Goal: Transaction & Acquisition: Purchase product/service

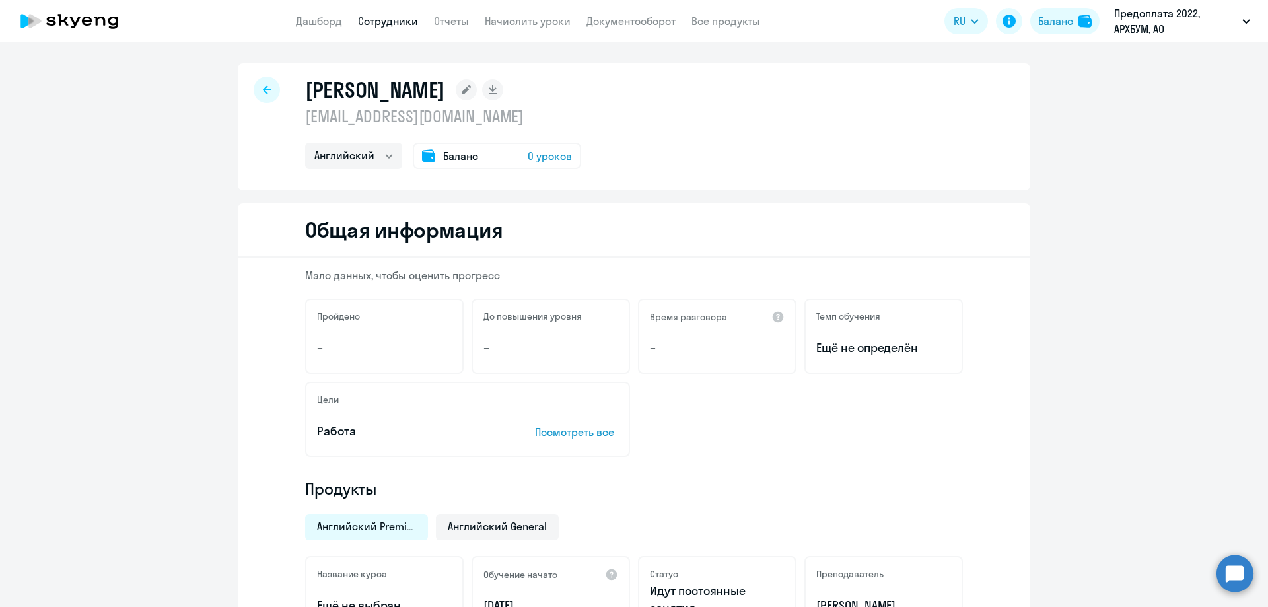
select select "english"
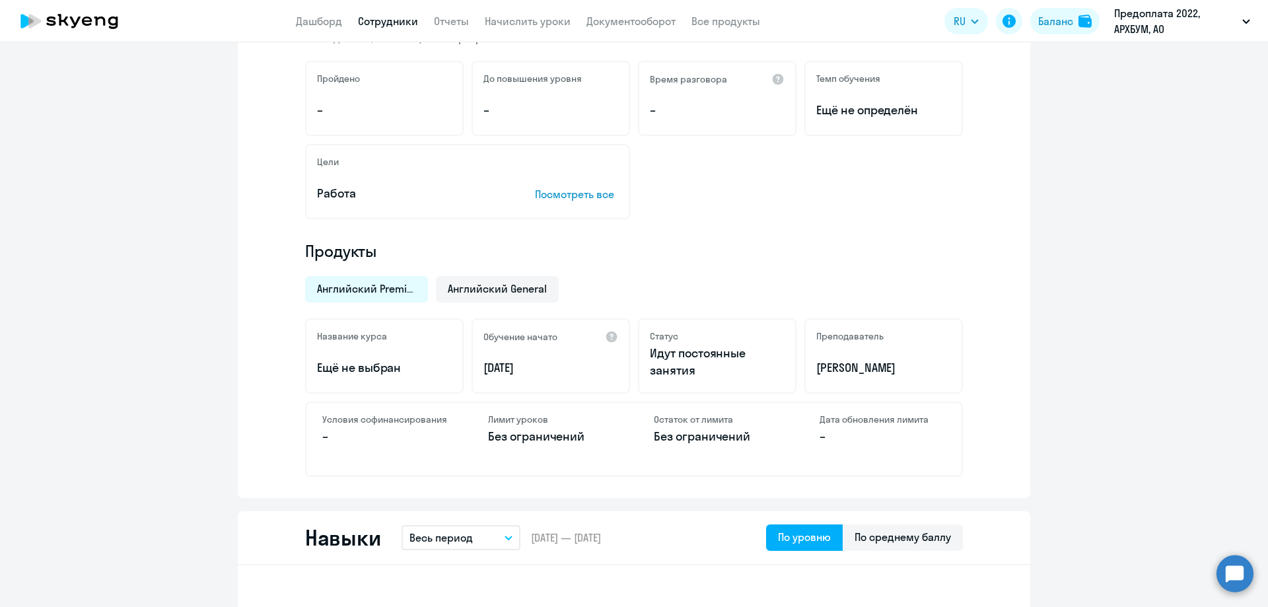
scroll to position [198, 0]
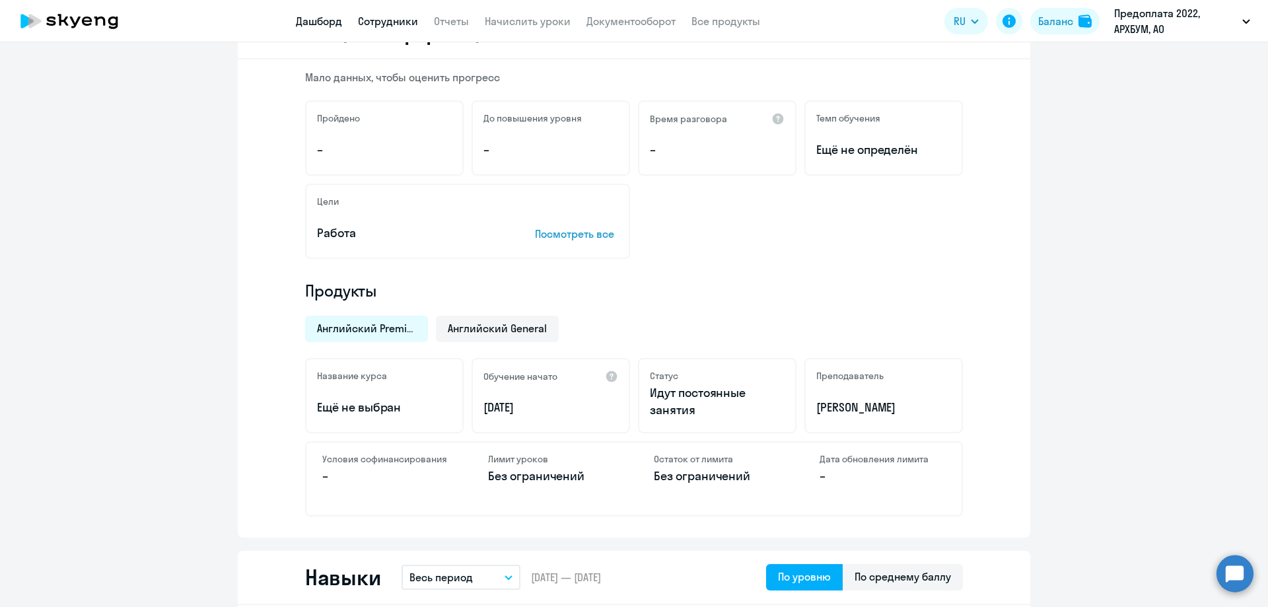
click at [313, 24] on link "Дашборд" at bounding box center [319, 21] width 46 height 13
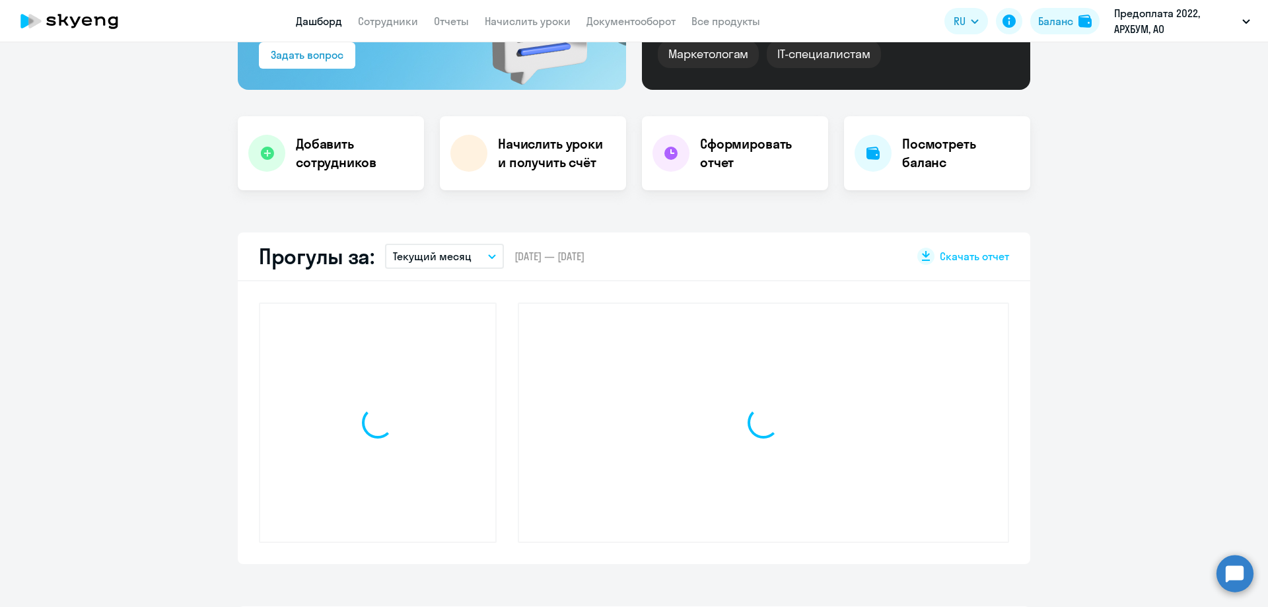
scroll to position [291, 0]
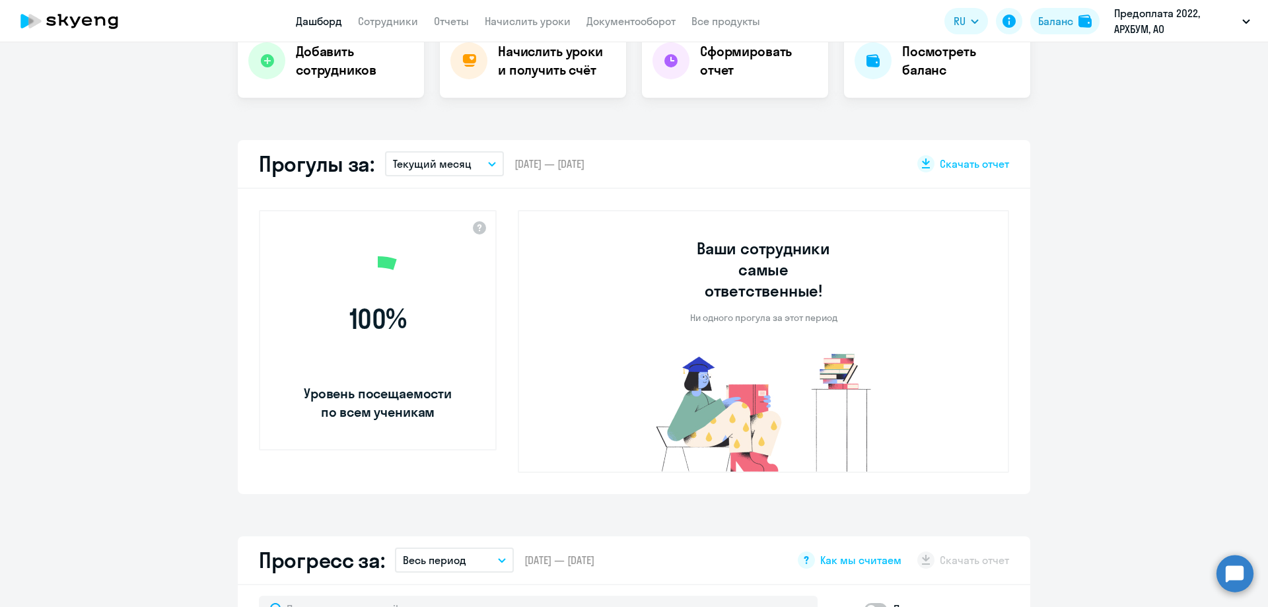
select select "30"
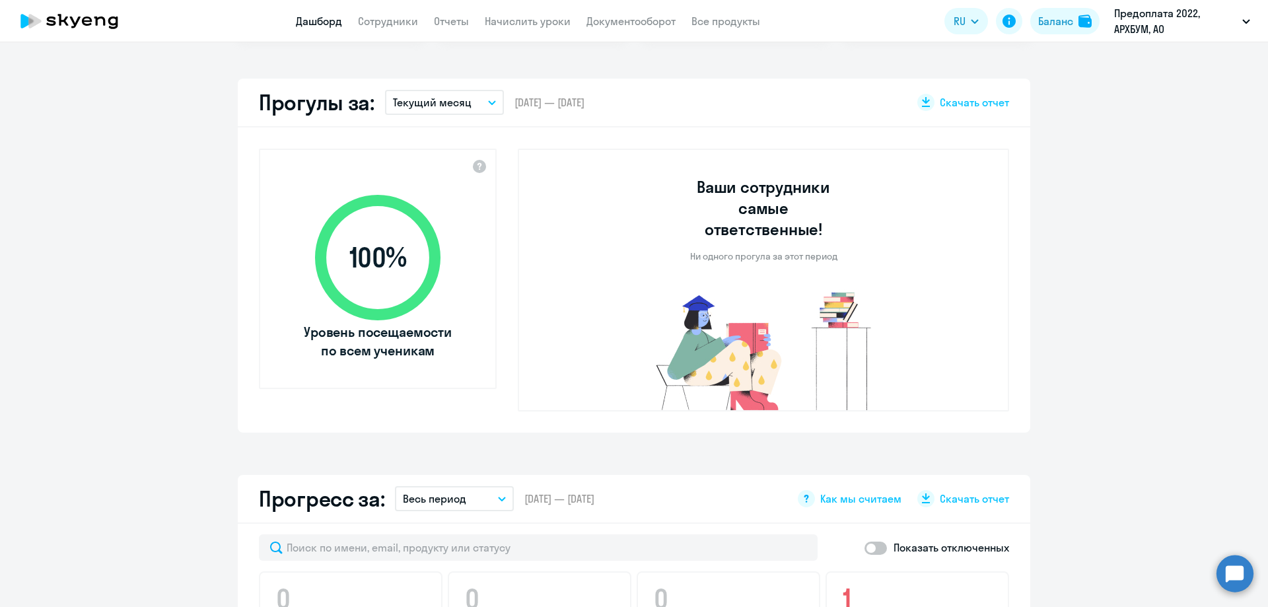
scroll to position [344, 0]
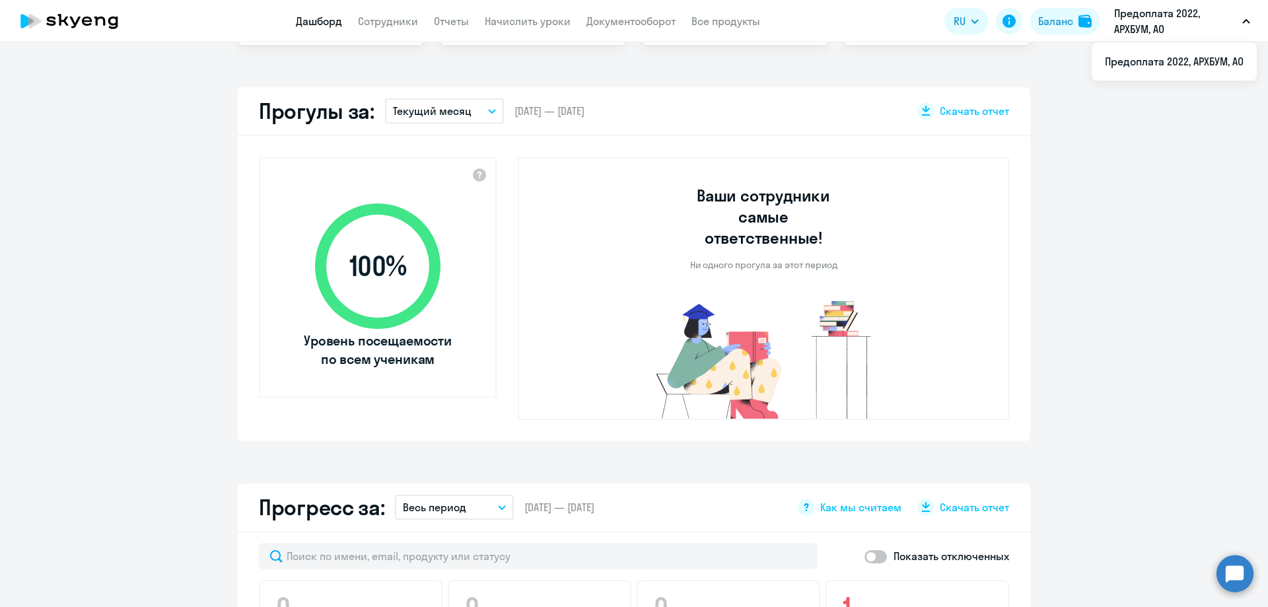
click at [1157, 23] on p "Предоплата 2022, АРХБУМ, АО" at bounding box center [1176, 21] width 123 height 32
click at [546, 21] on link "Начислить уроки" at bounding box center [528, 21] width 86 height 13
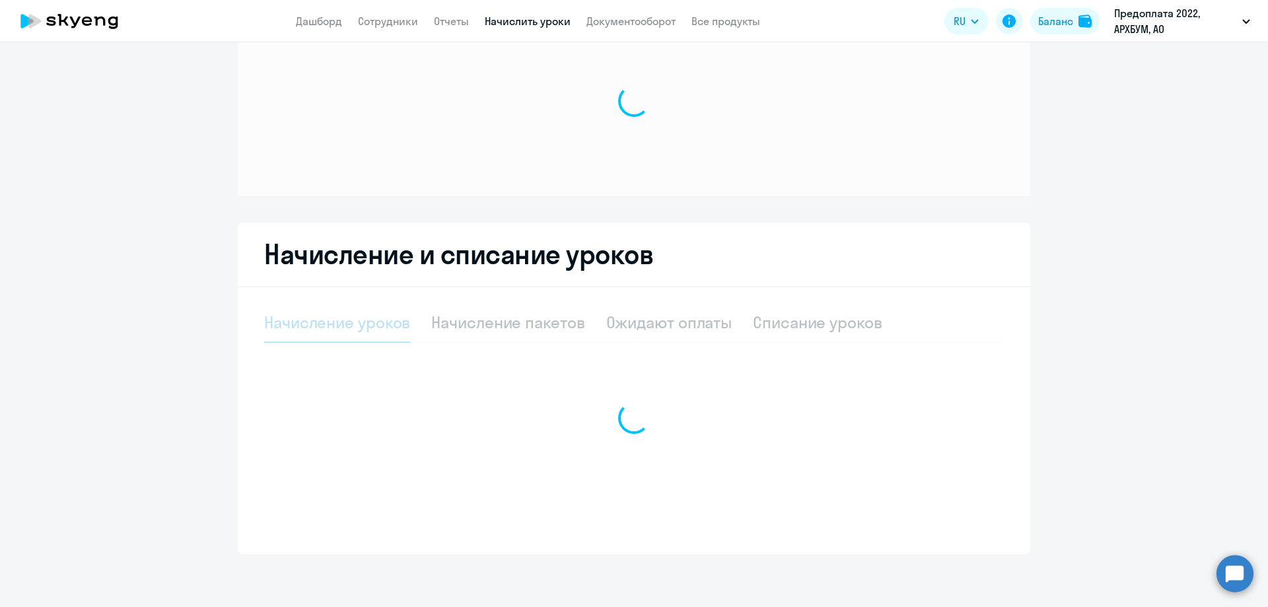
scroll to position [56, 0]
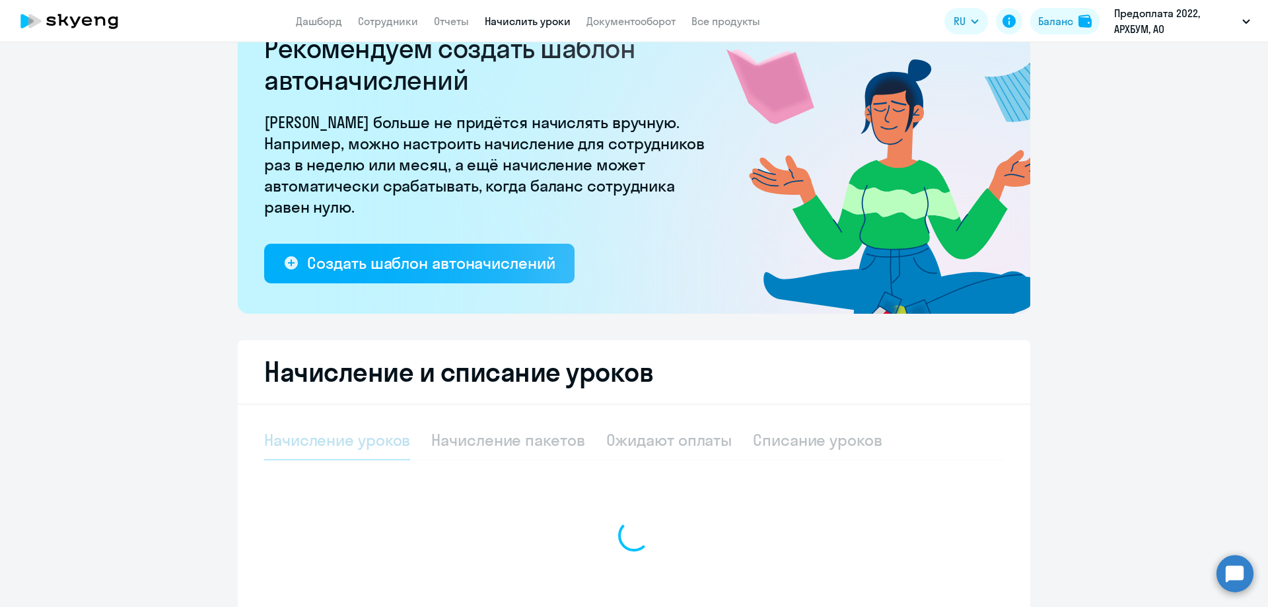
select select "10"
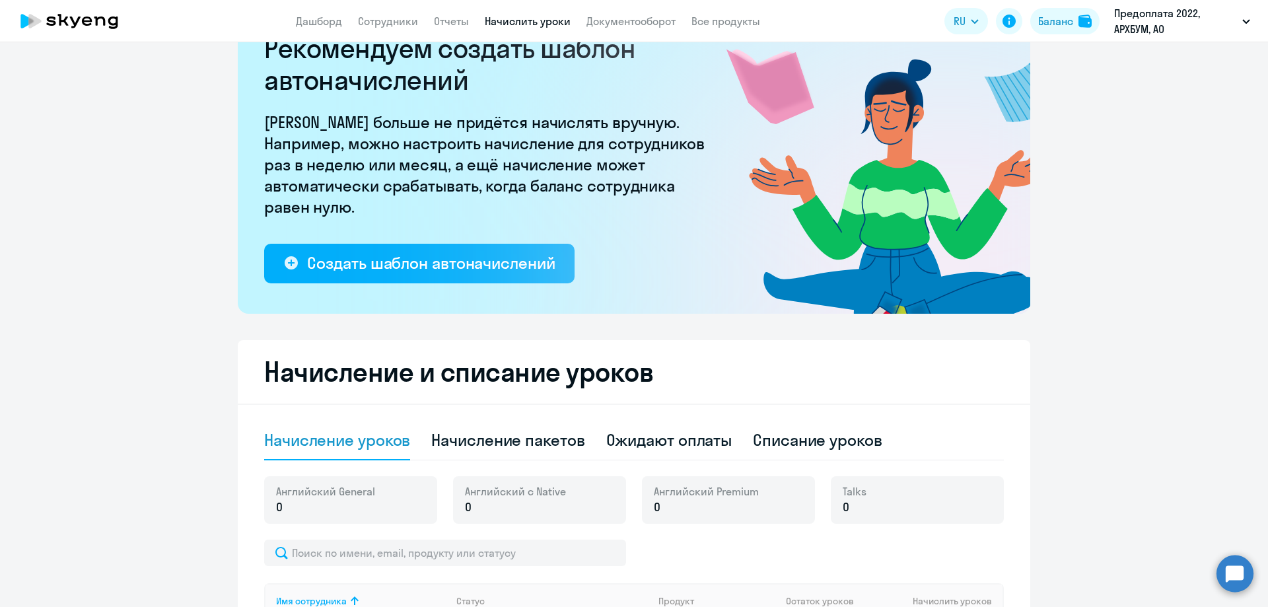
scroll to position [346, 0]
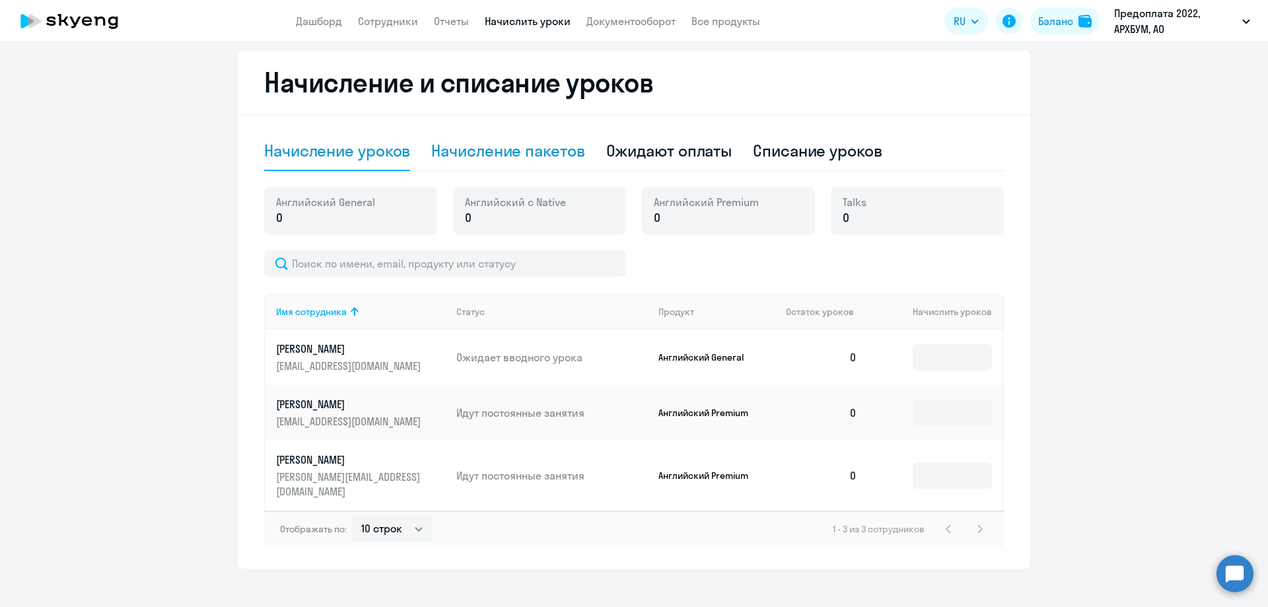
click at [548, 153] on div "Начисление пакетов" at bounding box center [507, 150] width 153 height 21
select select "10"
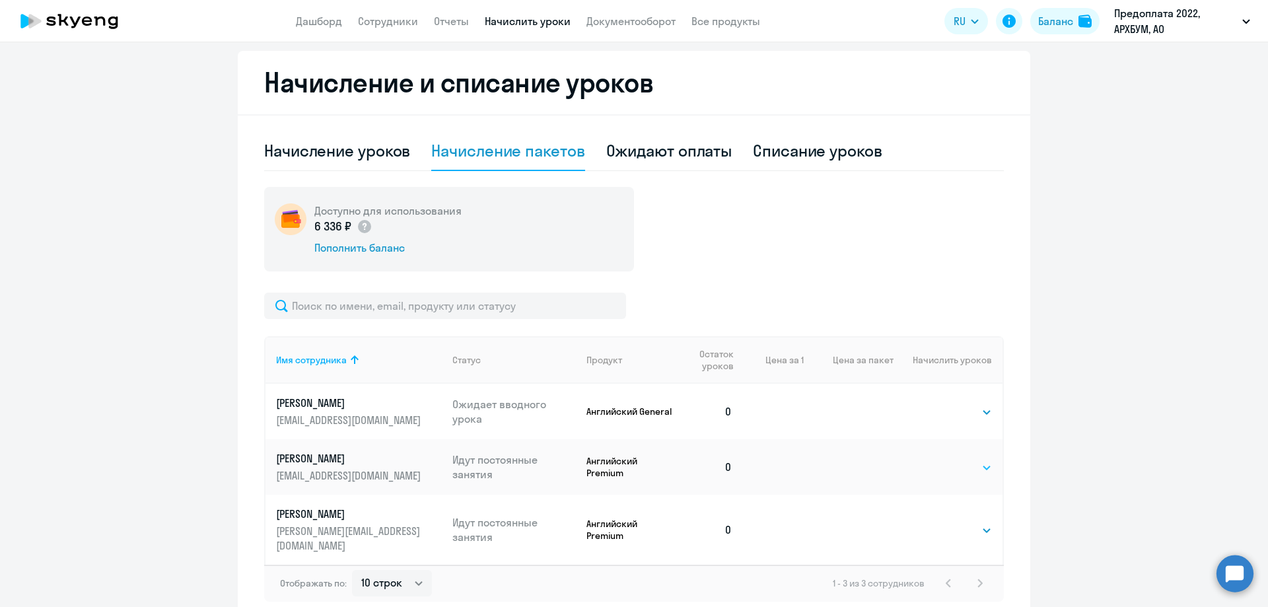
click at [945, 473] on select "Выбрать 4 8 16 32 64 96 128" at bounding box center [965, 468] width 54 height 16
select select "16"
click at [938, 460] on select "Выбрать 4 8 16 32 64 96 128" at bounding box center [965, 468] width 54 height 16
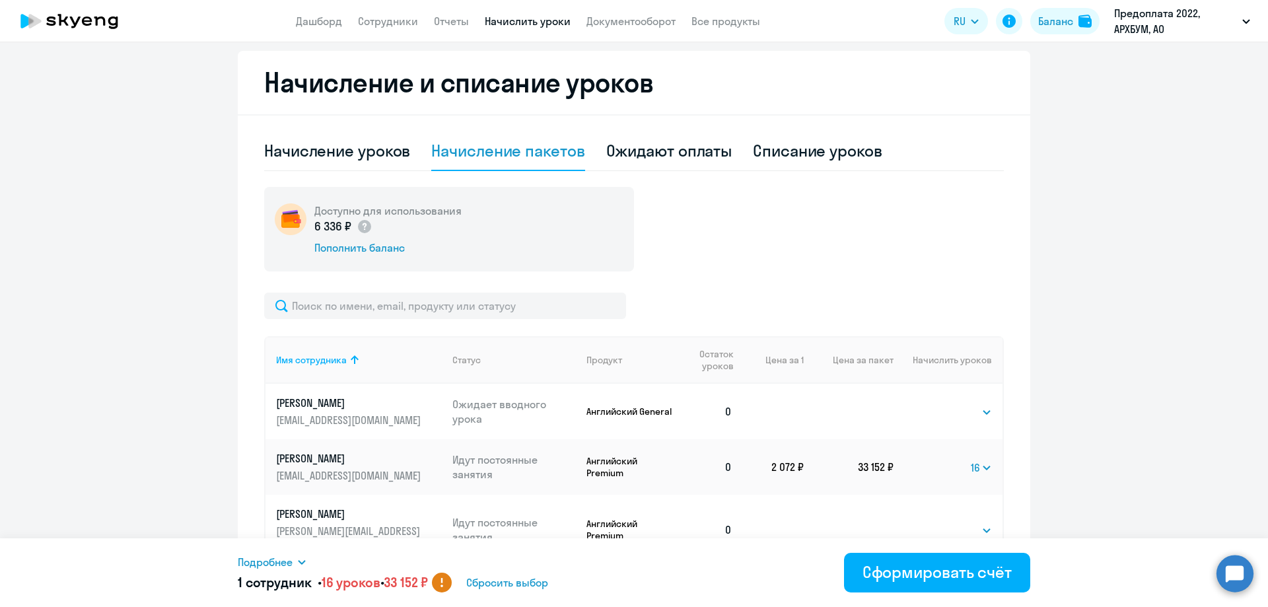
scroll to position [400, 0]
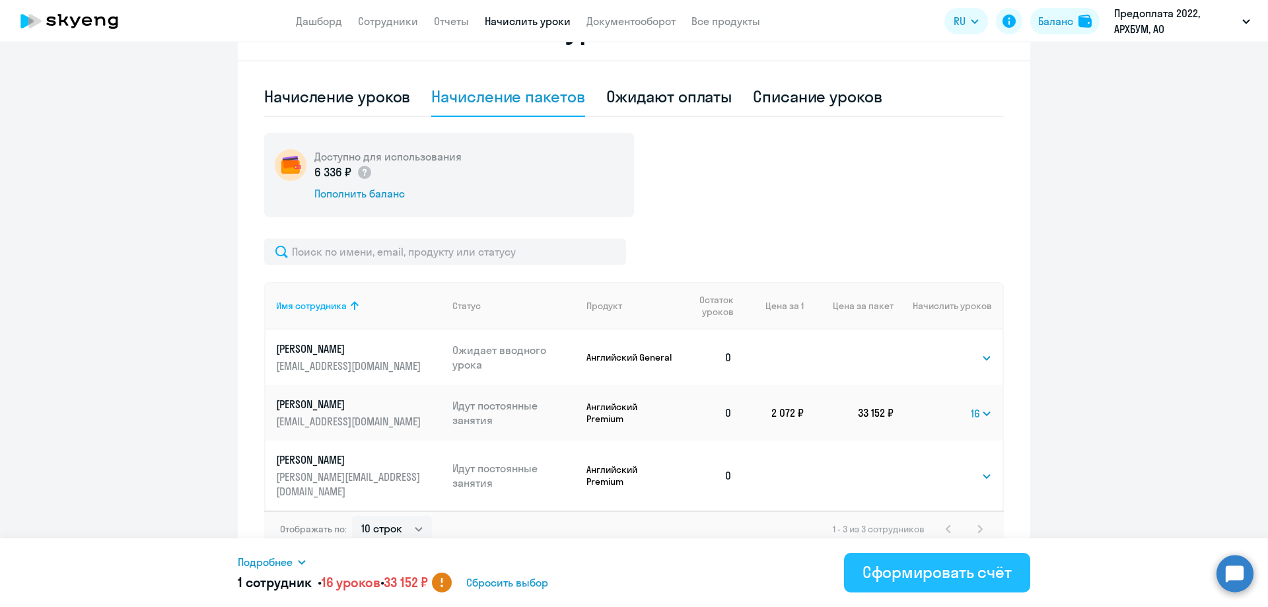
click at [927, 575] on div "Сформировать счёт" at bounding box center [937, 572] width 149 height 21
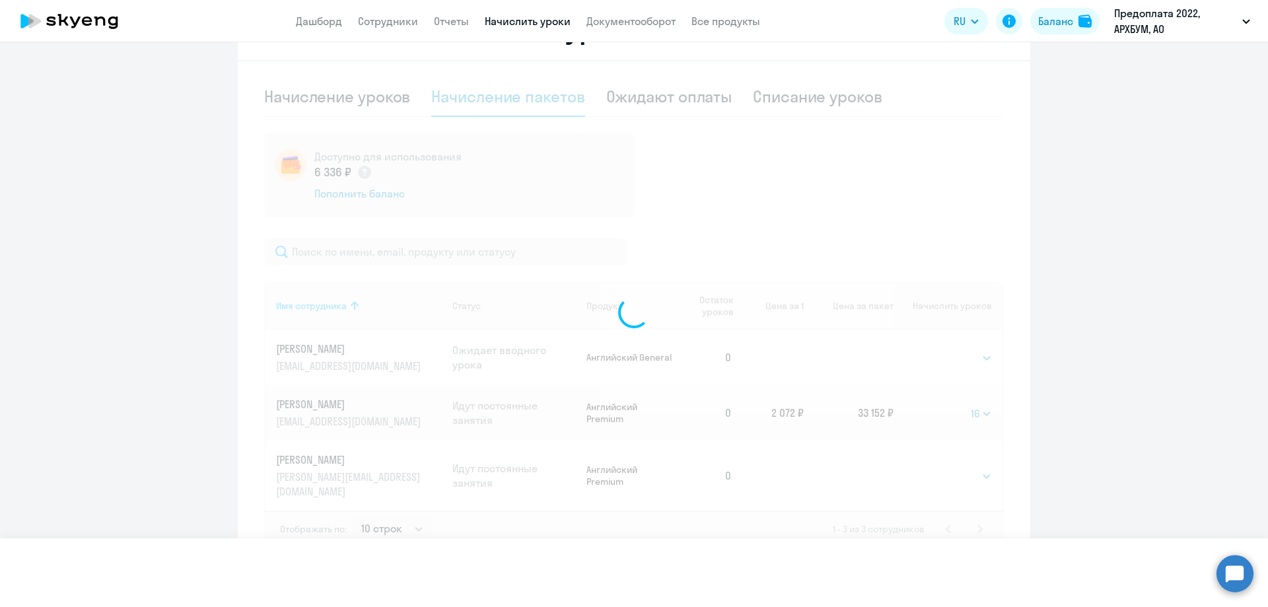
select select
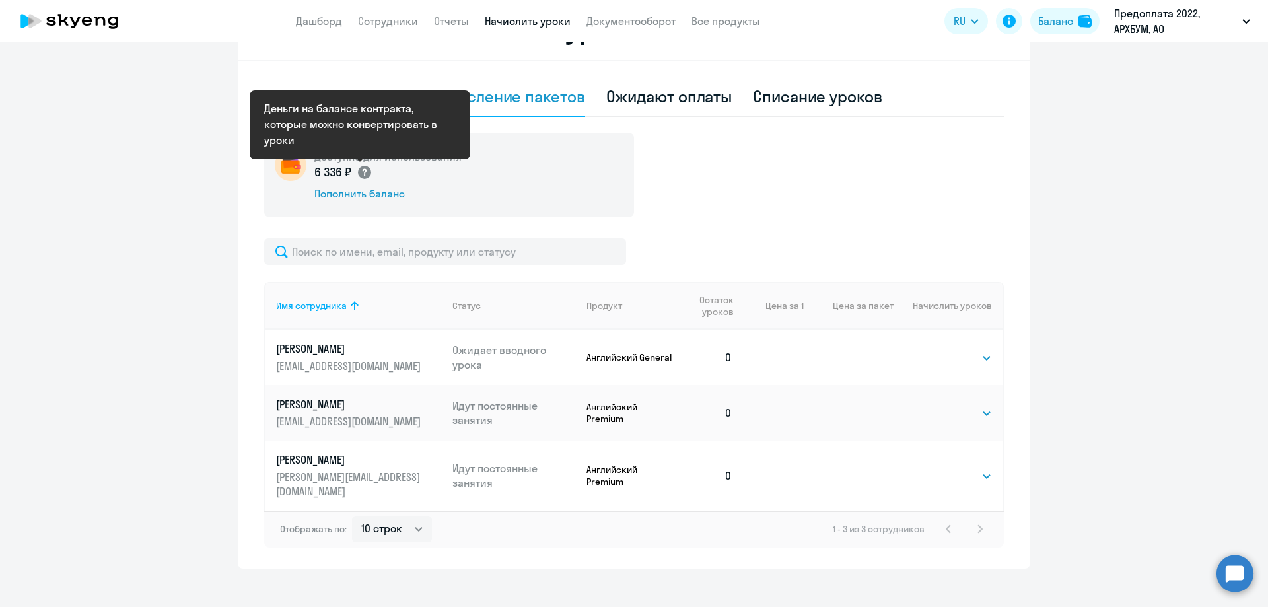
click at [359, 172] on circle at bounding box center [364, 172] width 13 height 13
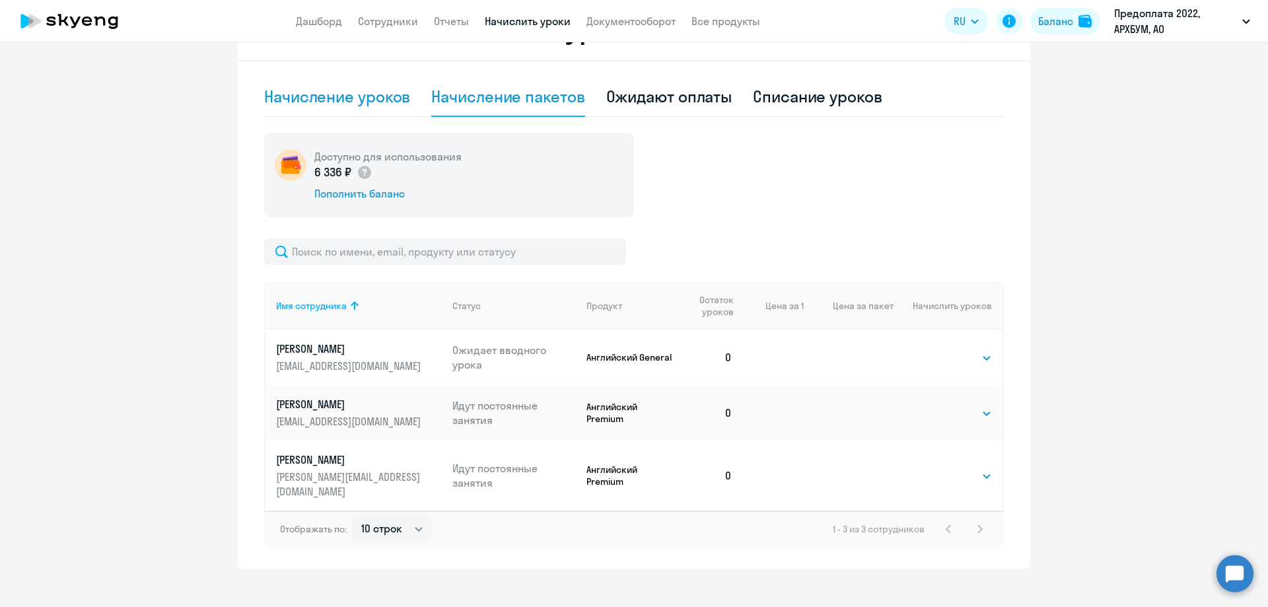
click at [402, 94] on div "Начисление уроков" at bounding box center [337, 96] width 146 height 21
select select "10"
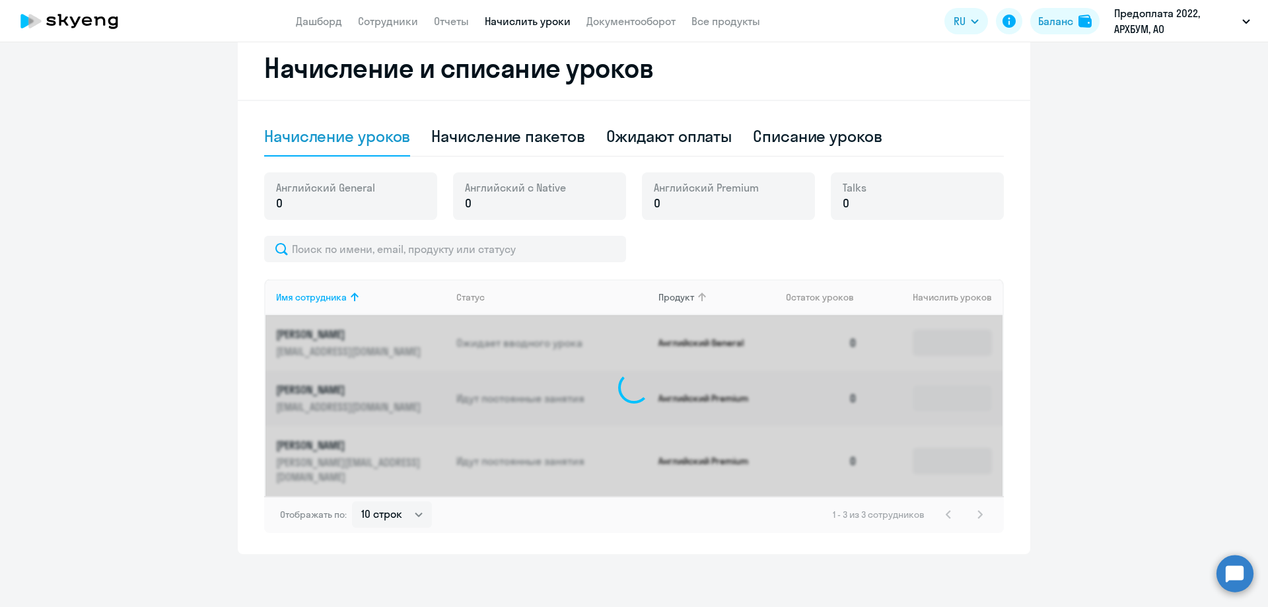
scroll to position [346, 0]
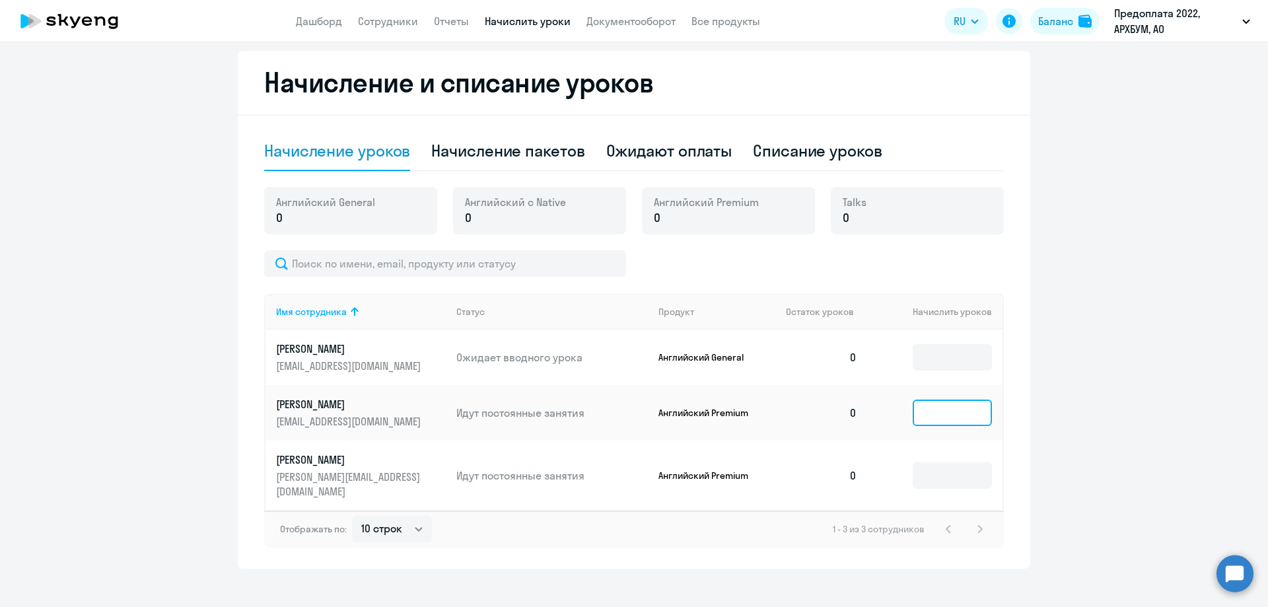
click at [969, 410] on input at bounding box center [952, 413] width 79 height 26
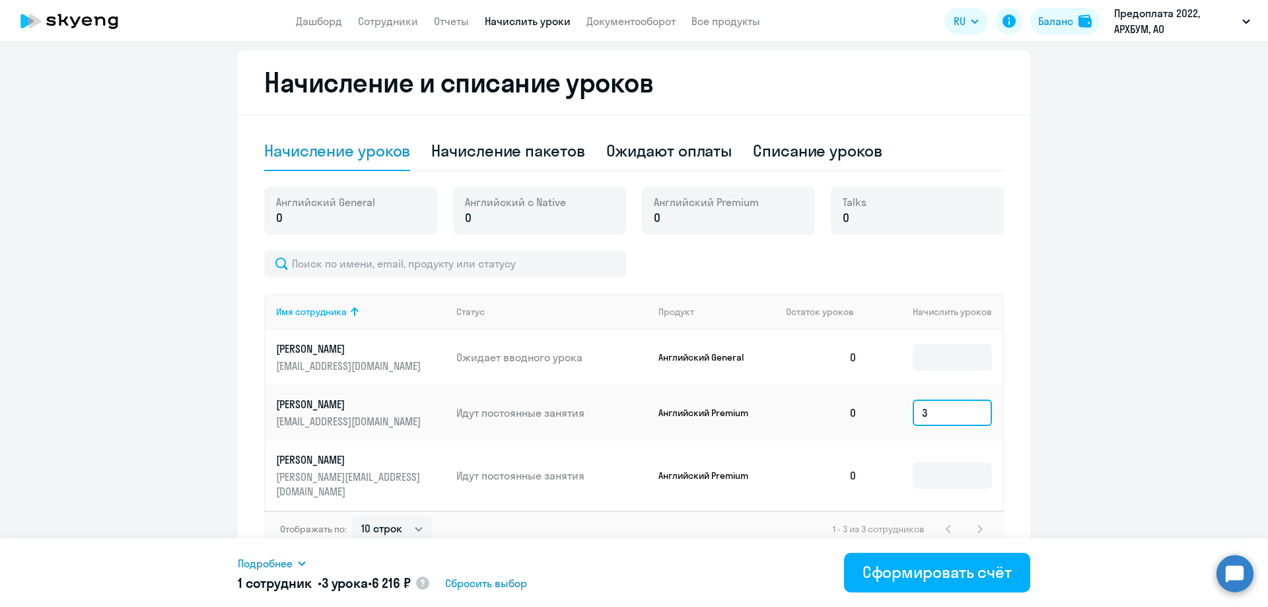
type input "3"
click at [342, 410] on p "[PERSON_NAME]" at bounding box center [350, 404] width 148 height 15
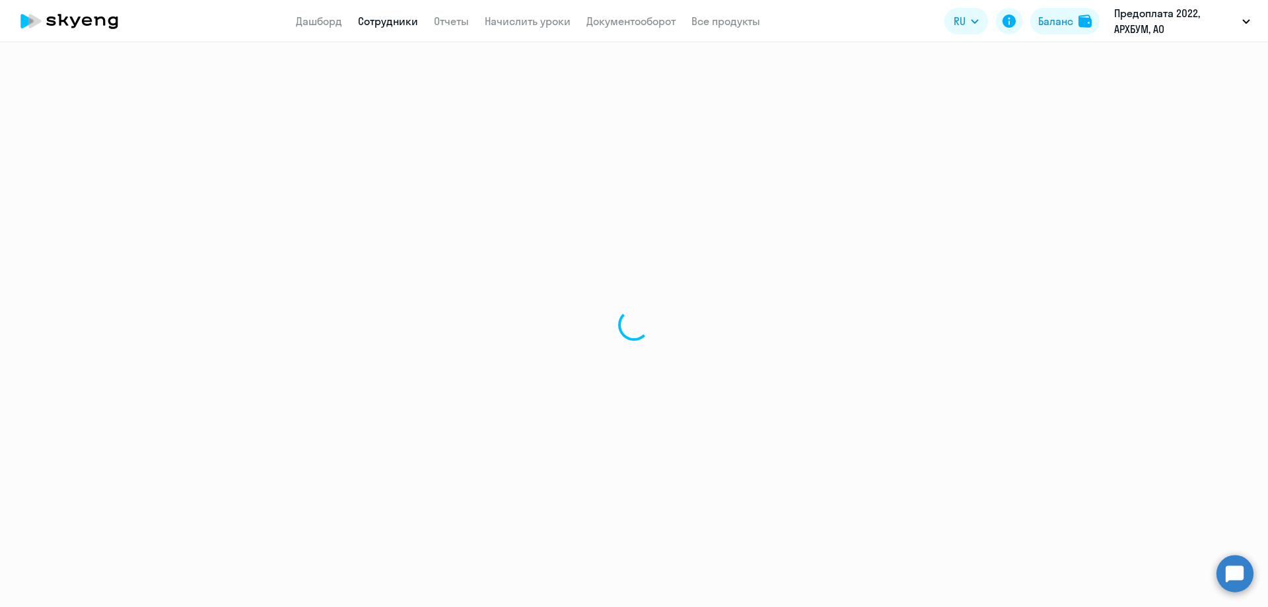
select select "english"
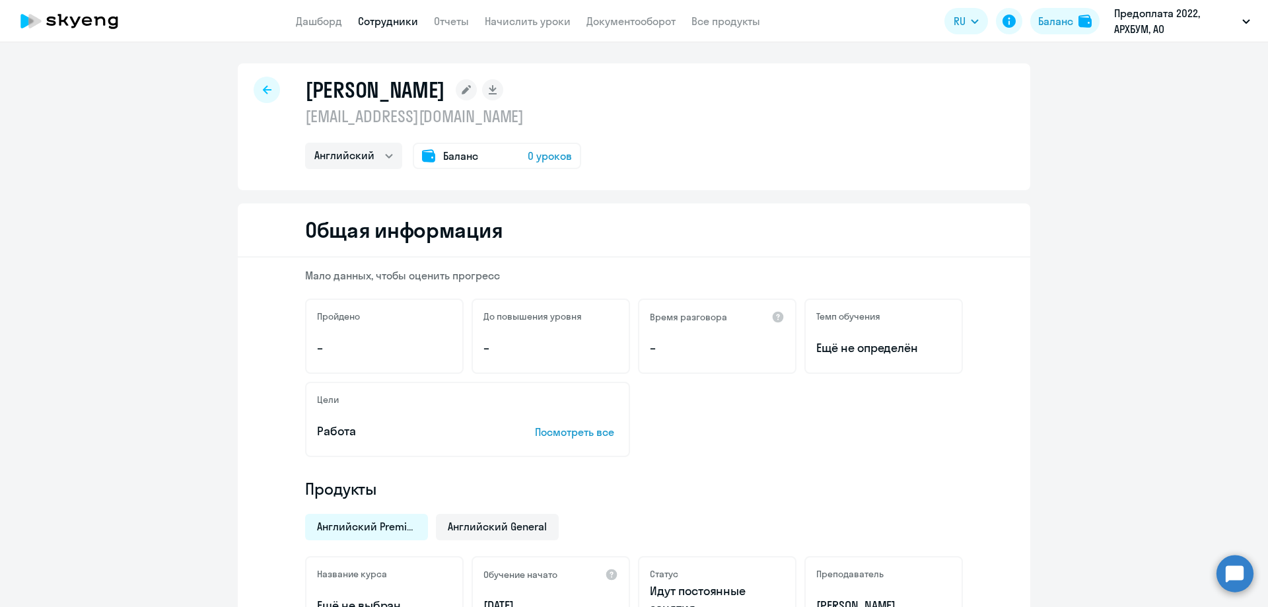
click at [443, 161] on span "Баланс" at bounding box center [460, 156] width 35 height 16
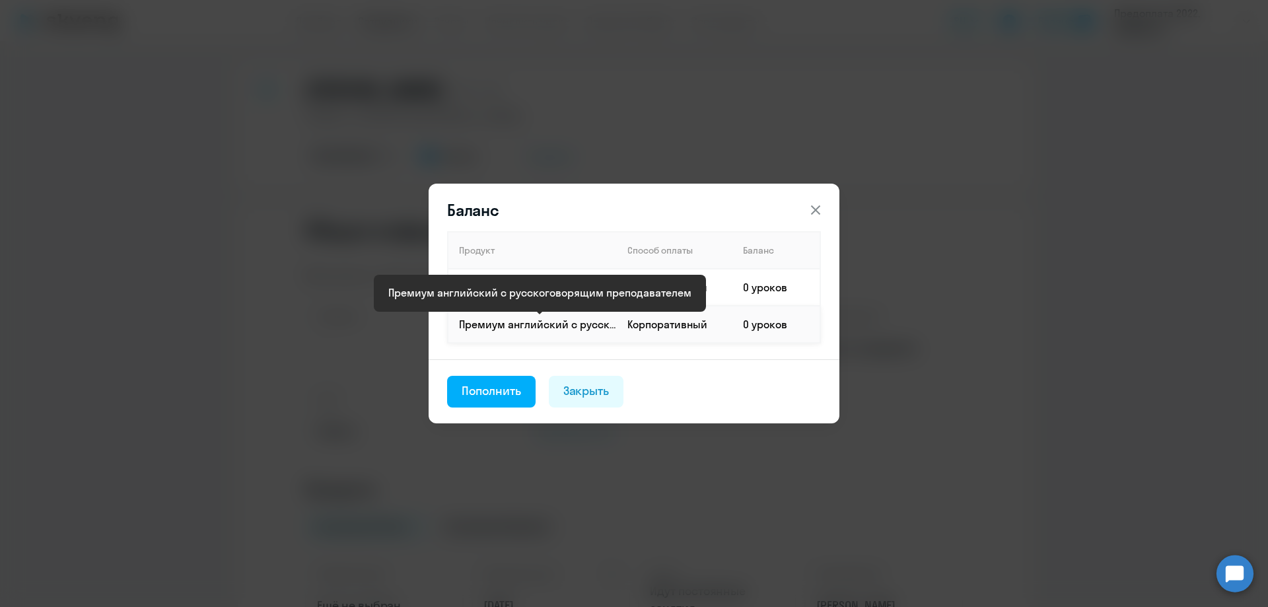
click at [590, 325] on p "Премиум английский с русскоговорящим преподавателем" at bounding box center [537, 324] width 157 height 15
click at [695, 327] on td "Корпоративный" at bounding box center [675, 324] width 116 height 37
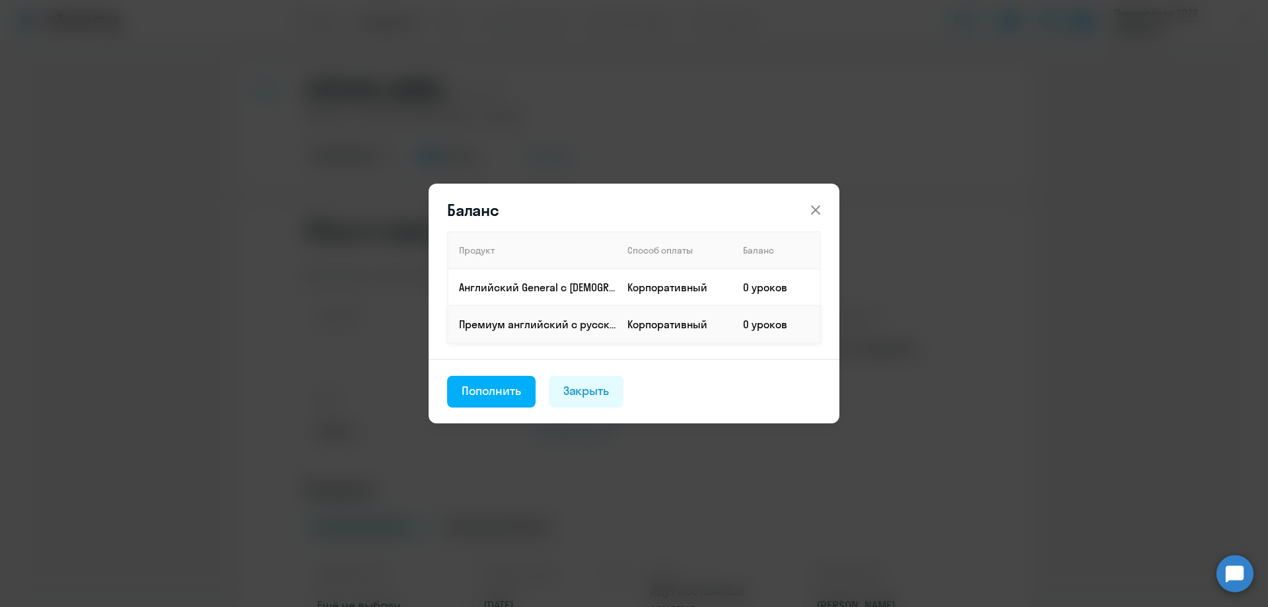
click at [747, 319] on td "0 уроков" at bounding box center [777, 324] width 88 height 37
click at [480, 392] on div "Пополнить" at bounding box center [491, 391] width 59 height 17
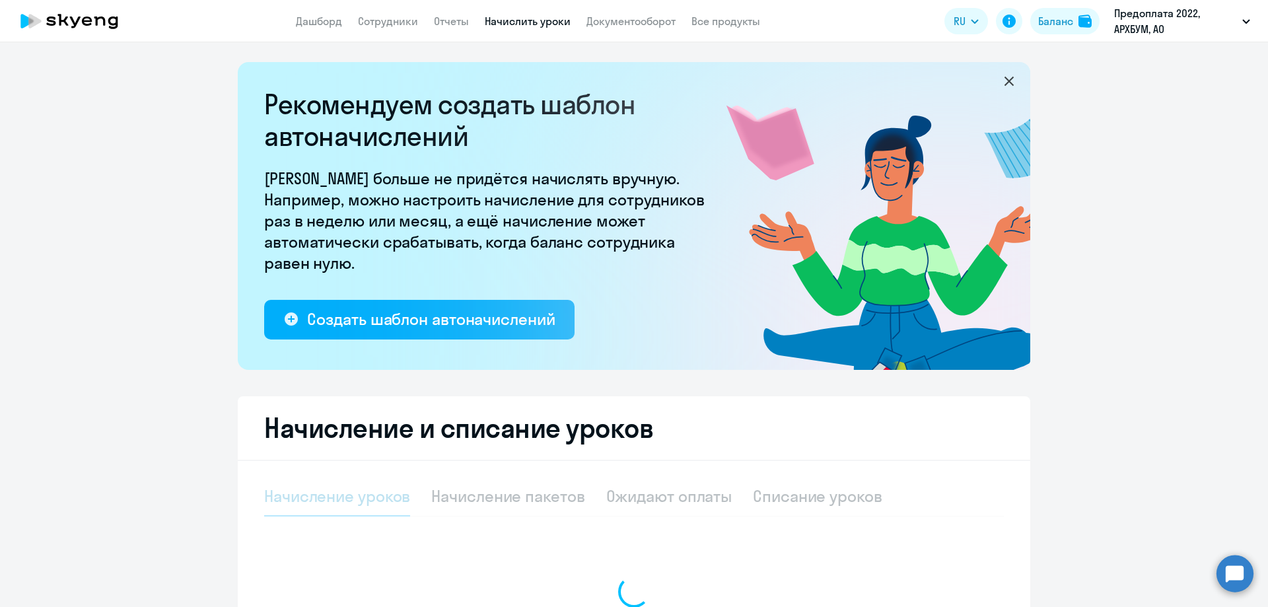
select select "10"
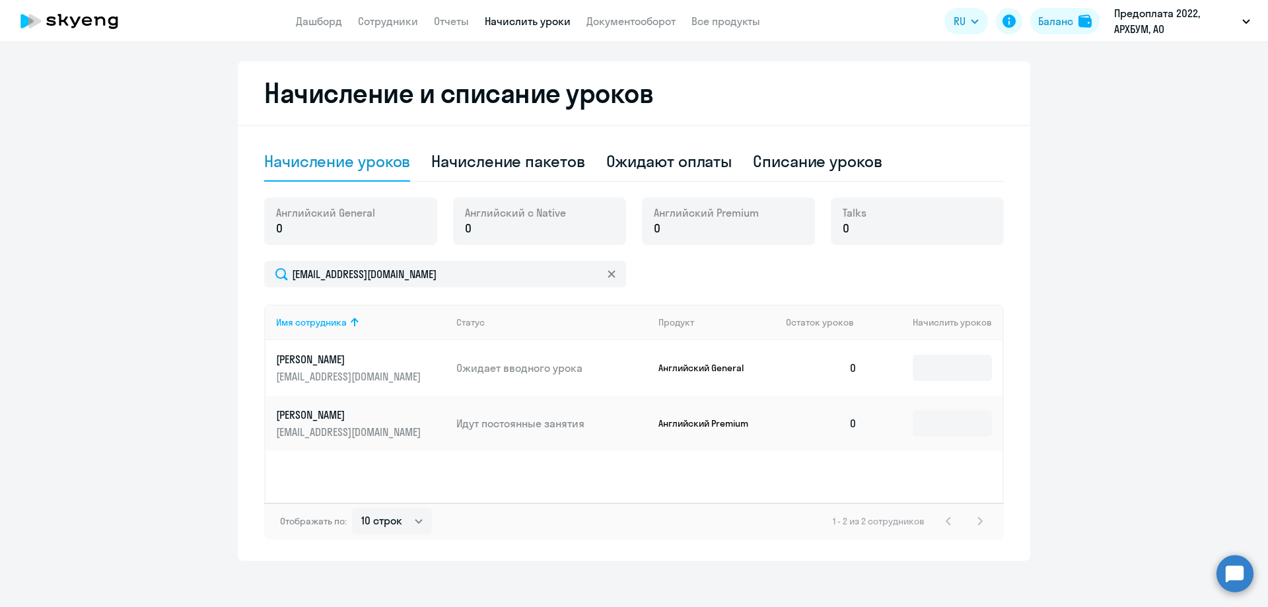
scroll to position [342, 0]
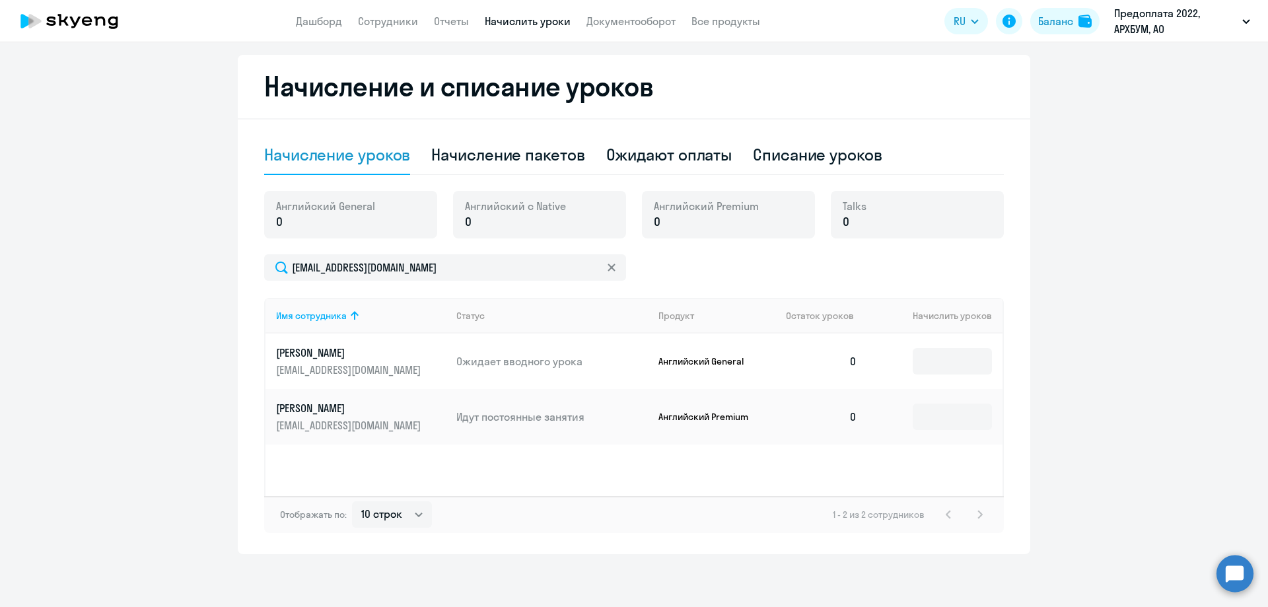
click at [752, 420] on p "Английский Premium" at bounding box center [708, 417] width 99 height 12
click at [963, 431] on td at bounding box center [935, 416] width 135 height 55
click at [941, 417] on input at bounding box center [952, 417] width 79 height 26
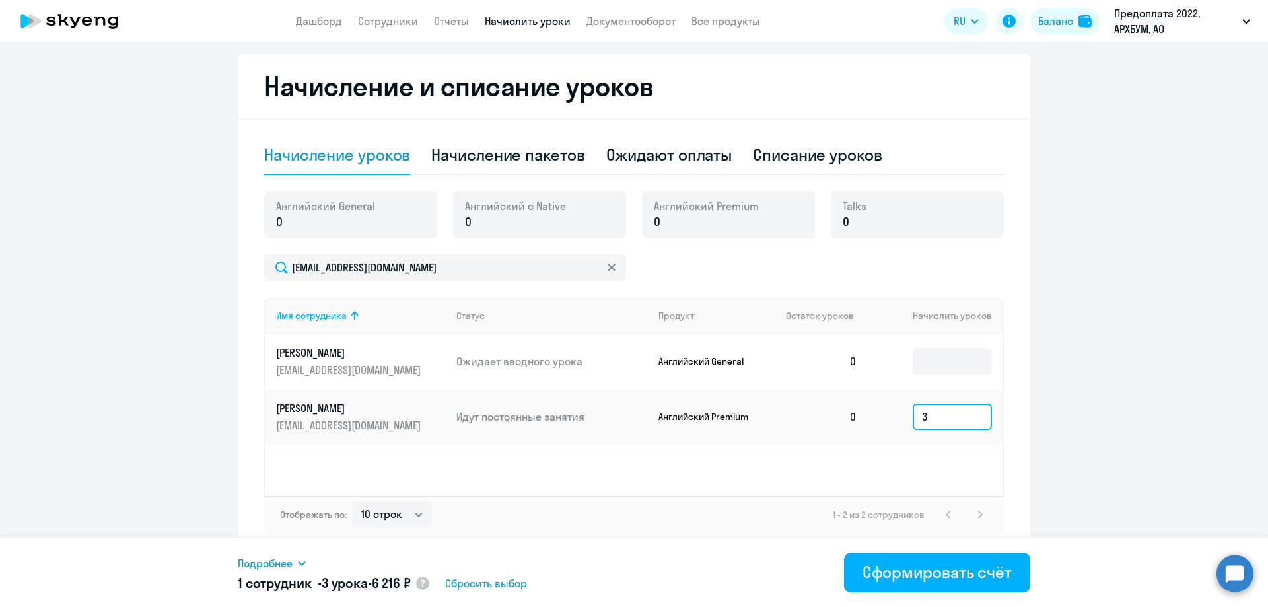
type input "3"
click at [615, 468] on div "Имя сотрудника Статус Продукт Остаток уроков [PERSON_NAME] уроков [PERSON_NAME]…" at bounding box center [634, 397] width 740 height 198
click at [262, 564] on span "Подробнее" at bounding box center [265, 564] width 55 height 16
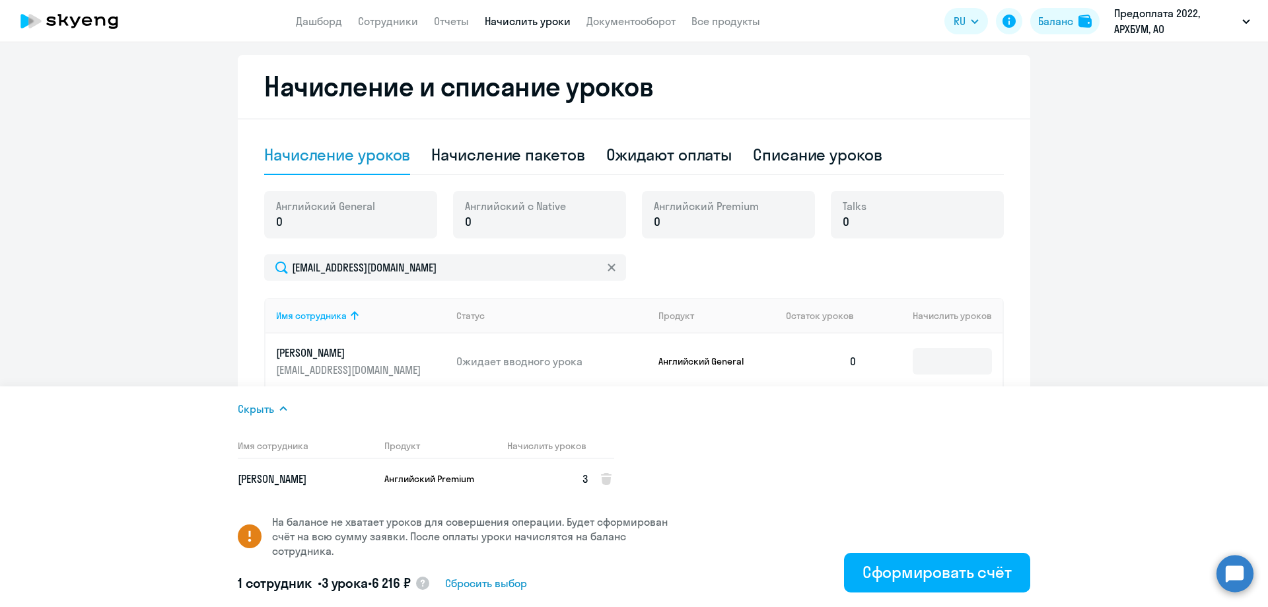
click at [799, 264] on div "[EMAIL_ADDRESS][DOMAIN_NAME]" at bounding box center [634, 267] width 740 height 26
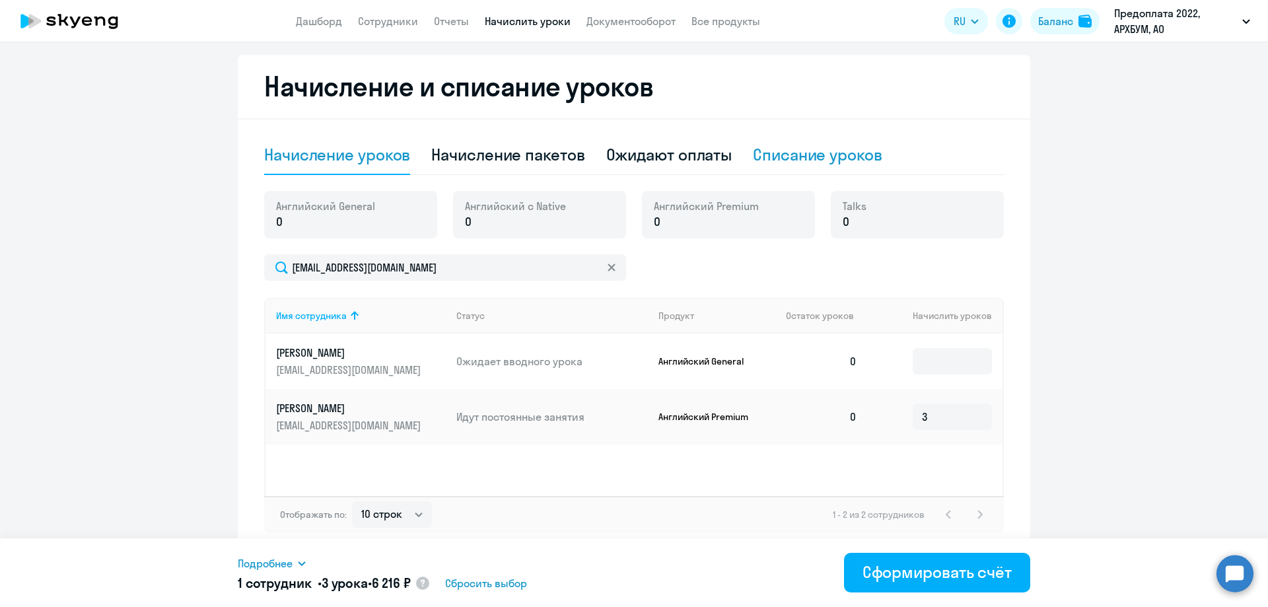
click at [807, 155] on div "Списание уроков" at bounding box center [817, 154] width 129 height 21
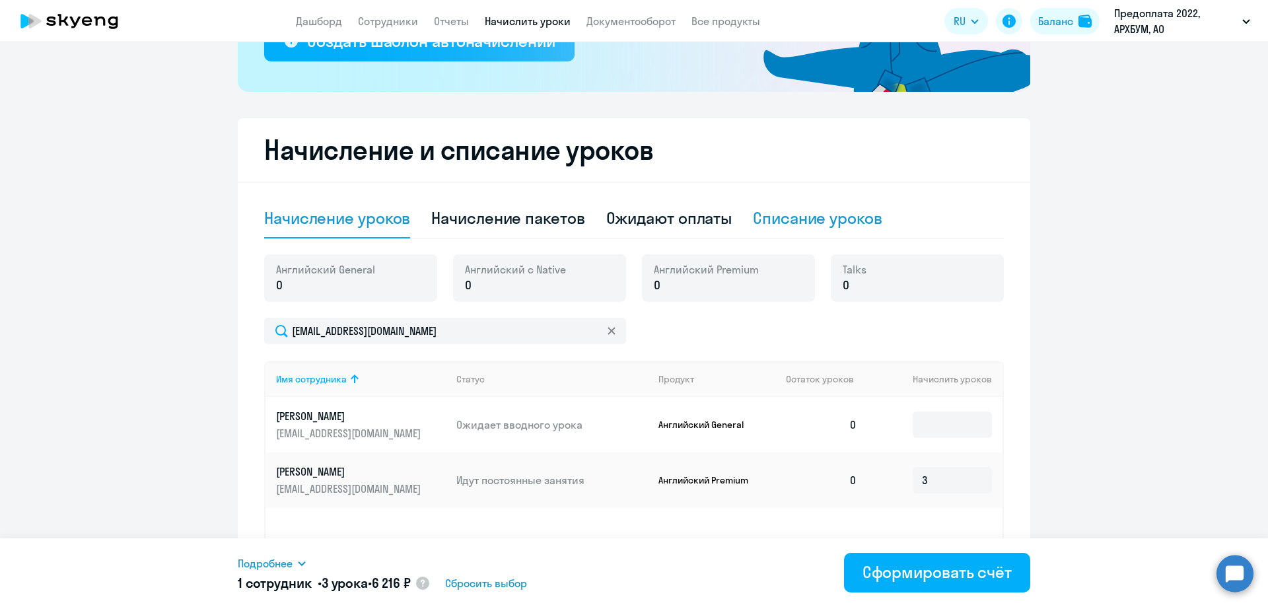
select select "10"
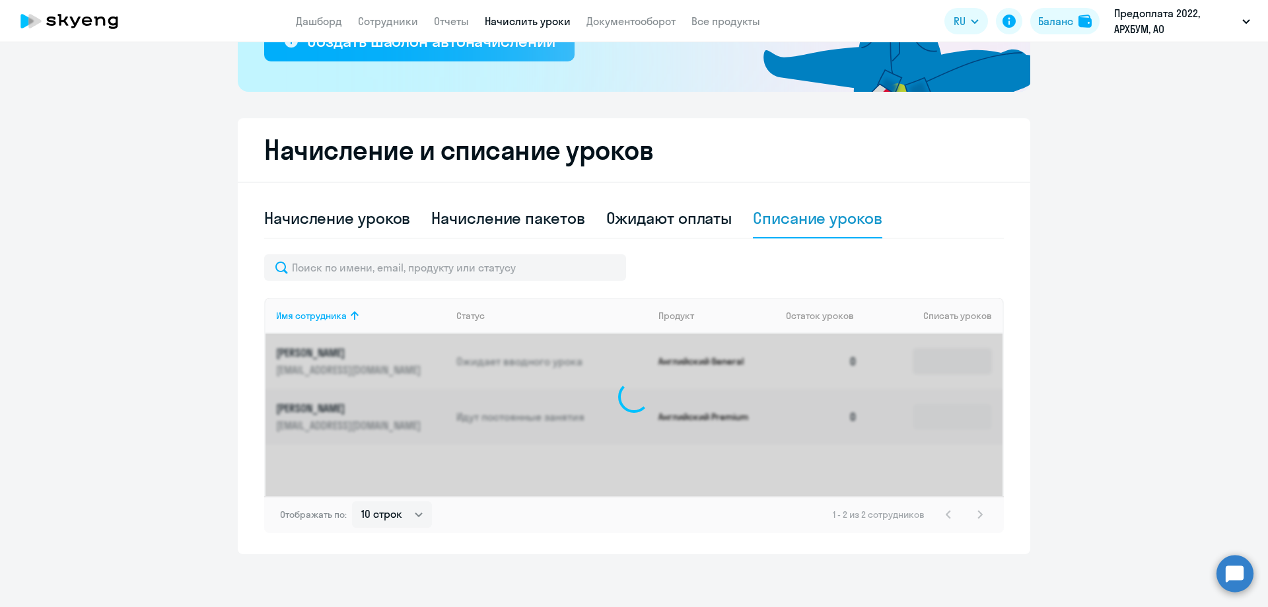
scroll to position [282, 0]
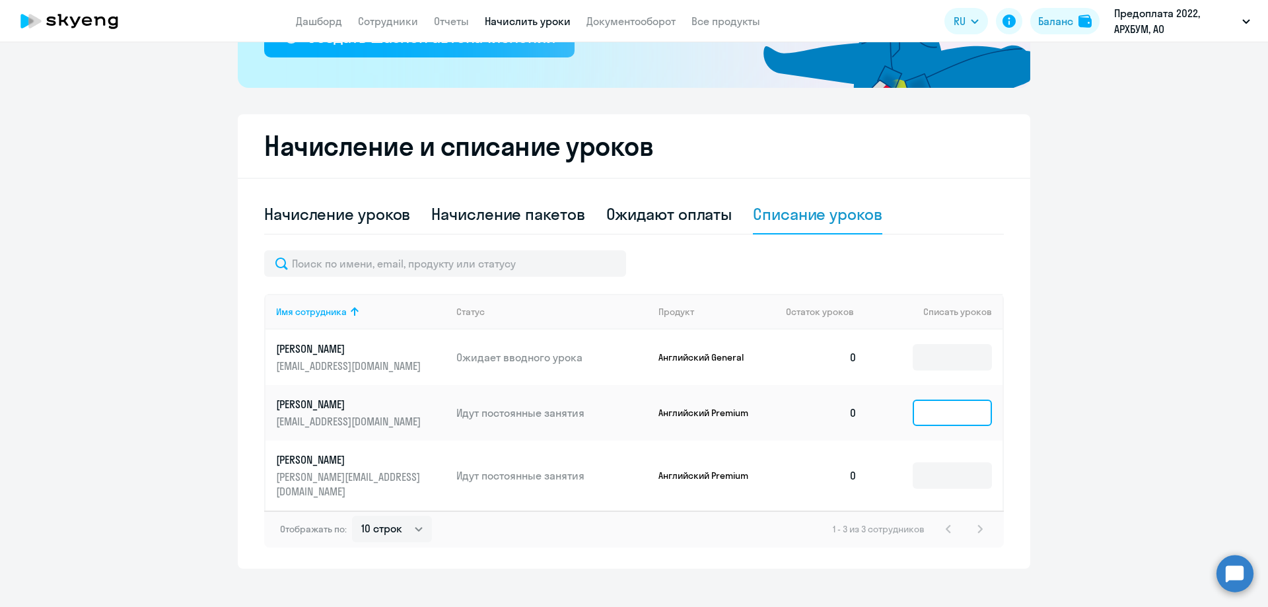
click at [941, 410] on input at bounding box center [952, 413] width 79 height 26
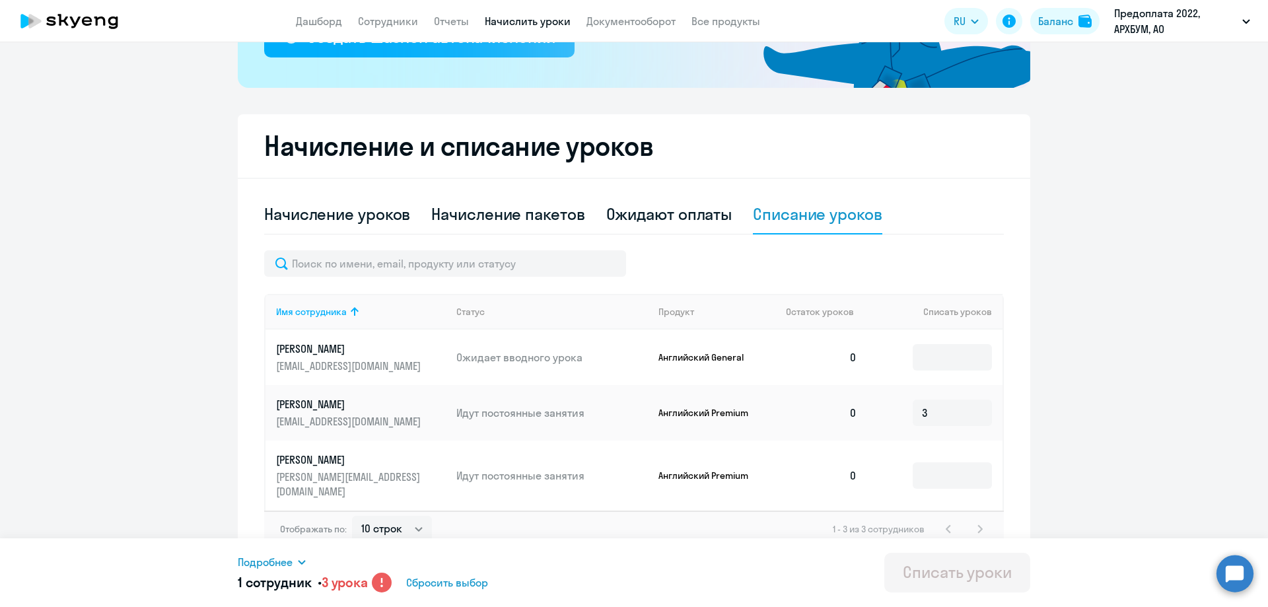
click at [383, 581] on circle at bounding box center [382, 583] width 20 height 20
click at [406, 585] on div "1 сотрудник • 3 урока Сбросить выбор" at bounding box center [516, 583] width 556 height 20
drag, startPoint x: 937, startPoint y: 418, endPoint x: 889, endPoint y: 416, distance: 48.3
click at [881, 416] on td "3" at bounding box center [935, 412] width 135 height 55
type input "2"
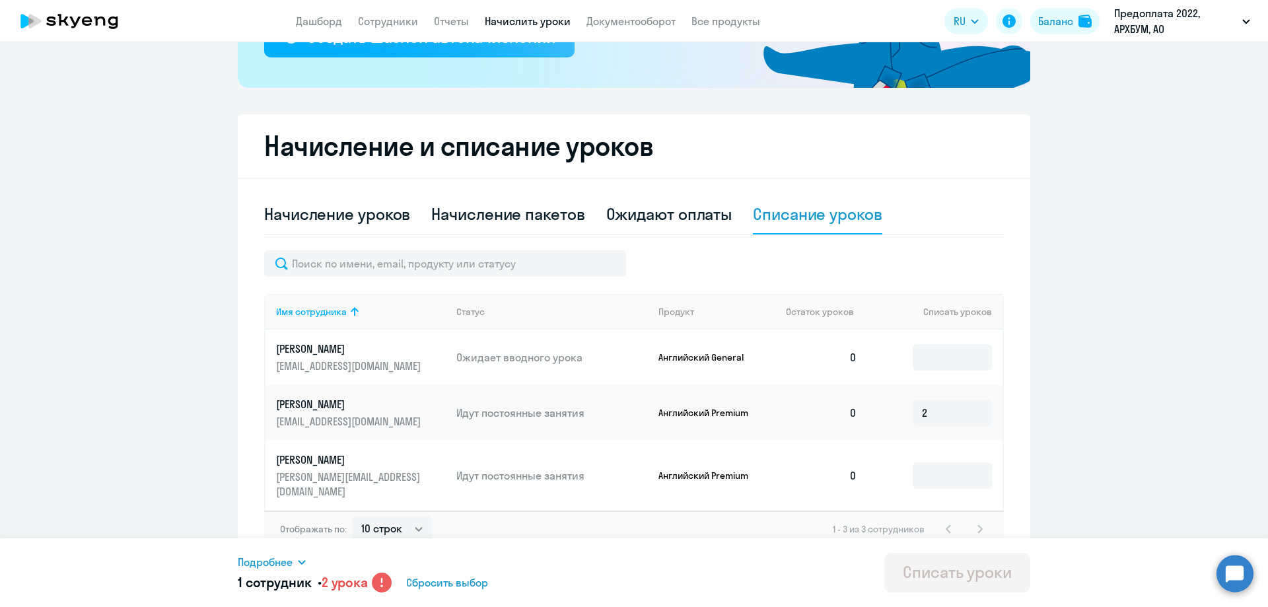
click at [762, 586] on div "1 сотрудник • 2 урока Сбросить выбор" at bounding box center [516, 583] width 556 height 20
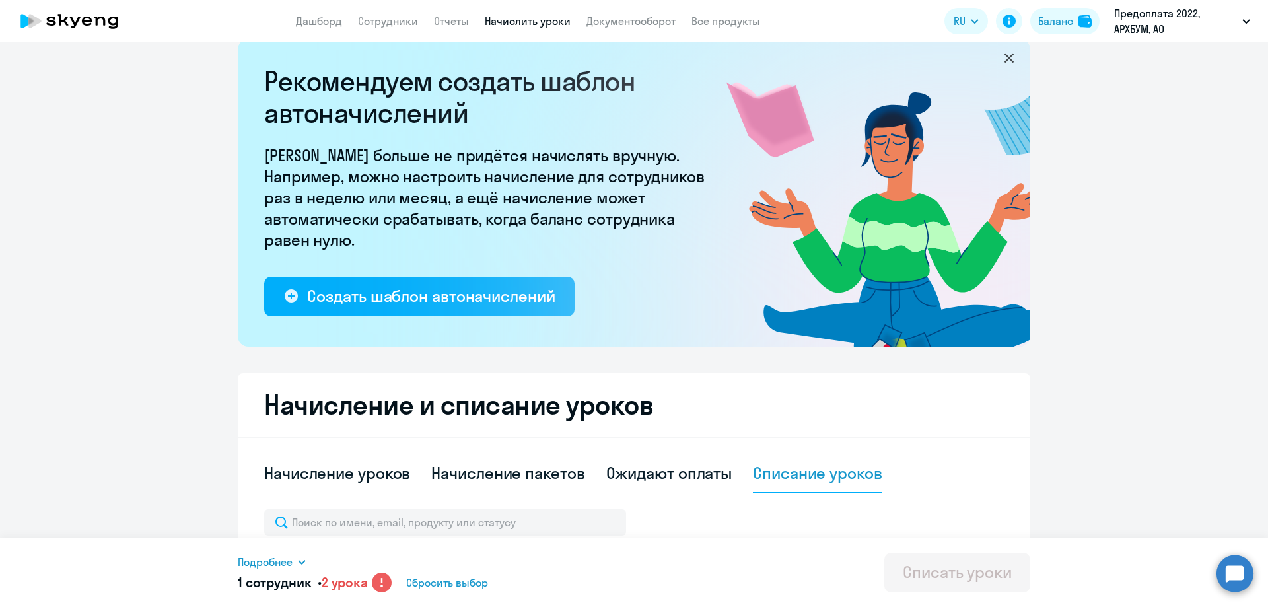
scroll to position [0, 0]
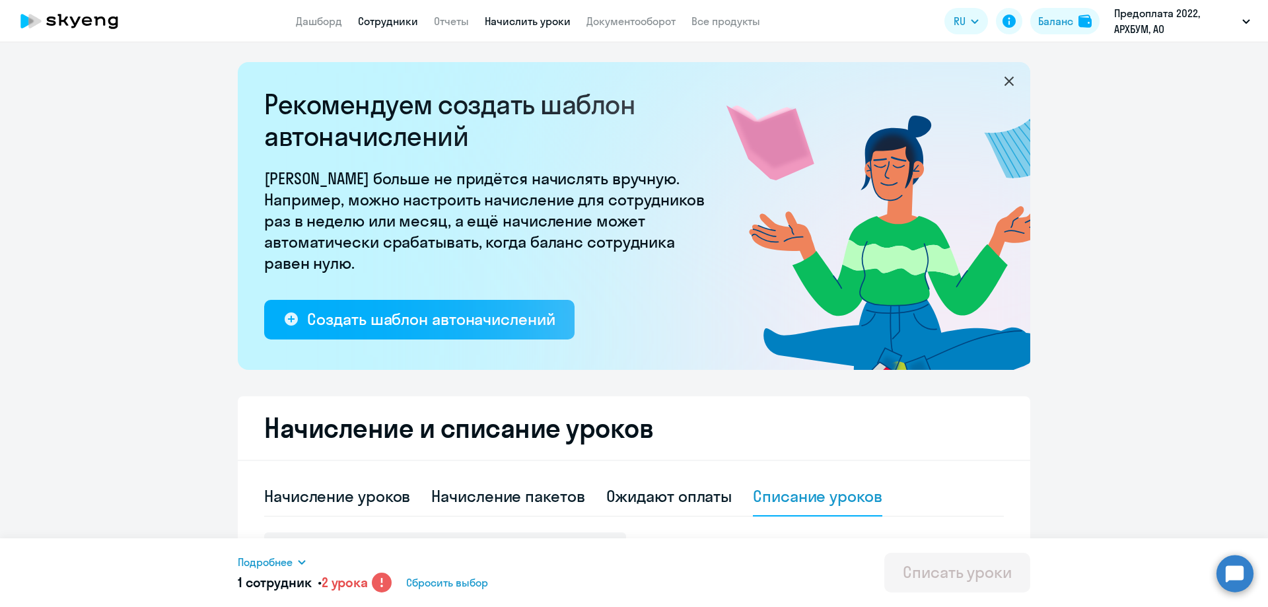
click at [391, 26] on link "Сотрудники" at bounding box center [388, 21] width 60 height 13
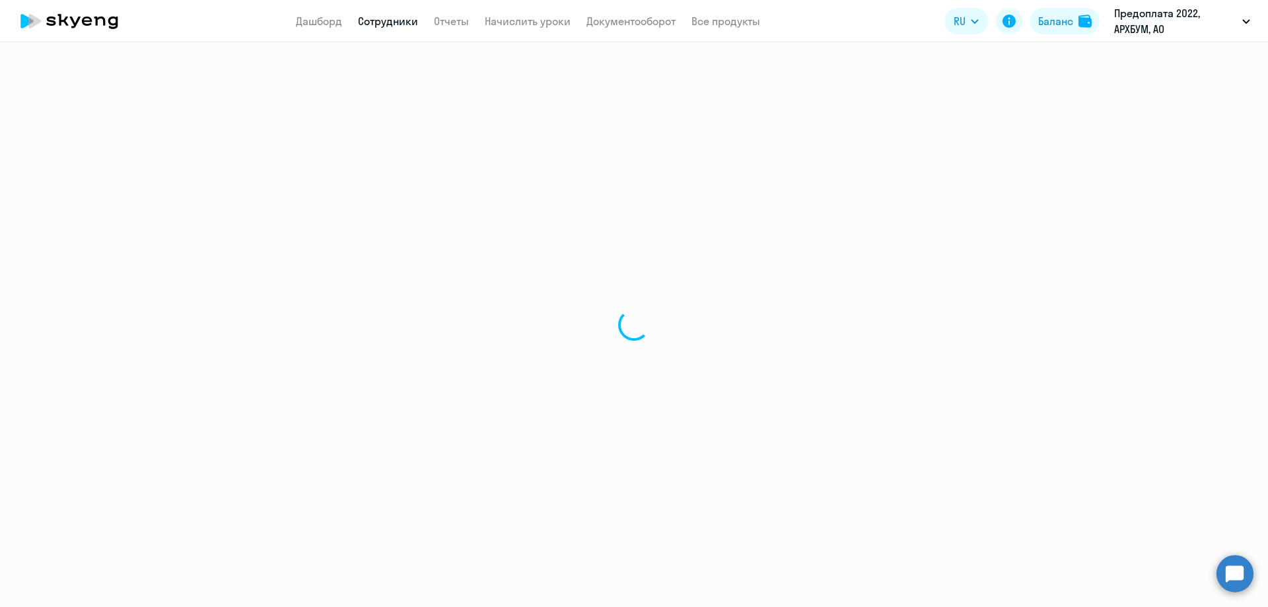
select select "30"
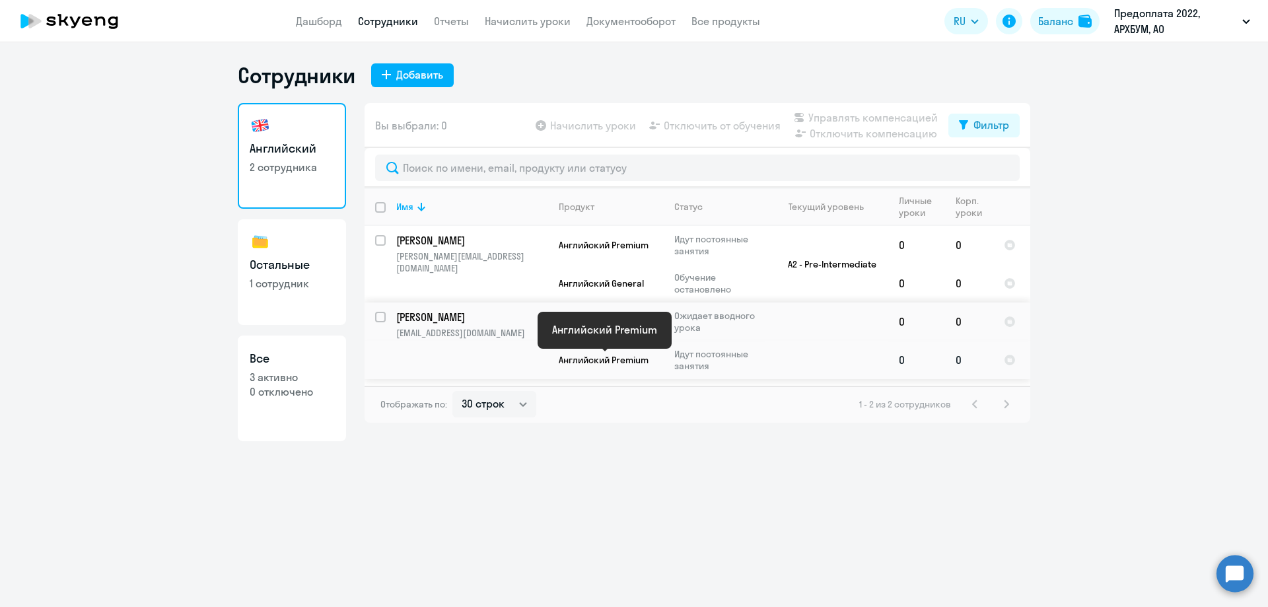
click at [618, 357] on span "Английский Premium" at bounding box center [604, 360] width 90 height 12
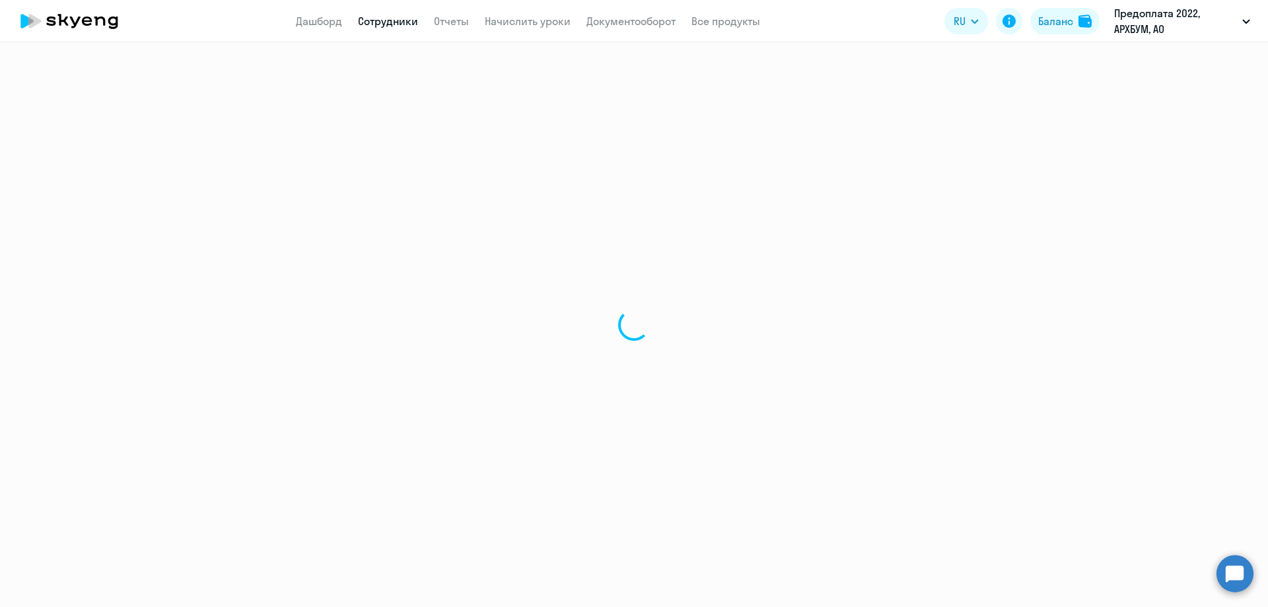
select select "english"
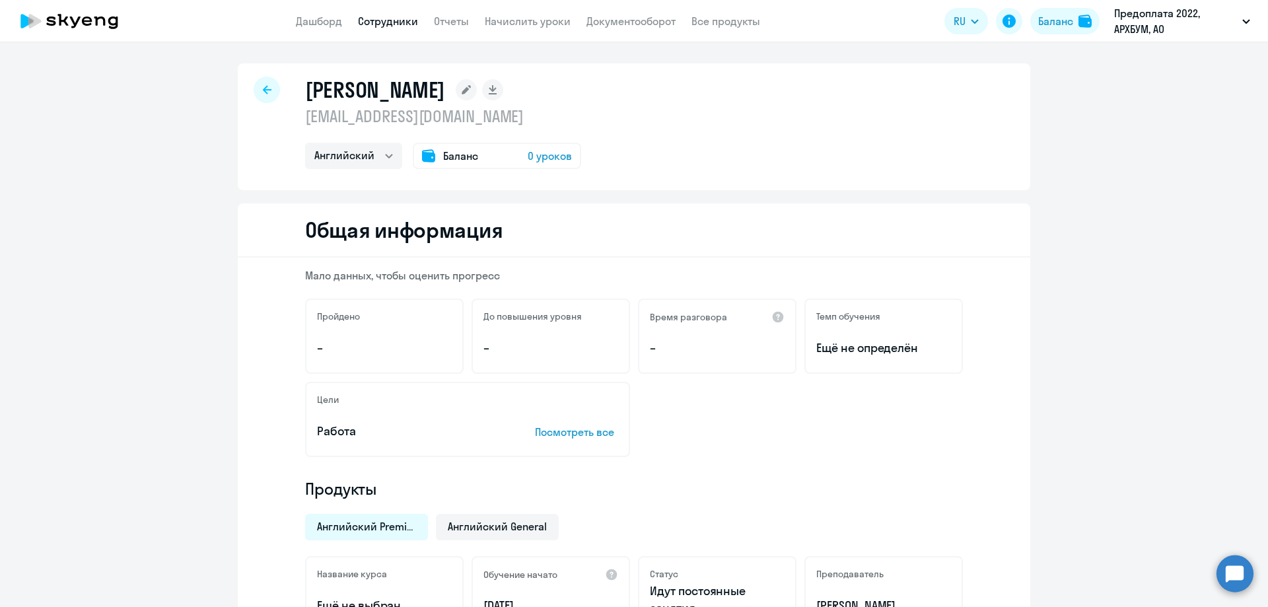
click at [423, 155] on icon at bounding box center [428, 155] width 13 height 13
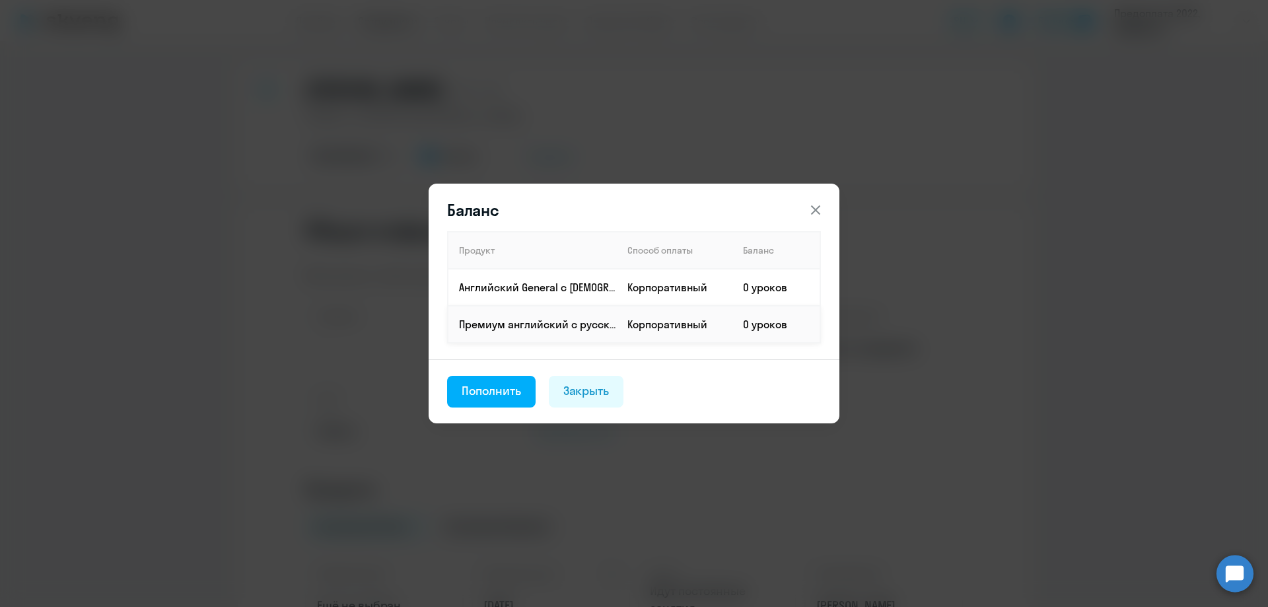
click at [743, 326] on td "0 уроков" at bounding box center [777, 324] width 88 height 37
click at [497, 326] on p "Премиум английский с русскоговорящим преподавателем" at bounding box center [537, 324] width 157 height 15
click at [491, 400] on button "Пополнить" at bounding box center [491, 392] width 89 height 32
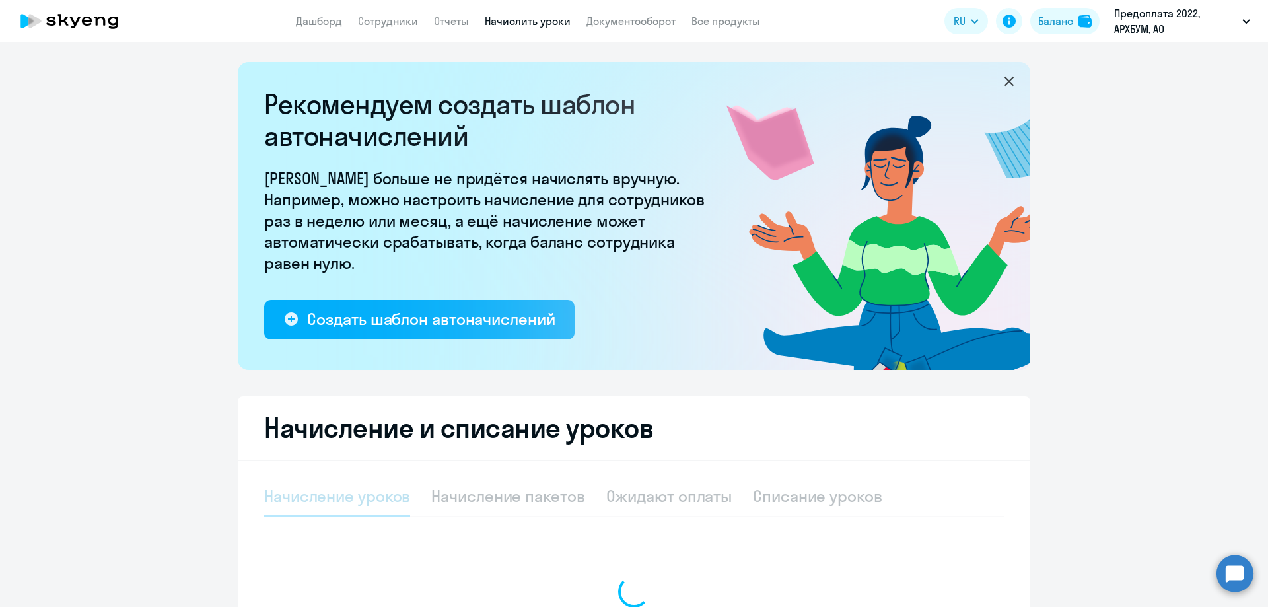
select select "10"
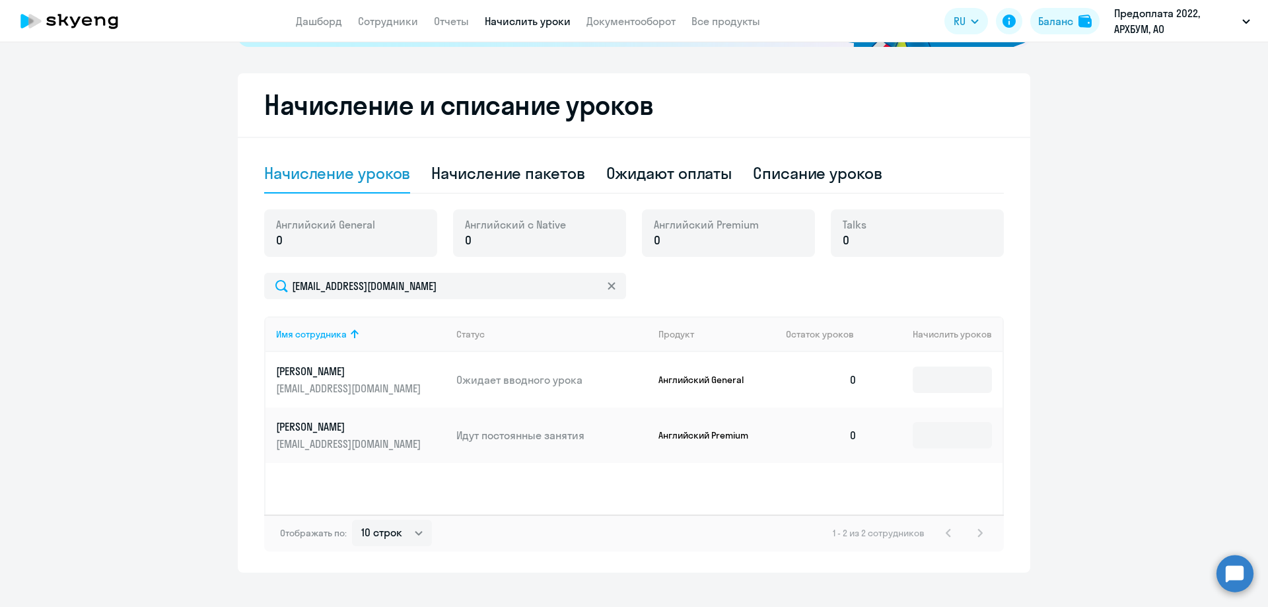
scroll to position [330, 0]
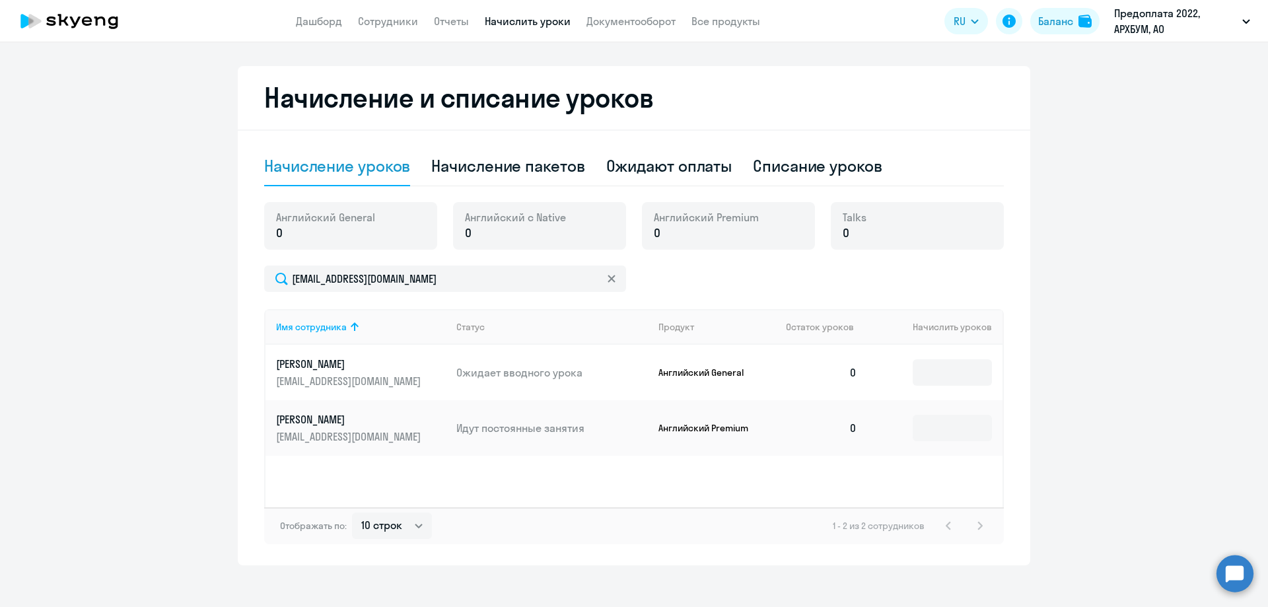
click at [343, 246] on div "Английский General 0" at bounding box center [350, 226] width 173 height 48
click at [342, 234] on p "0" at bounding box center [325, 233] width 99 height 17
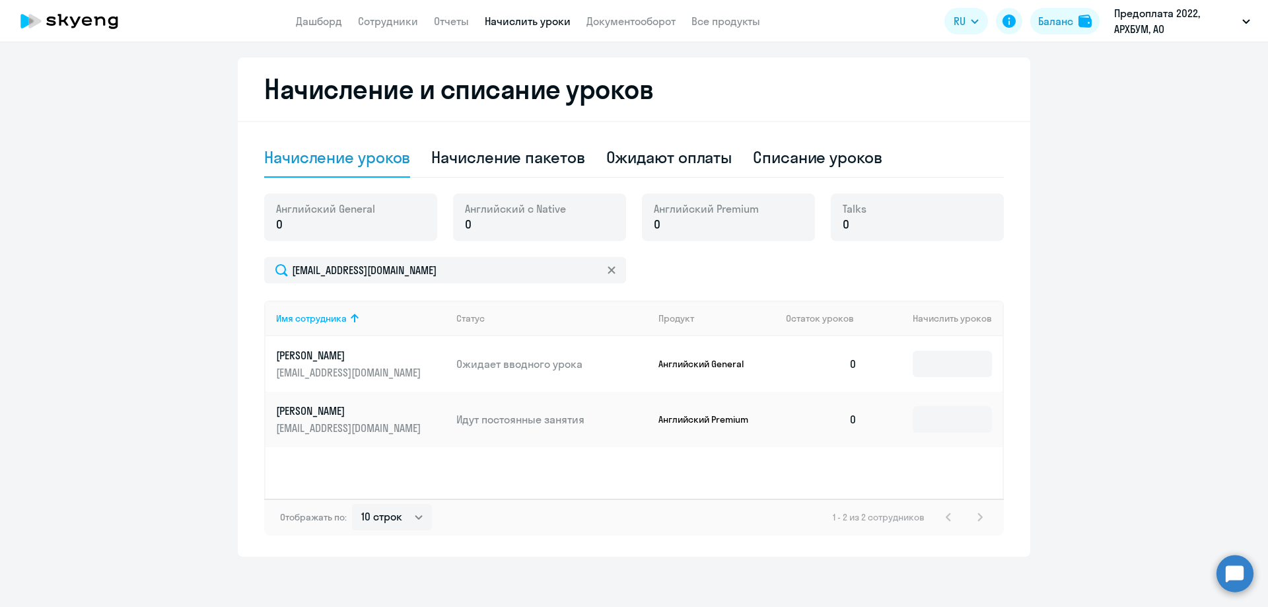
scroll to position [342, 0]
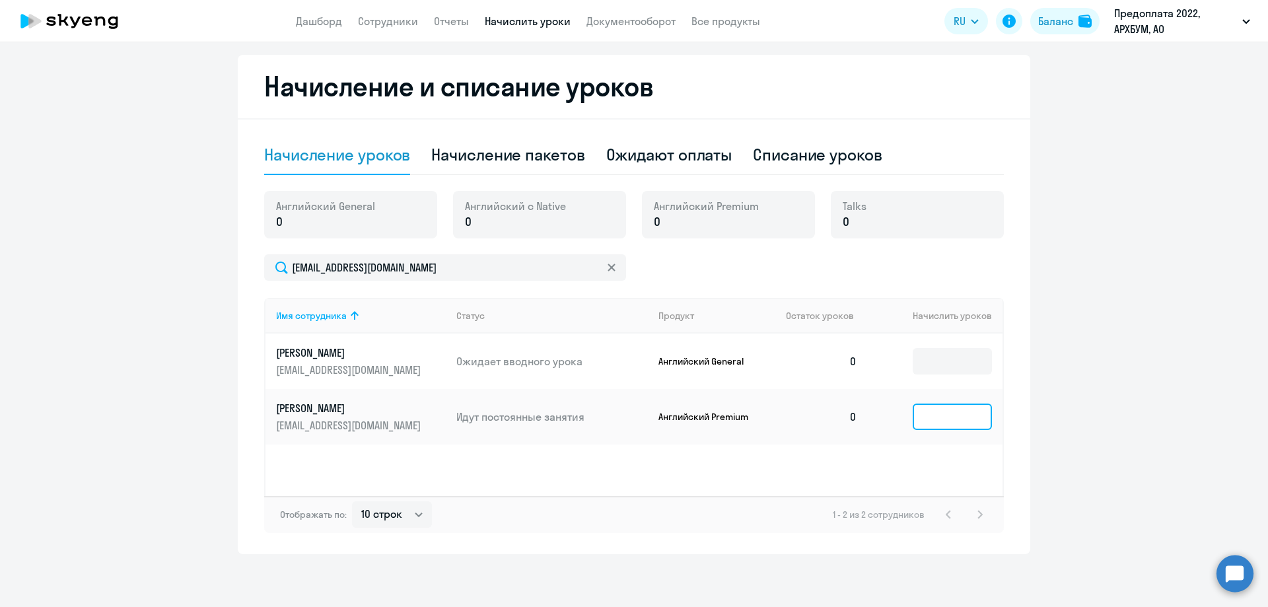
click at [913, 428] on input at bounding box center [952, 417] width 79 height 26
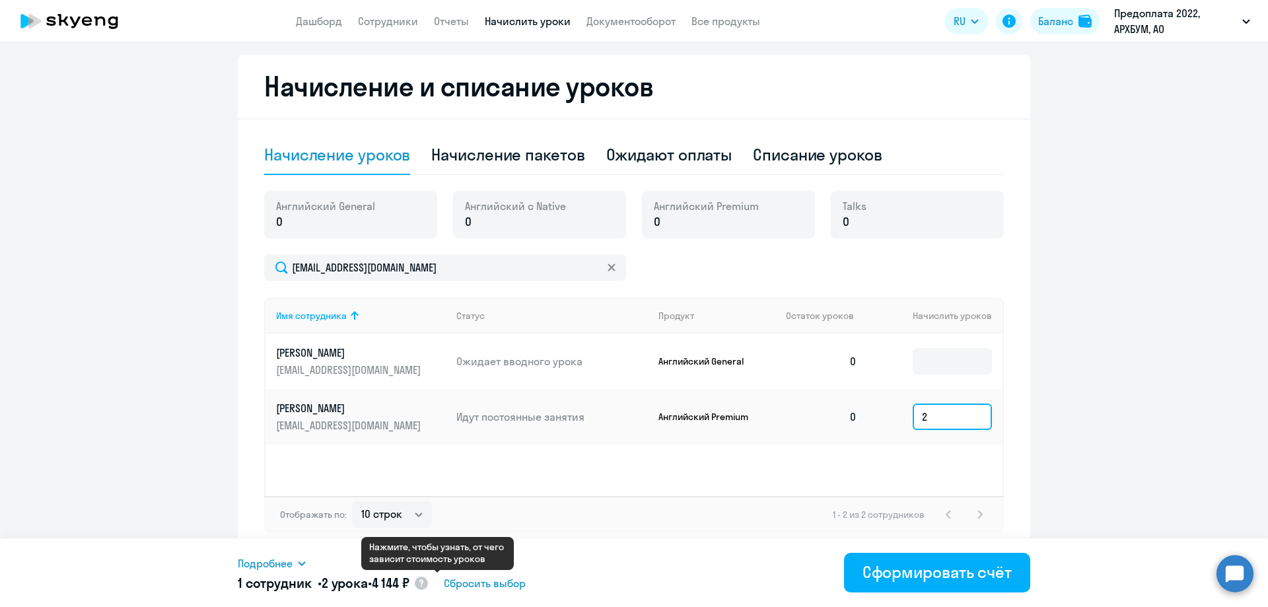
type input "2"
click at [423, 583] on icon at bounding box center [421, 583] width 4 height 7
select select "english_adult_f2g_base"
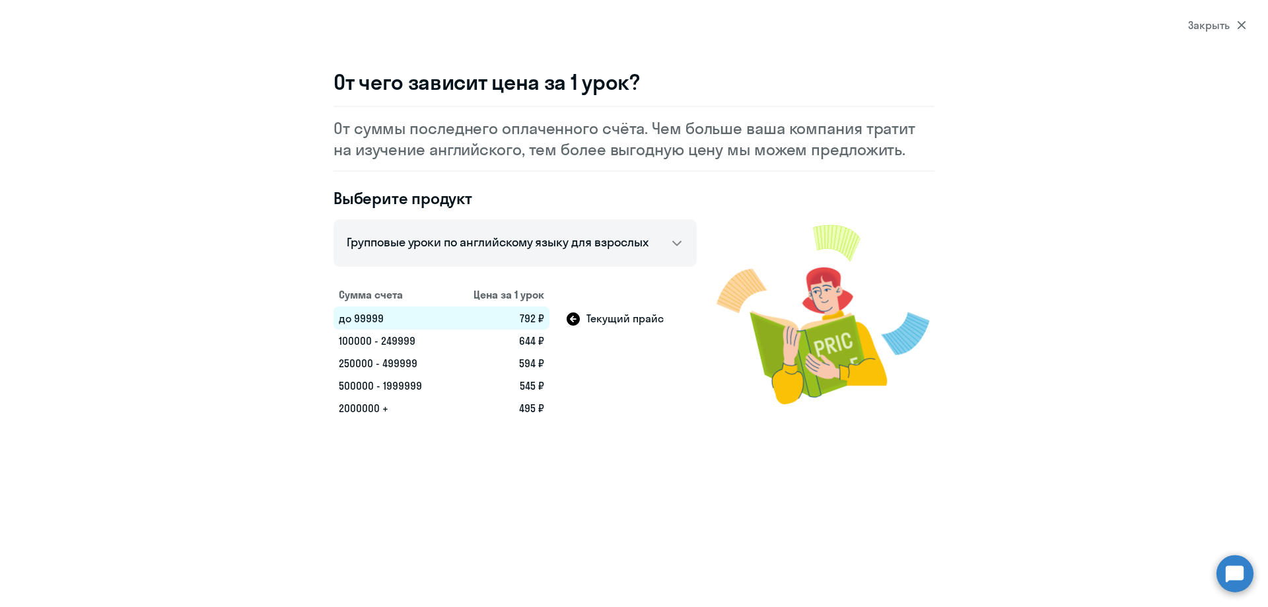
click at [1254, 23] on section "Закрыть От чего зависит цена за 1 урок? От суммы последнего оплаченного счёта. …" at bounding box center [634, 303] width 1268 height 607
click at [1243, 22] on icon at bounding box center [1241, 24] width 9 height 9
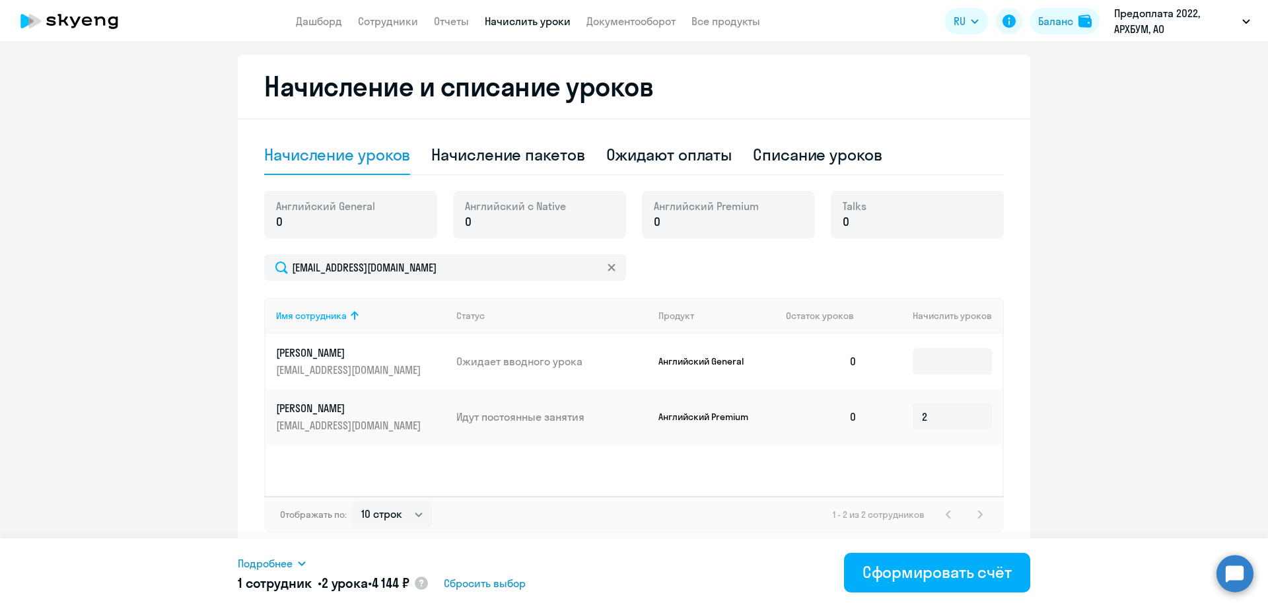
click at [643, 166] on div "Ожидают оплаты" at bounding box center [669, 155] width 126 height 40
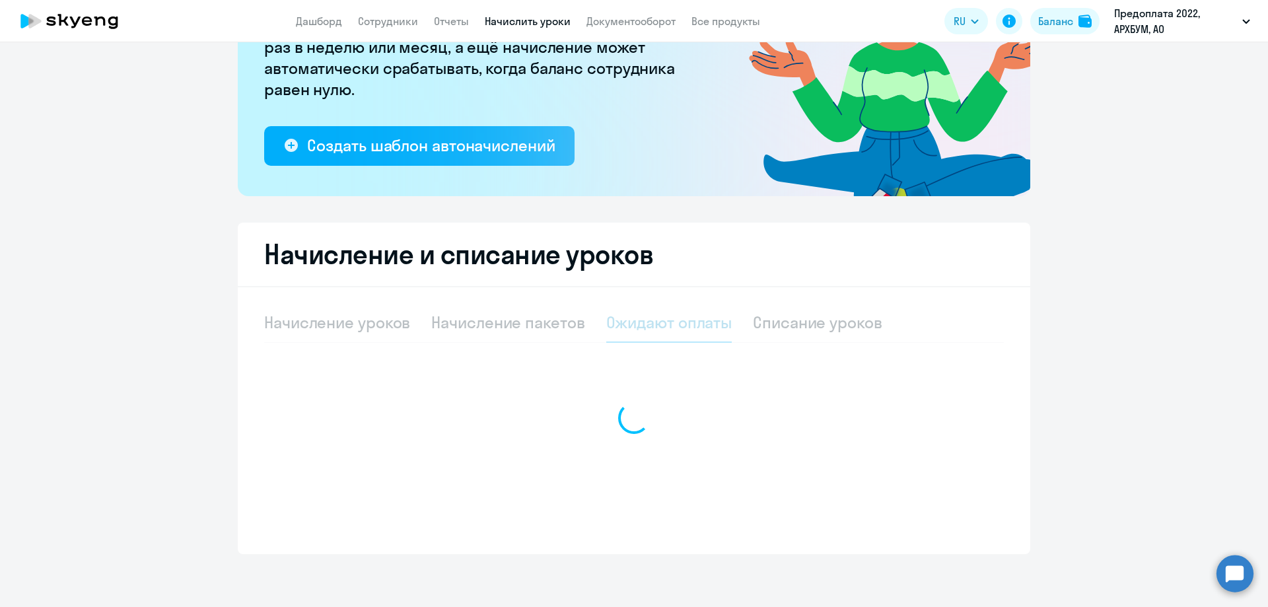
scroll to position [174, 0]
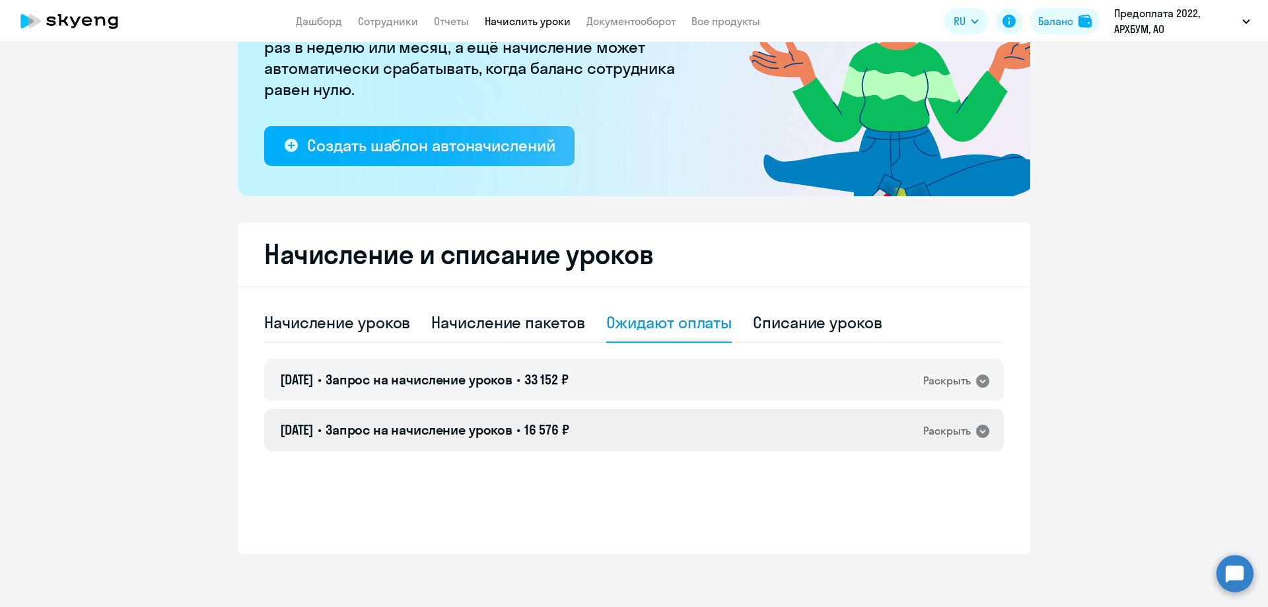
click at [560, 423] on span "16 576 ₽" at bounding box center [547, 430] width 45 height 17
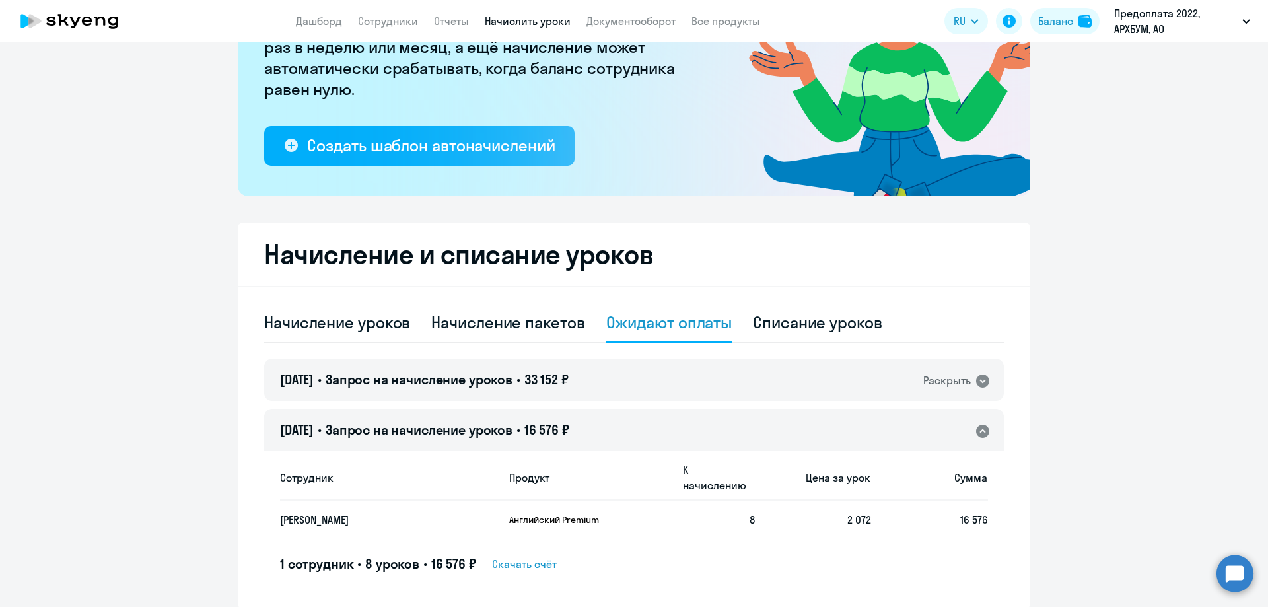
scroll to position [213, 0]
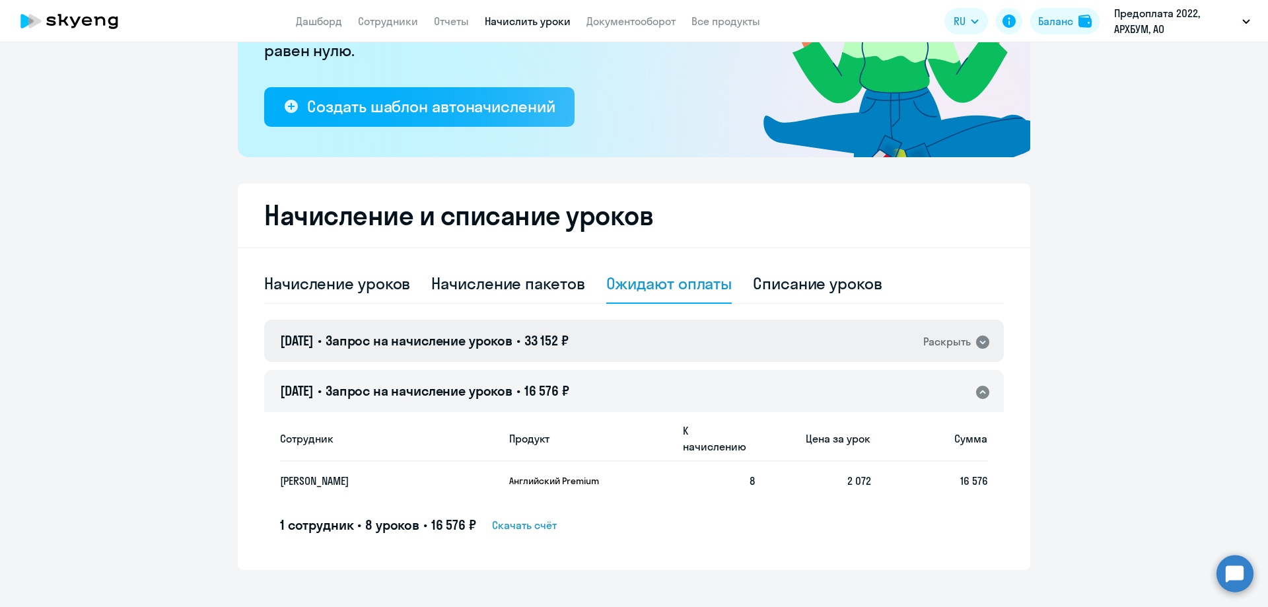
click at [531, 344] on h4 "[DATE] • Запрос на начисление уроков • 33 152 ₽" at bounding box center [424, 341] width 289 height 18
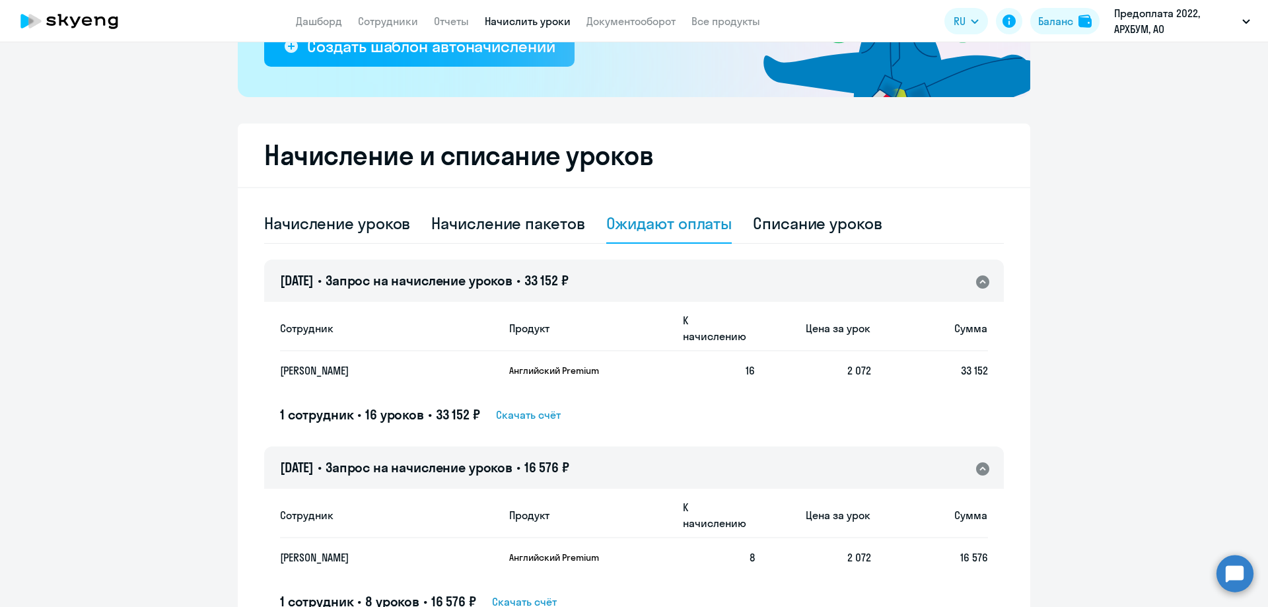
scroll to position [202, 0]
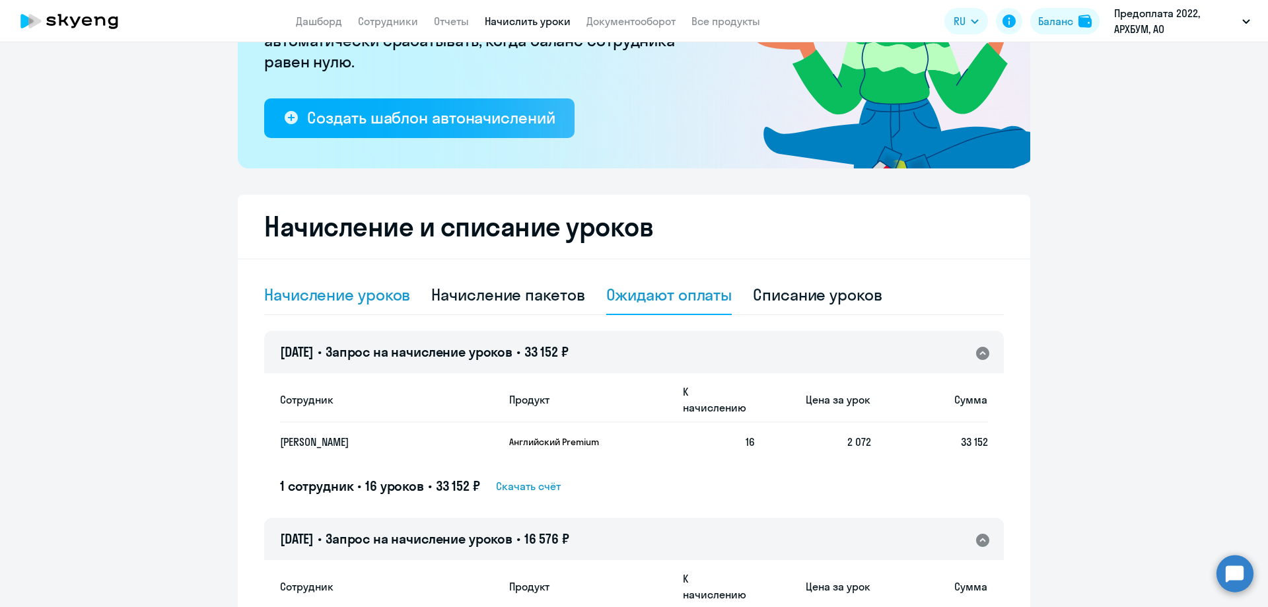
click at [315, 300] on div "Начисление уроков" at bounding box center [337, 294] width 146 height 21
select select "10"
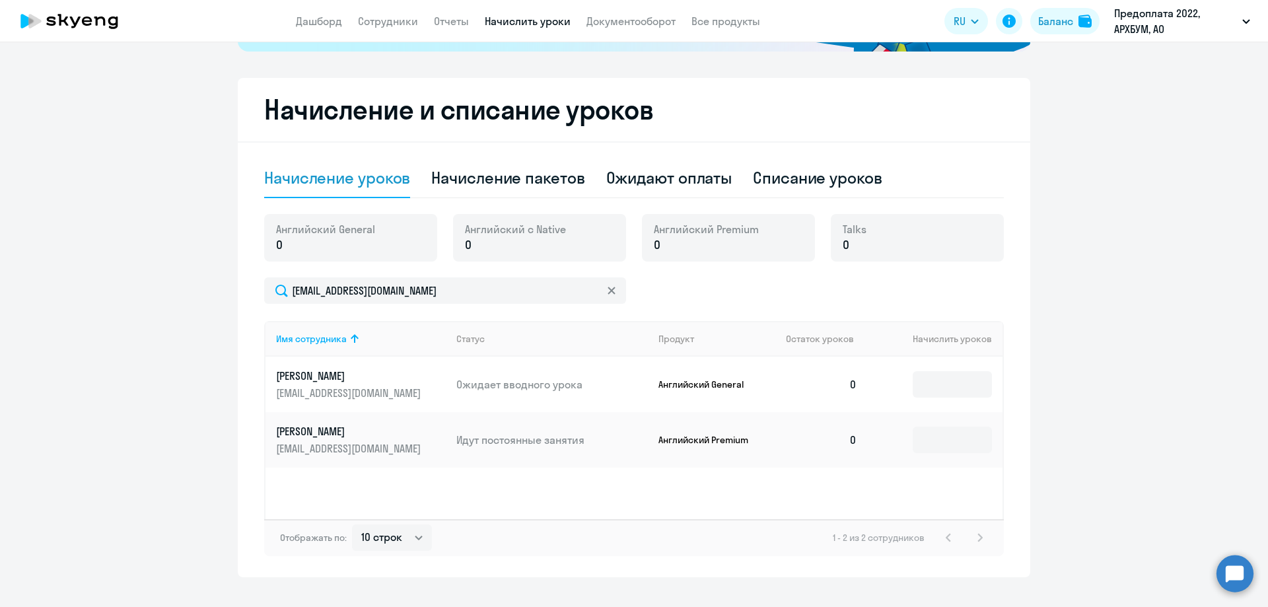
scroll to position [334, 0]
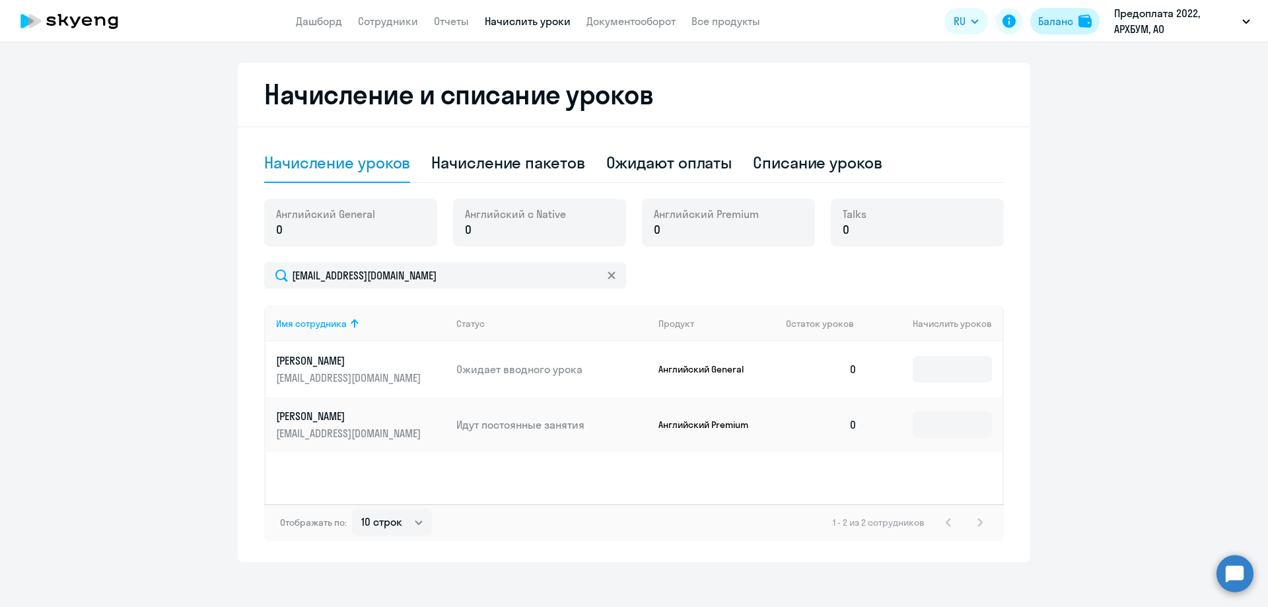
click at [1044, 26] on div "Баланс" at bounding box center [1056, 21] width 35 height 16
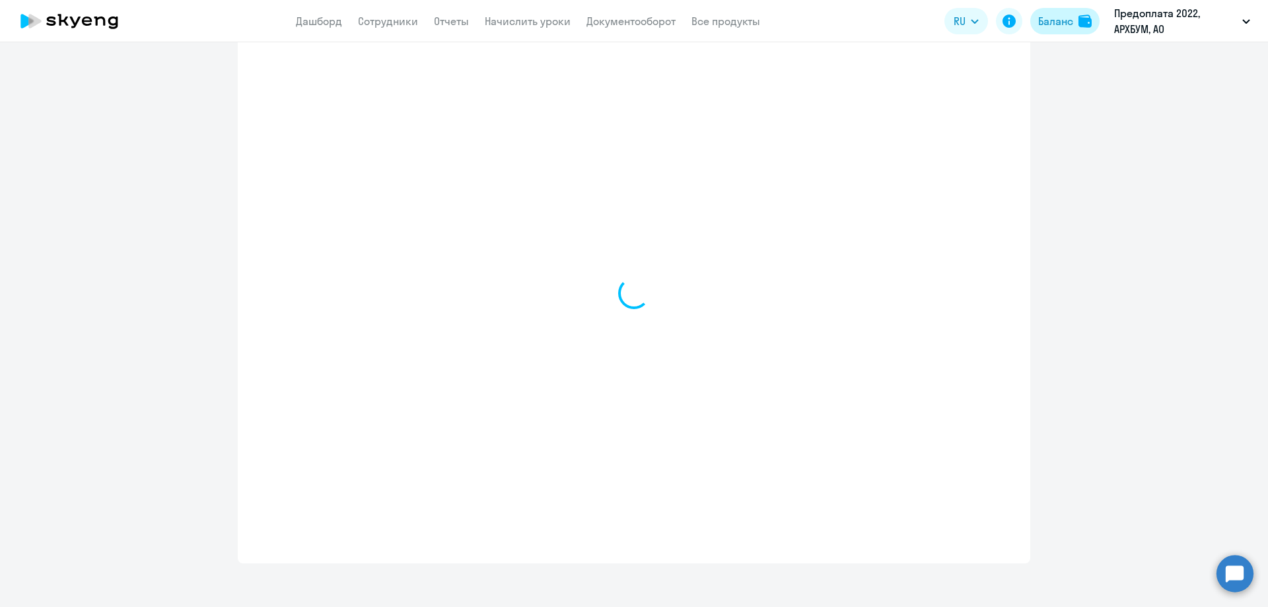
select select "english_adult_not_native_speaker"
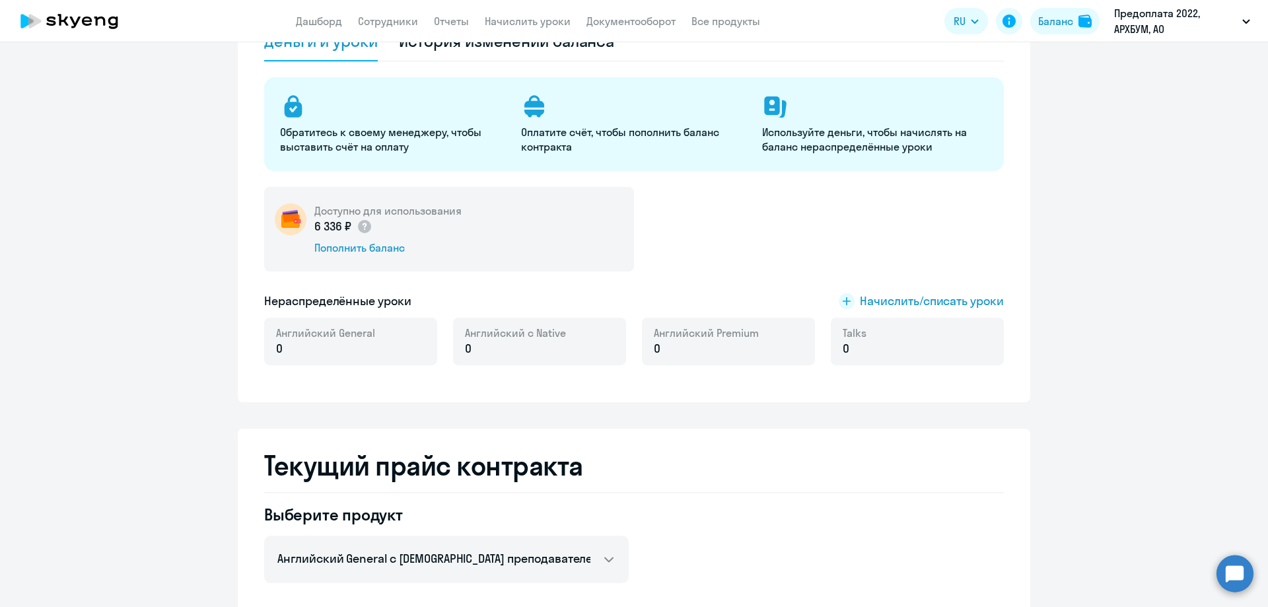
scroll to position [23, 0]
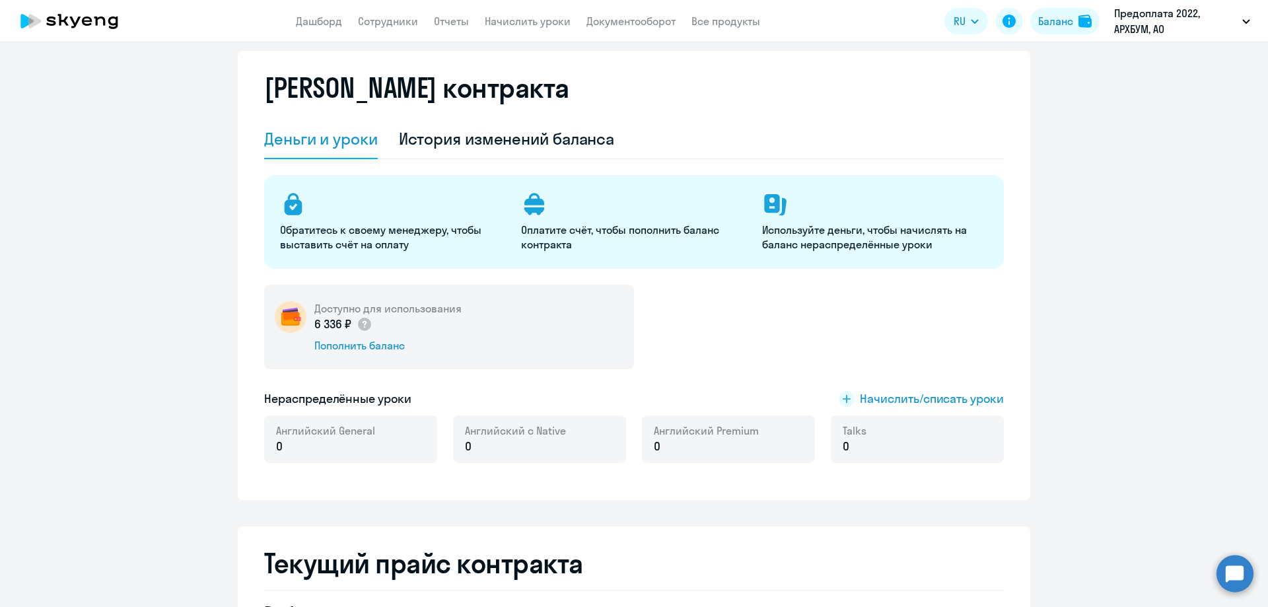
click at [275, 312] on img at bounding box center [291, 317] width 32 height 32
click at [315, 324] on p "6 336 ₽" at bounding box center [343, 324] width 58 height 17
click at [369, 325] on div "6 336 ₽" at bounding box center [387, 324] width 147 height 17
click at [364, 327] on circle at bounding box center [364, 324] width 13 height 13
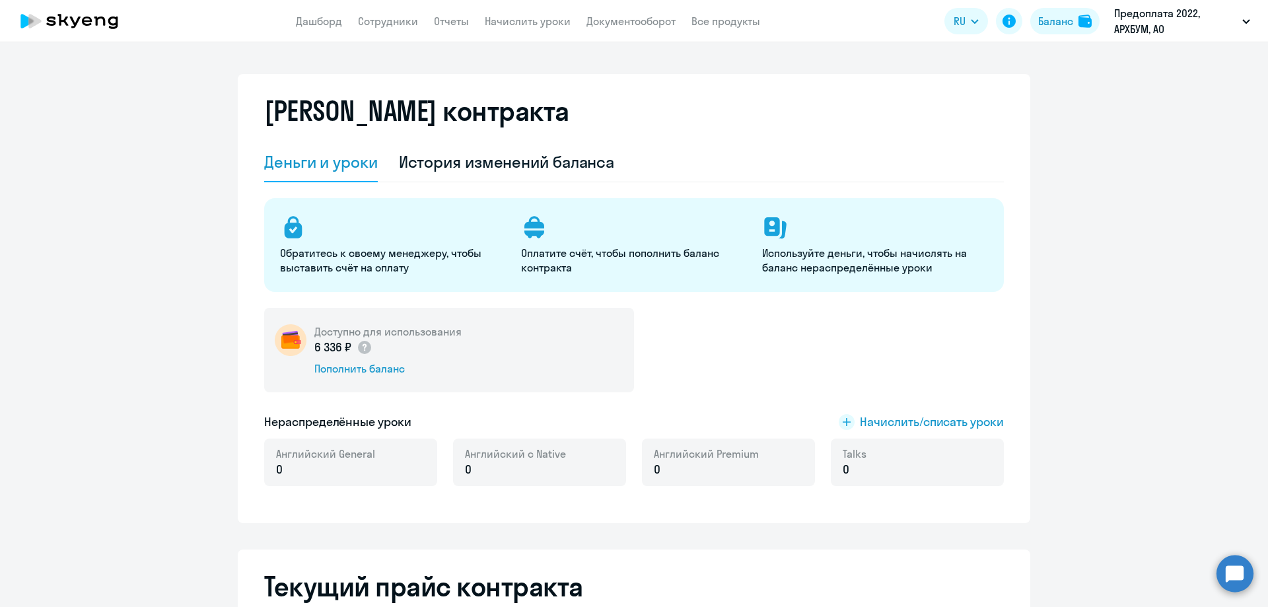
click at [329, 347] on p "6 336 ₽" at bounding box center [343, 347] width 58 height 17
click at [358, 348] on circle at bounding box center [364, 347] width 13 height 13
click at [283, 340] on img at bounding box center [291, 340] width 32 height 32
click at [523, 165] on div "История изменений баланса" at bounding box center [507, 161] width 216 height 21
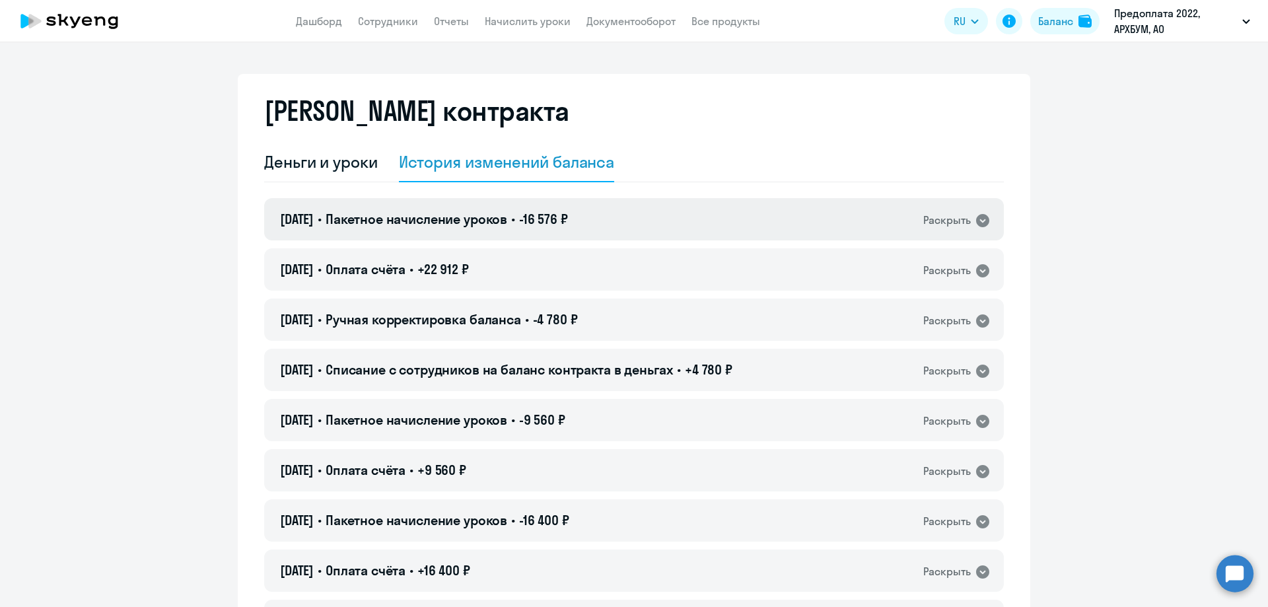
click at [794, 238] on div "[DATE] • Пакетное начисление уроков • -16 576 ₽ Раскрыть" at bounding box center [634, 219] width 740 height 42
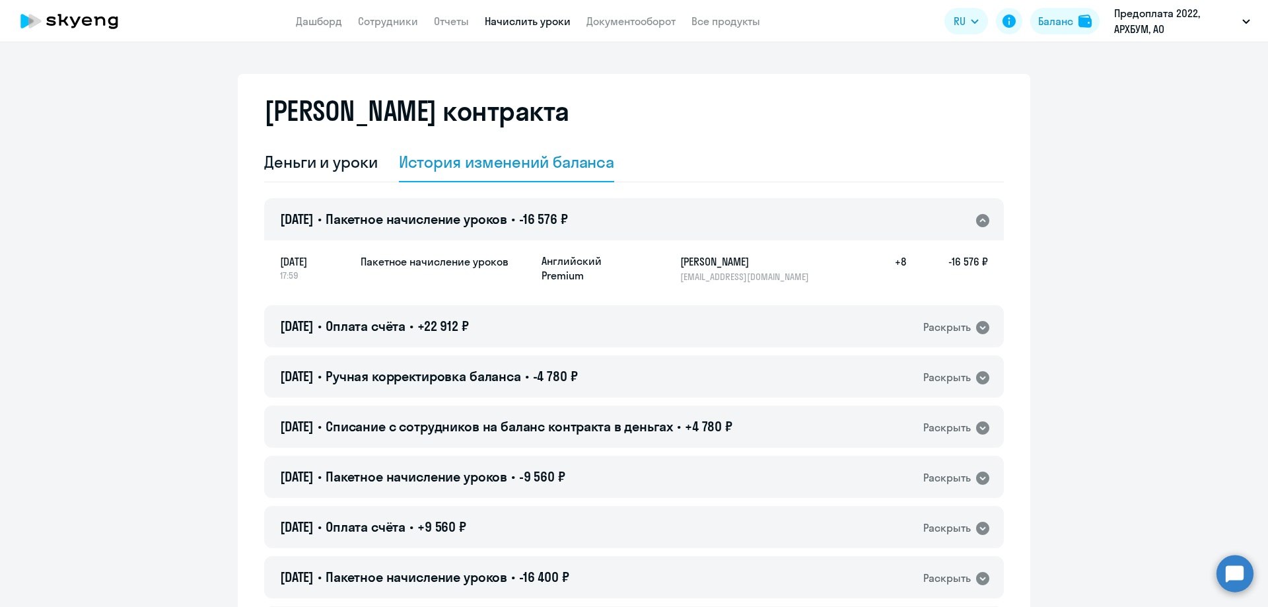
click at [525, 21] on link "Начислить уроки" at bounding box center [528, 21] width 86 height 13
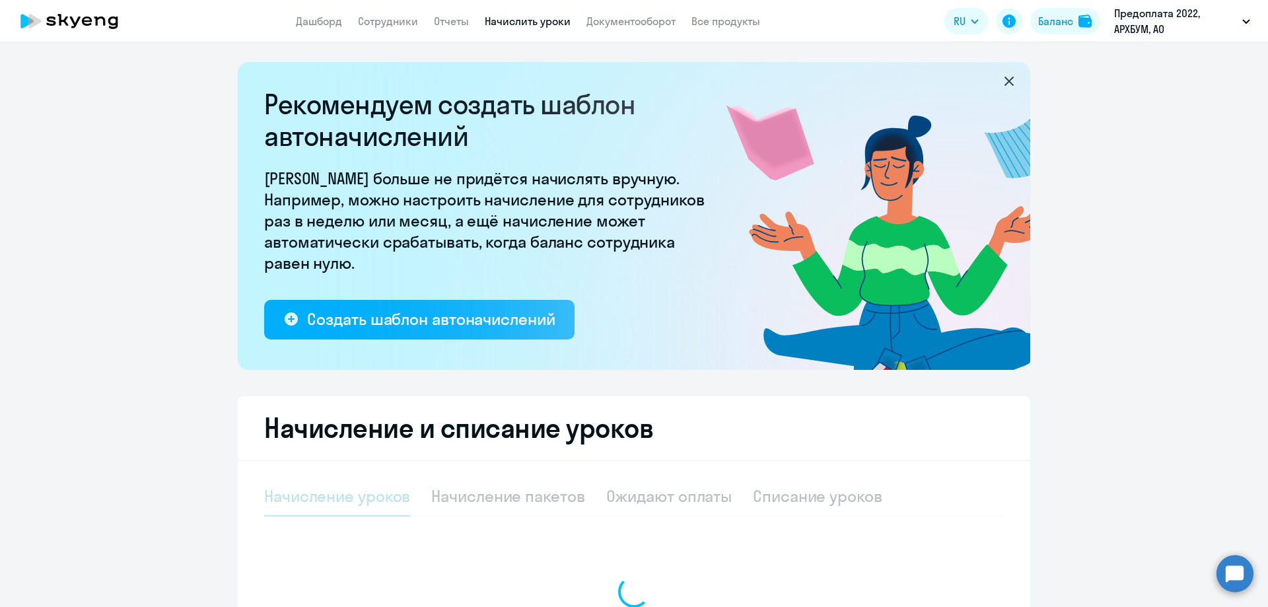
select select "10"
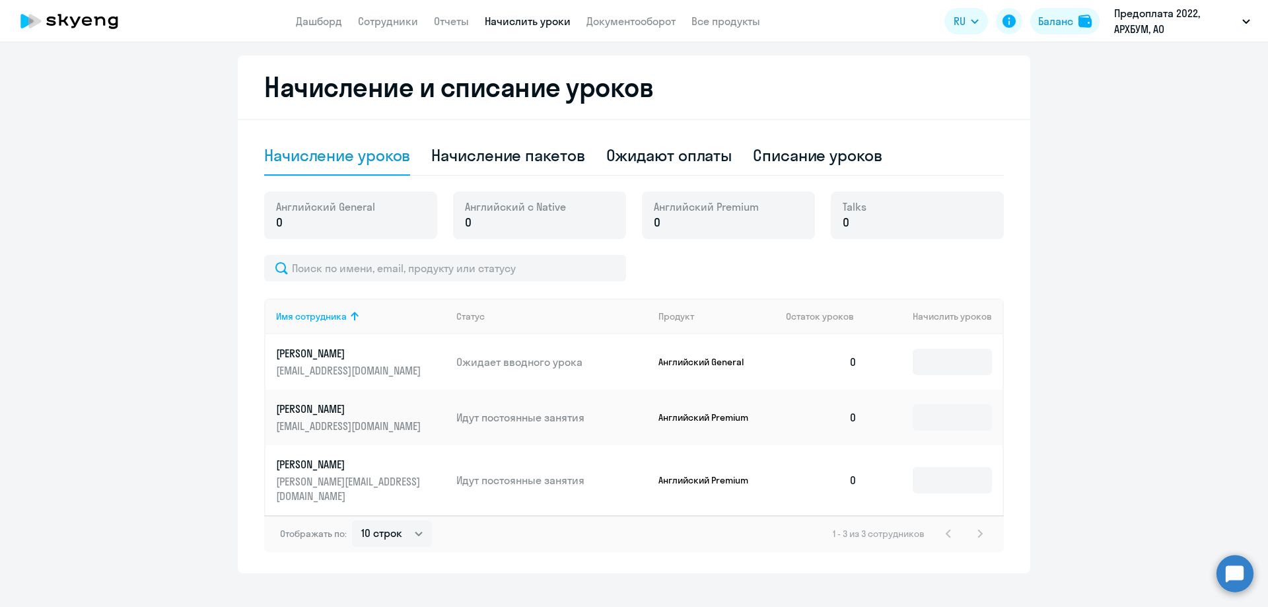
scroll to position [346, 0]
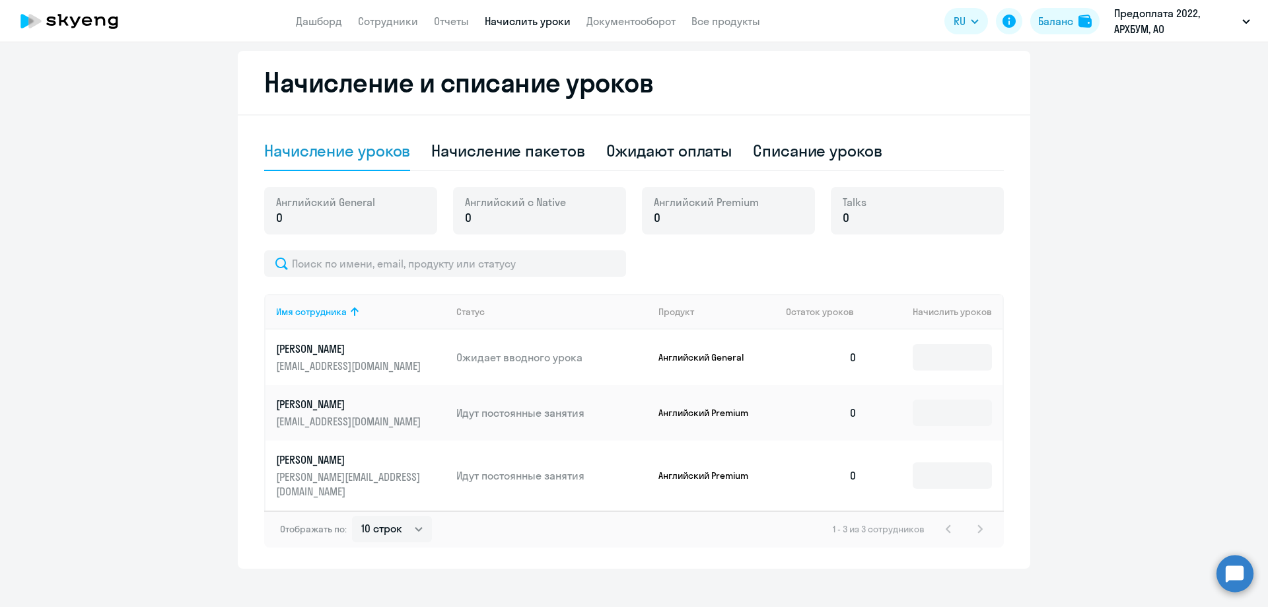
click at [392, 411] on p "[PERSON_NAME]" at bounding box center [350, 404] width 148 height 15
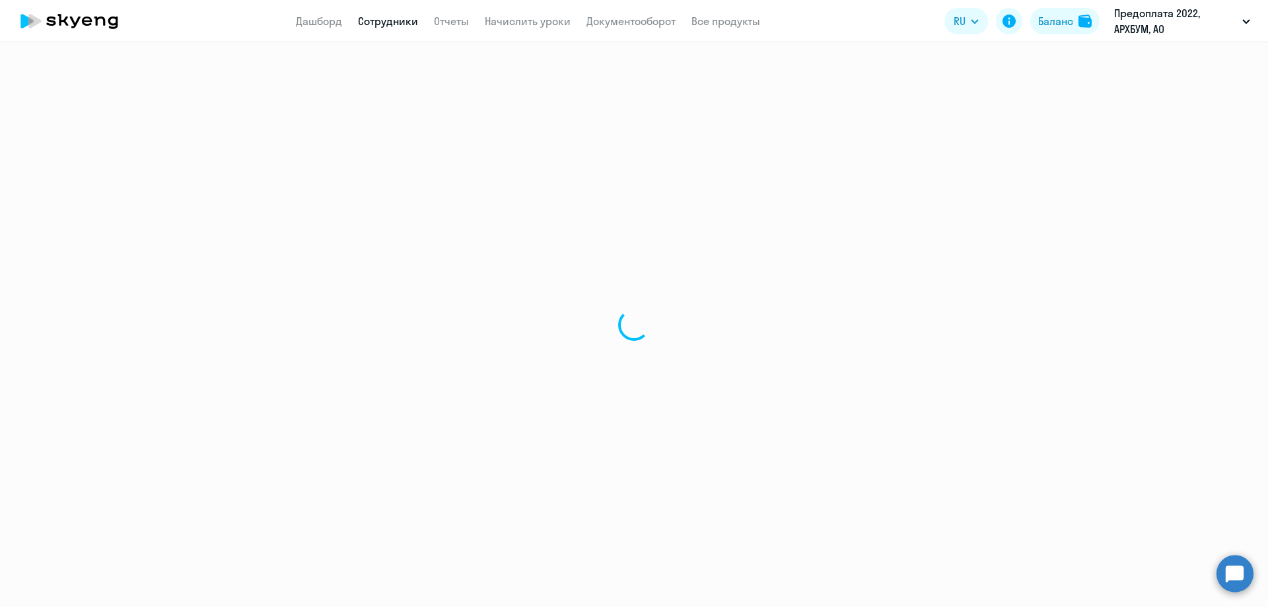
select select "english"
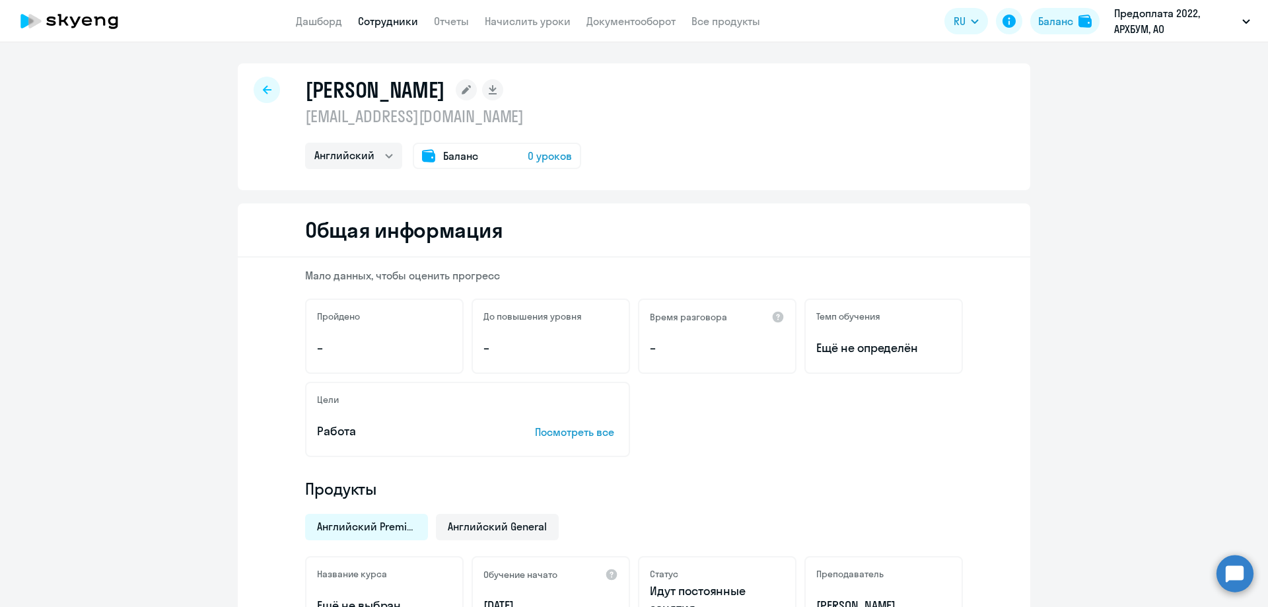
click at [289, 83] on div "[PERSON_NAME] [EMAIL_ADDRESS][DOMAIN_NAME] Английский Баланс 0 уроков" at bounding box center [634, 126] width 793 height 127
click at [247, 104] on div "[PERSON_NAME] [EMAIL_ADDRESS][DOMAIN_NAME] Английский Баланс 0 уроков" at bounding box center [634, 126] width 793 height 127
click at [264, 91] on icon at bounding box center [267, 89] width 9 height 9
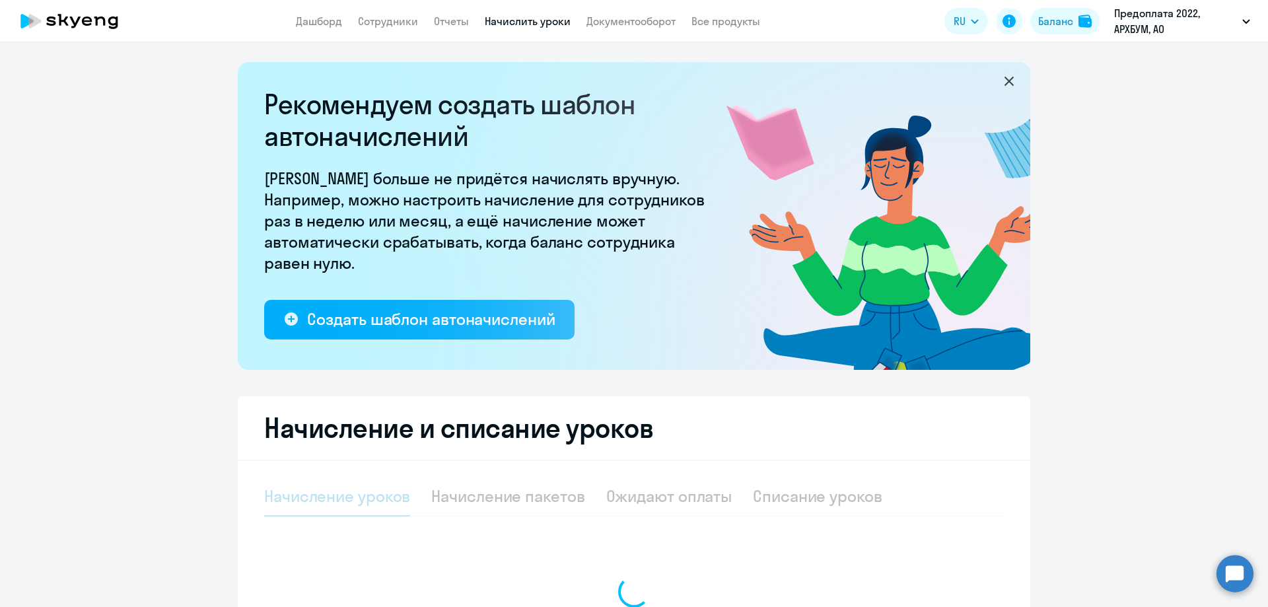
select select "10"
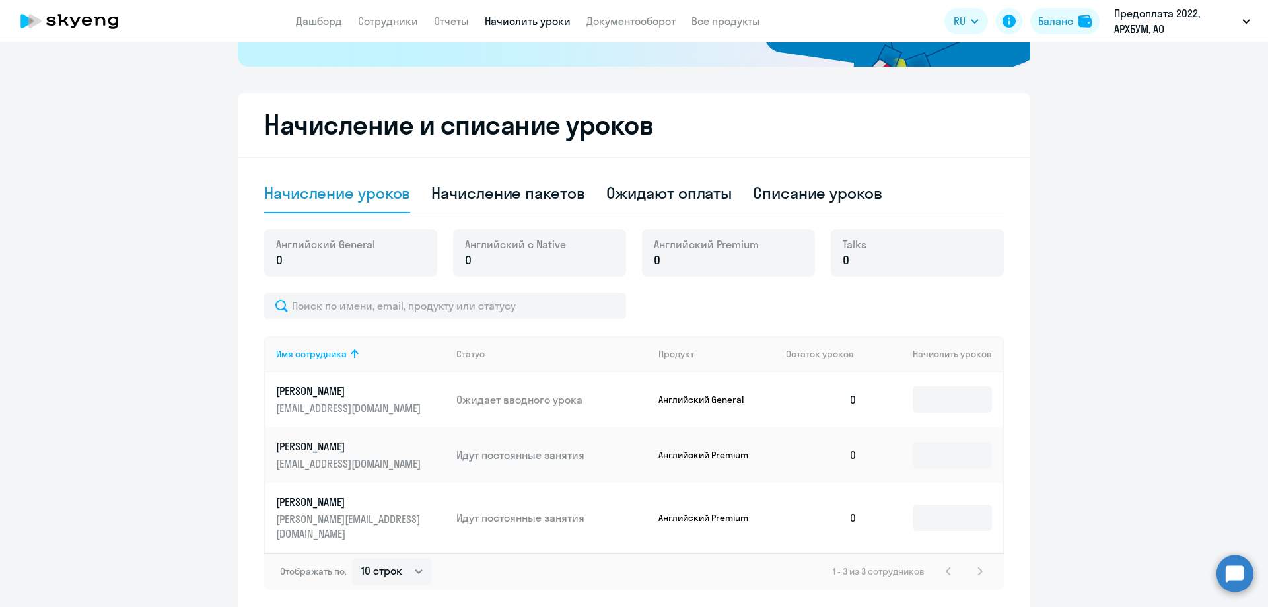
scroll to position [346, 0]
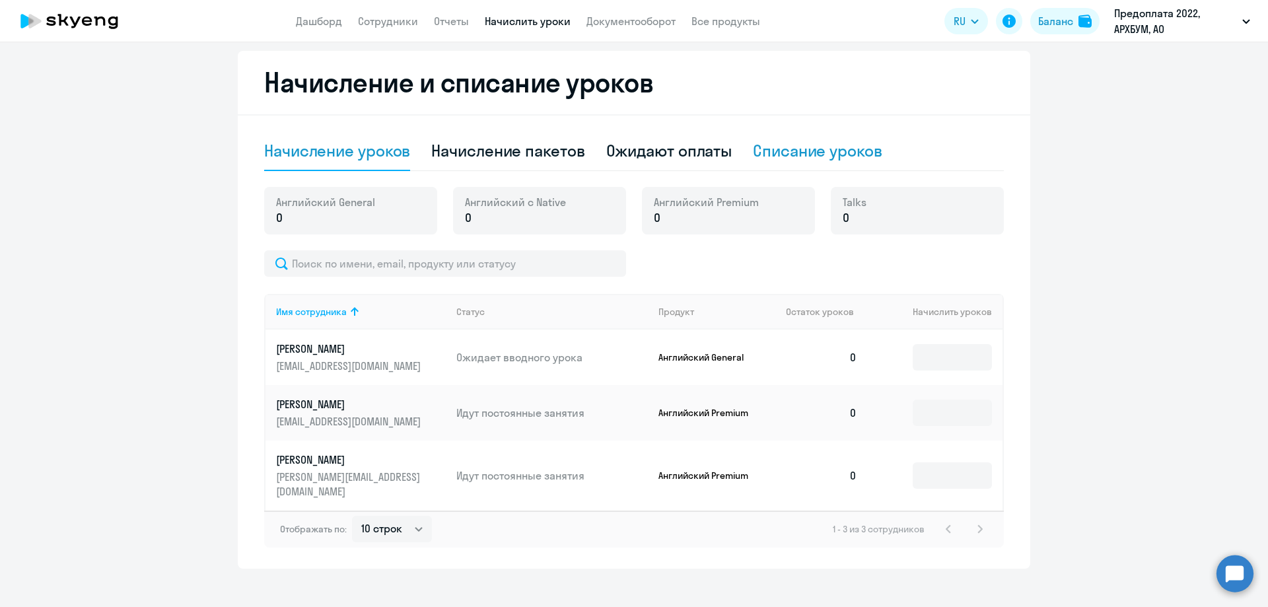
click at [789, 152] on div "Списание уроков" at bounding box center [817, 150] width 129 height 21
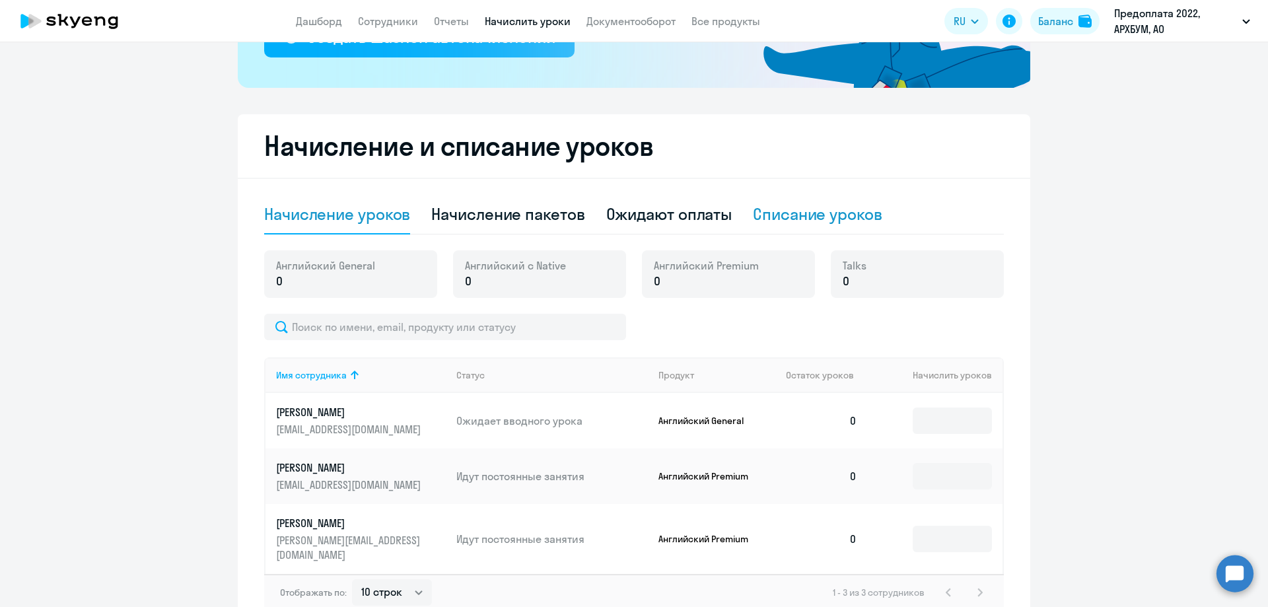
select select "10"
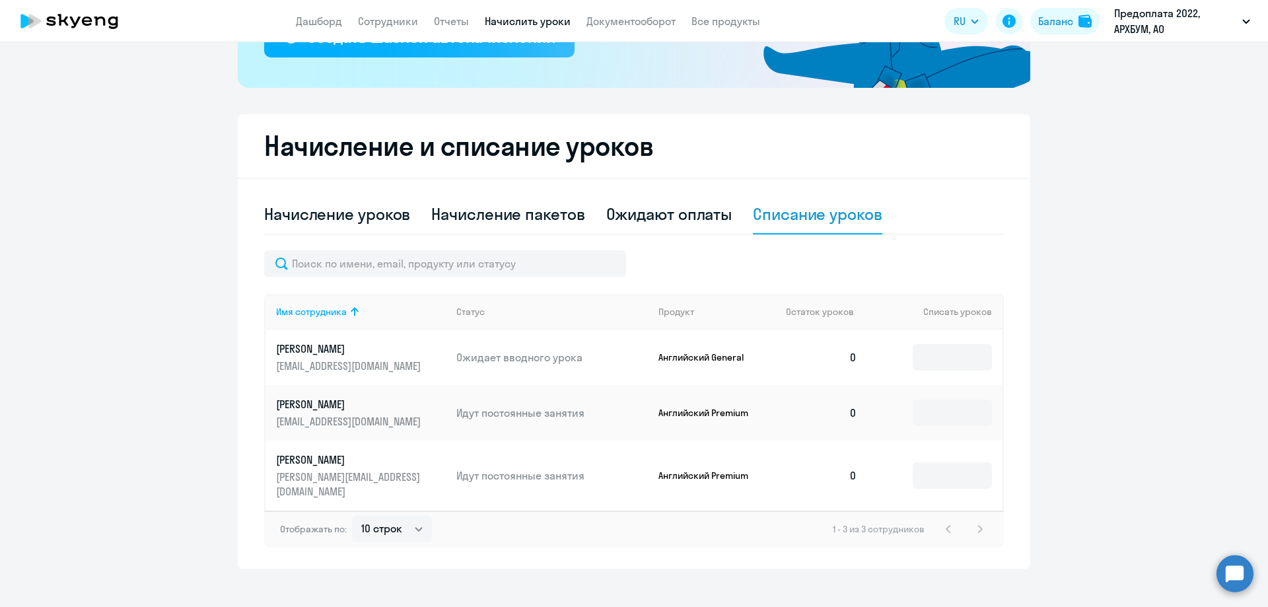
click at [939, 395] on td at bounding box center [935, 412] width 135 height 55
click at [925, 422] on input at bounding box center [952, 413] width 79 height 26
click at [381, 215] on div "Начисление уроков" at bounding box center [337, 213] width 146 height 21
select select "10"
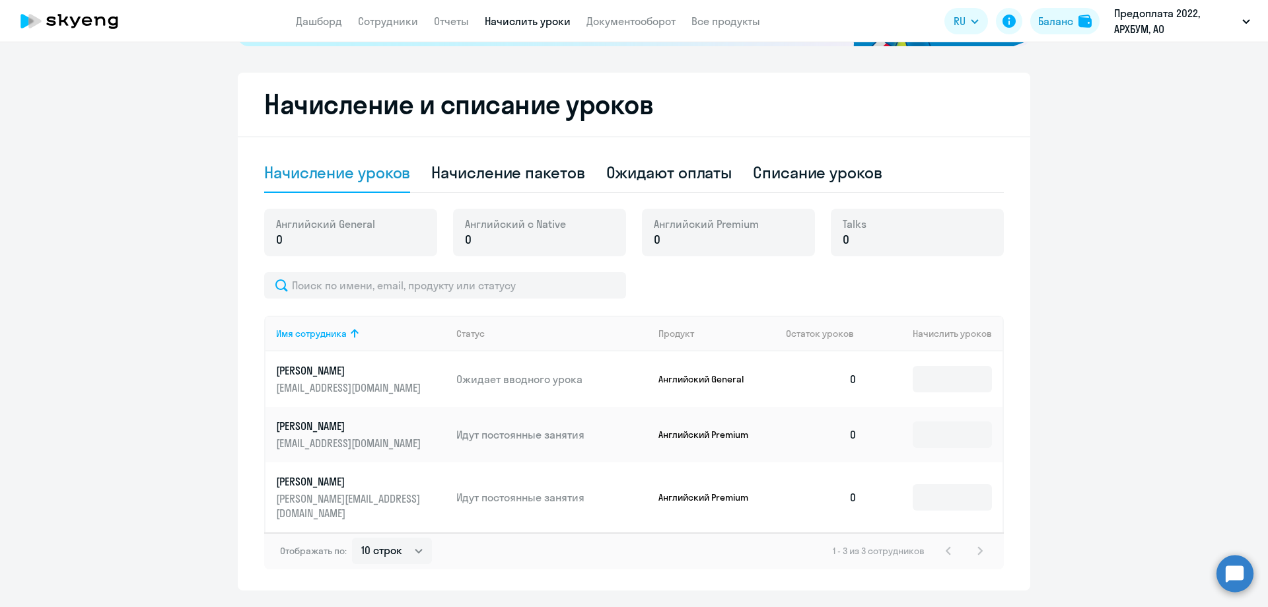
scroll to position [346, 0]
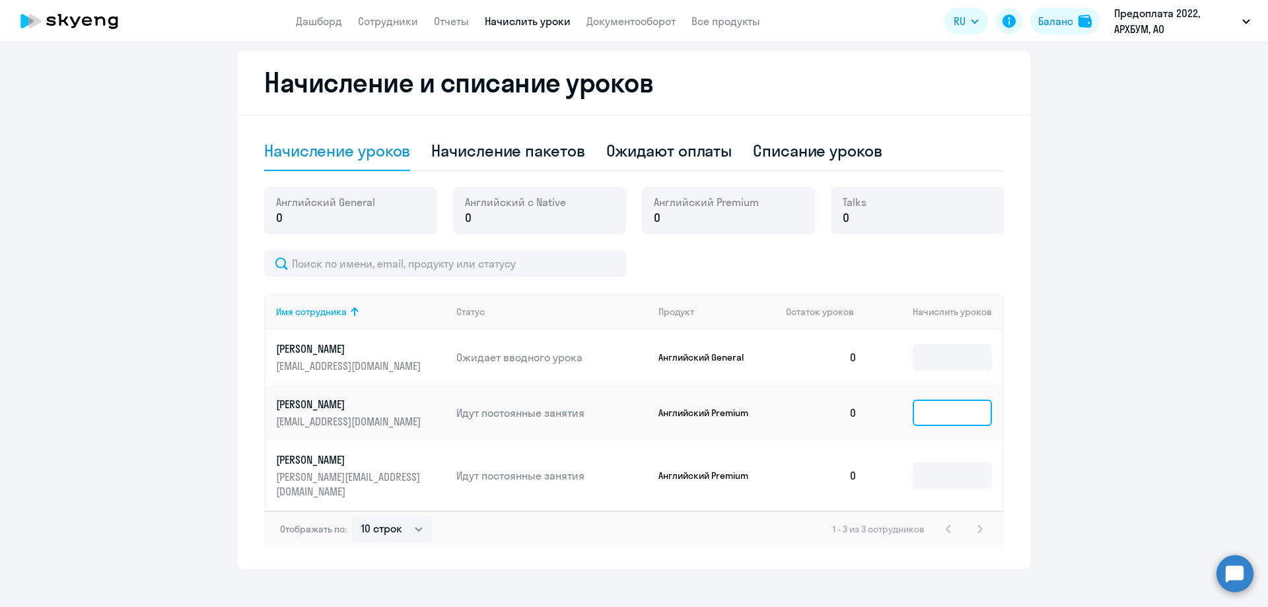
click at [945, 416] on input at bounding box center [952, 413] width 79 height 26
type input "2"
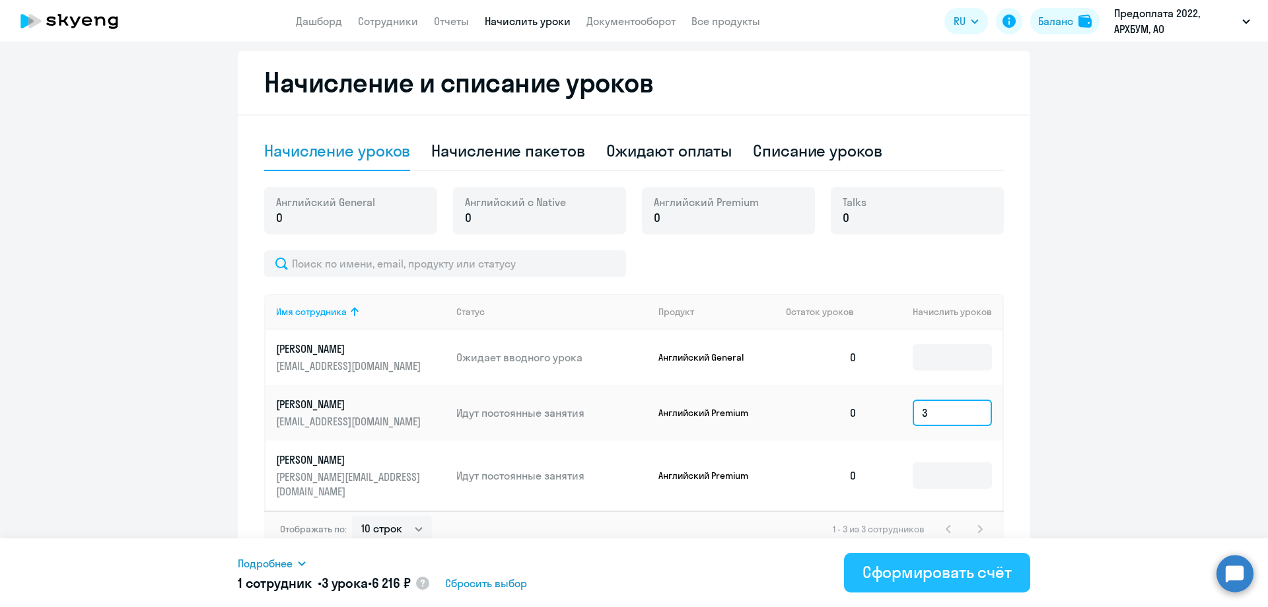
type input "3"
click at [906, 571] on div "Сформировать счёт" at bounding box center [937, 572] width 149 height 21
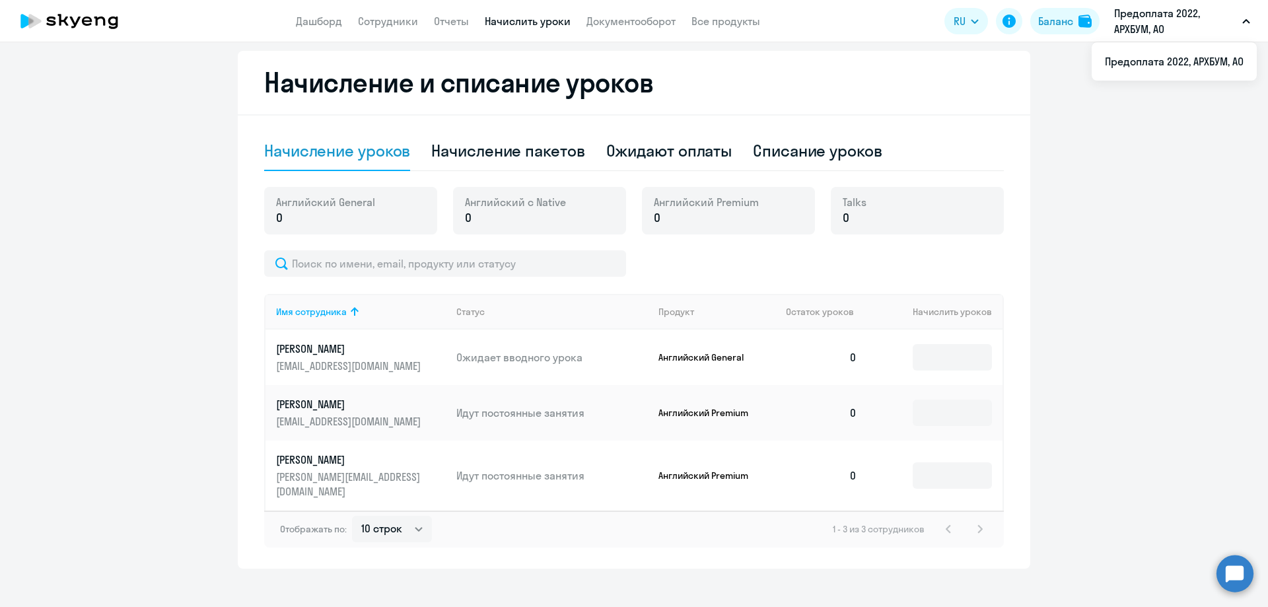
click at [1247, 24] on button "Предоплата 2022, АРХБУМ, АО" at bounding box center [1182, 21] width 149 height 32
drag, startPoint x: 1239, startPoint y: 633, endPoint x: 1245, endPoint y: 568, distance: 65.0
click at [1245, 568] on circle at bounding box center [1235, 573] width 37 height 37
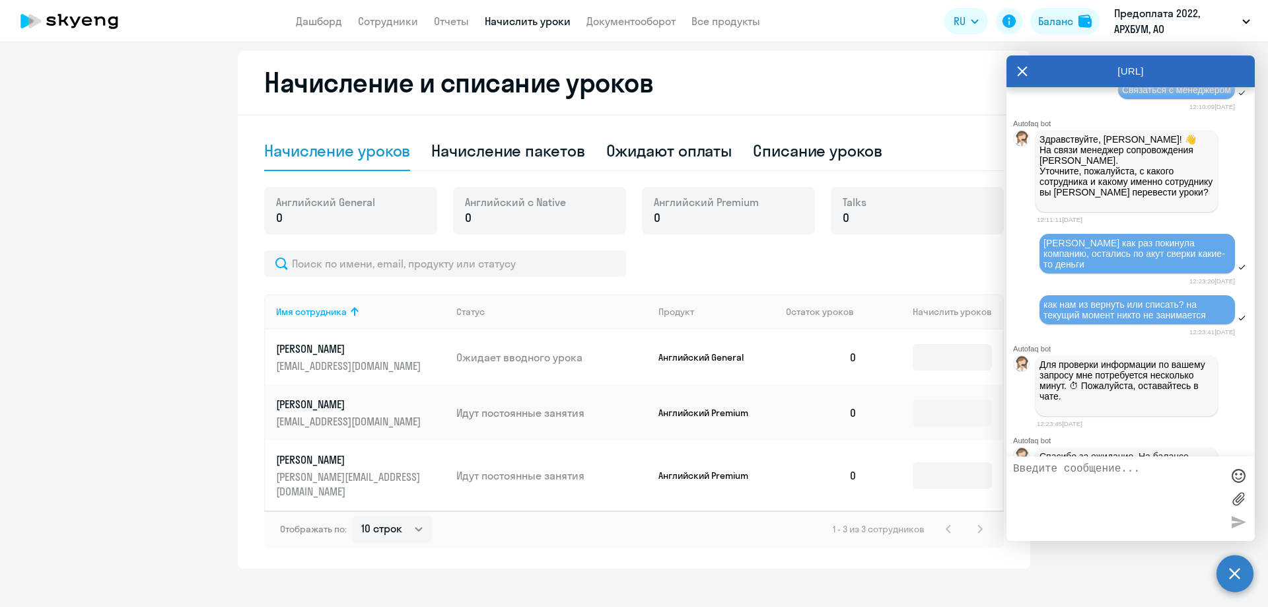
scroll to position [2108, 0]
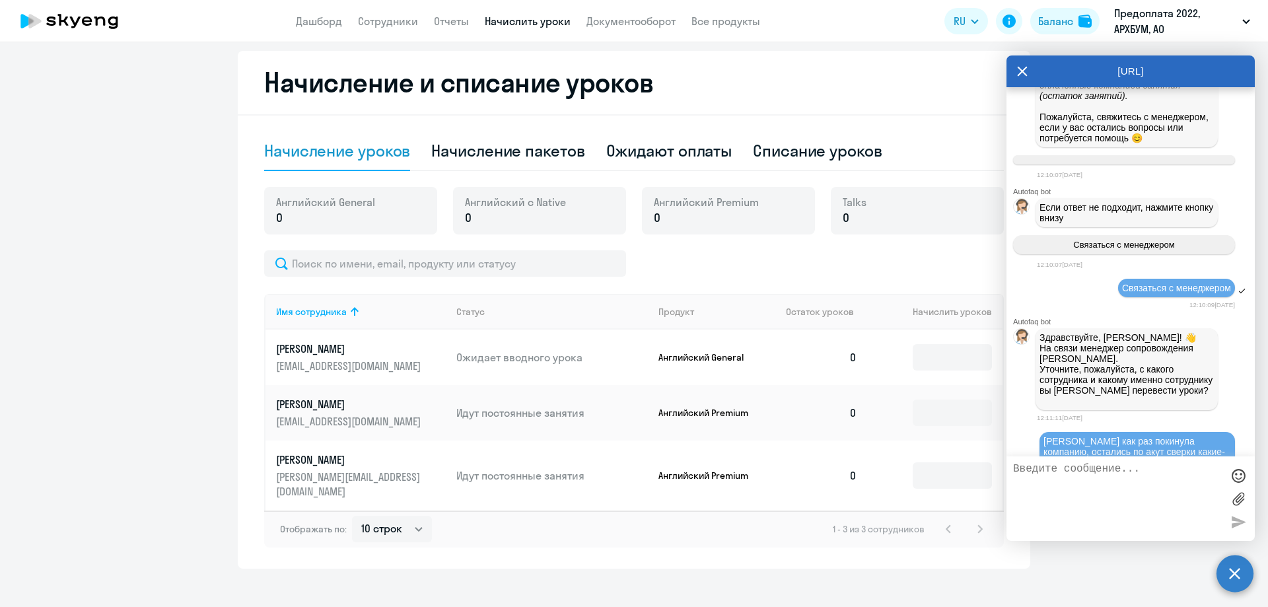
click at [655, 66] on div "Начисление и списание уроков Начисление уроков Начисление пакетов Ожидают оплат…" at bounding box center [634, 310] width 793 height 518
click at [445, 21] on link "Отчеты" at bounding box center [451, 21] width 35 height 13
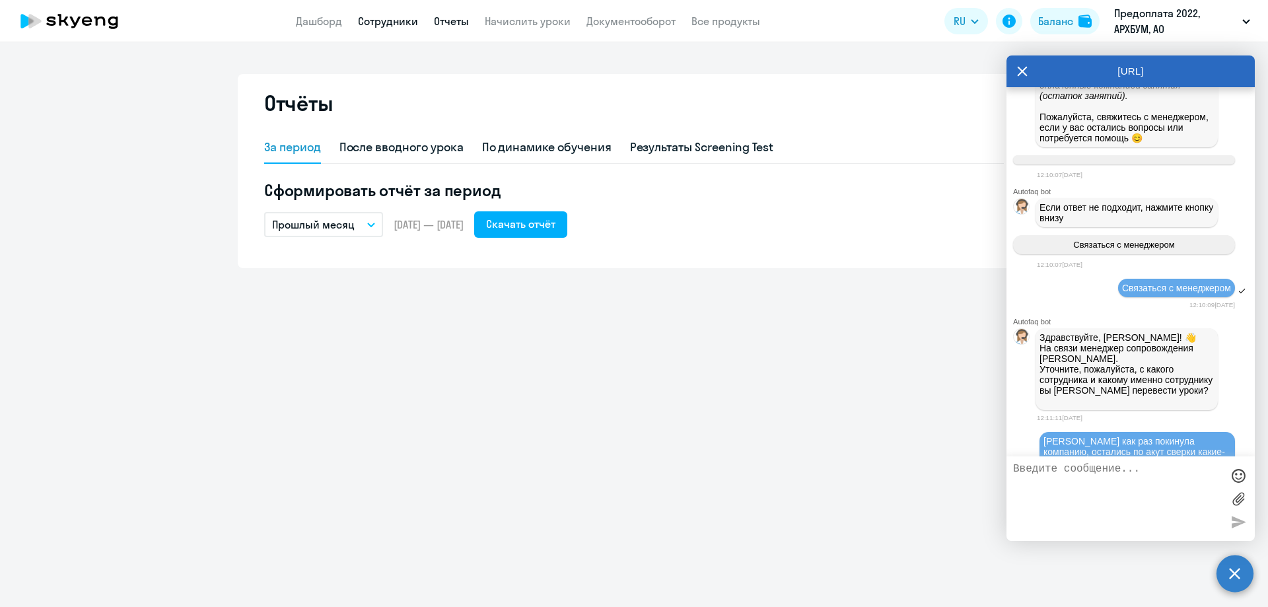
click at [381, 23] on link "Сотрудники" at bounding box center [388, 21] width 60 height 13
select select "30"
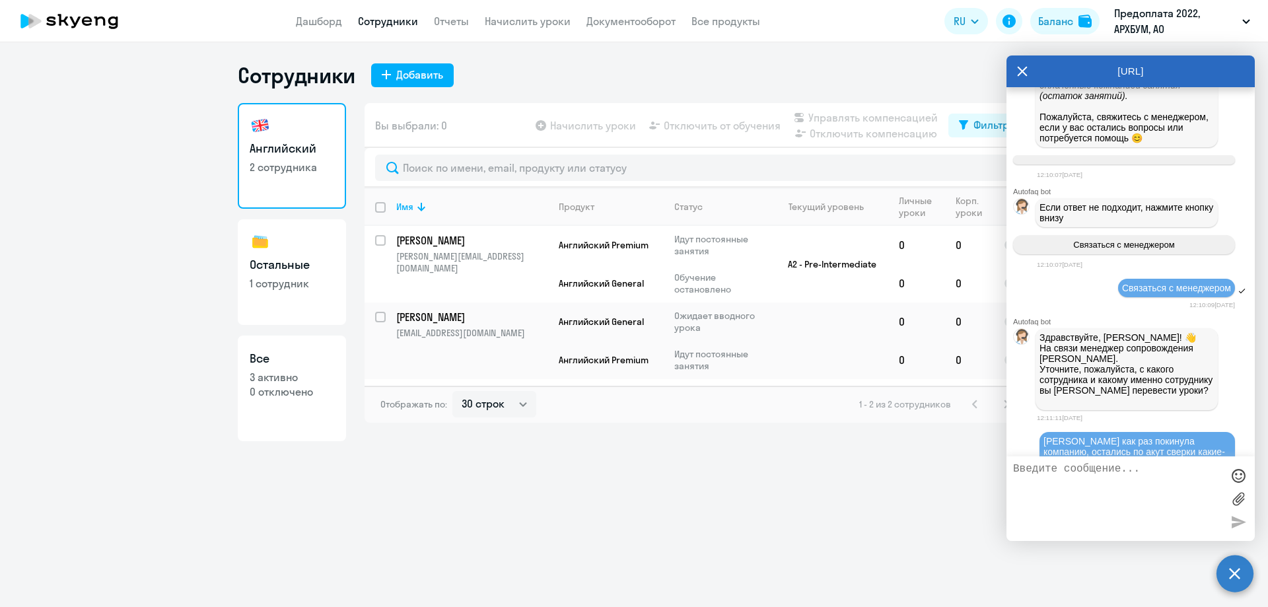
click at [196, 325] on ng-component "Сотрудники Добавить Английский 2 сотрудника Остальные 1 сотрудник Все 3 активно…" at bounding box center [634, 251] width 1268 height 379
click at [671, 421] on div "Отображать по: 30 строк 50 строк 100 строк 1 - 2 из 2 сотрудников" at bounding box center [698, 404] width 666 height 37
click at [1033, 67] on div "[URL]" at bounding box center [1131, 71] width 248 height 32
click at [1027, 67] on icon at bounding box center [1023, 72] width 10 height 10
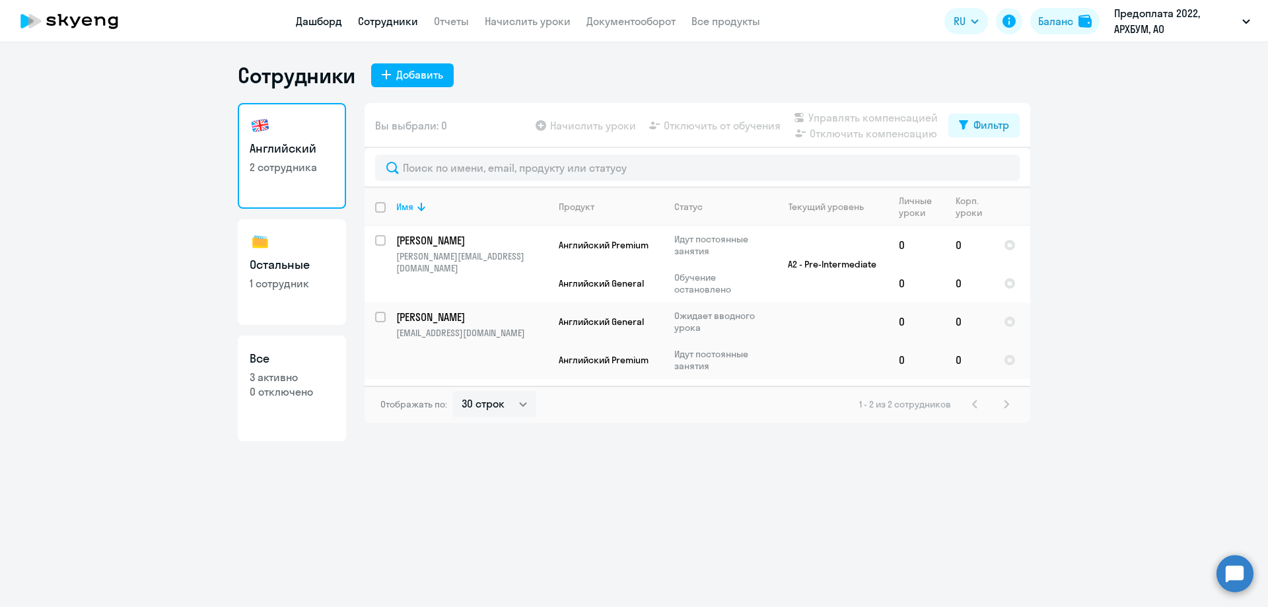
click at [302, 17] on link "Дашборд" at bounding box center [319, 21] width 46 height 13
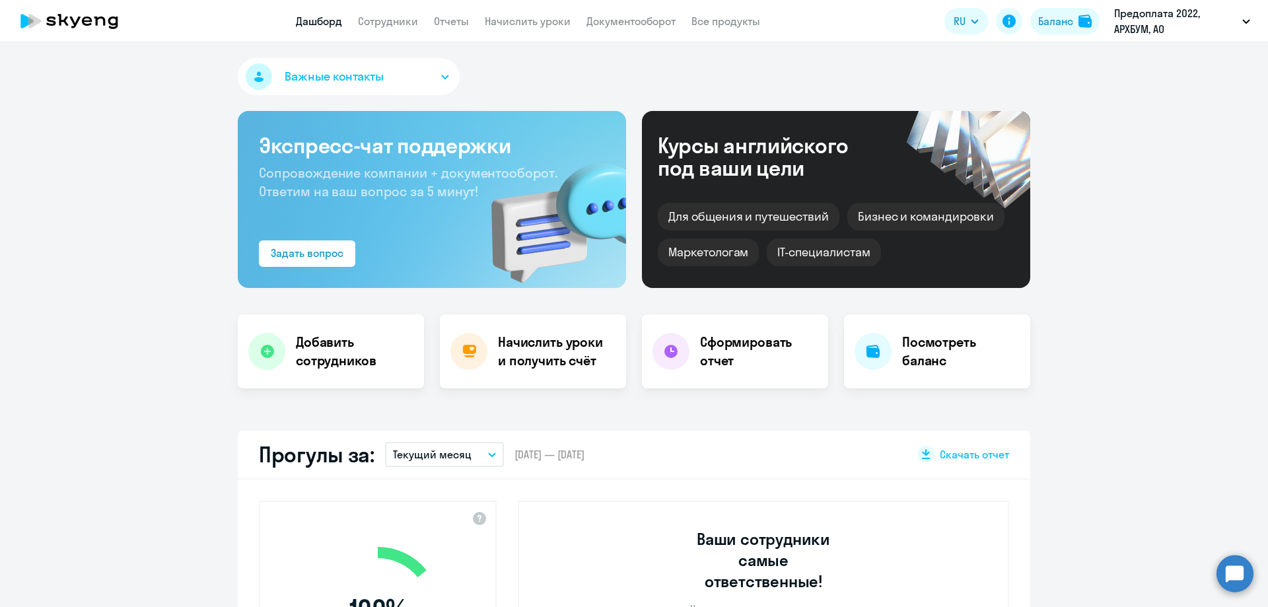
select select "30"
click at [514, 353] on h4 "Начислить уроки и получить счёт" at bounding box center [555, 351] width 115 height 37
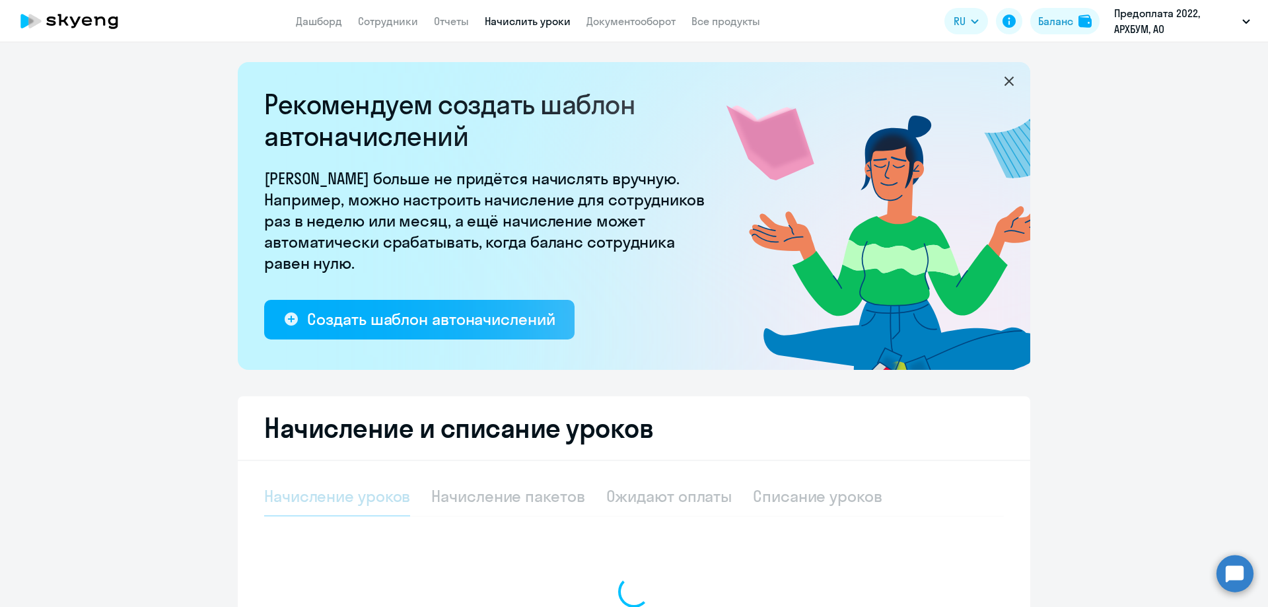
select select "10"
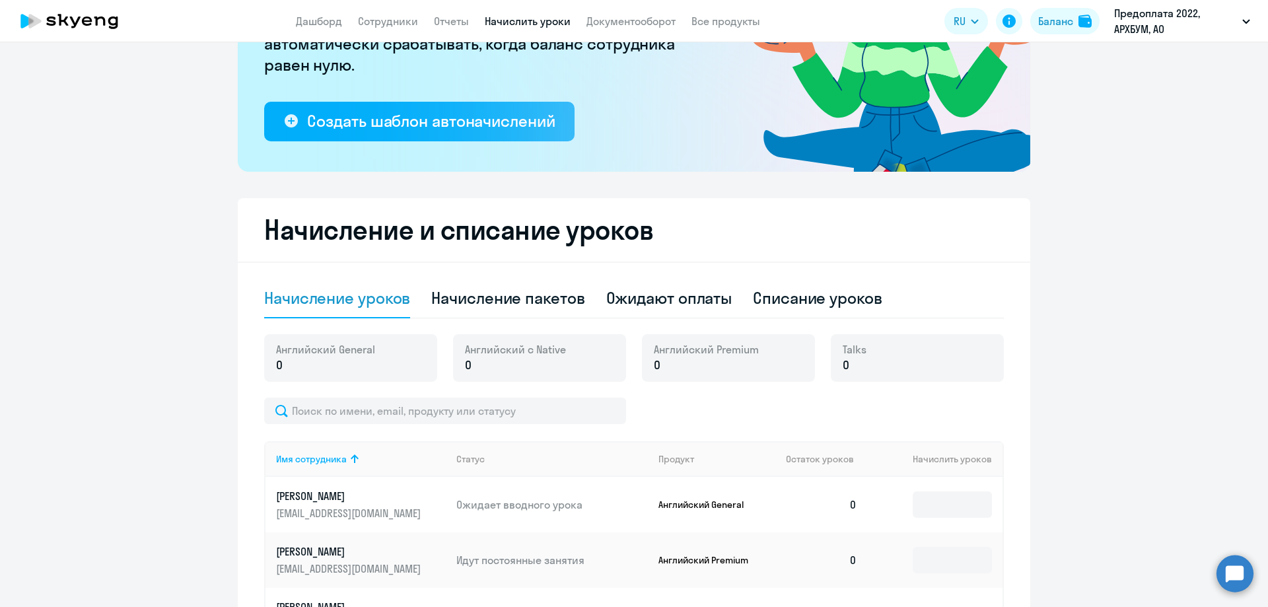
scroll to position [346, 0]
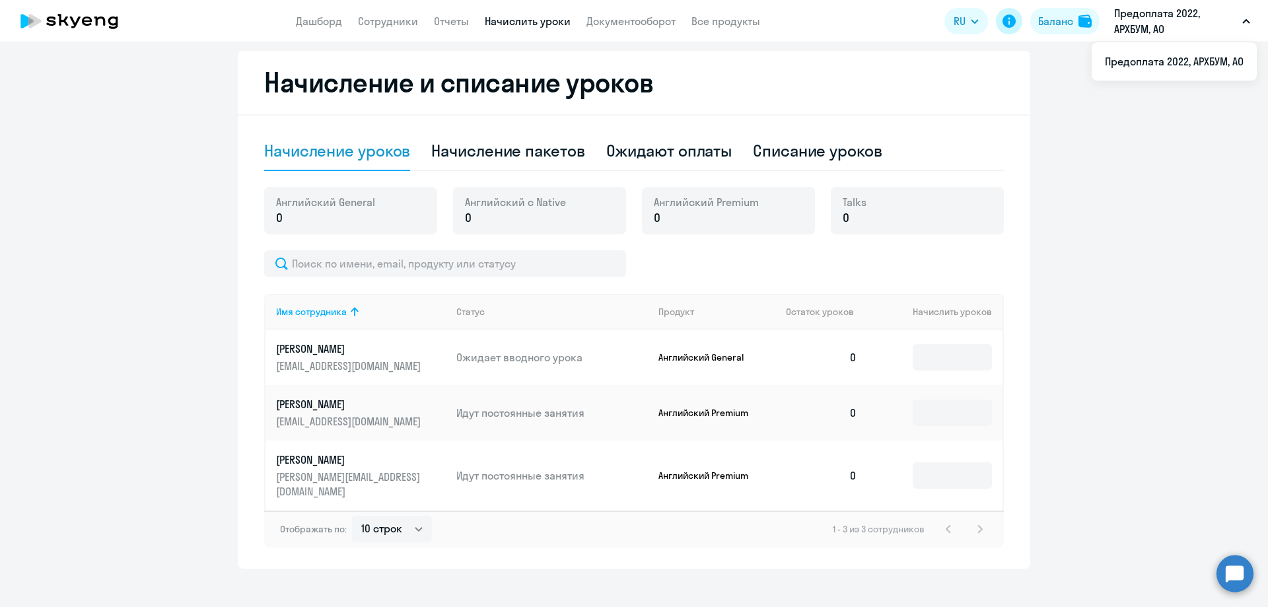
click at [1014, 23] on icon at bounding box center [1009, 21] width 13 height 13
click at [338, 227] on div "Английский General 0" at bounding box center [350, 211] width 173 height 48
click at [281, 217] on p "0" at bounding box center [325, 217] width 99 height 17
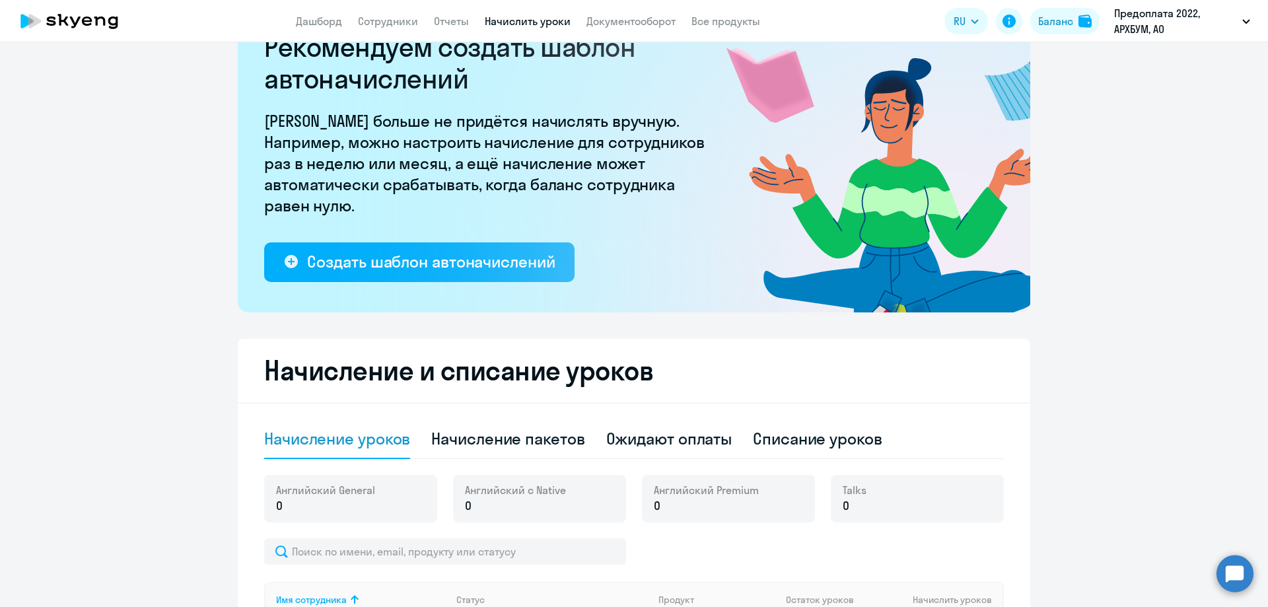
scroll to position [132, 0]
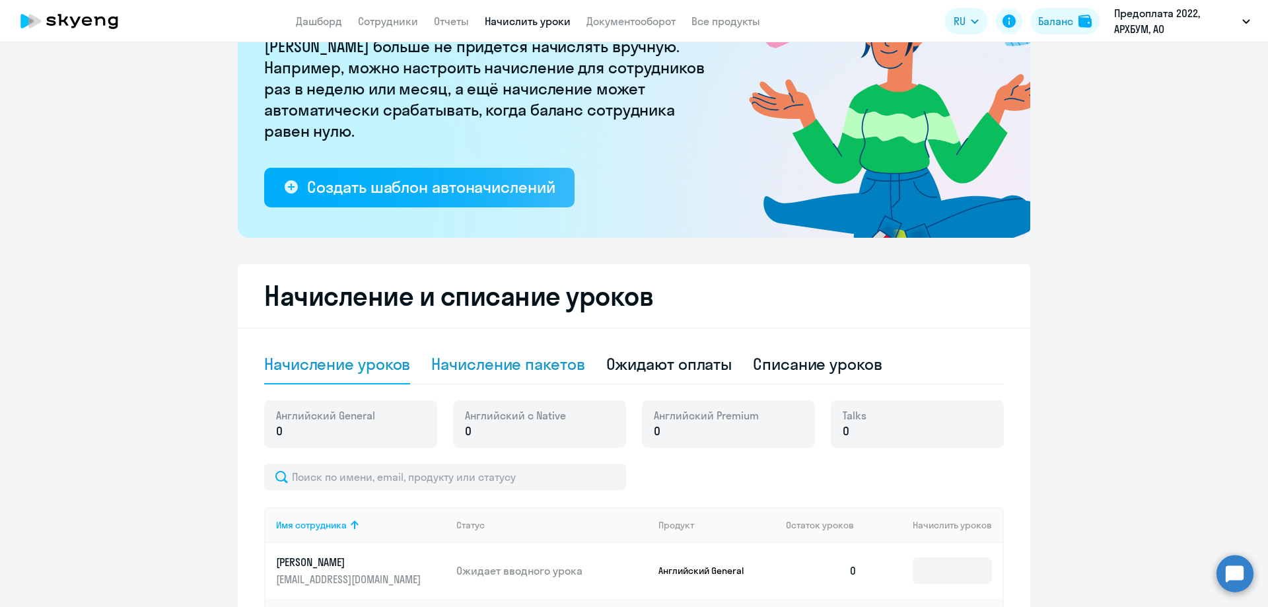
click at [531, 366] on div "Начисление пакетов" at bounding box center [507, 363] width 153 height 21
select select "10"
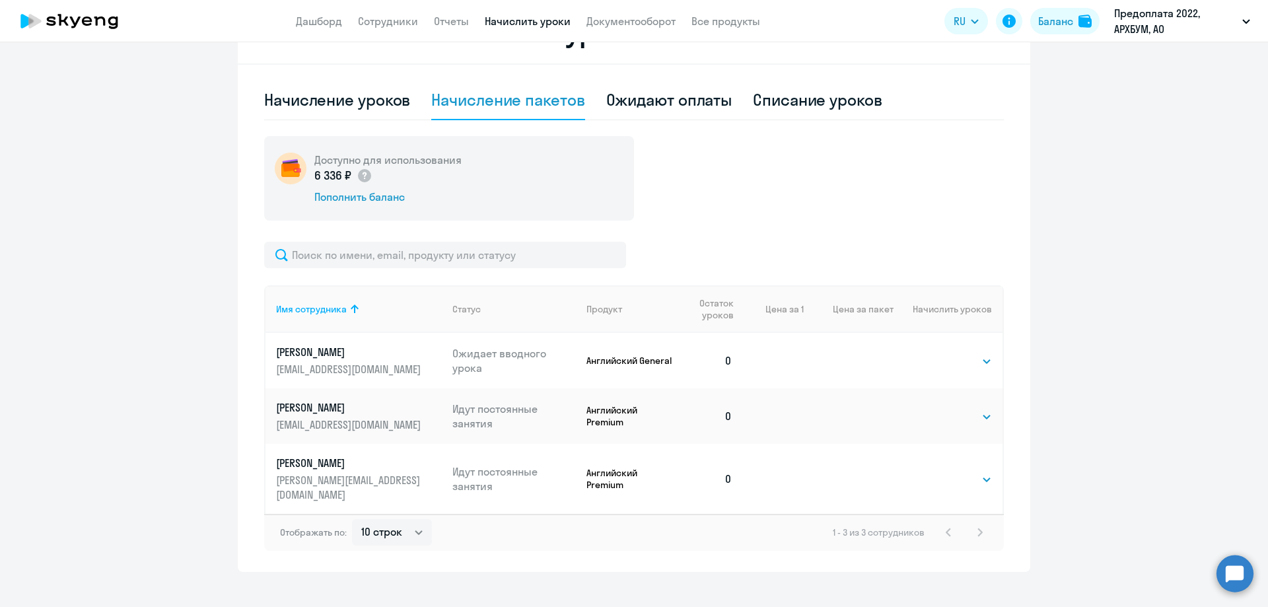
scroll to position [400, 0]
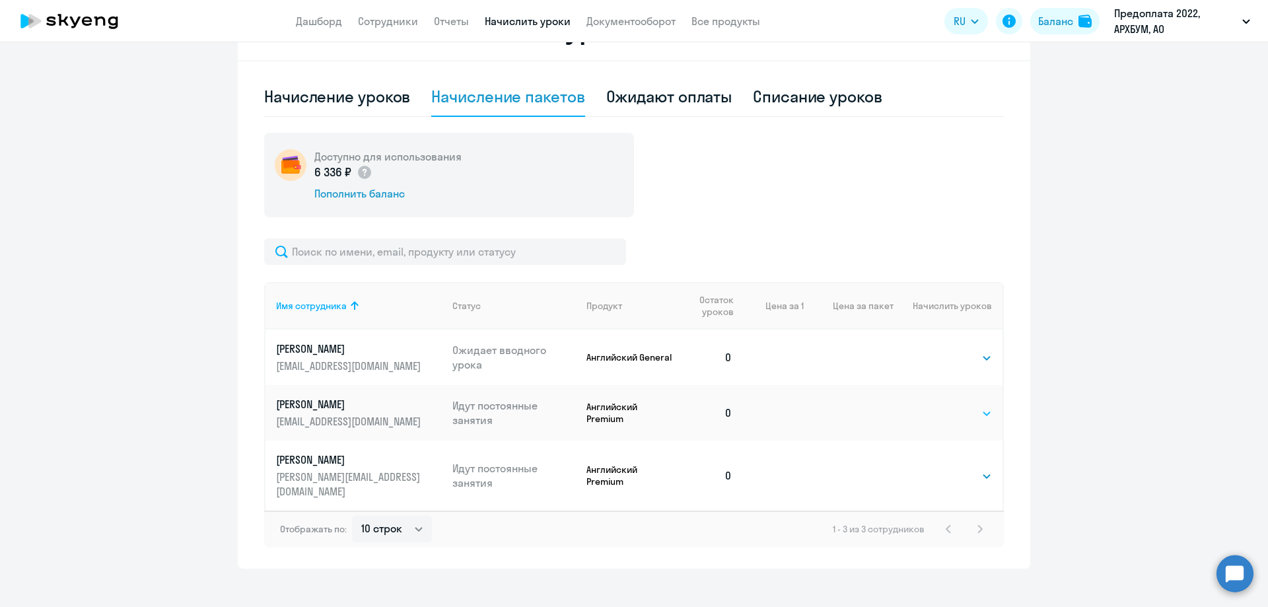
click at [956, 408] on select "Выбрать 4 8 16 32 64 96 128" at bounding box center [965, 414] width 54 height 16
select select "4"
click at [938, 406] on select "Выбрать 4 8 16 32 64 96 128" at bounding box center [965, 414] width 54 height 16
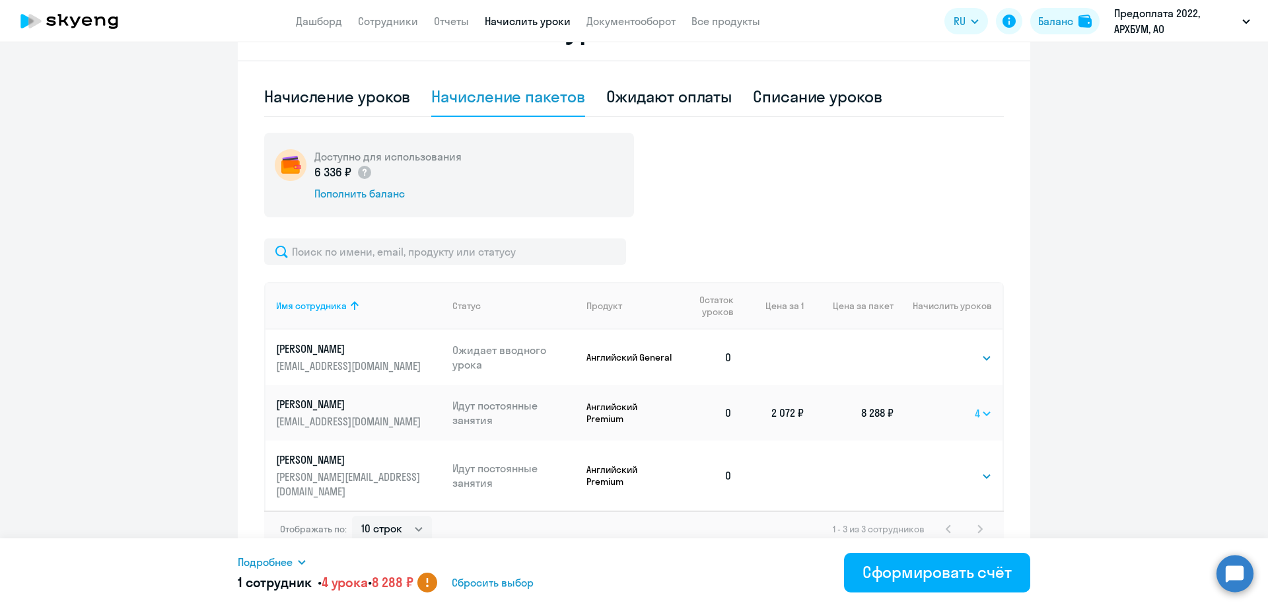
click at [978, 408] on select "Выбрать 4 8 16 32 64 96 128" at bounding box center [983, 414] width 17 height 16
click at [1068, 344] on ng-component "Рекомендуем создать шаблон автоначислений Уроки больше не придётся начислять вр…" at bounding box center [634, 115] width 1268 height 906
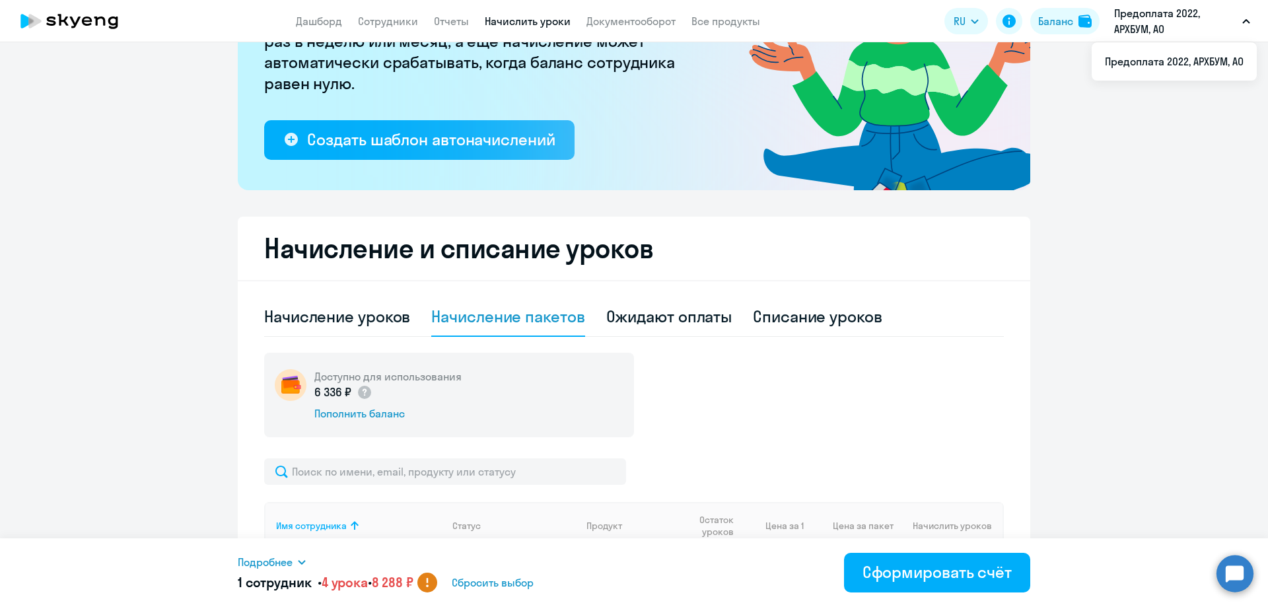
scroll to position [0, 0]
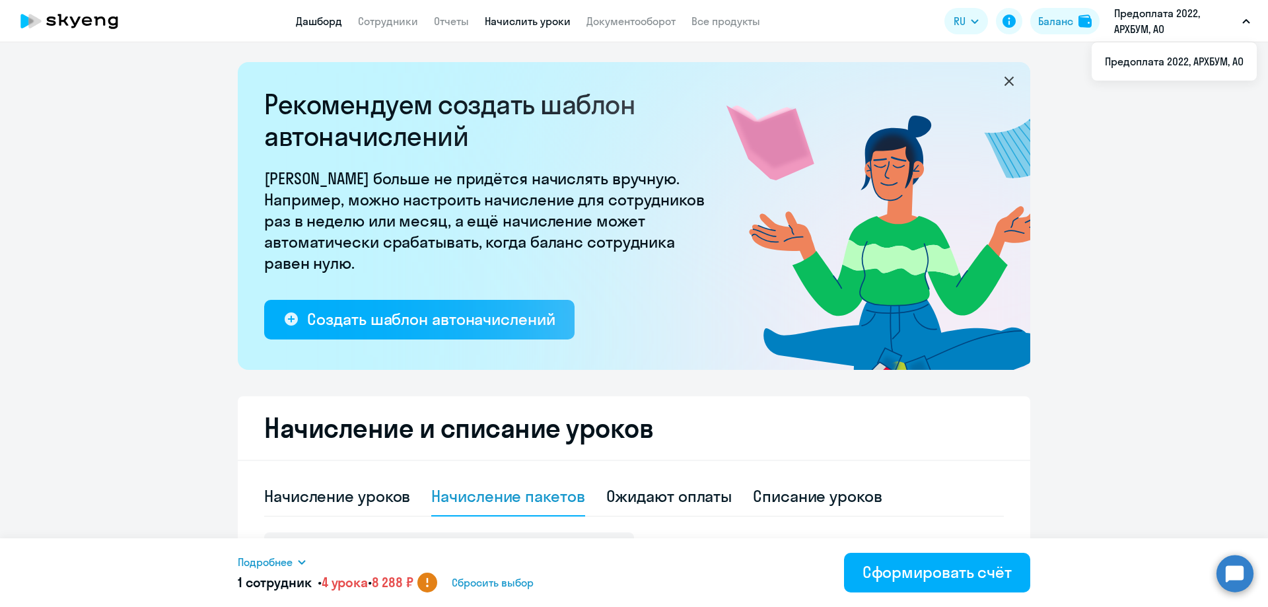
click at [314, 22] on link "Дашборд" at bounding box center [319, 21] width 46 height 13
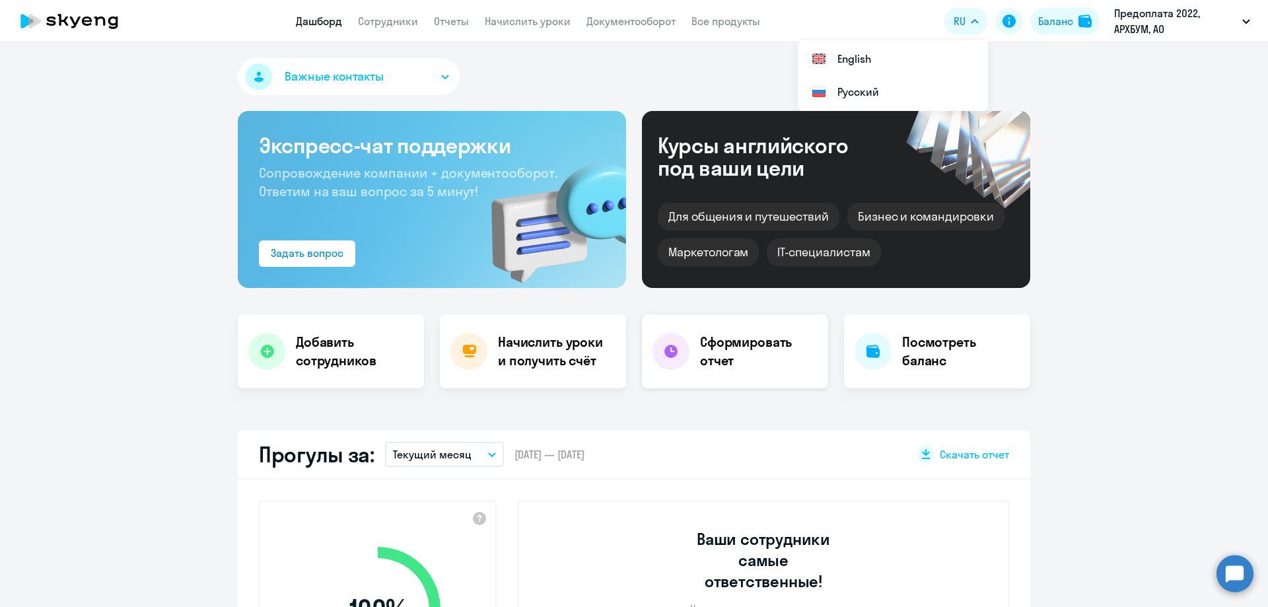
select select "30"
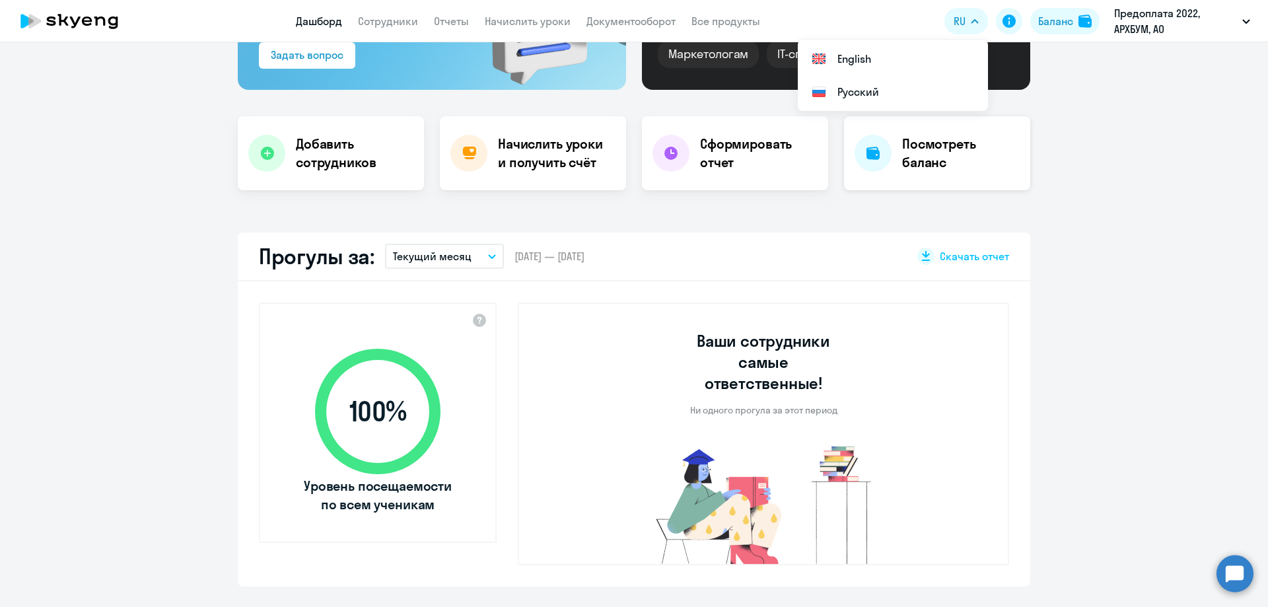
click at [936, 132] on div "Посмотреть баланс" at bounding box center [937, 153] width 186 height 74
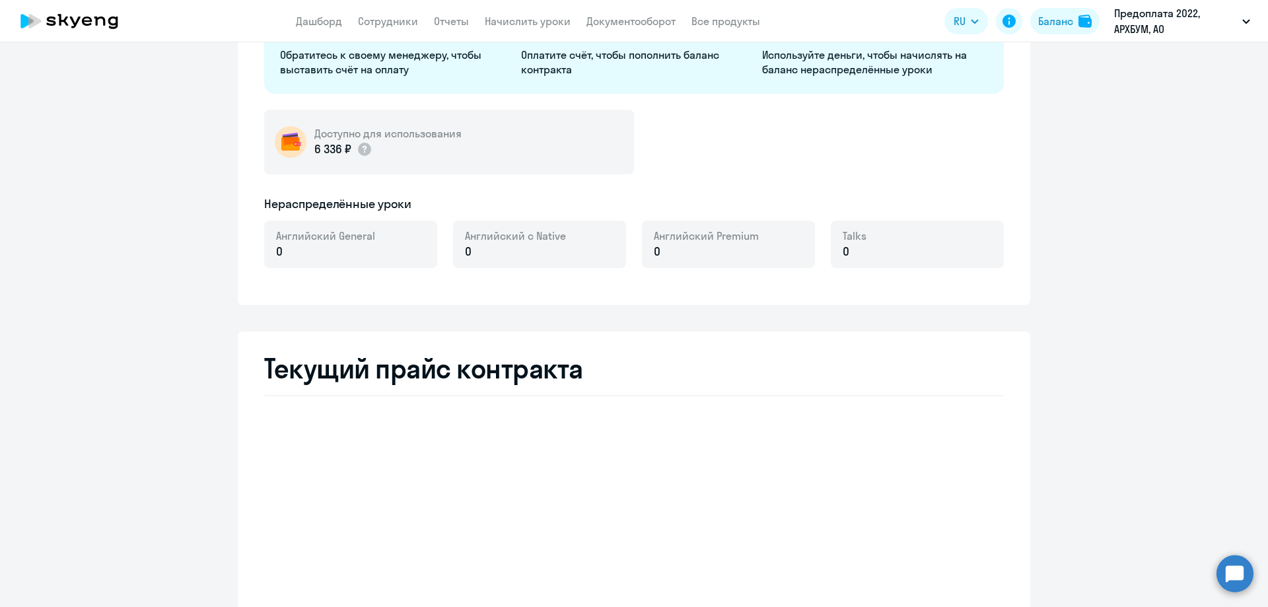
select select "english_adult_not_native_speaker"
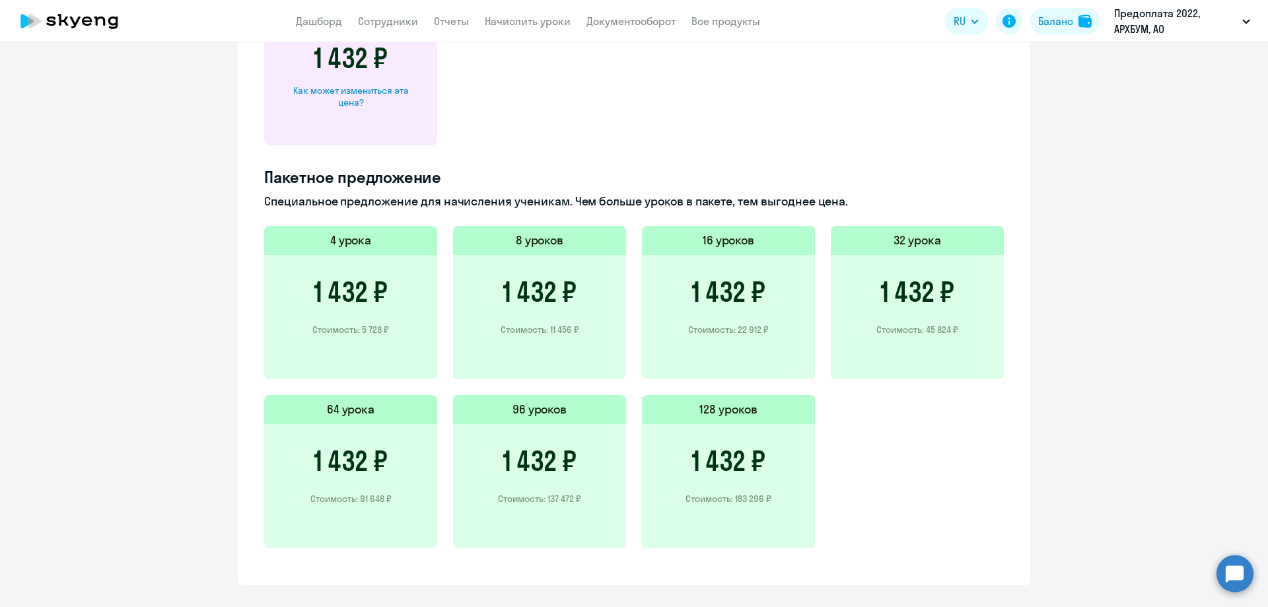
scroll to position [816, 0]
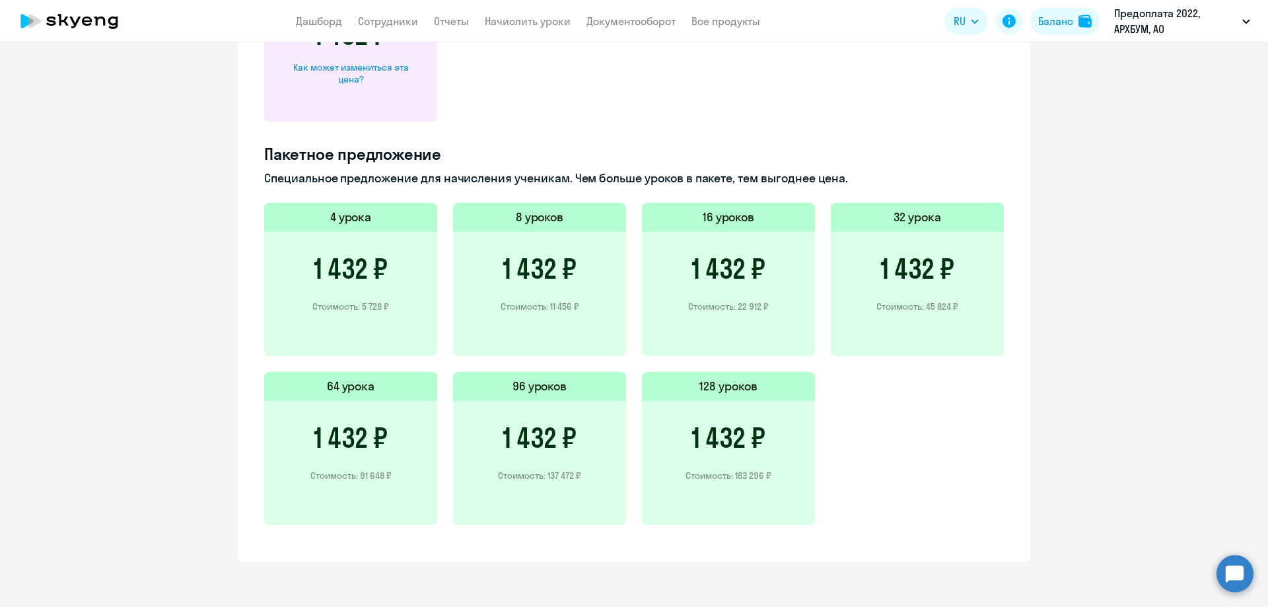
click at [901, 262] on h3 "1 432 ₽" at bounding box center [918, 269] width 74 height 32
click at [963, 252] on div "1 432 ₽ Стоимость: 45 824 ₽" at bounding box center [917, 294] width 173 height 124
click at [923, 272] on h3 "1 432 ₽" at bounding box center [918, 269] width 74 height 32
click at [1062, 17] on div "Баланс" at bounding box center [1056, 21] width 35 height 16
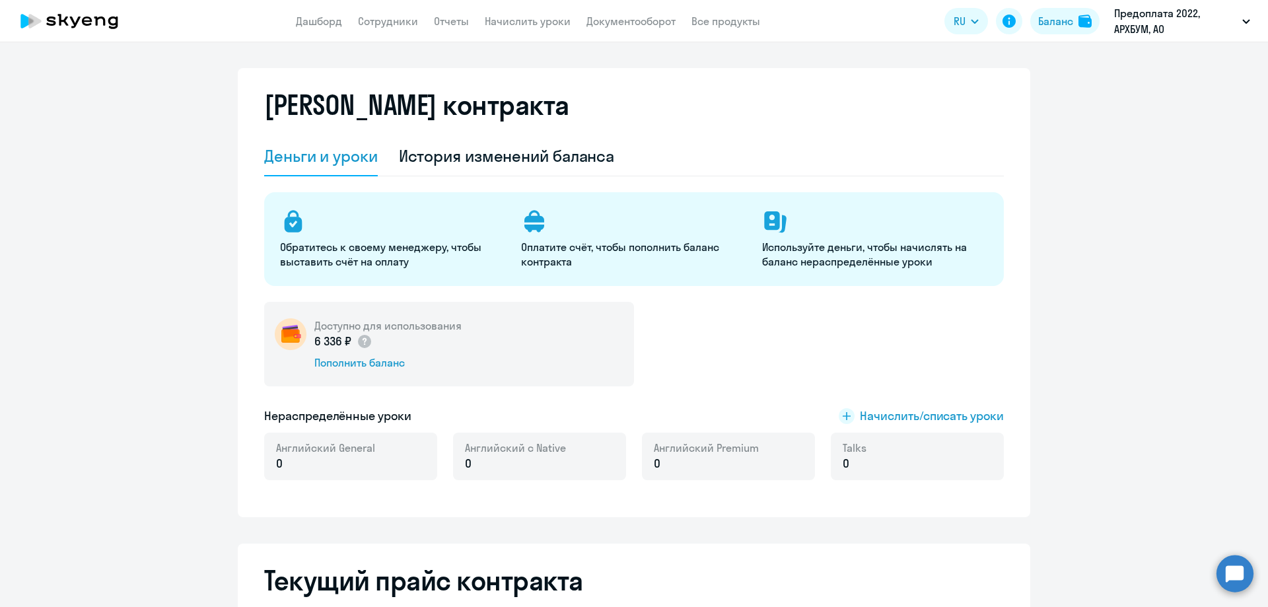
scroll to position [0, 0]
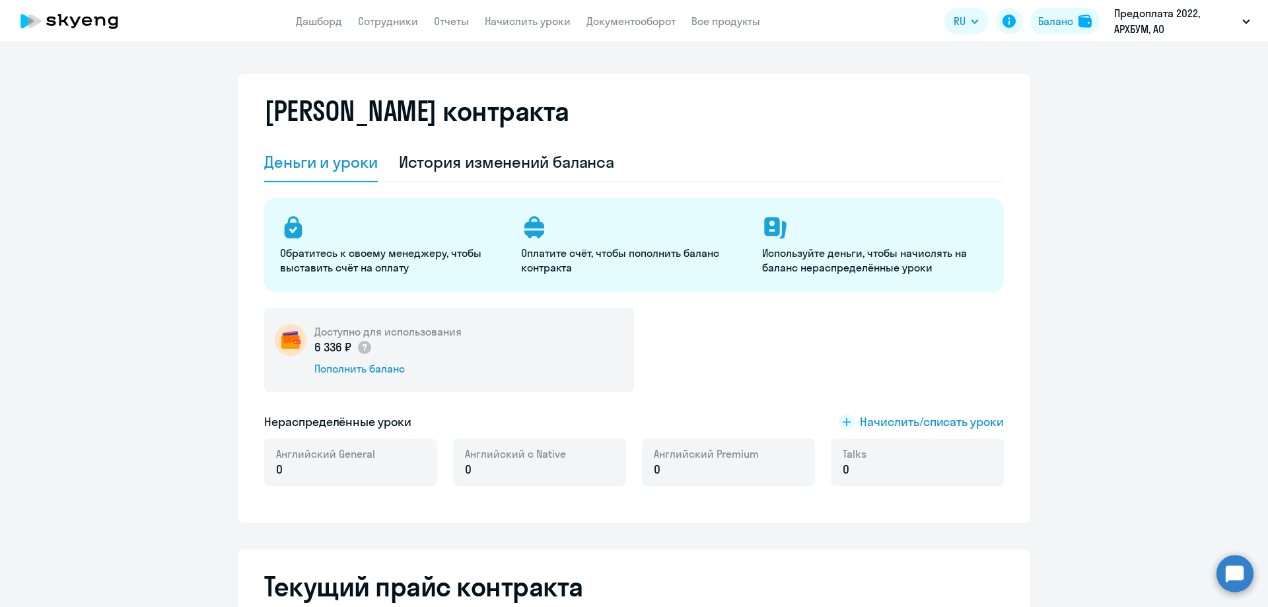
click at [370, 28] on app-menu-item-link "Сотрудники" at bounding box center [388, 21] width 60 height 17
click at [373, 26] on link "Сотрудники" at bounding box center [388, 21] width 60 height 13
select select "30"
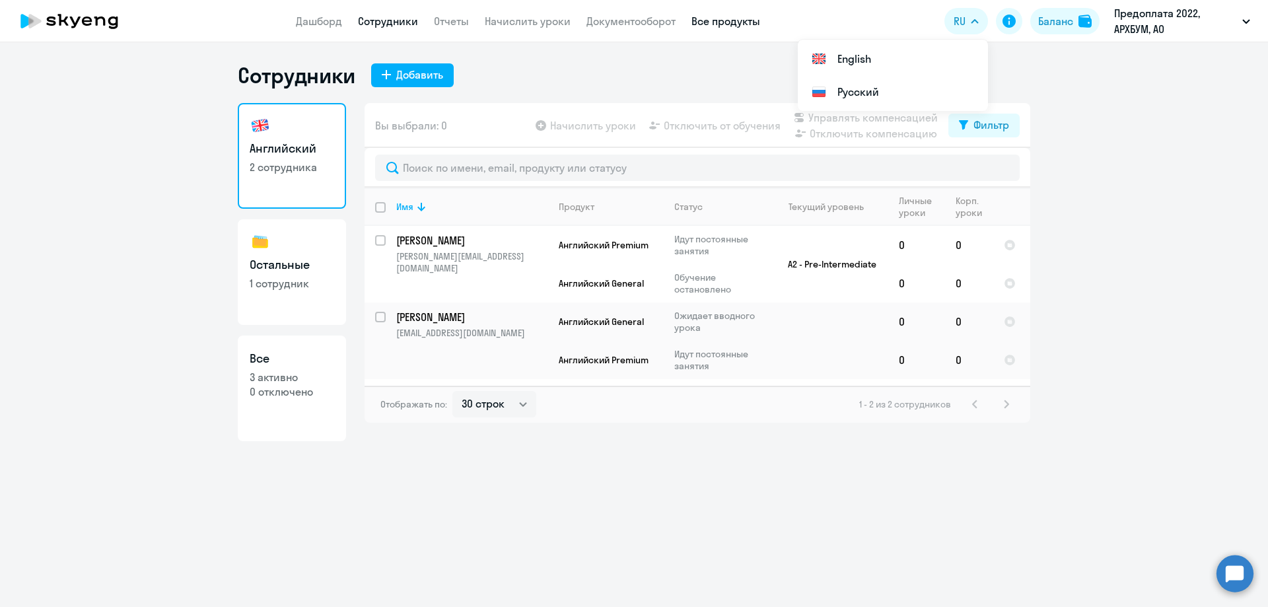
click at [733, 16] on link "Все продукты" at bounding box center [726, 21] width 69 height 13
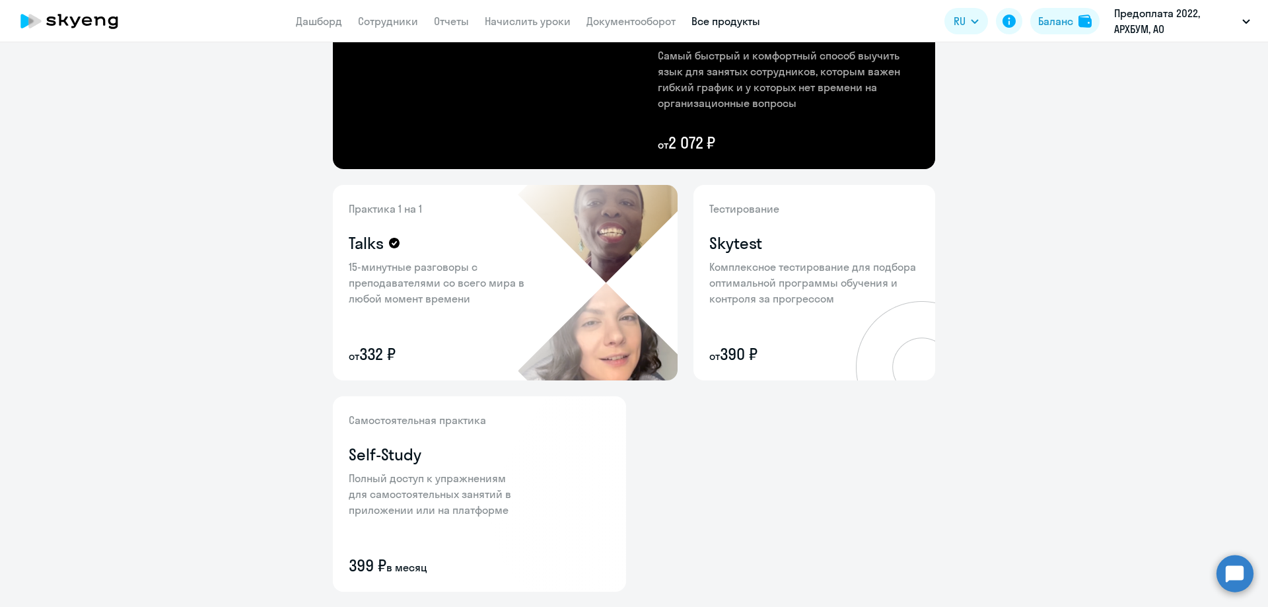
scroll to position [264, 0]
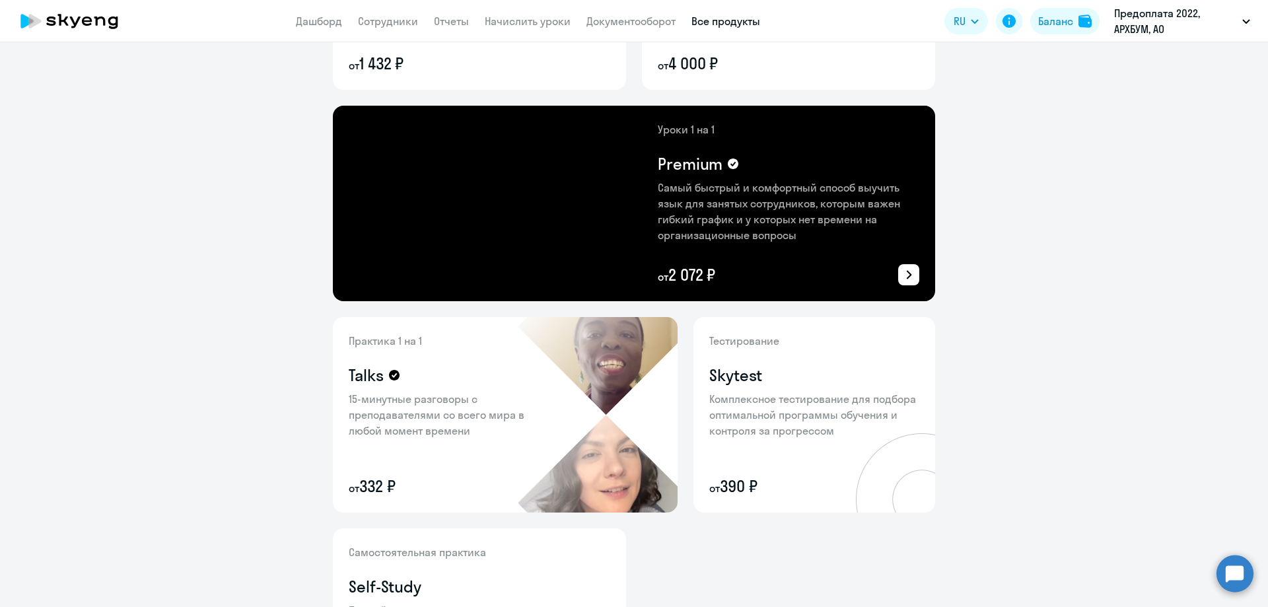
click at [659, 225] on p "Самый быстрый и комфортный способ выучить язык для занятых сотрудников, которым…" at bounding box center [789, 211] width 262 height 63
click at [730, 184] on p "Самый быстрый и комфортный способ выучить язык для занятых сотрудников, которым…" at bounding box center [789, 211] width 262 height 63
click at [724, 285] on p "от 2 072 ₽" at bounding box center [789, 274] width 262 height 21
click at [913, 267] on div at bounding box center [908, 274] width 21 height 21
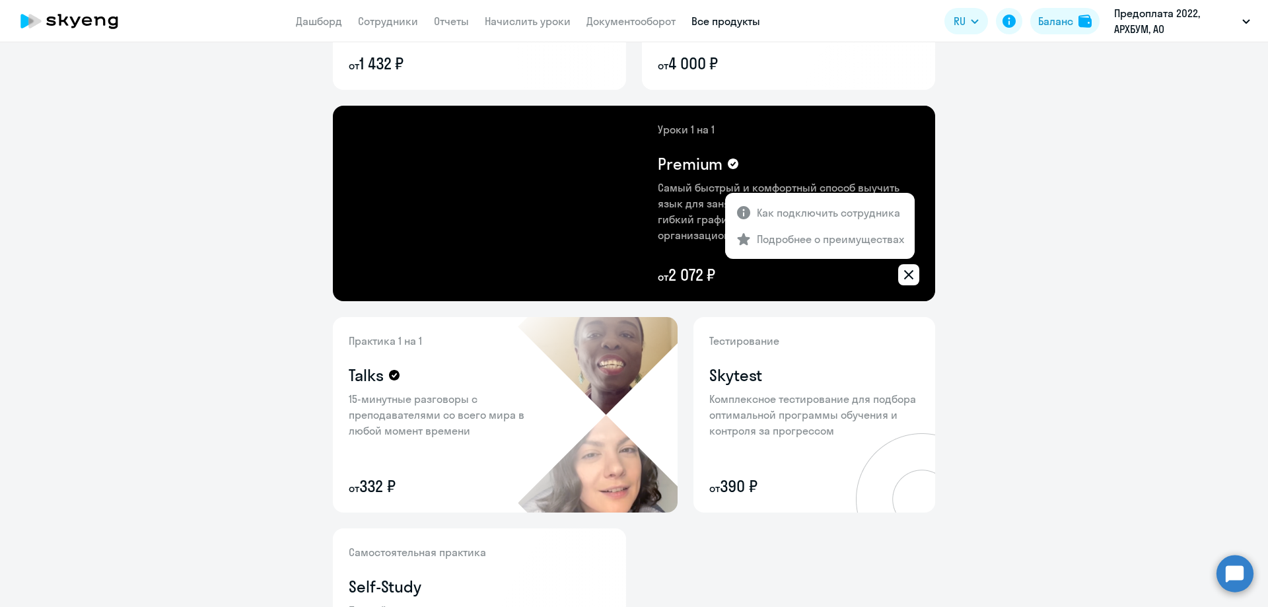
click at [901, 273] on div at bounding box center [634, 303] width 1268 height 607
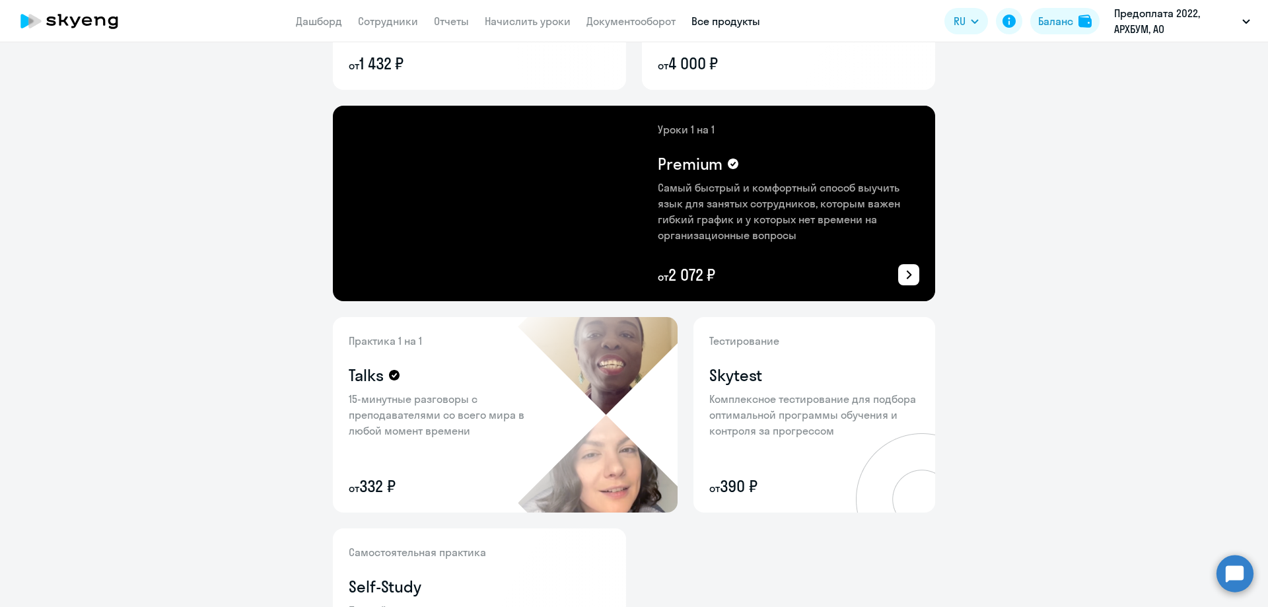
click at [904, 274] on icon at bounding box center [909, 275] width 16 height 16
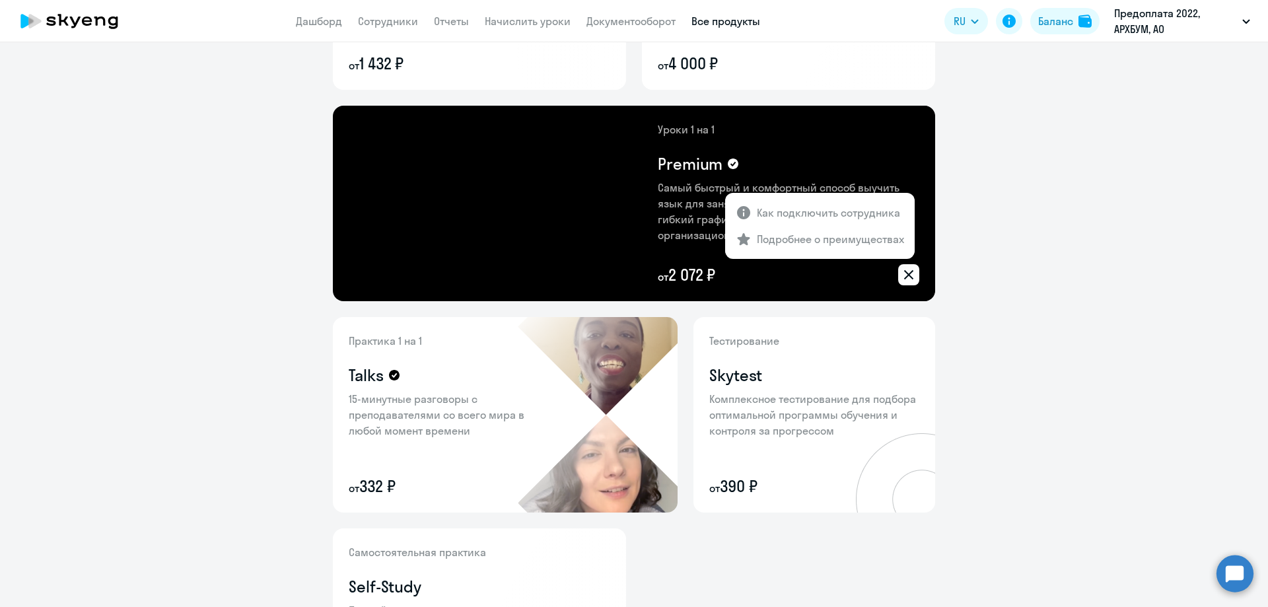
click at [1016, 215] on div at bounding box center [634, 303] width 1268 height 607
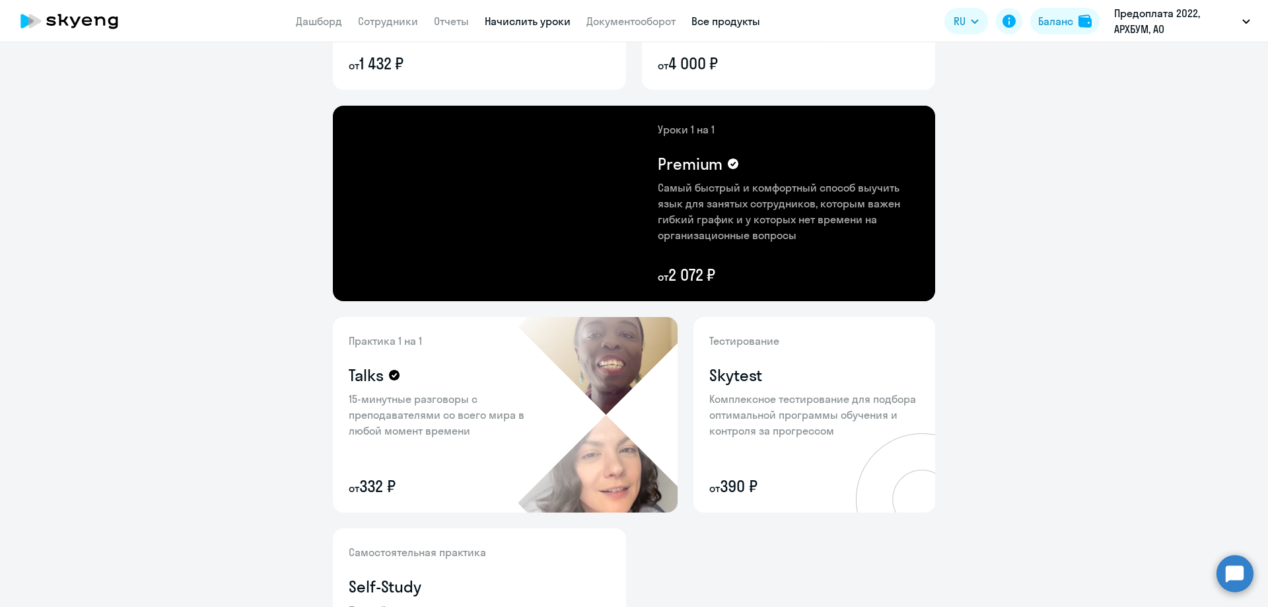
click at [503, 18] on link "Начислить уроки" at bounding box center [528, 21] width 86 height 13
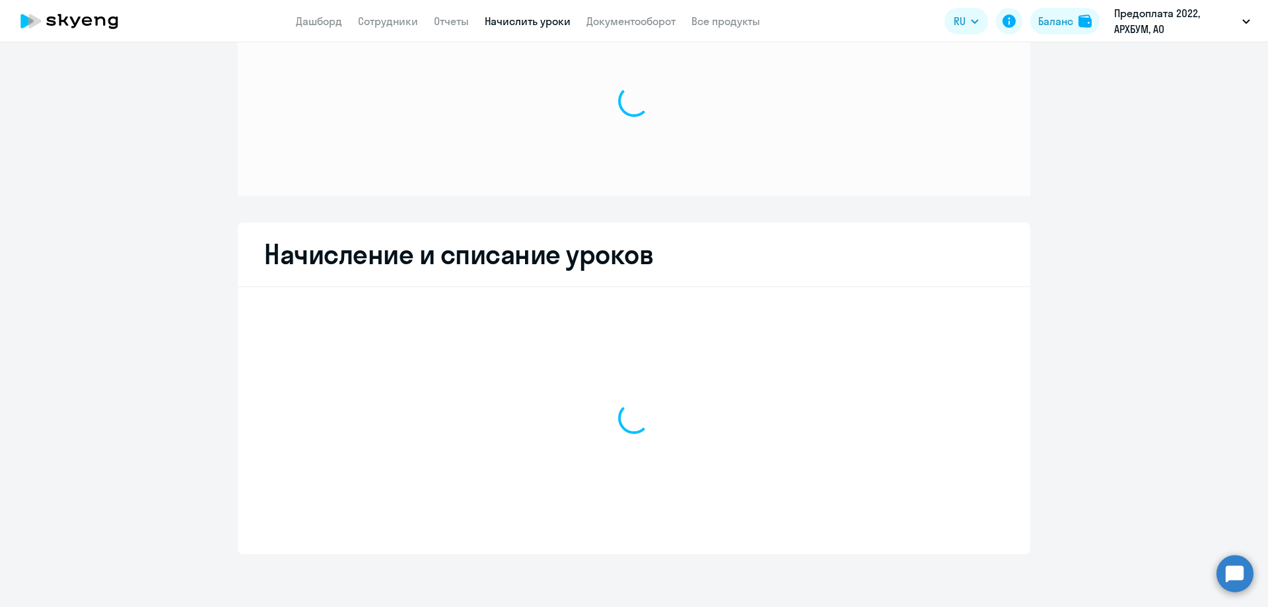
scroll to position [56, 0]
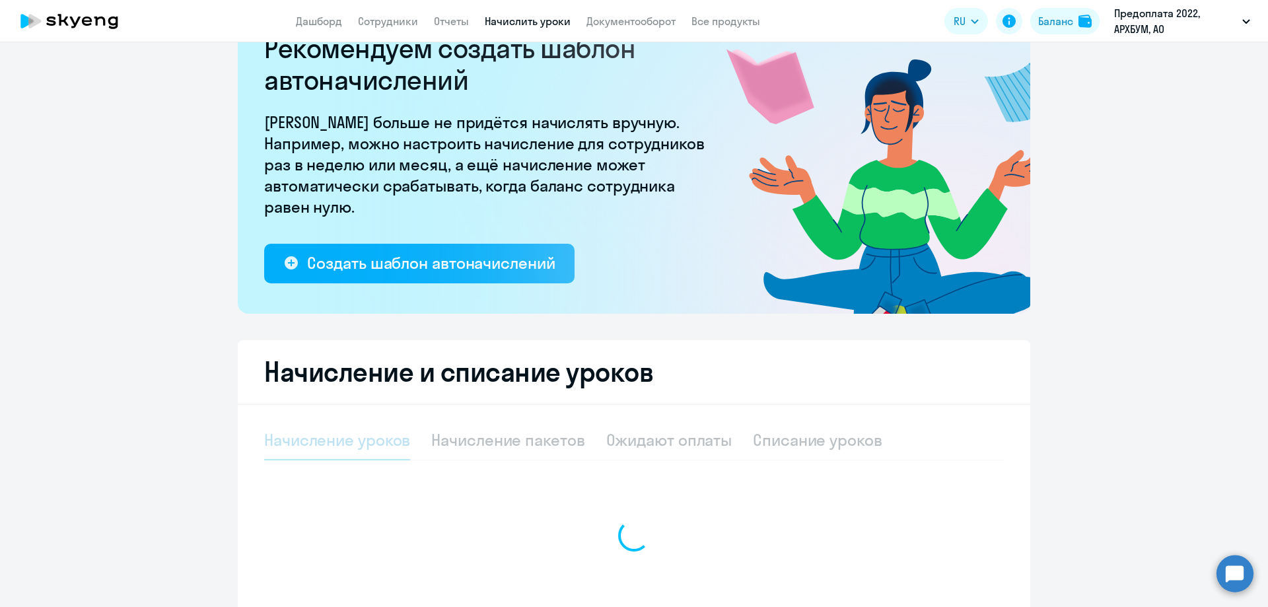
select select "10"
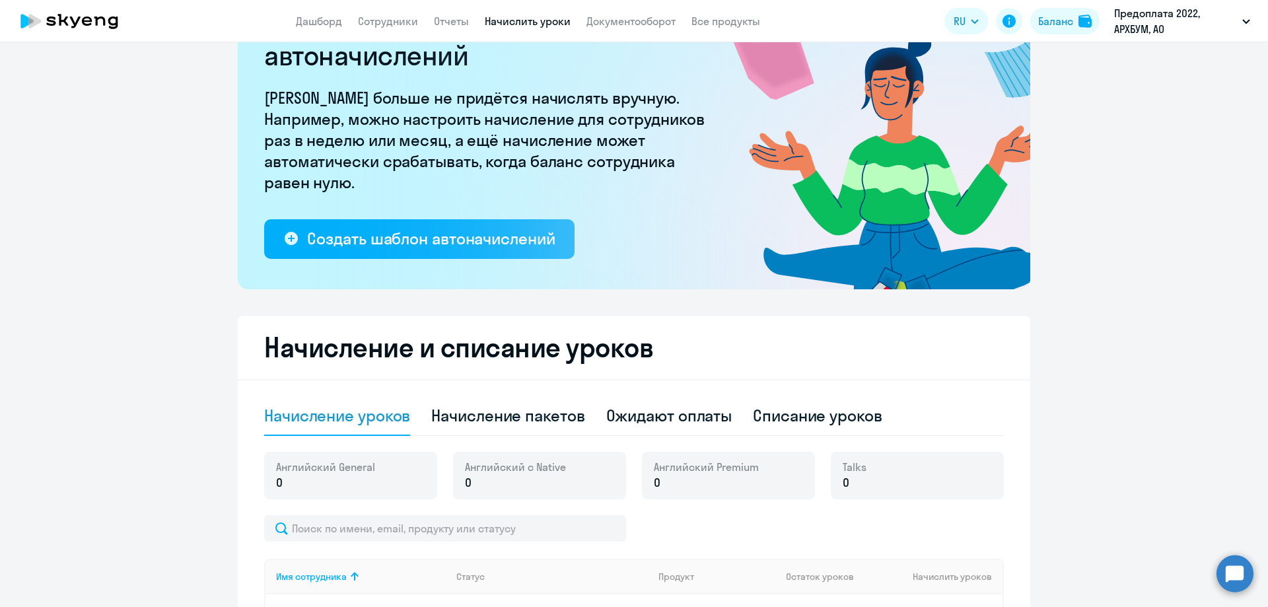
scroll to position [0, 0]
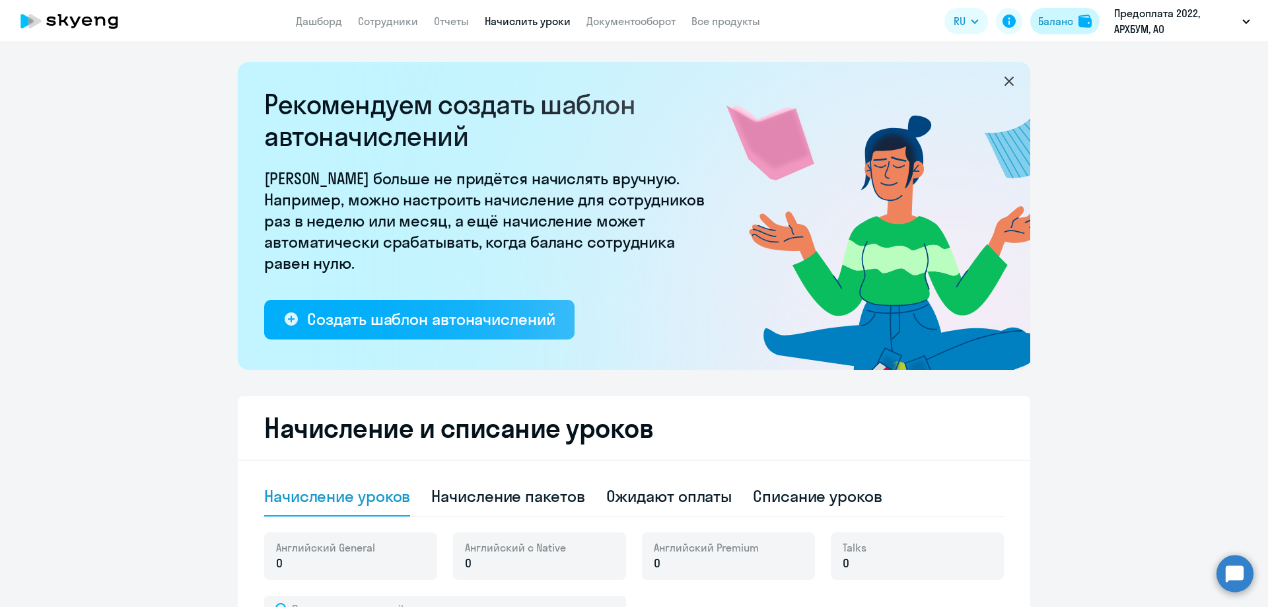
click at [1054, 20] on div "Баланс" at bounding box center [1056, 21] width 35 height 16
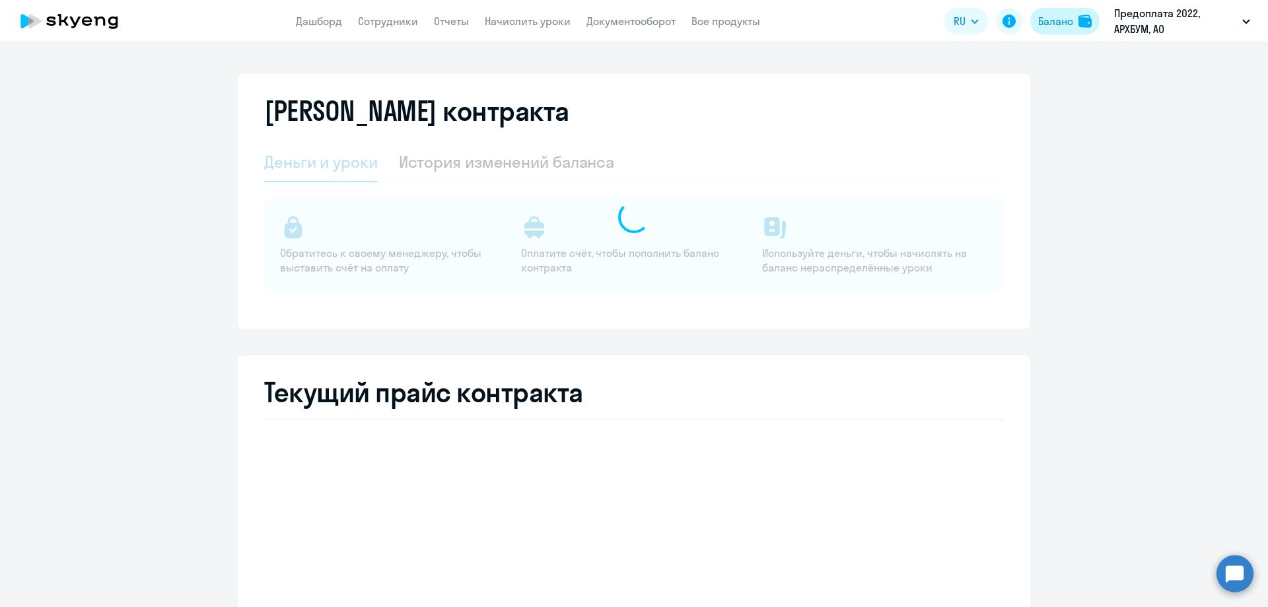
select select "english_adult_not_native_speaker"
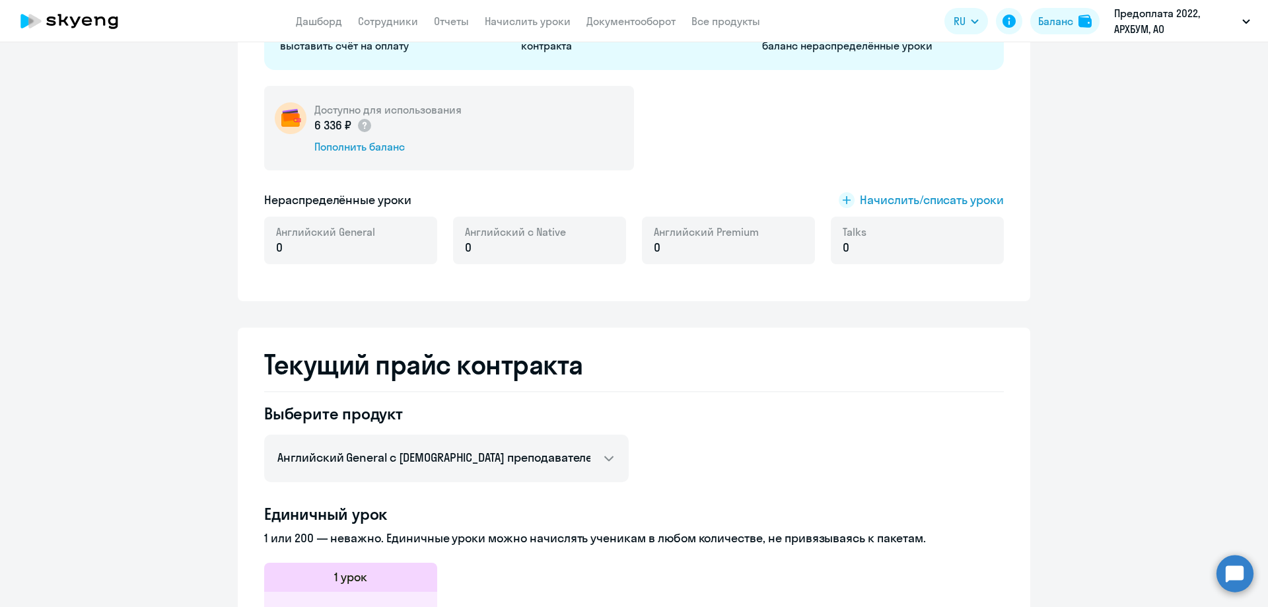
scroll to position [89, 0]
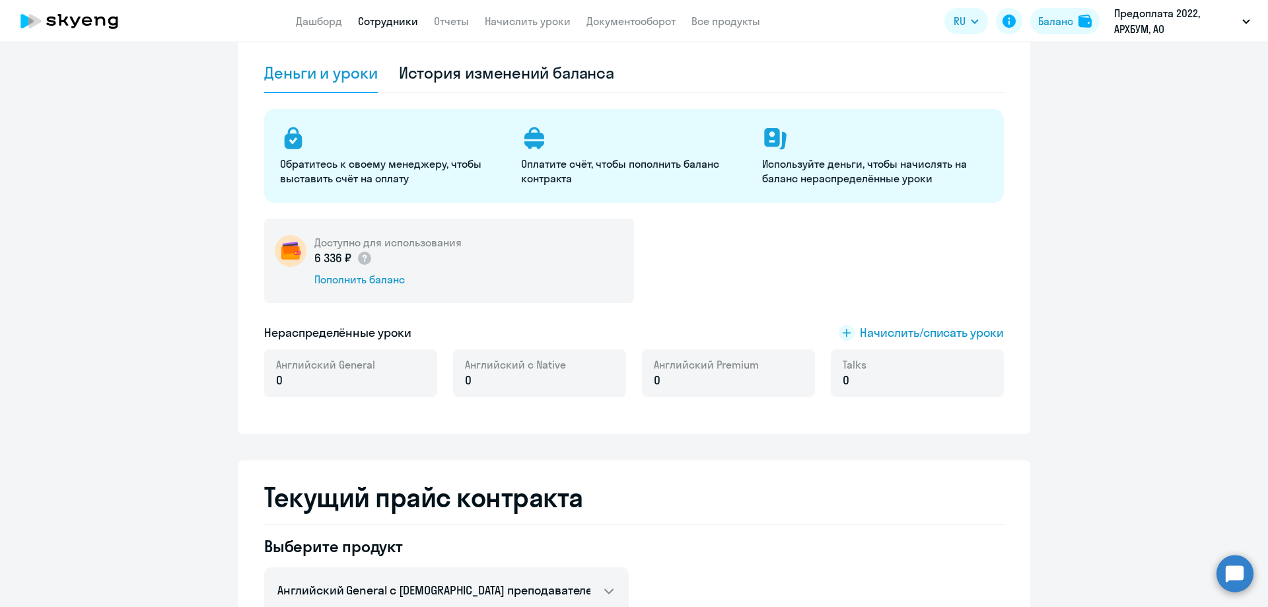
click at [388, 21] on link "Сотрудники" at bounding box center [388, 21] width 60 height 13
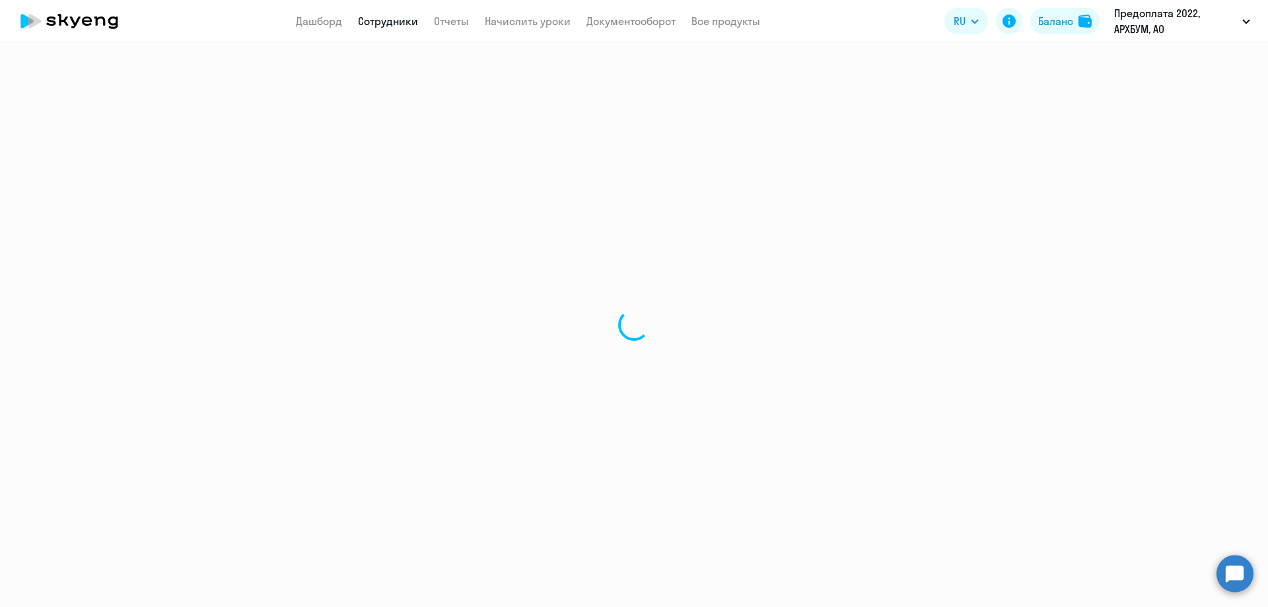
select select "30"
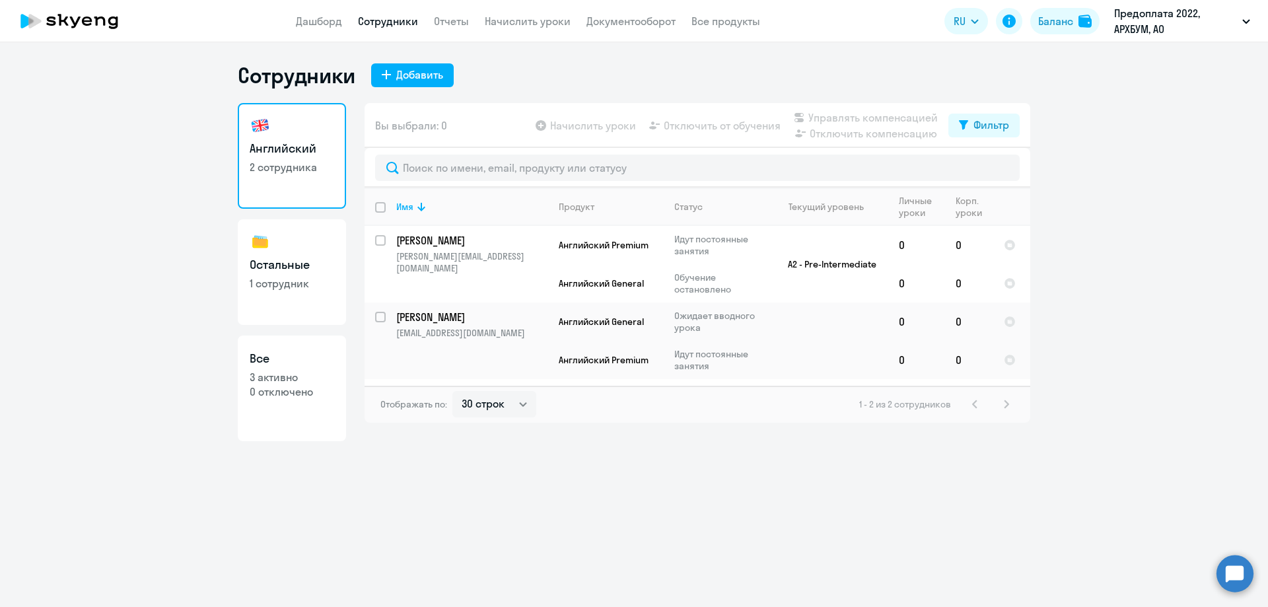
click at [309, 13] on app-header "Дашборд Сотрудники Отчеты Начислить уроки Документооборот Все продукты Дашборд …" at bounding box center [634, 21] width 1268 height 42
click at [311, 21] on link "Дашборд" at bounding box center [319, 21] width 46 height 13
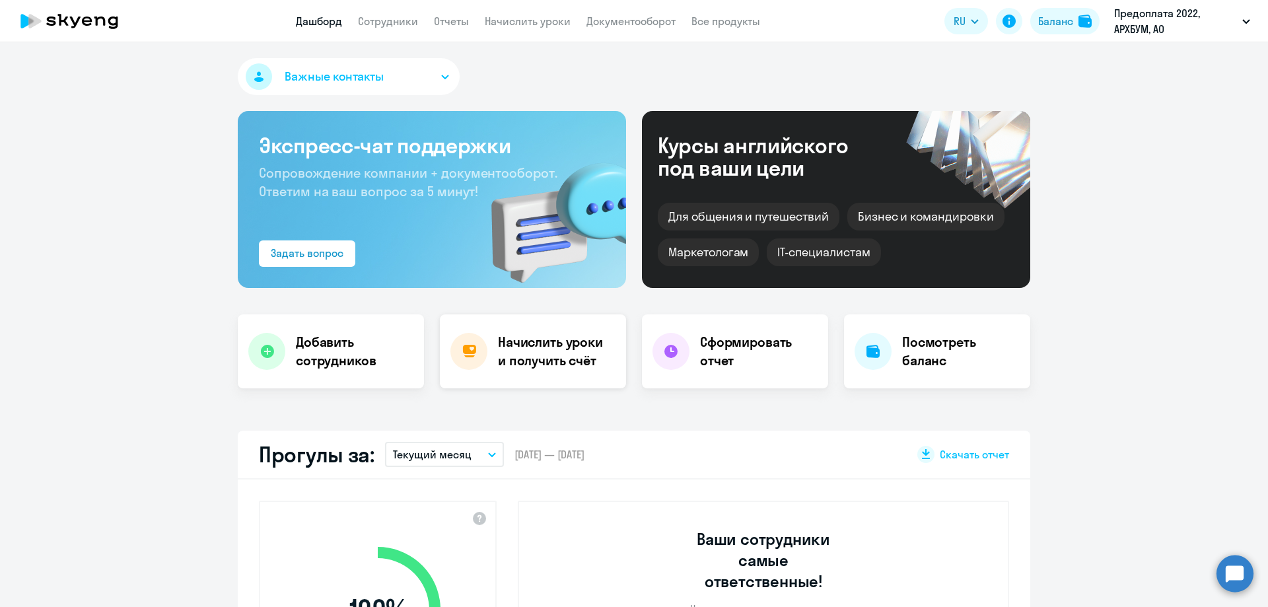
select select "30"
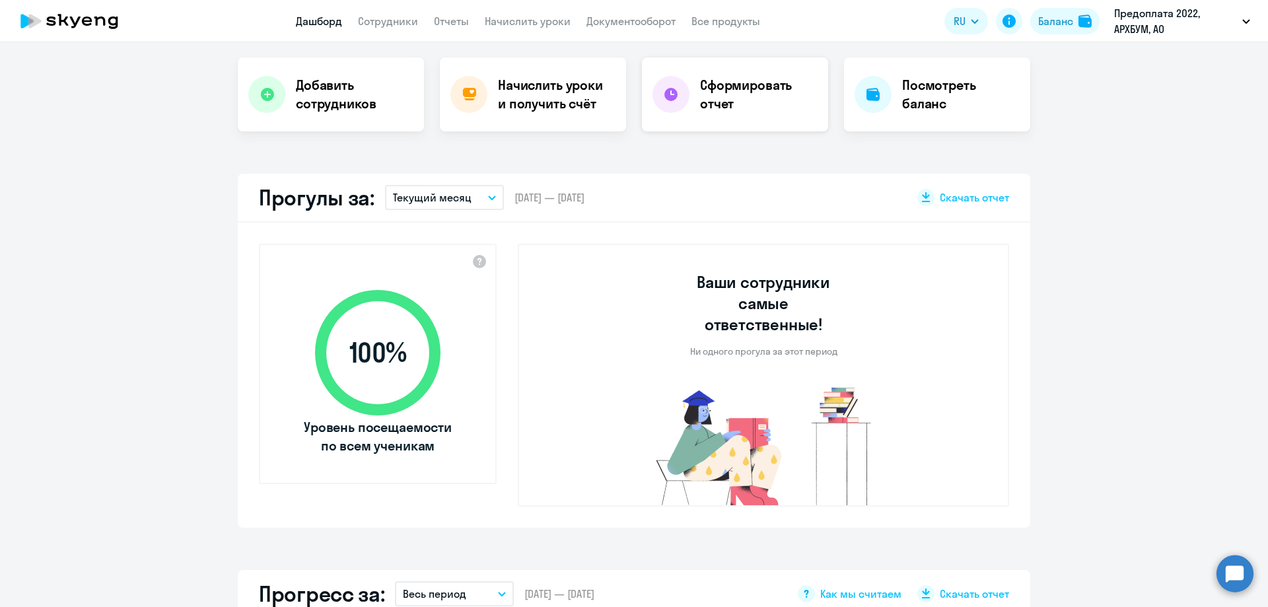
scroll to position [264, 0]
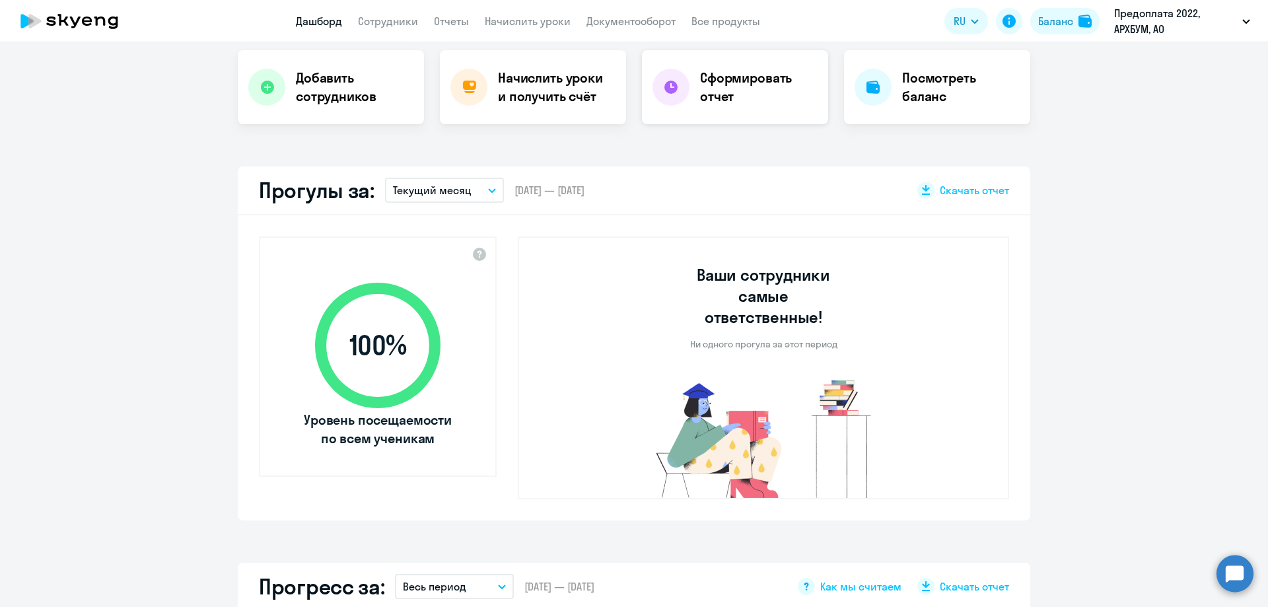
click at [751, 84] on h4 "Сформировать отчет" at bounding box center [759, 87] width 118 height 37
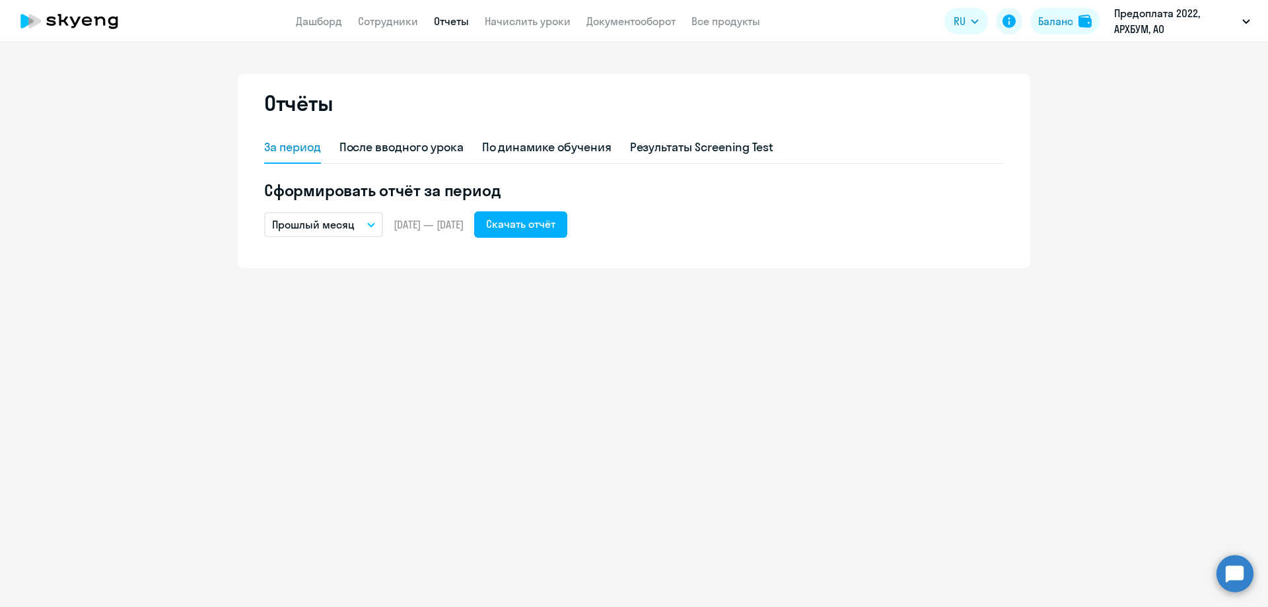
click at [716, 198] on h5 "Сформировать отчёт за период" at bounding box center [634, 190] width 740 height 21
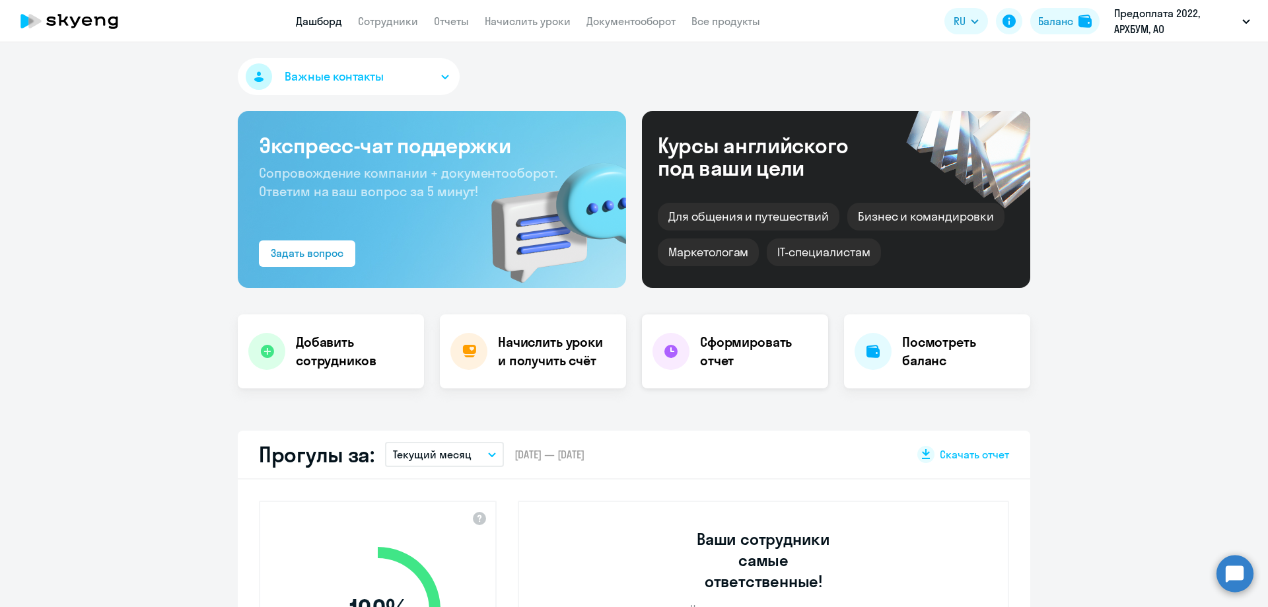
select select "30"
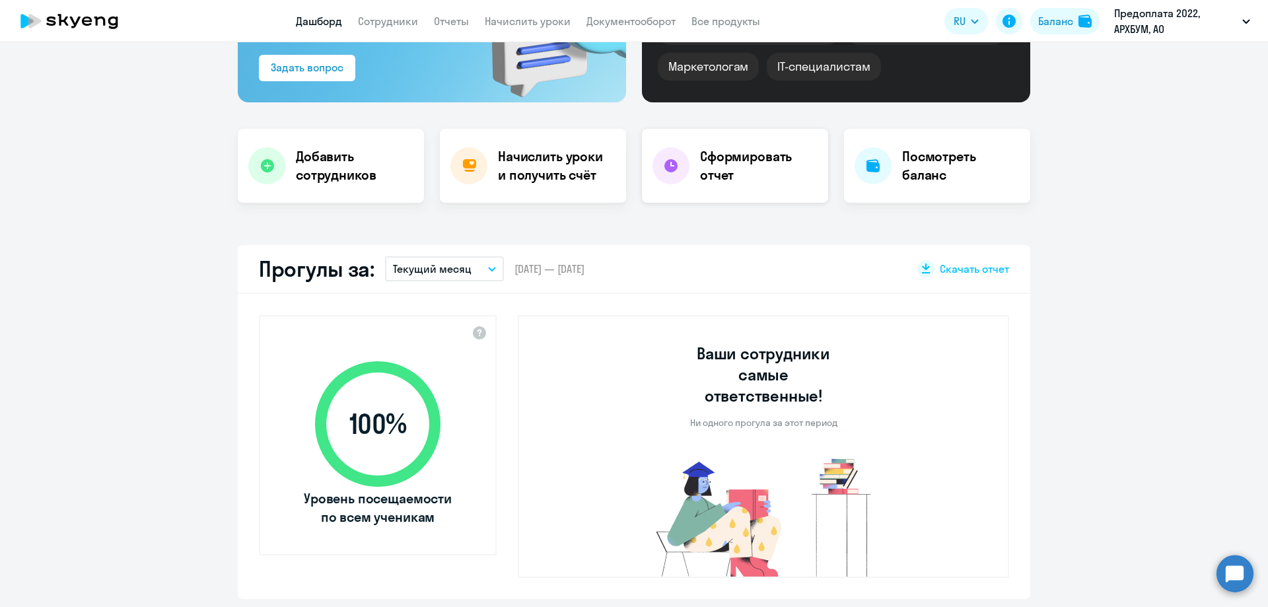
scroll to position [198, 0]
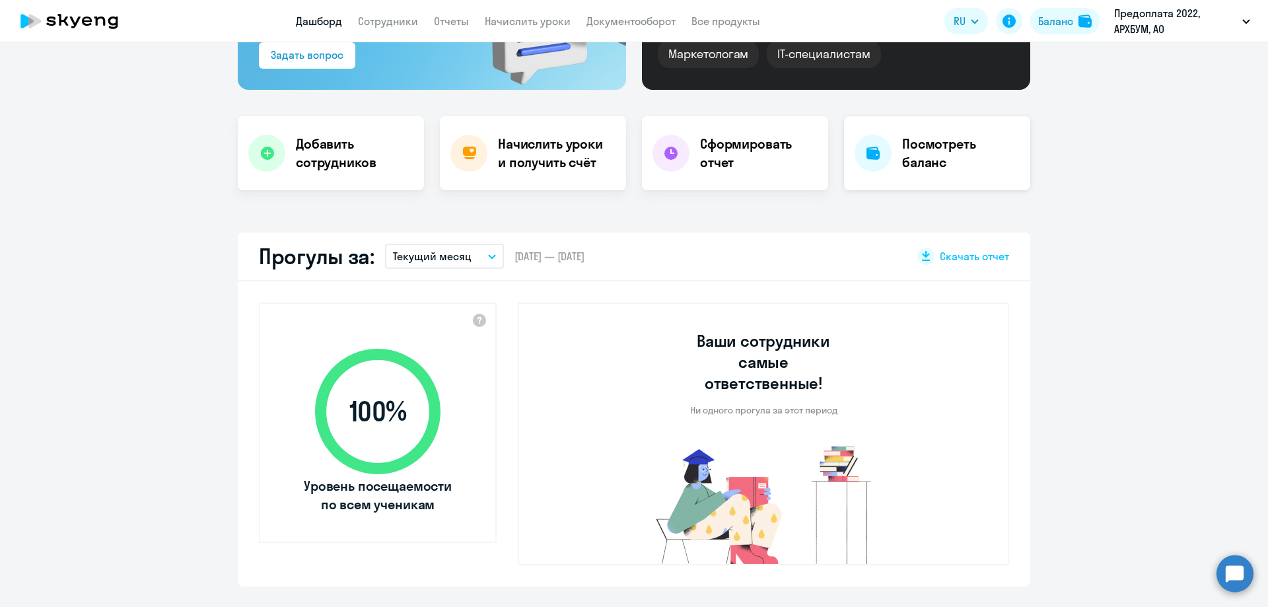
click at [868, 153] on icon at bounding box center [873, 153] width 13 height 13
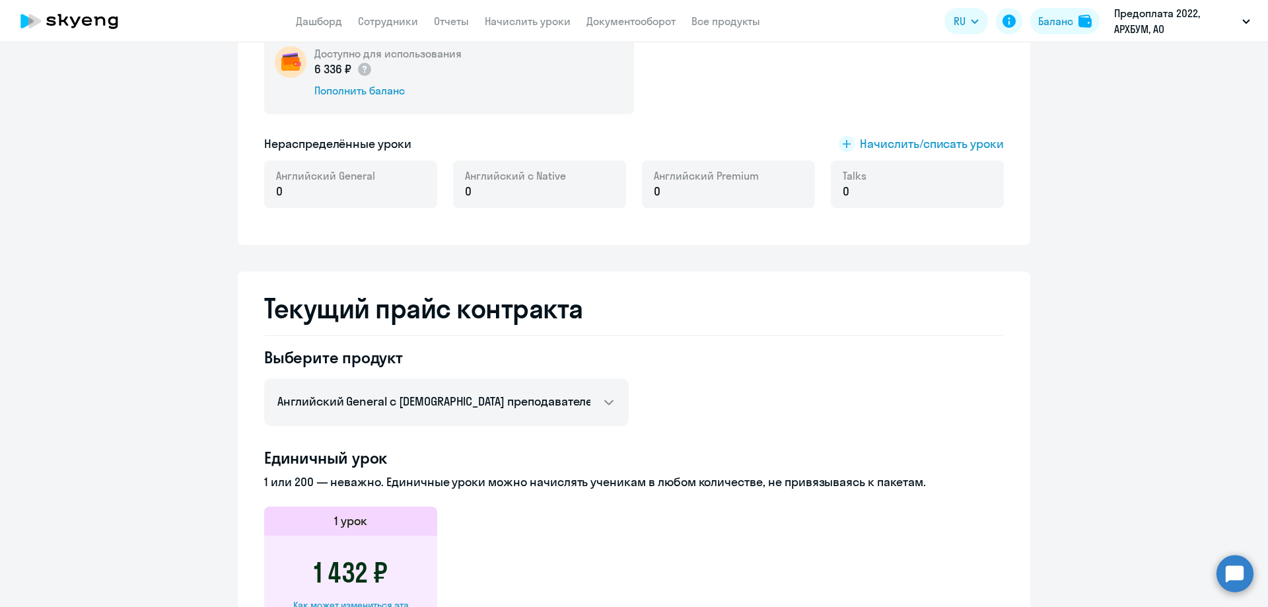
scroll to position [462, 0]
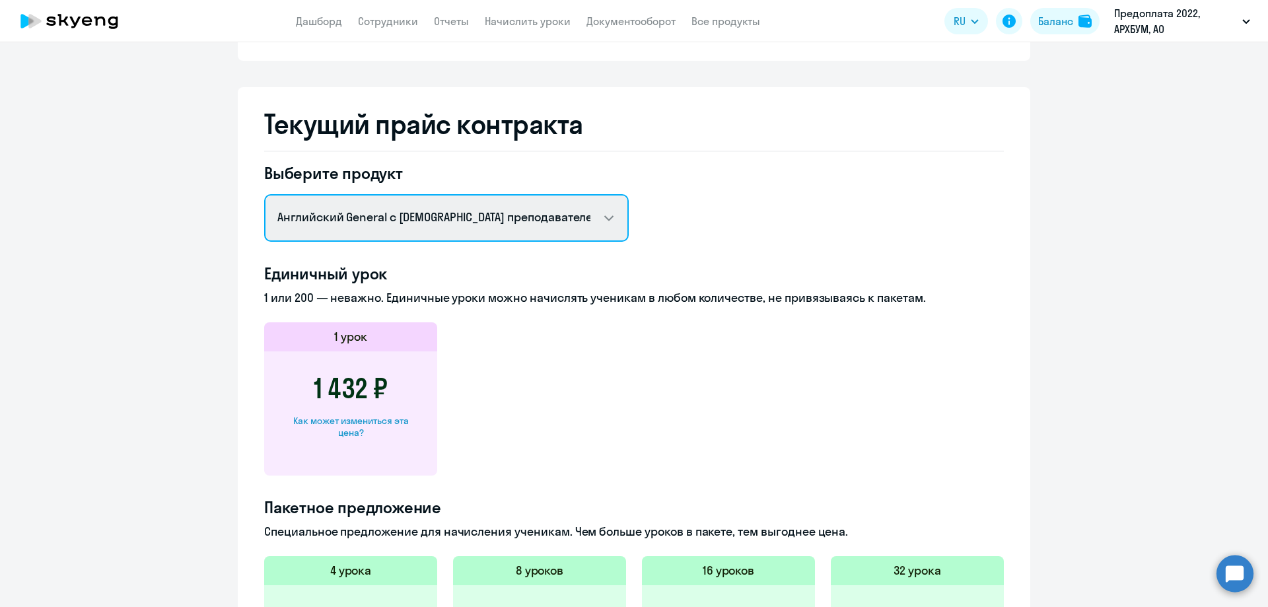
click at [464, 210] on select "Английский General с русскоговорящим преподавателем Английский General с [DEMOG…" at bounding box center [446, 218] width 365 height 48
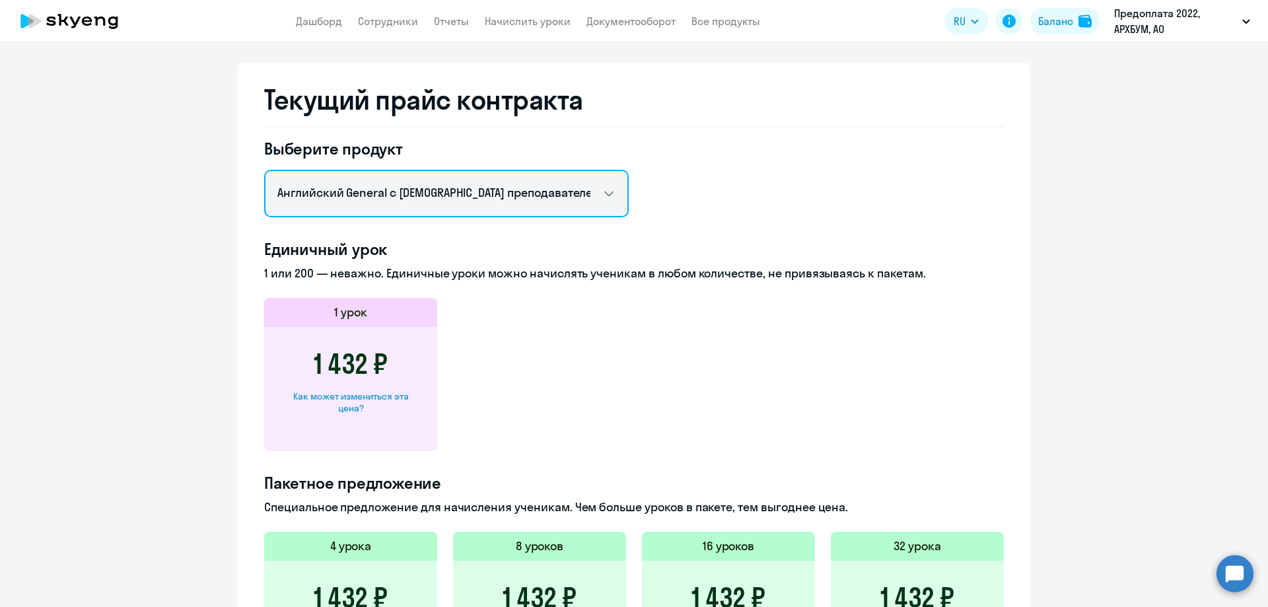
scroll to position [529, 0]
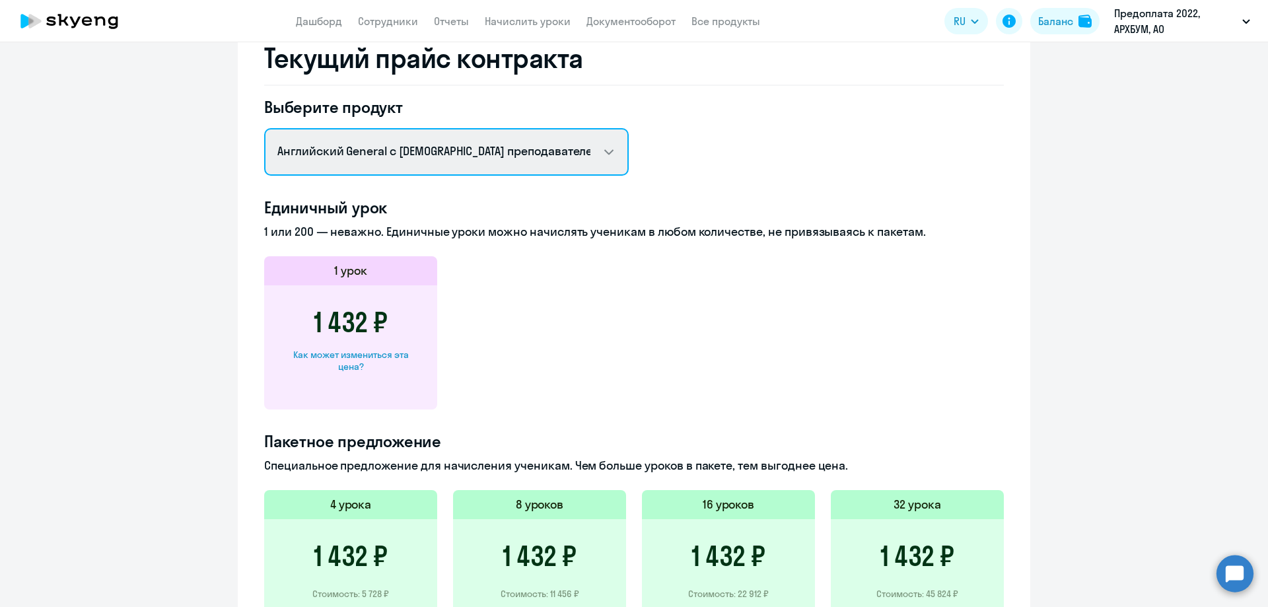
click at [468, 155] on select "Английский General с русскоговорящим преподавателем Английский General с [DEMOG…" at bounding box center [446, 152] width 365 height 48
select select "english_adult_not_native_speaker_premium"
click at [264, 128] on select "Английский General с русскоговорящим преподавателем Английский General с [DEMOG…" at bounding box center [446, 152] width 365 height 48
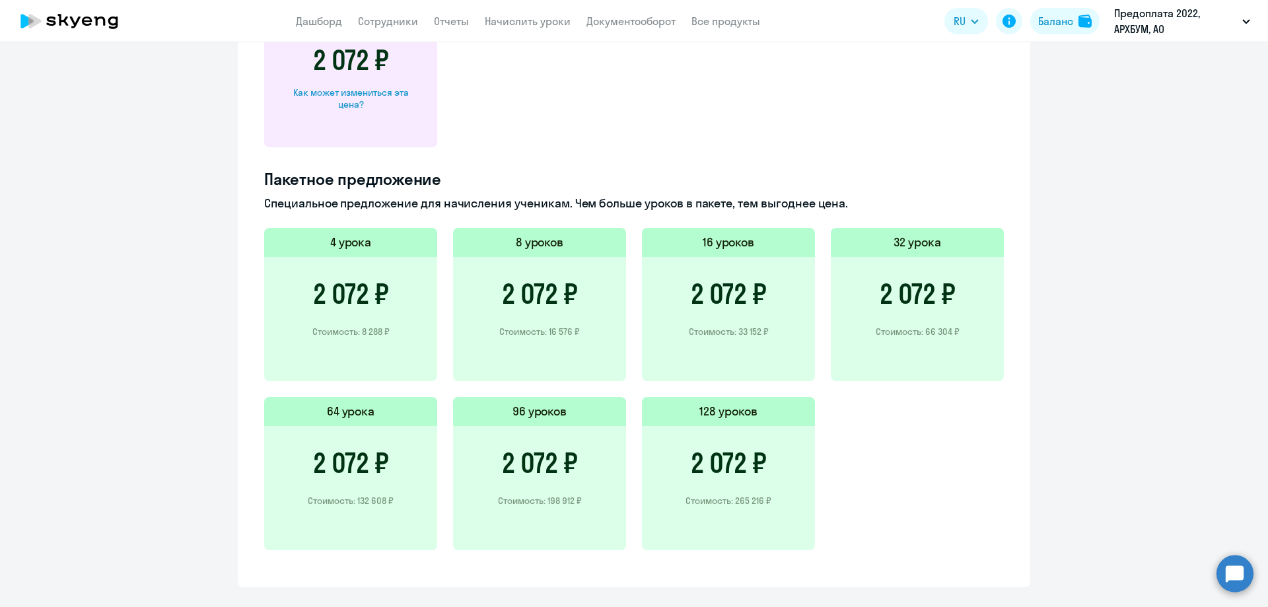
scroll to position [816, 0]
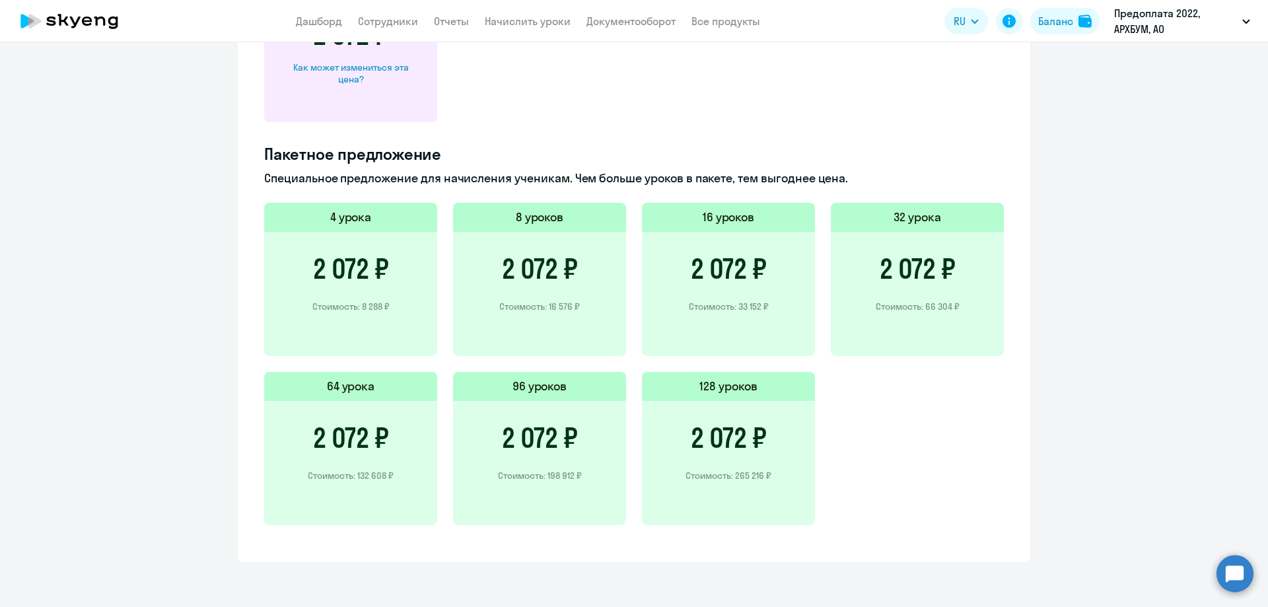
click at [912, 266] on h3 "2 072 ₽" at bounding box center [918, 269] width 76 height 32
click at [911, 299] on div "2 072 ₽ Стоимость: 66 304 ₽" at bounding box center [917, 294] width 173 height 124
click at [910, 312] on div "2 072 ₽ Стоимость: 66 304 ₽" at bounding box center [917, 294] width 173 height 124
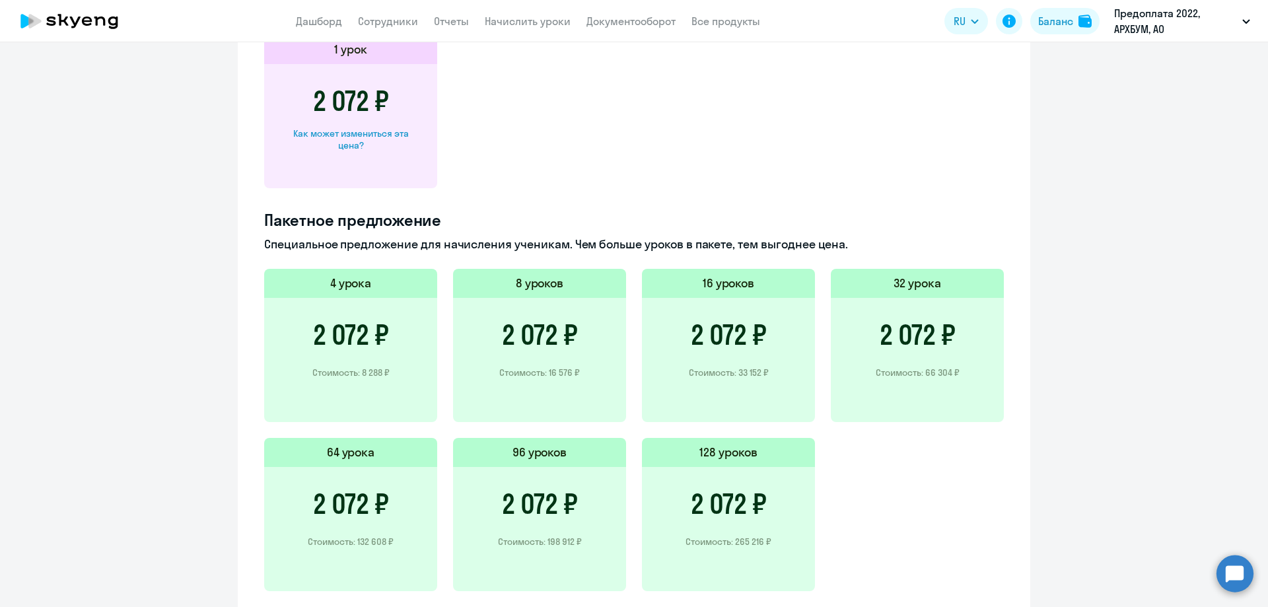
click at [914, 349] on h3 "2 072 ₽" at bounding box center [918, 335] width 76 height 32
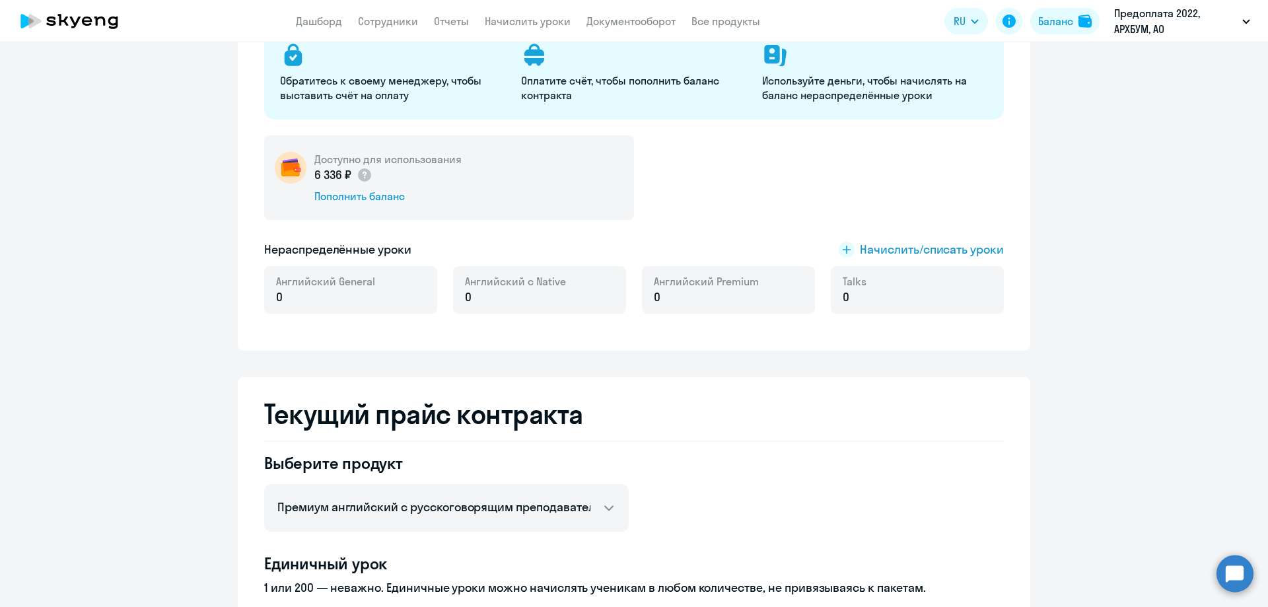
scroll to position [0, 0]
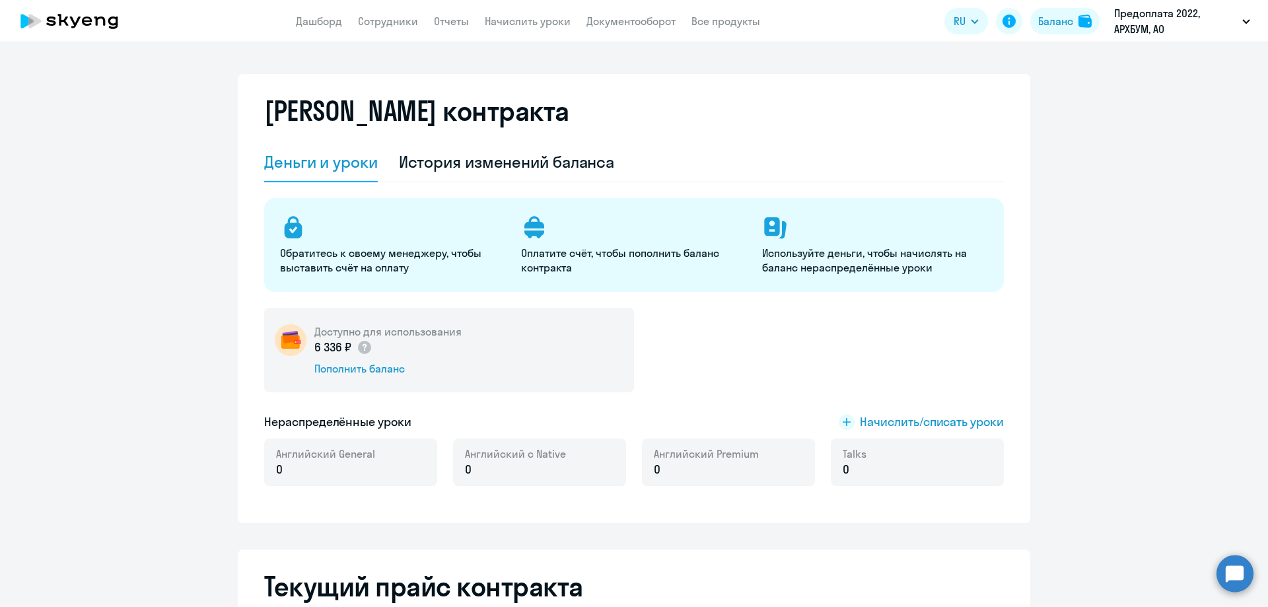
drag, startPoint x: 1089, startPoint y: 118, endPoint x: 1183, endPoint y: 449, distance: 344.2
drag, startPoint x: 1183, startPoint y: 449, endPoint x: 1235, endPoint y: 575, distance: 135.7
click at [1235, 575] on circle at bounding box center [1235, 573] width 37 height 37
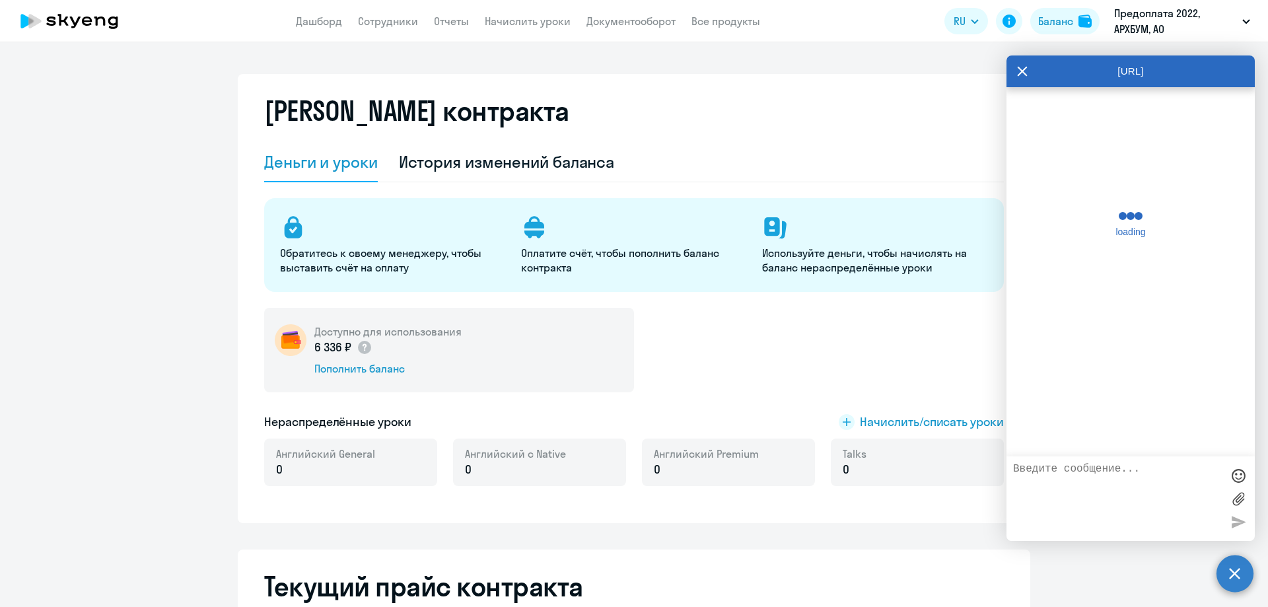
scroll to position [369, 0]
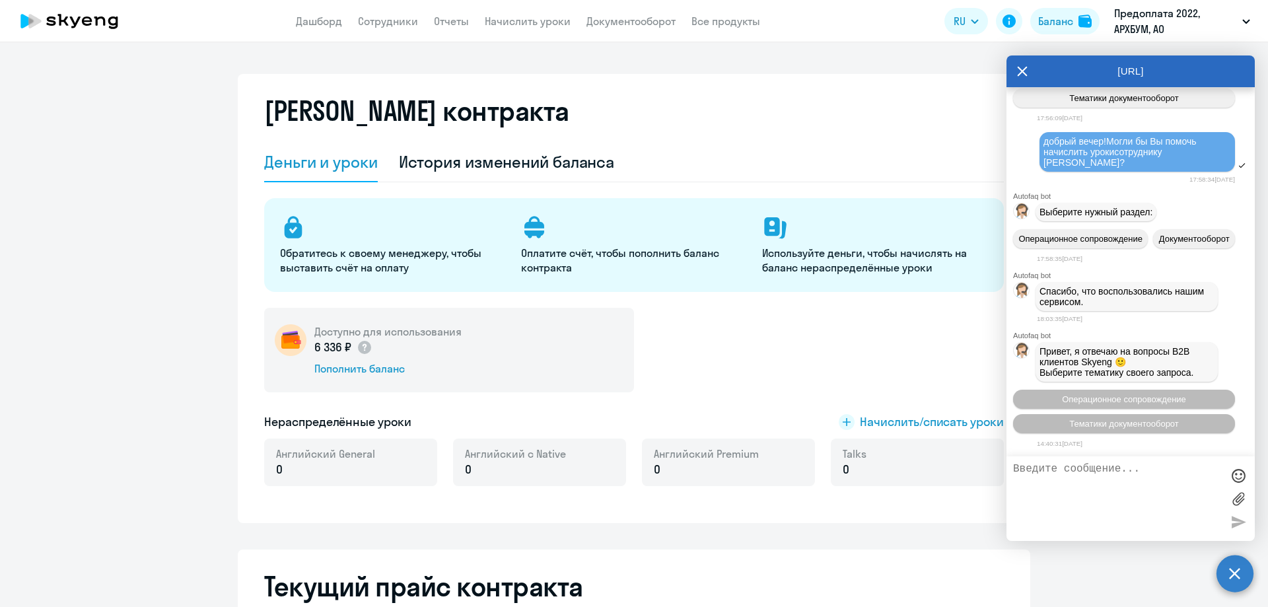
click at [1033, 487] on textarea at bounding box center [1117, 498] width 209 height 71
click at [322, 19] on link "Дашборд" at bounding box center [319, 21] width 46 height 13
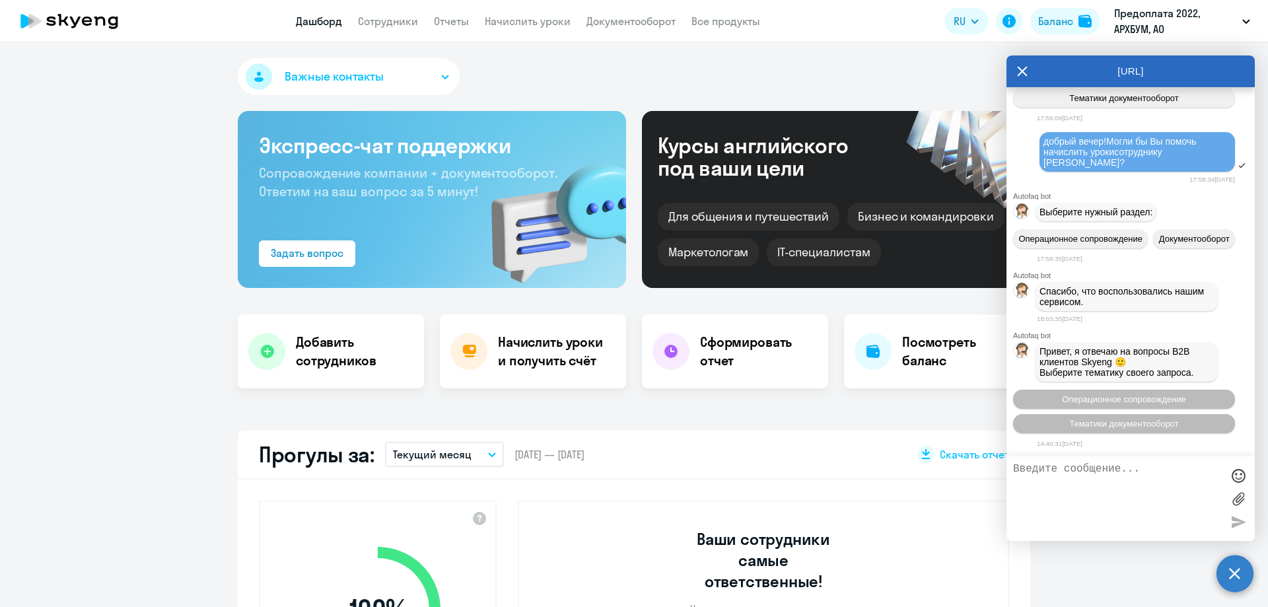
select select "30"
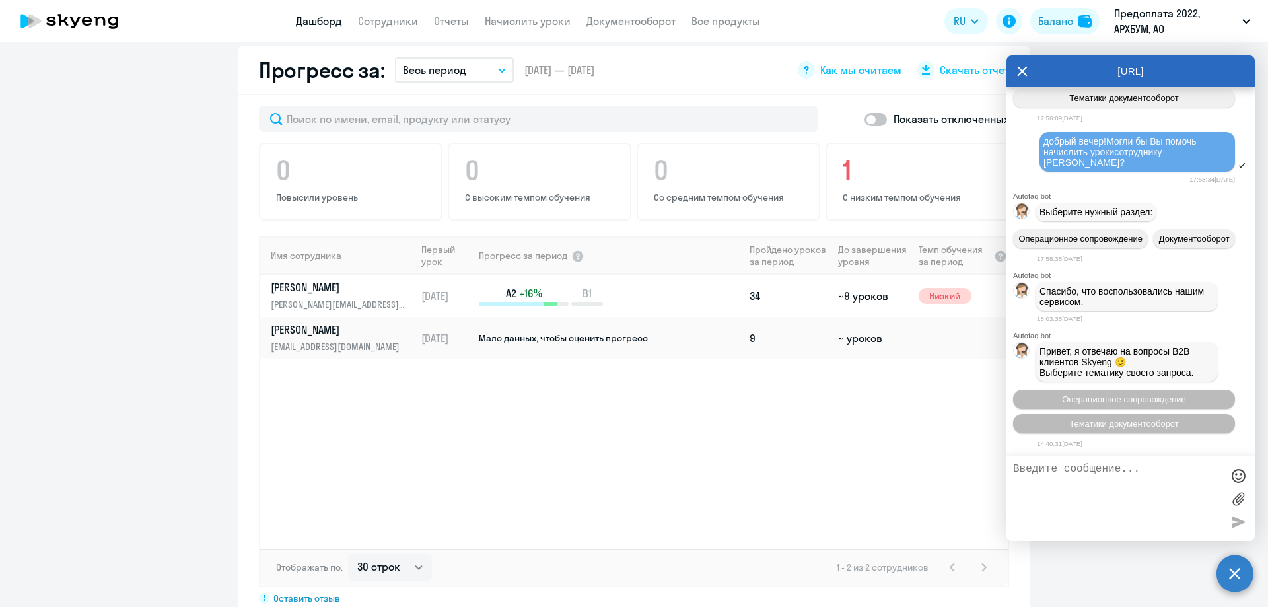
scroll to position [793, 0]
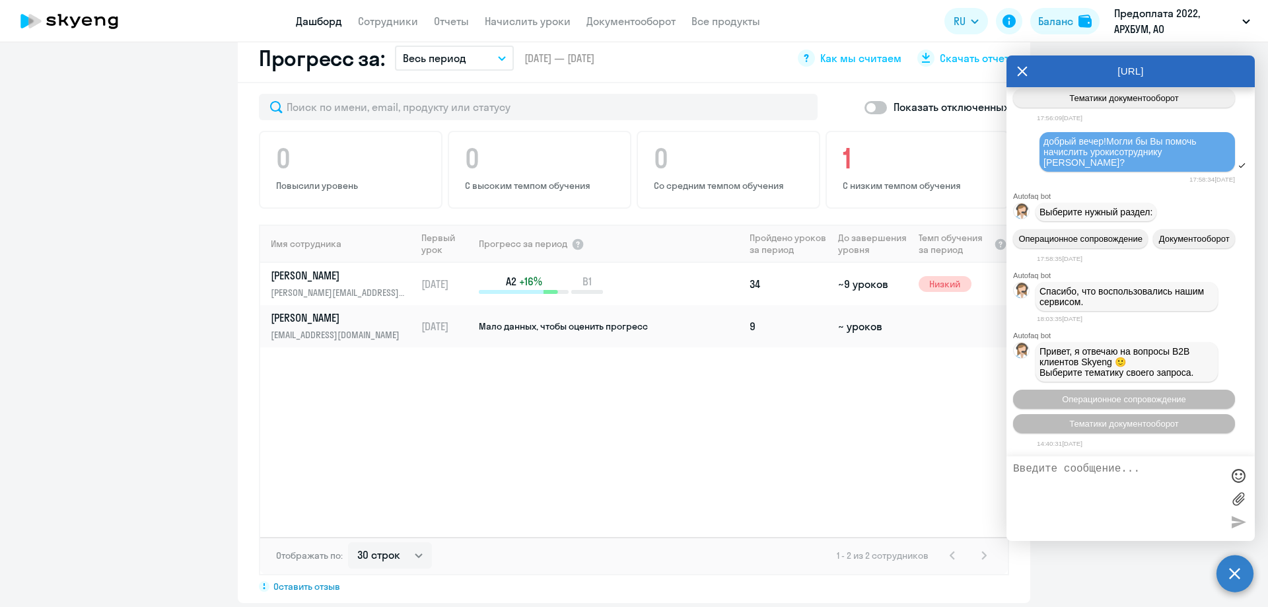
click at [519, 469] on div "Имя сотрудника Первый урок Прогресс за период Пройдено уроков за период До заве…" at bounding box center [634, 381] width 748 height 312
drag, startPoint x: 916, startPoint y: 388, endPoint x: 935, endPoint y: 323, distance: 68.2
click at [916, 388] on div "Имя сотрудника Первый урок Прогресс за период Пройдено уроков за период До заве…" at bounding box center [634, 381] width 748 height 312
click at [1019, 68] on icon at bounding box center [1022, 71] width 11 height 32
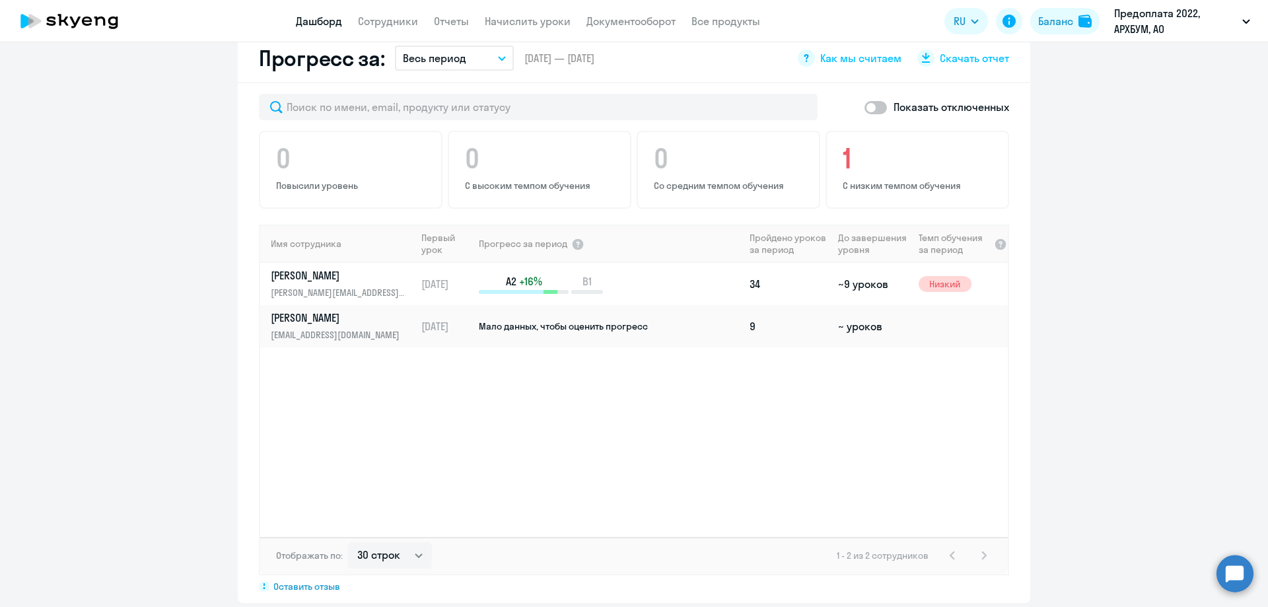
click at [899, 327] on div "Имя сотрудника Первый урок Прогресс за период Пройдено уроков за период До заве…" at bounding box center [634, 381] width 748 height 312
click at [557, 320] on span "Мало данных, чтобы оценить прогресс" at bounding box center [563, 326] width 169 height 12
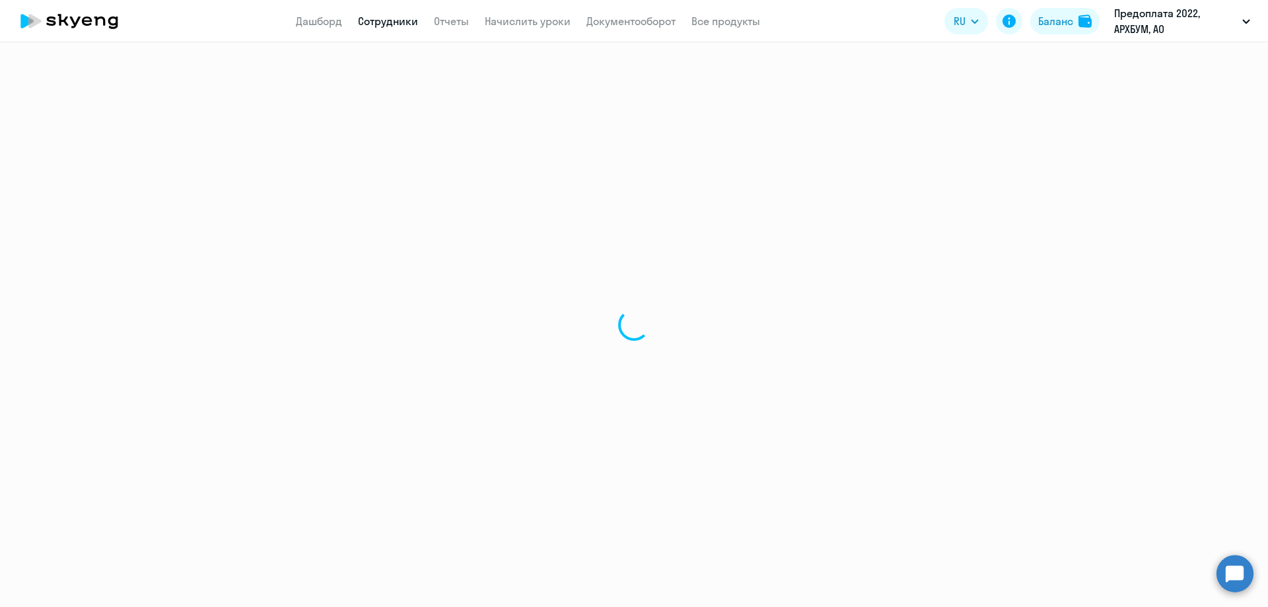
select select "english"
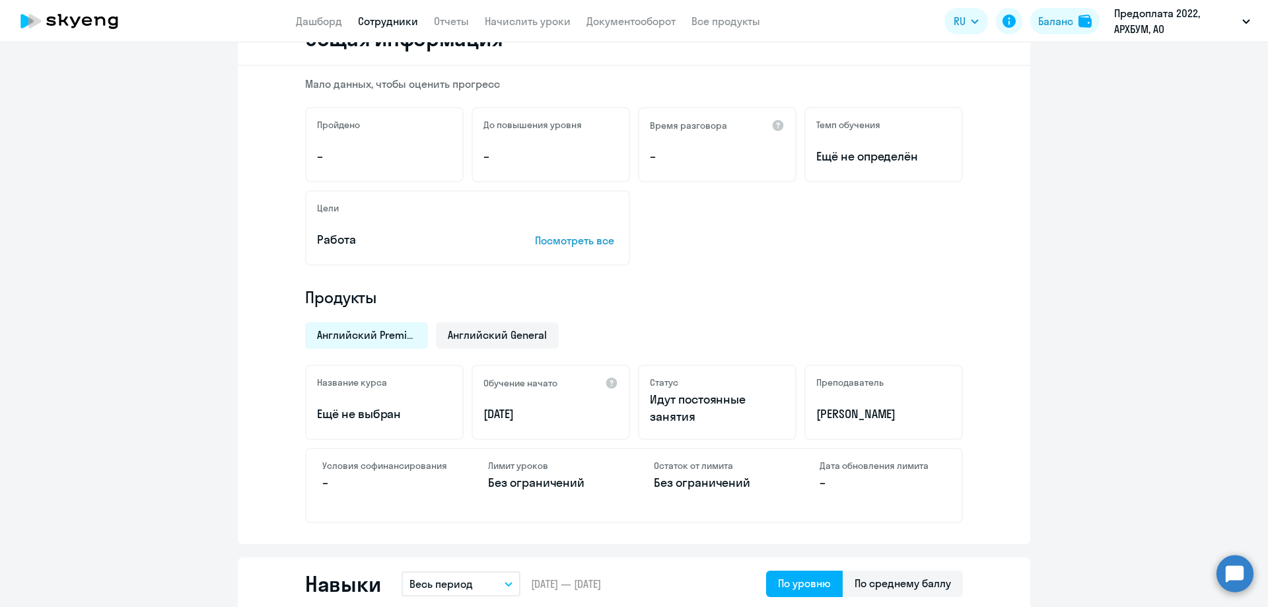
scroll to position [198, 0]
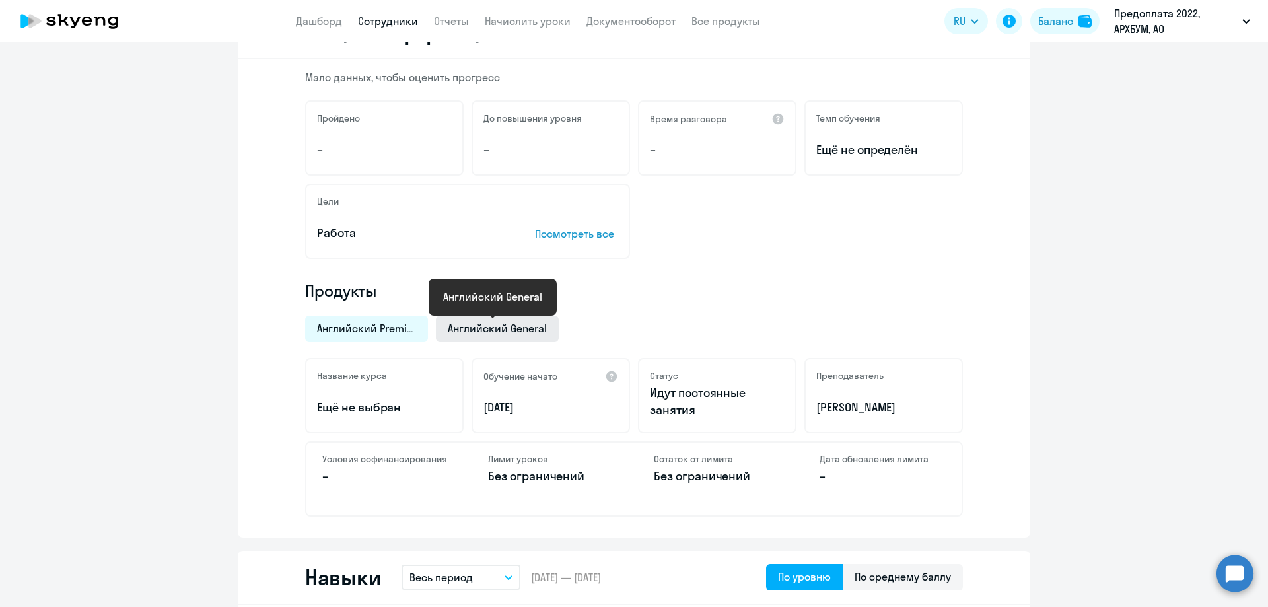
click at [475, 326] on span "Английский General" at bounding box center [497, 328] width 99 height 15
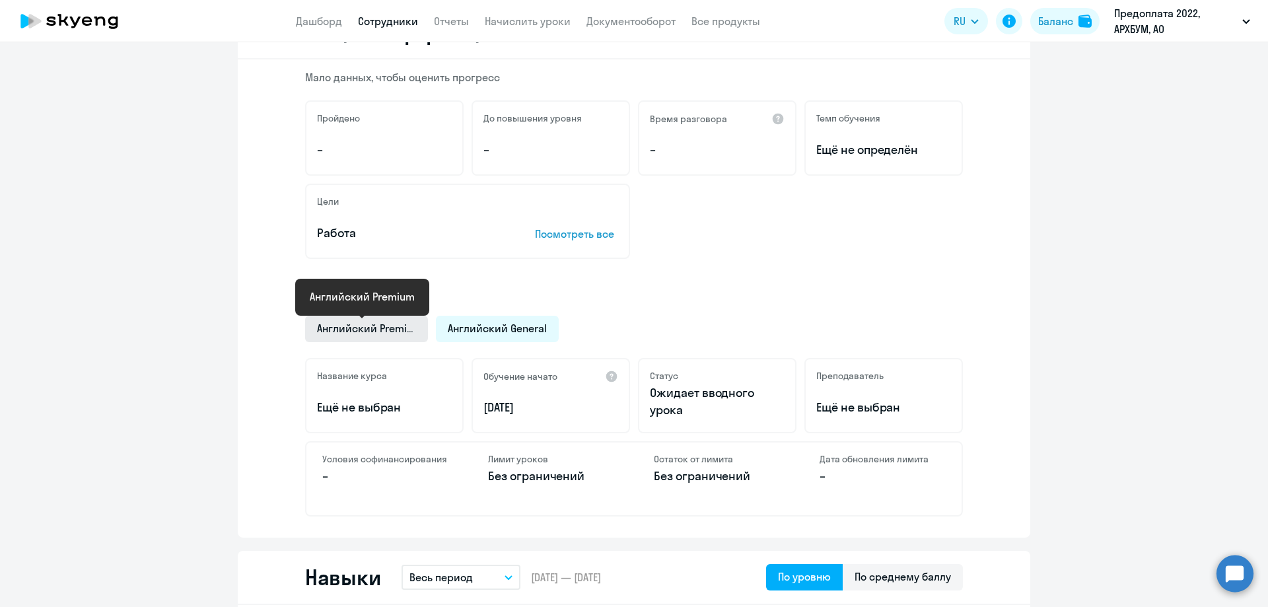
click at [367, 325] on span "Английский Premium" at bounding box center [366, 328] width 99 height 15
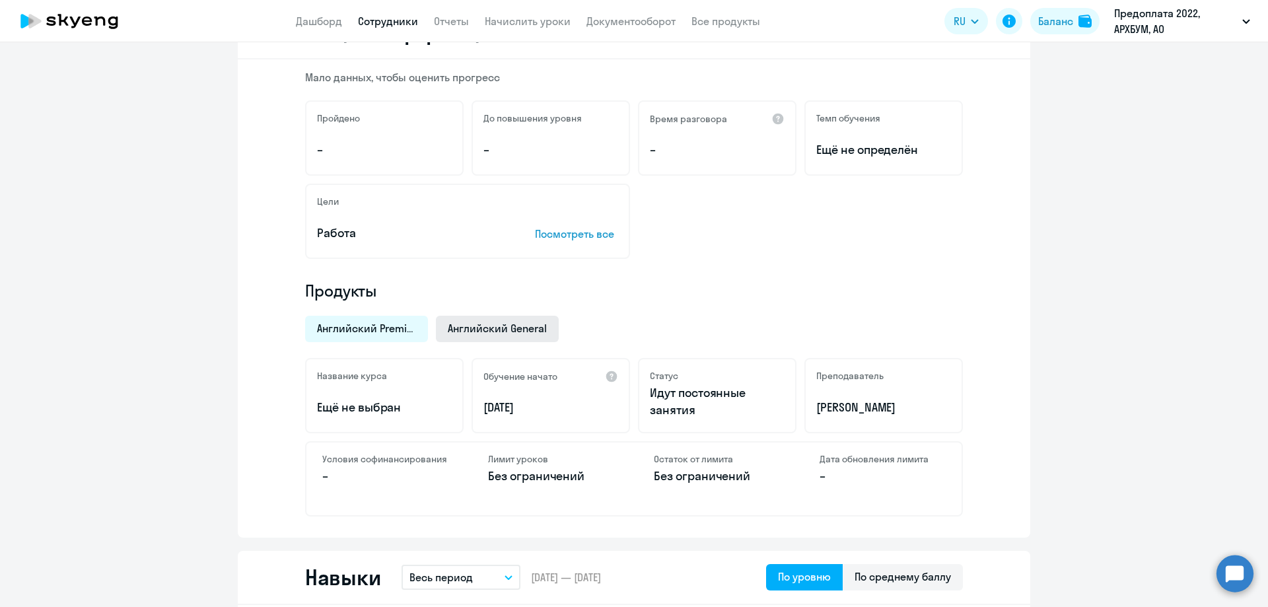
click at [475, 330] on span "Английский General" at bounding box center [497, 328] width 99 height 15
click at [350, 326] on span "Английский Premium" at bounding box center [366, 328] width 99 height 15
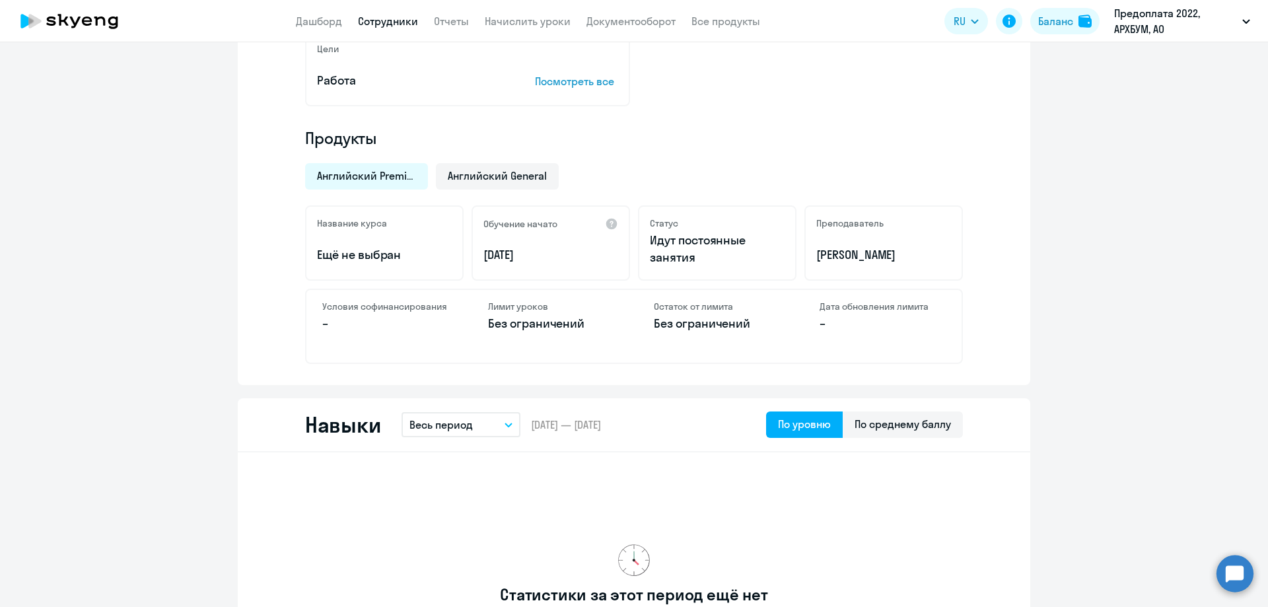
scroll to position [339, 0]
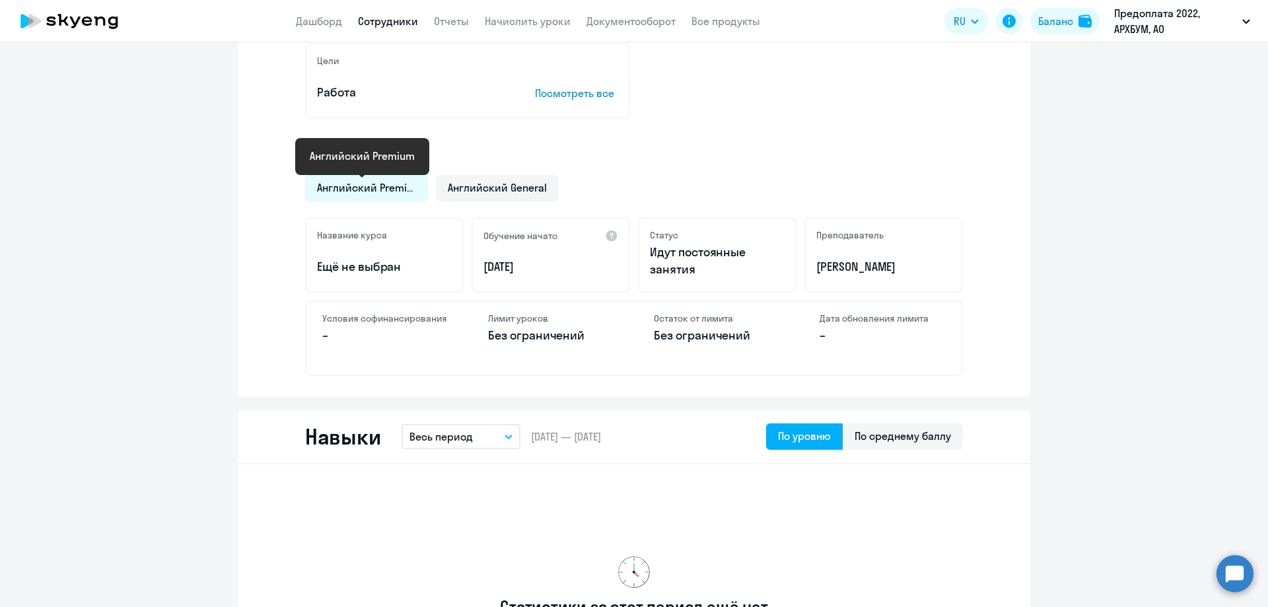
click at [346, 190] on span "Английский Premium" at bounding box center [366, 187] width 99 height 15
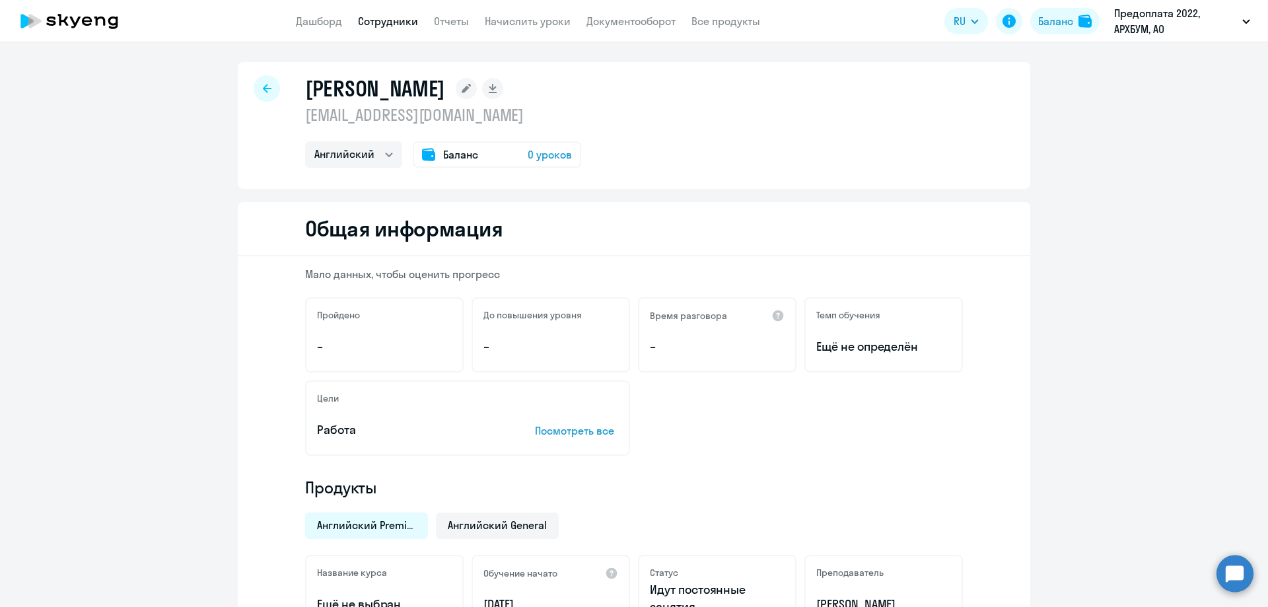
scroll to position [0, 0]
click at [1054, 18] on div "Баланс" at bounding box center [1056, 21] width 35 height 16
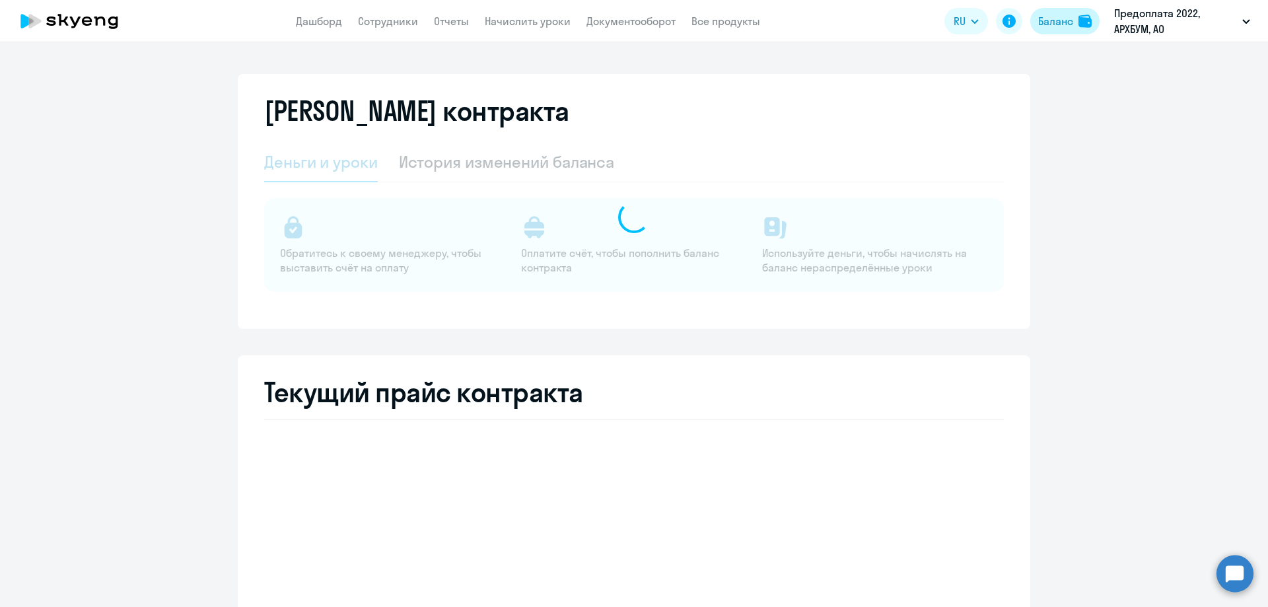
select select "english_adult_not_native_speaker"
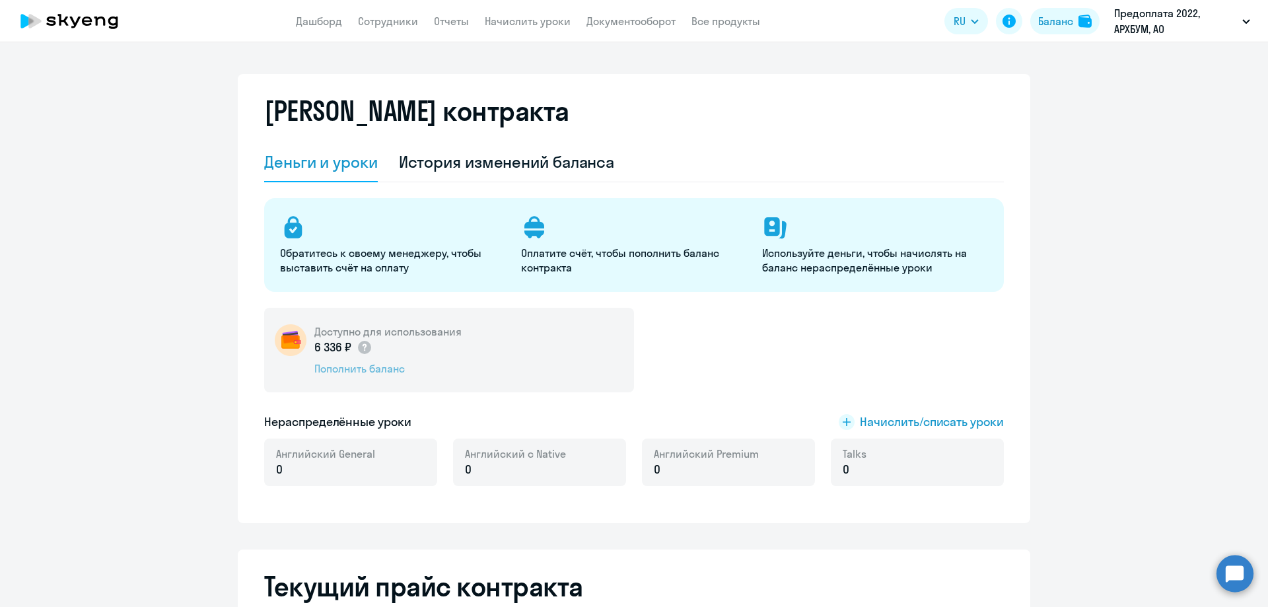
click at [365, 369] on div "Пополнить баланс" at bounding box center [387, 368] width 147 height 15
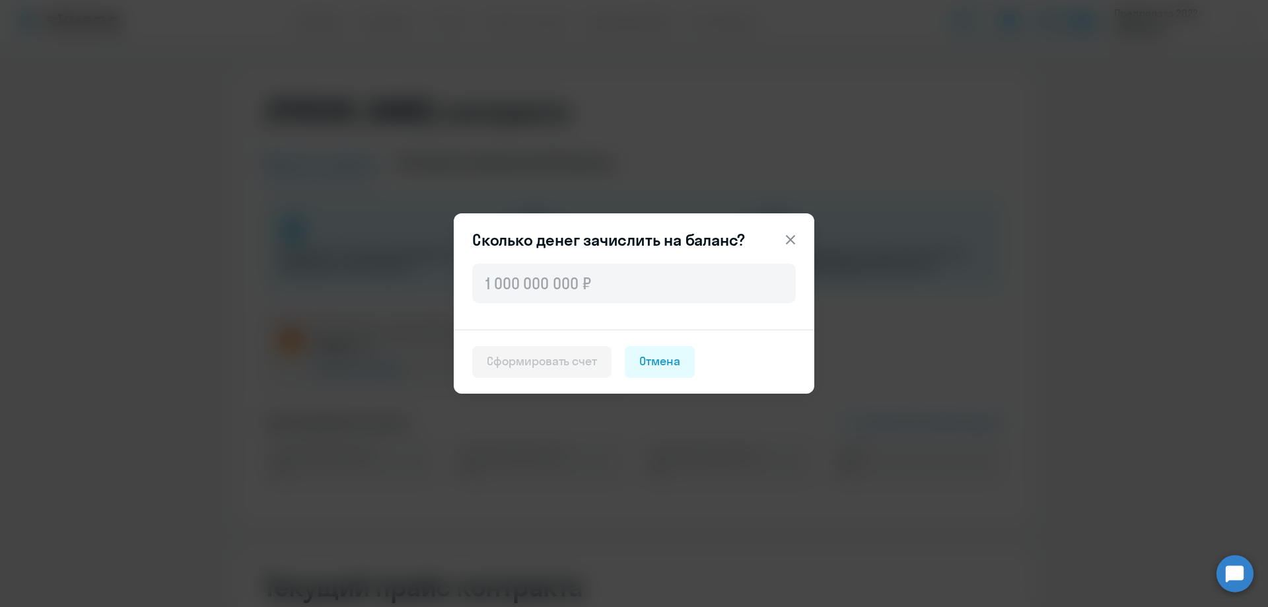
click at [538, 363] on div "Сформировать счет" at bounding box center [542, 361] width 110 height 17
click at [790, 235] on icon at bounding box center [791, 240] width 16 height 16
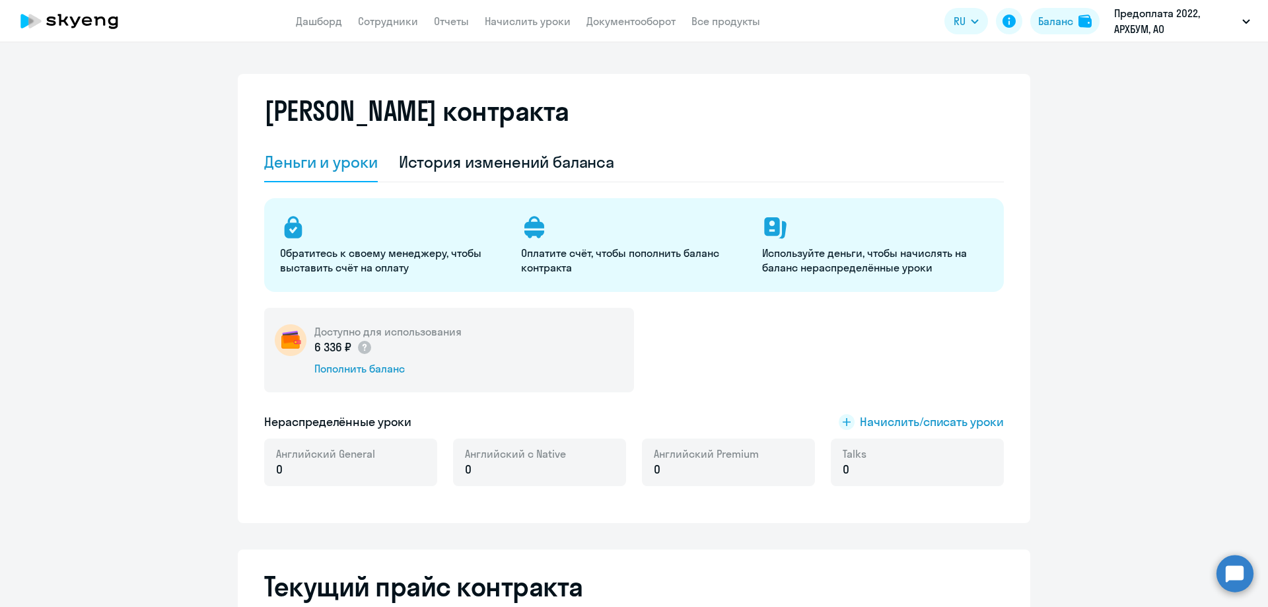
click at [1233, 560] on circle at bounding box center [1235, 573] width 37 height 37
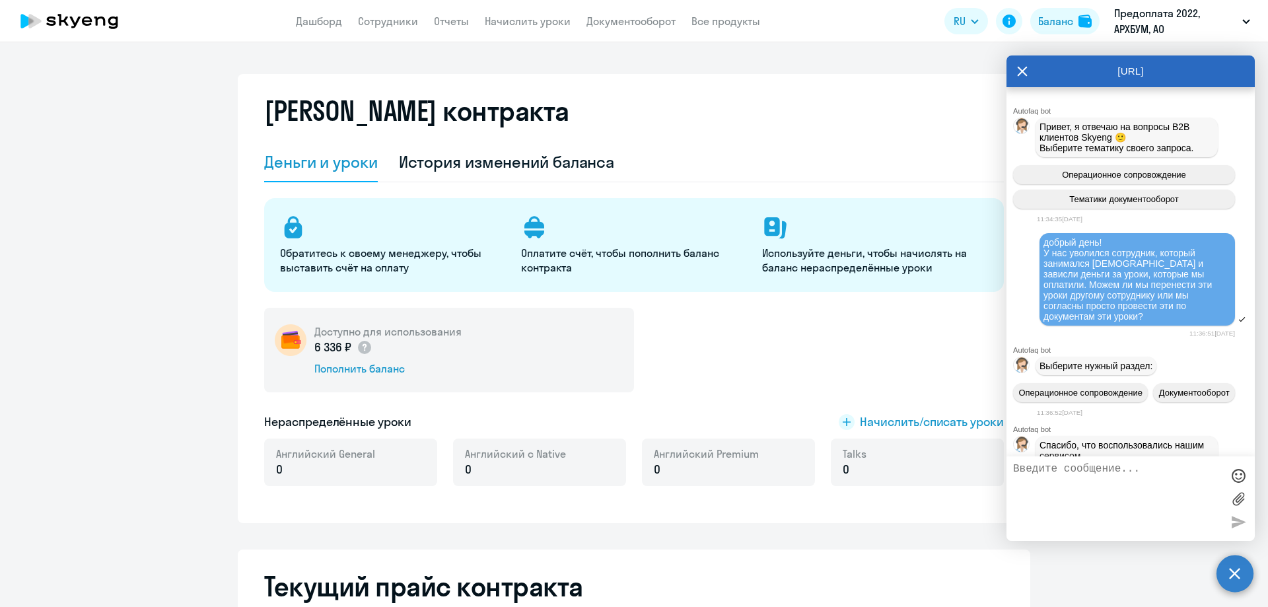
scroll to position [3958, 0]
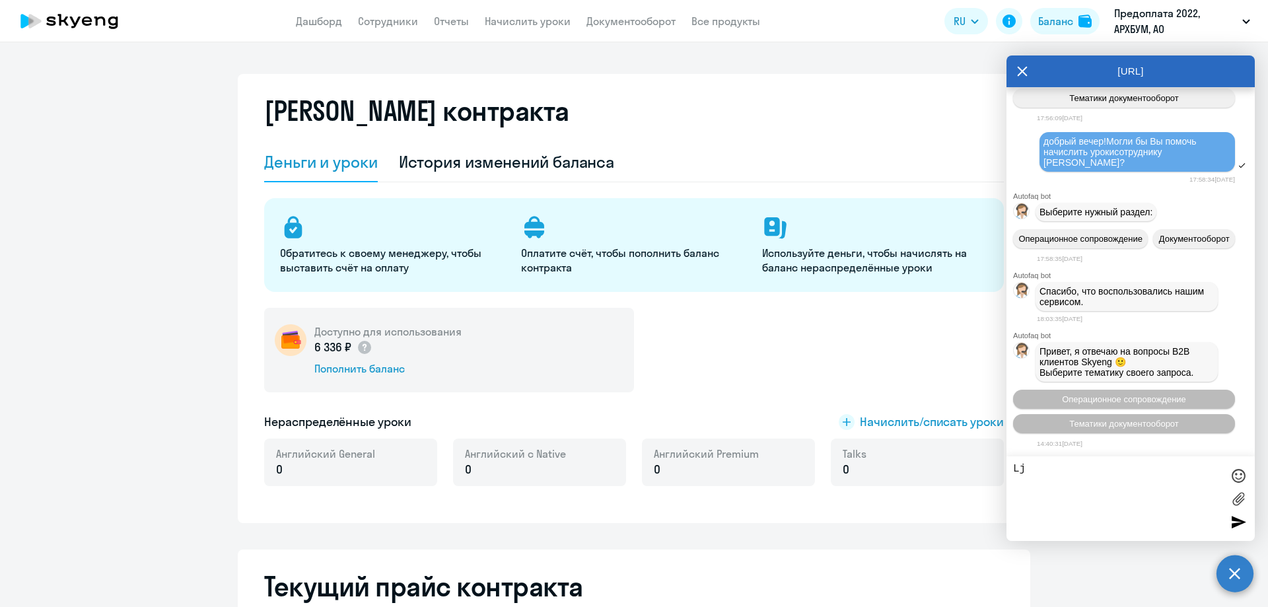
type textarea "L"
type textarea "Добрый день! Как сформировать счет для приобретения пакета "Английский Premium"…"
click at [1241, 523] on div at bounding box center [1239, 522] width 20 height 20
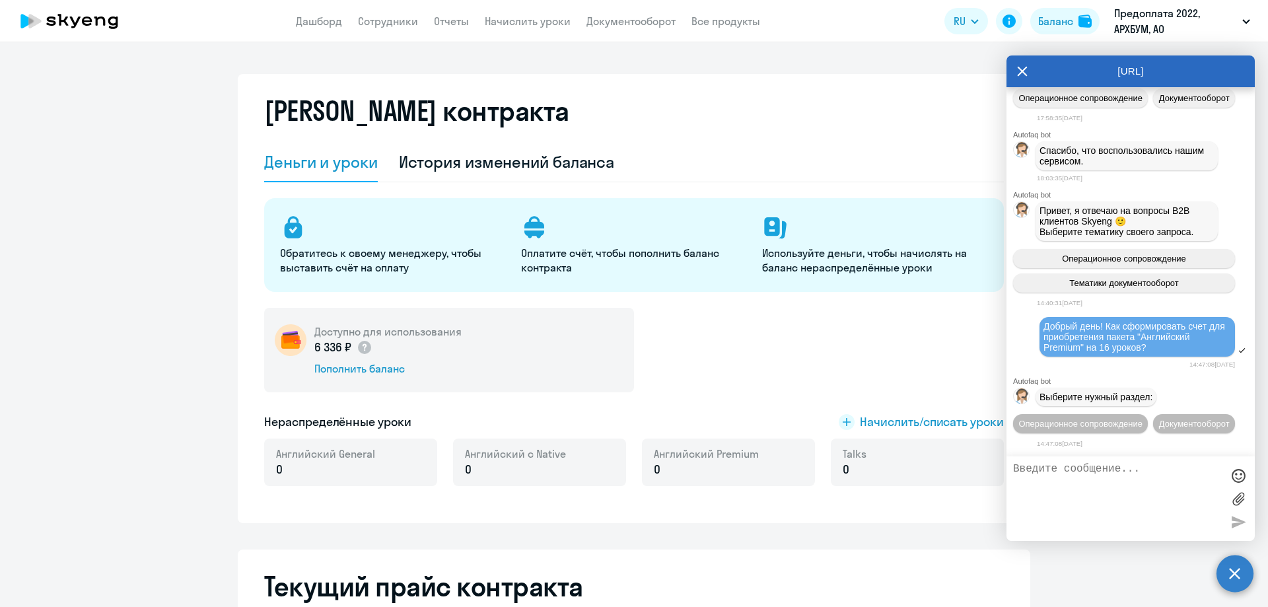
scroll to position [66, 0]
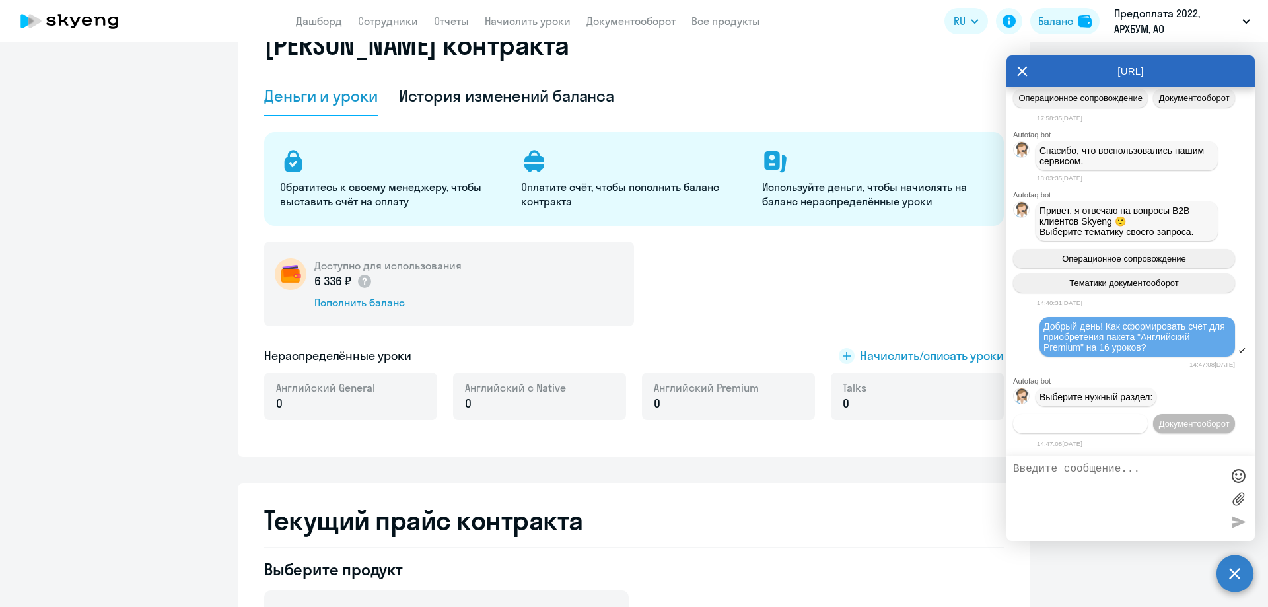
click at [1143, 419] on span "Операционное сопровождение" at bounding box center [1081, 424] width 124 height 10
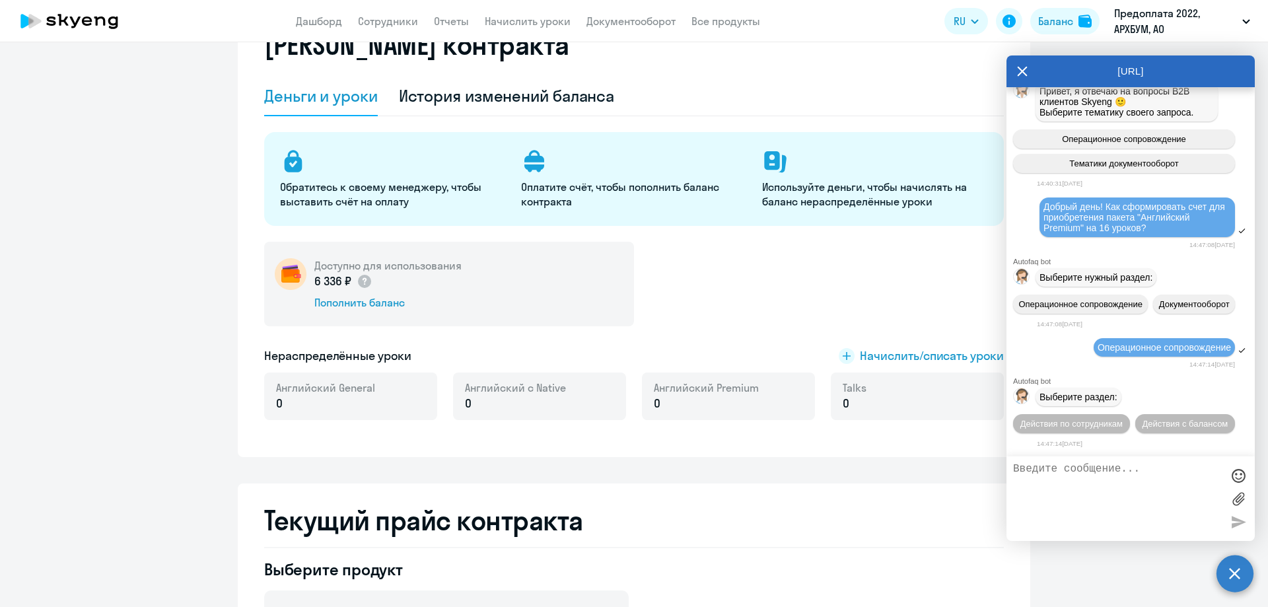
scroll to position [4267, 0]
click at [1150, 420] on span "Действия с балансом" at bounding box center [1185, 424] width 86 height 10
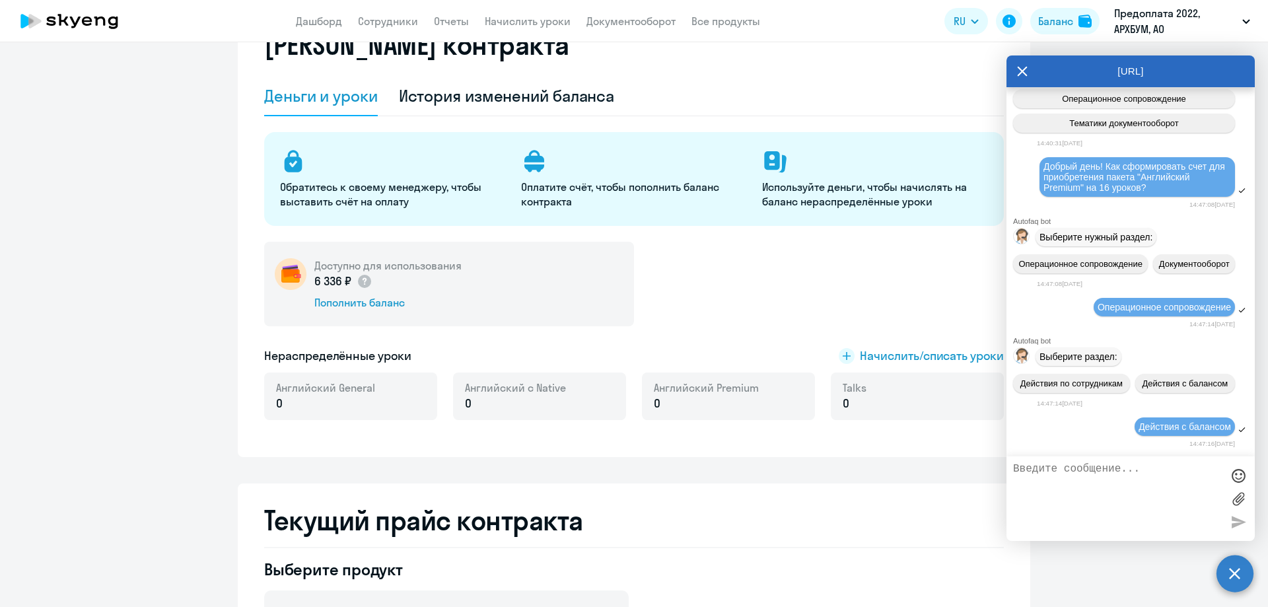
scroll to position [4413, 0]
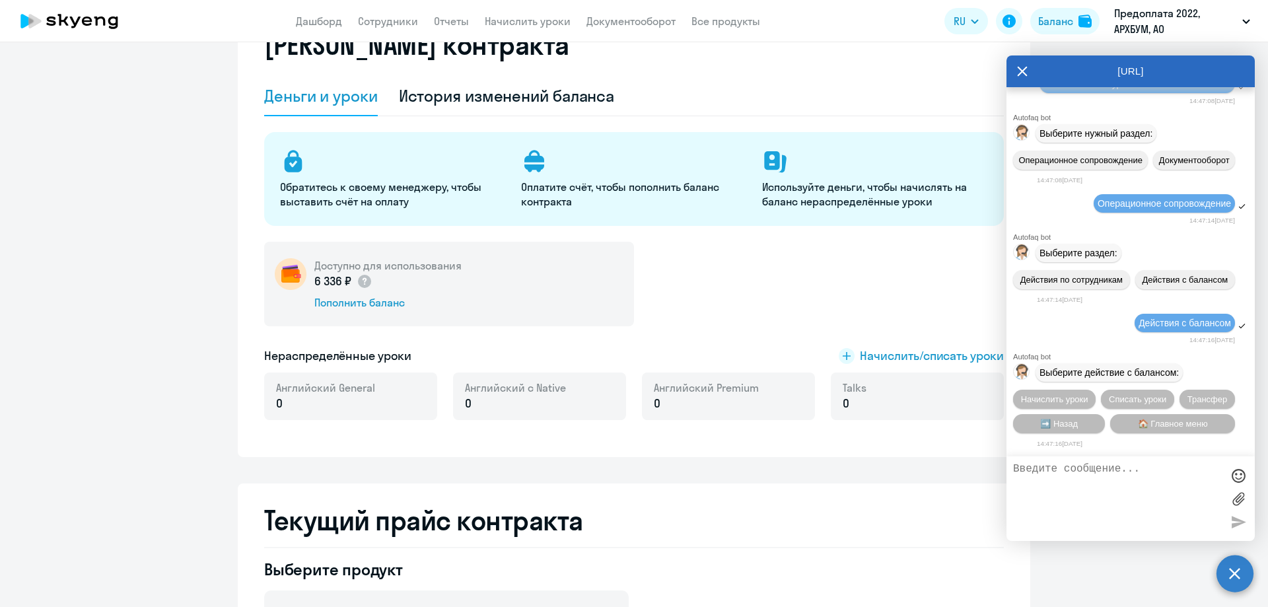
click at [1099, 501] on textarea at bounding box center [1117, 498] width 209 height 71
click at [1139, 394] on span "Списать уроки" at bounding box center [1137, 399] width 57 height 10
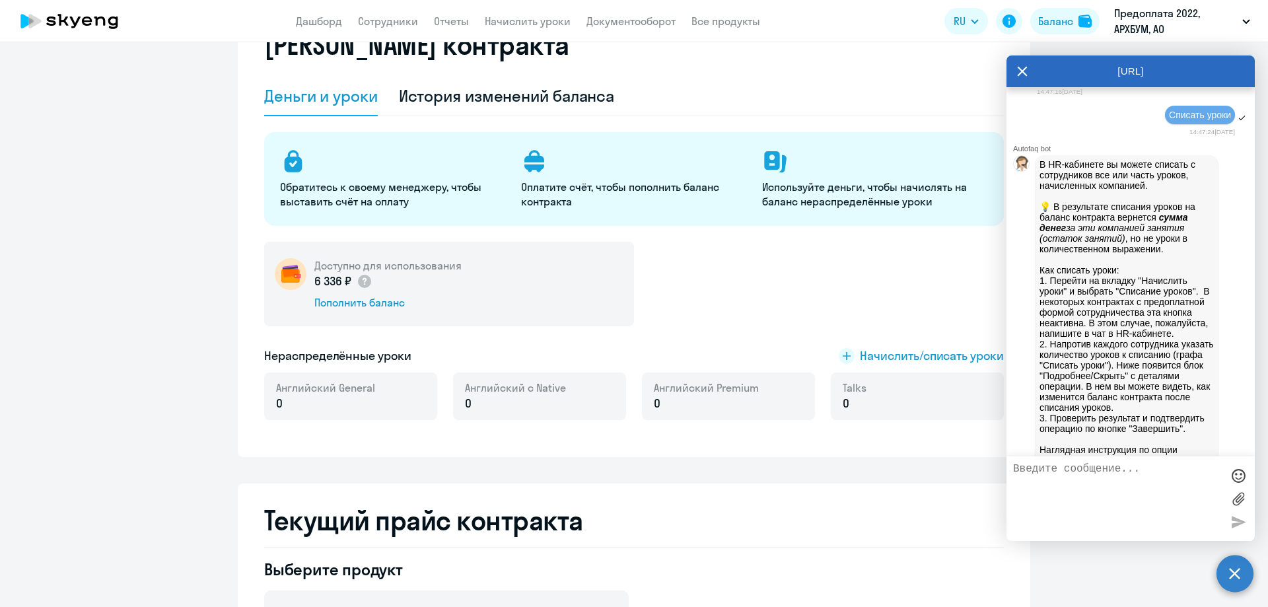
scroll to position [5018, 0]
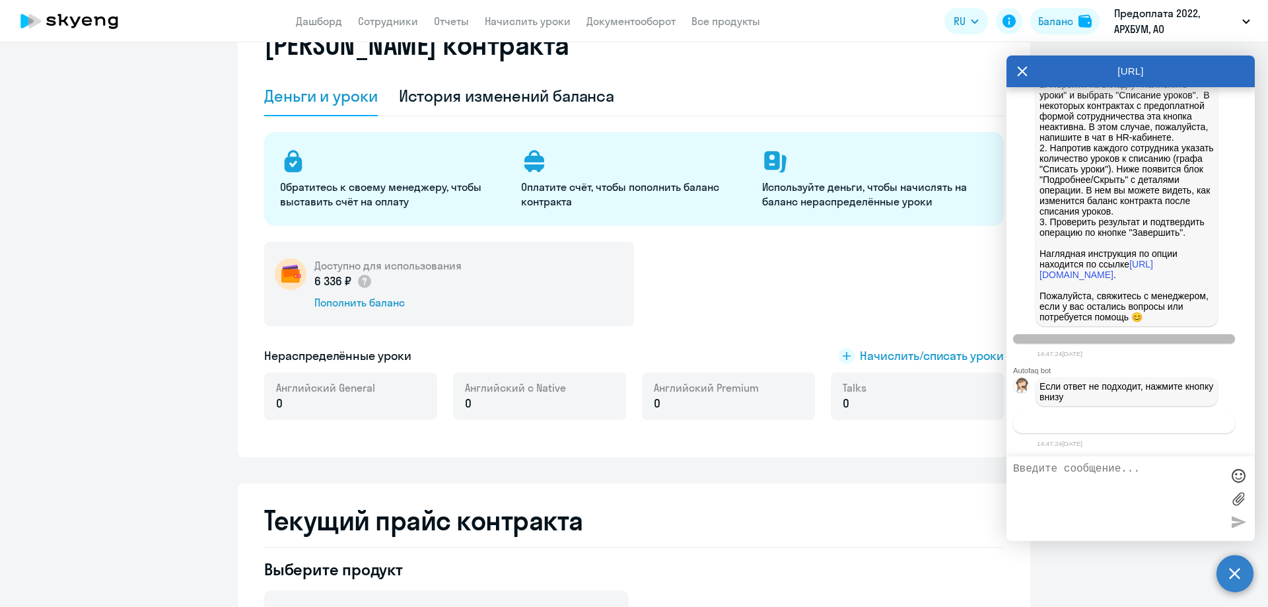
click at [1103, 418] on button "Связаться с менеджером" at bounding box center [1124, 423] width 222 height 19
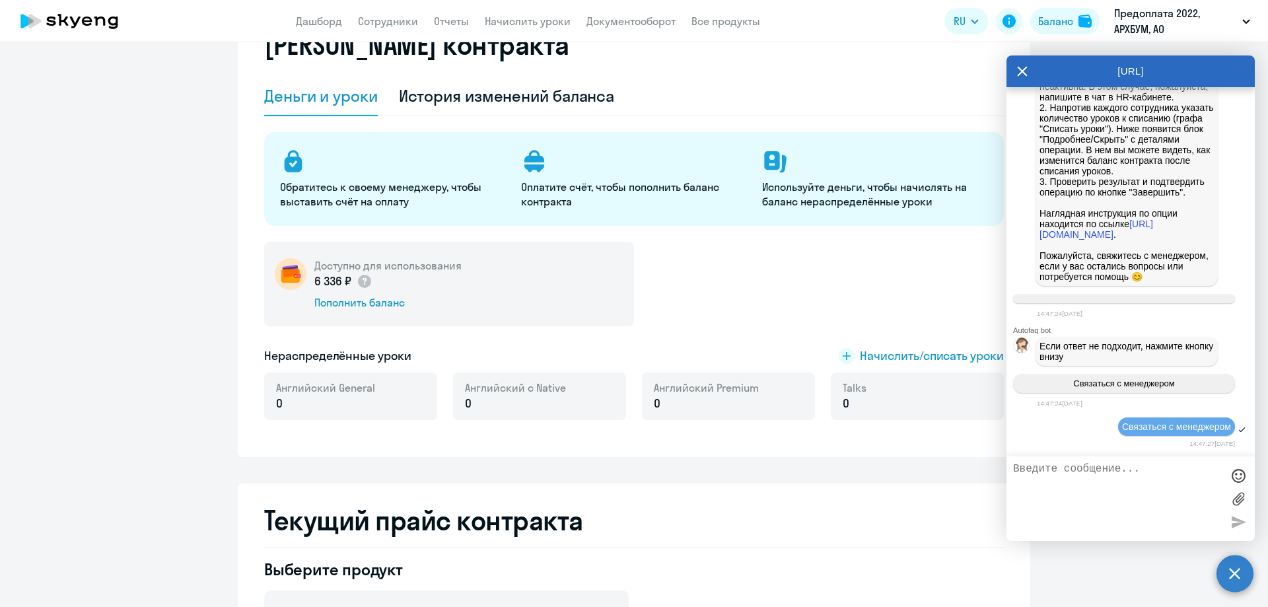
scroll to position [5058, 0]
click at [873, 356] on span "Начислить/списать уроки" at bounding box center [932, 356] width 144 height 17
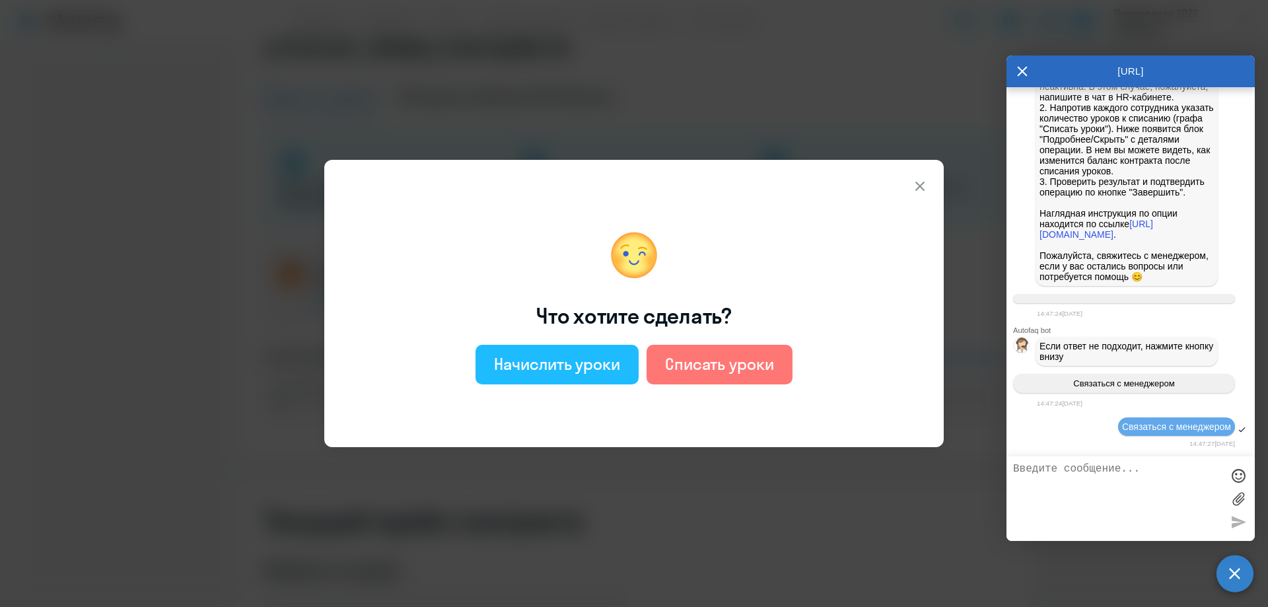
click at [571, 371] on div "Начислить уроки" at bounding box center [557, 363] width 126 height 21
select select "english_adult_not_native_speaker"
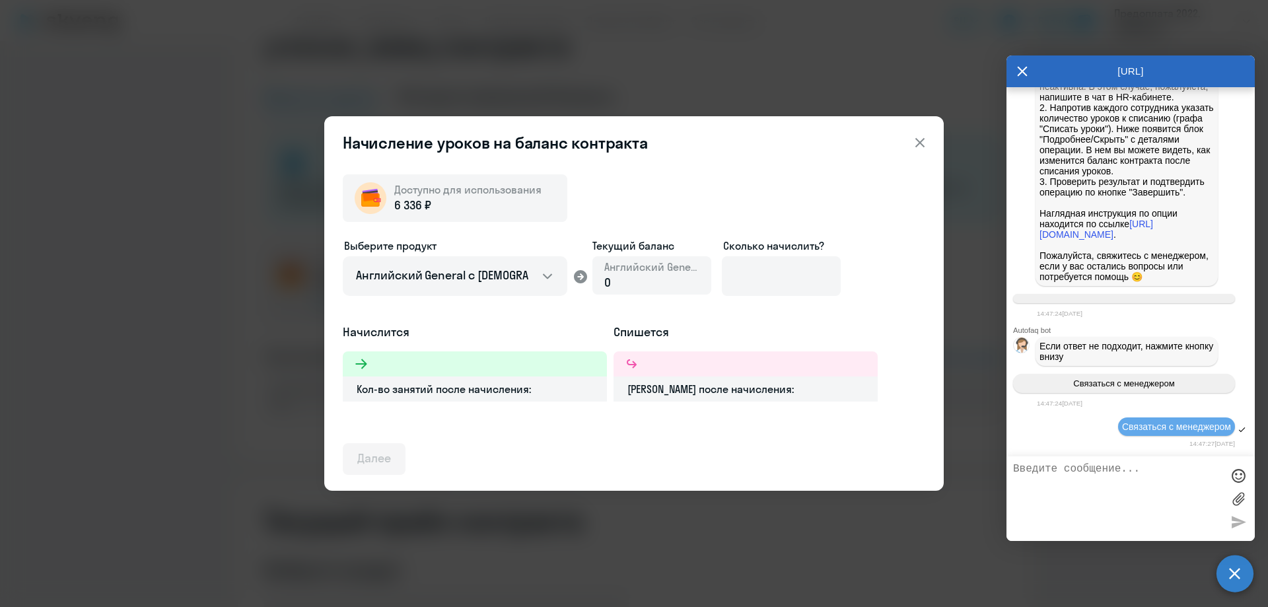
click at [638, 277] on div "0" at bounding box center [652, 282] width 95 height 17
click at [615, 286] on div "0" at bounding box center [652, 282] width 95 height 17
click at [746, 268] on input at bounding box center [781, 276] width 119 height 40
type input "2"
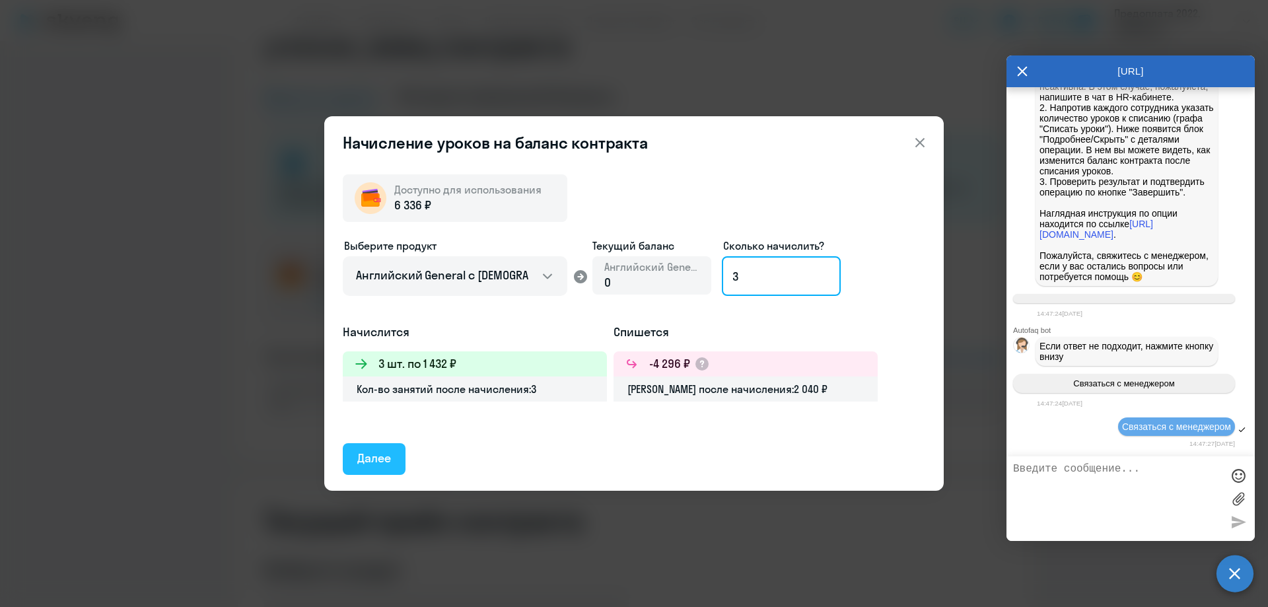
type input "3"
click at [406, 451] on button "Далее" at bounding box center [374, 459] width 63 height 32
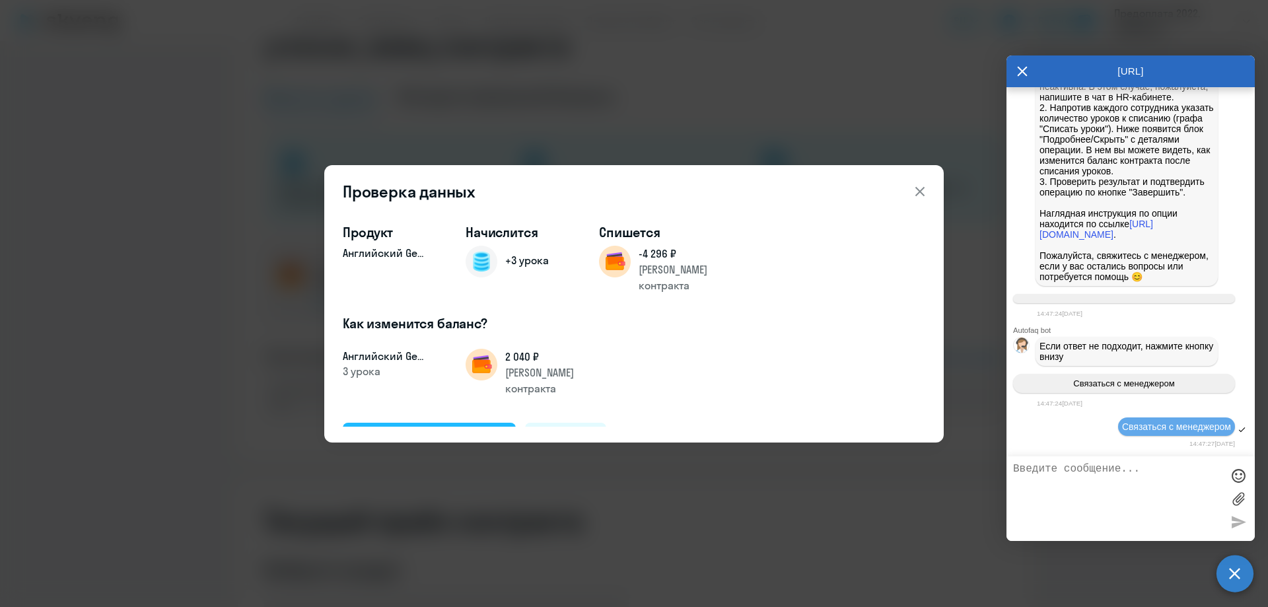
click at [439, 429] on div "Подтвердить и начислить" at bounding box center [429, 437] width 144 height 17
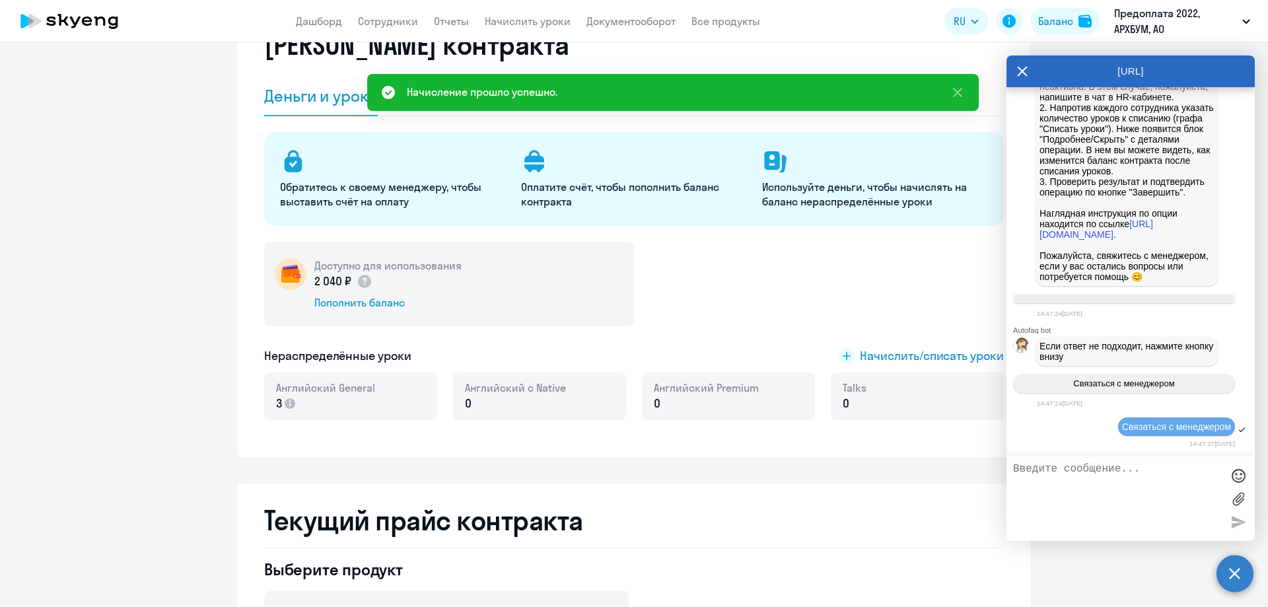
click at [654, 395] on span "0" at bounding box center [657, 403] width 7 height 17
click at [656, 402] on p "0" at bounding box center [706, 403] width 105 height 17
click at [289, 402] on icon at bounding box center [290, 403] width 11 height 11
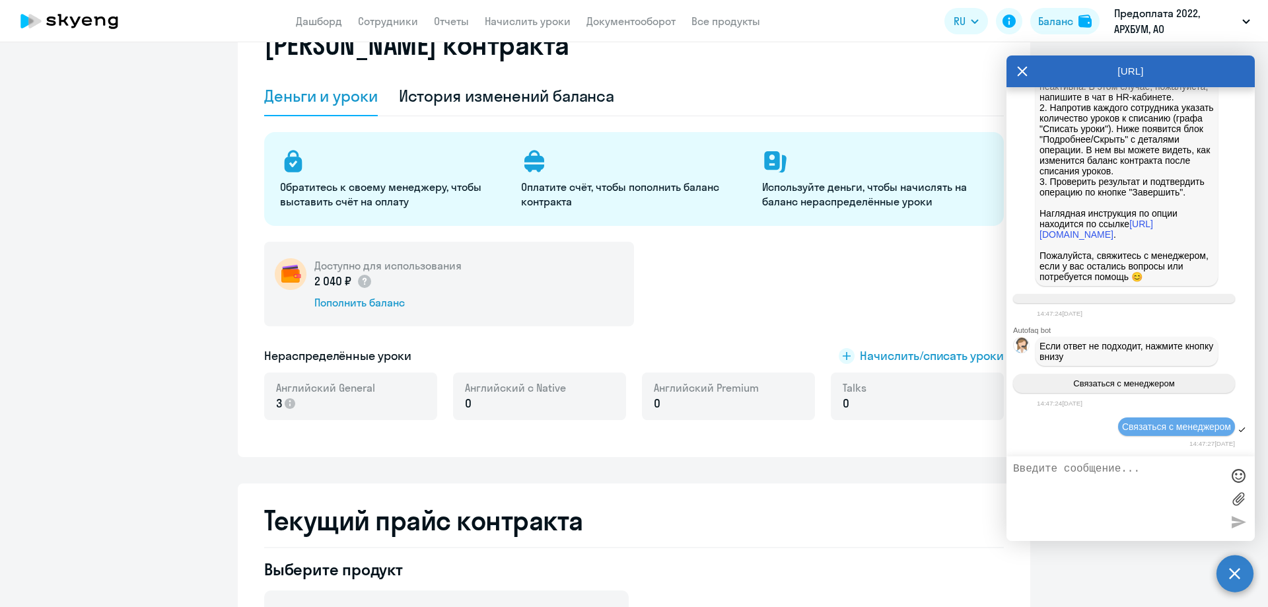
click at [651, 289] on div "Доступно для использования 2 040 ₽ Пополнить баланс" at bounding box center [634, 284] width 740 height 85
click at [929, 356] on span "Начислить/списать уроки" at bounding box center [932, 356] width 144 height 17
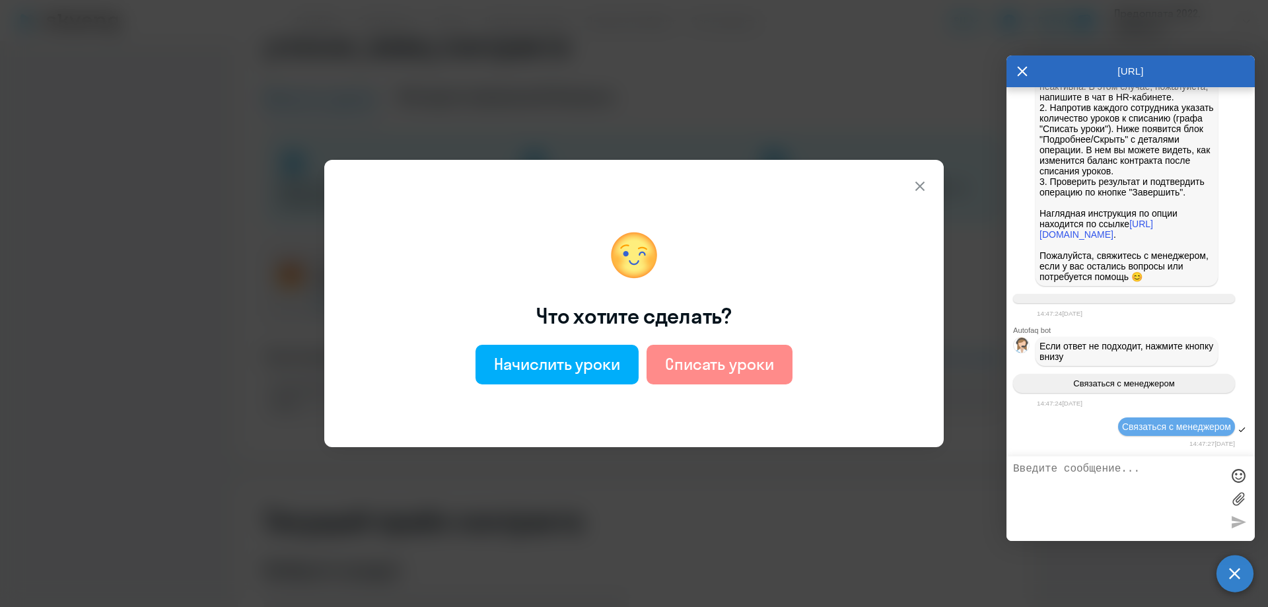
click at [677, 366] on div "Списать уроки" at bounding box center [719, 363] width 109 height 21
select select "english_adult_not_native_speaker"
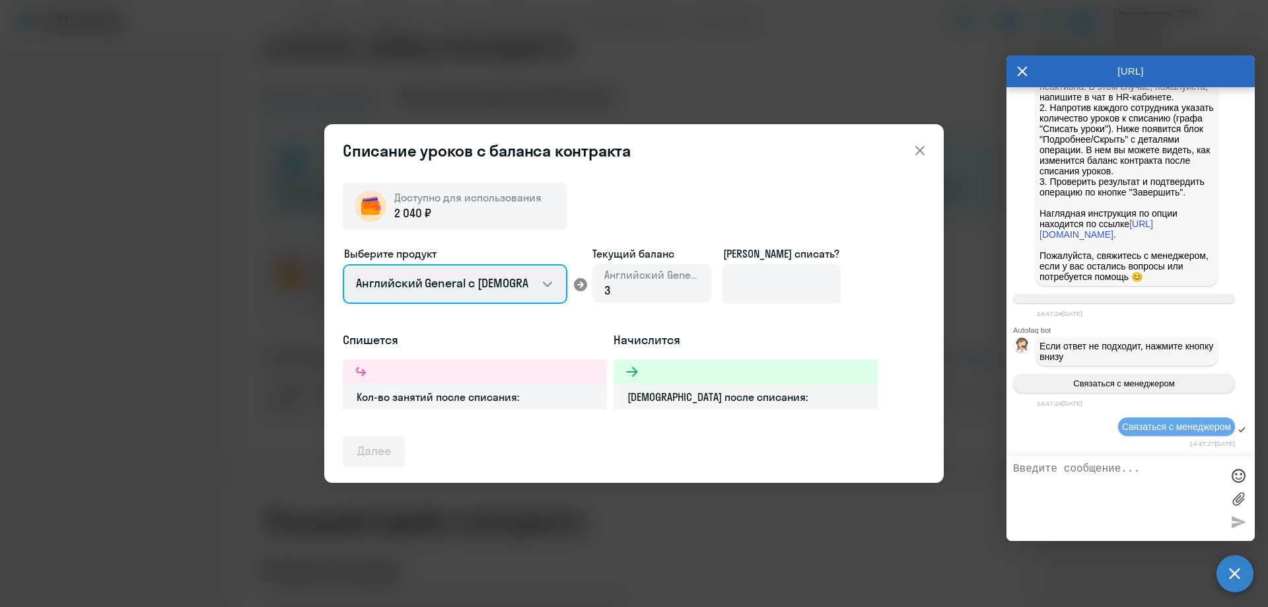
click at [494, 292] on select "Английский General с [DEMOGRAPHIC_DATA] преподавателем Английский General с [DE…" at bounding box center [455, 284] width 225 height 40
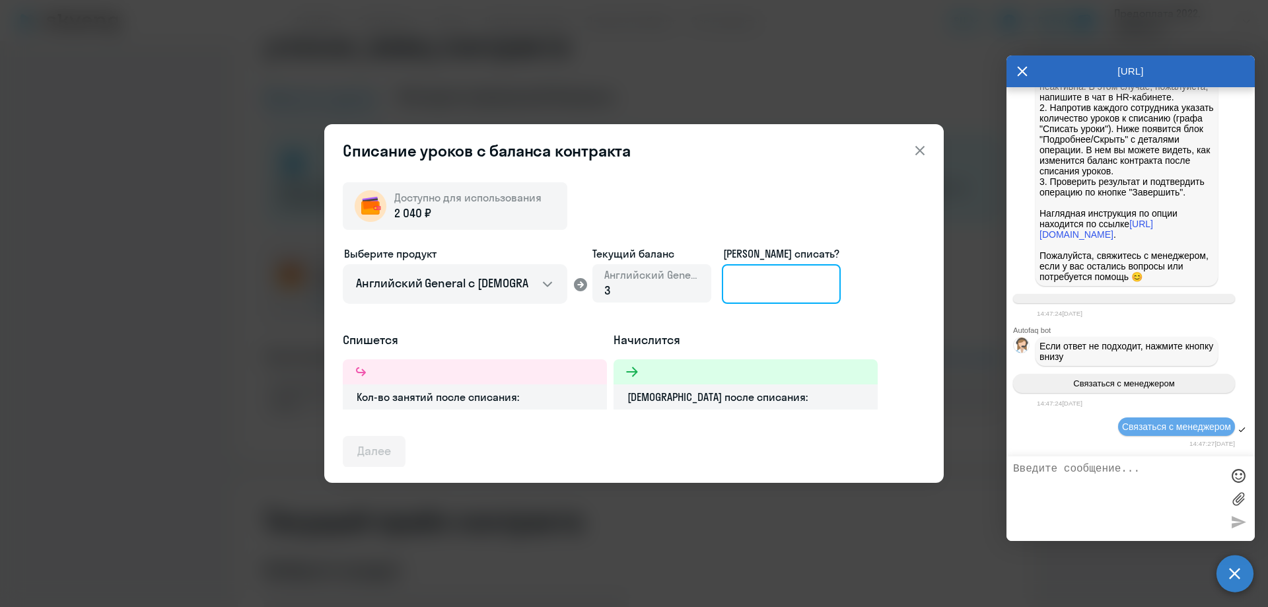
click at [772, 283] on input at bounding box center [781, 284] width 119 height 40
type input "3"
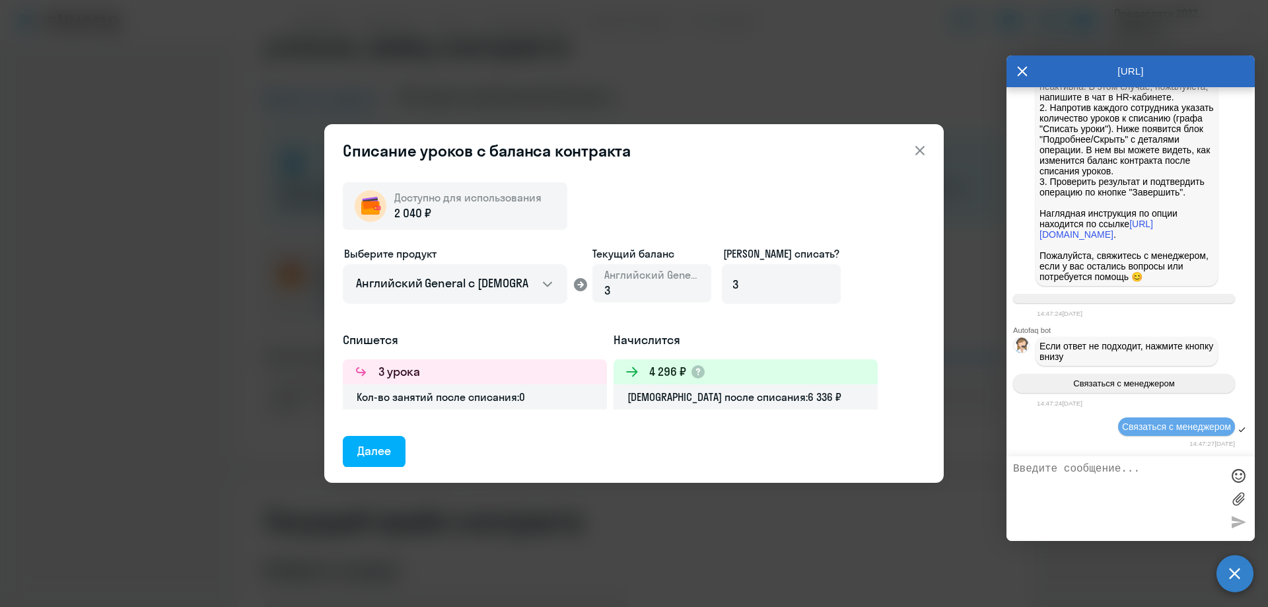
click at [374, 448] on div "Далее" at bounding box center [374, 451] width 34 height 17
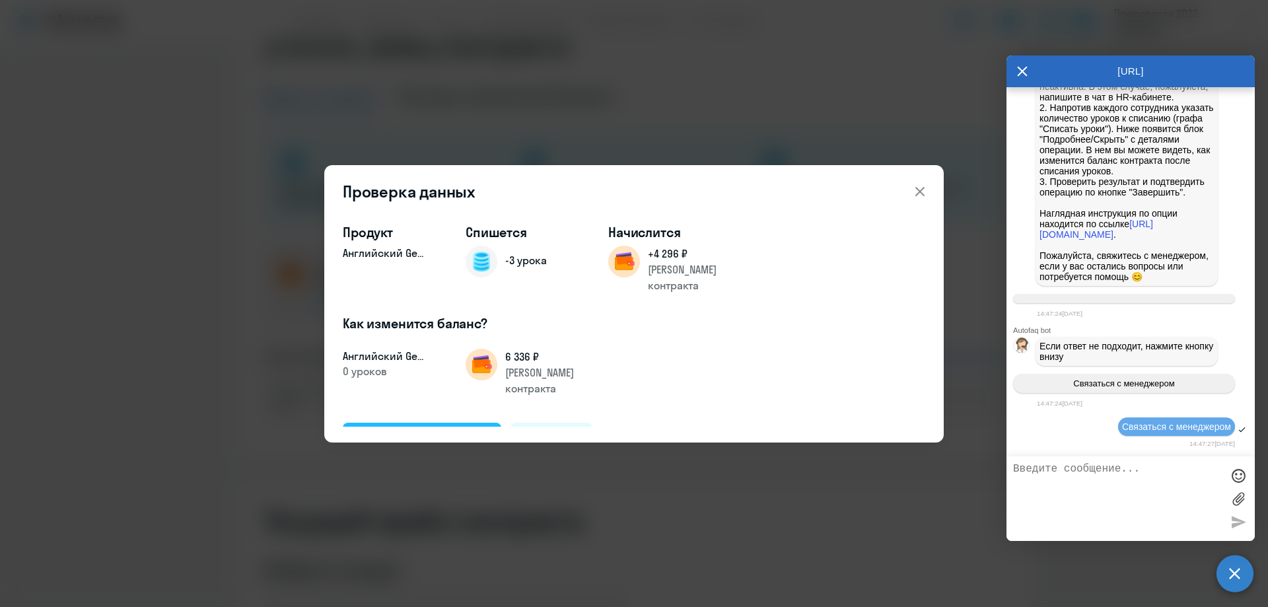
click at [427, 429] on div "Подтвердить и списать" at bounding box center [421, 437] width 129 height 17
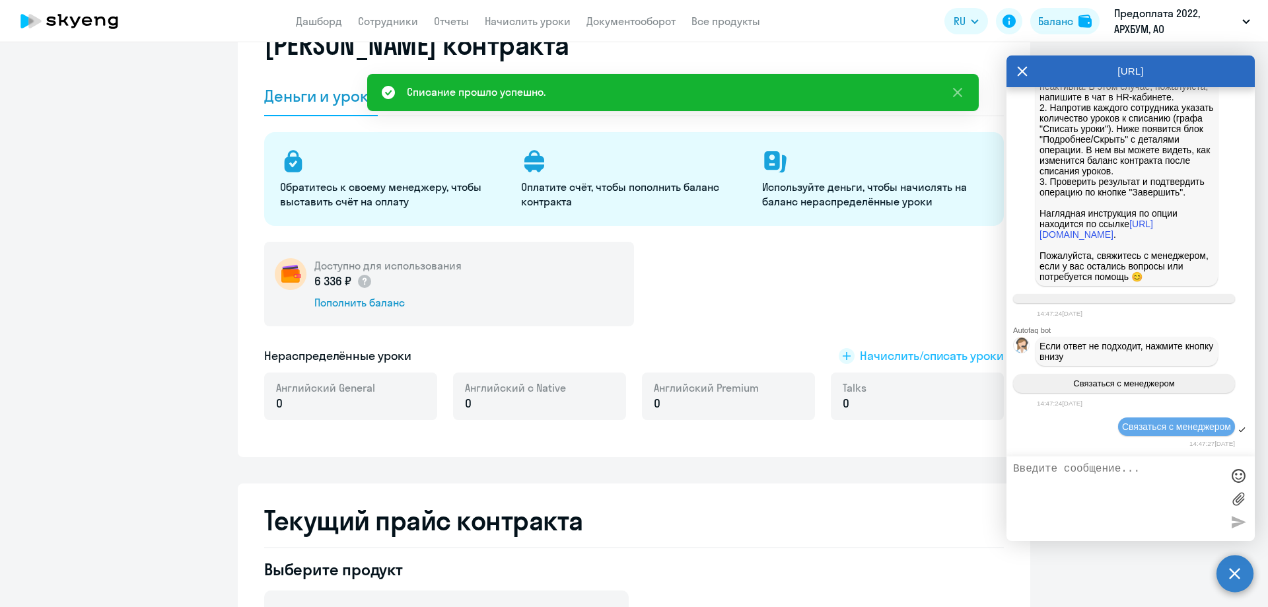
click at [946, 359] on span "Начислить/списать уроки" at bounding box center [932, 356] width 144 height 17
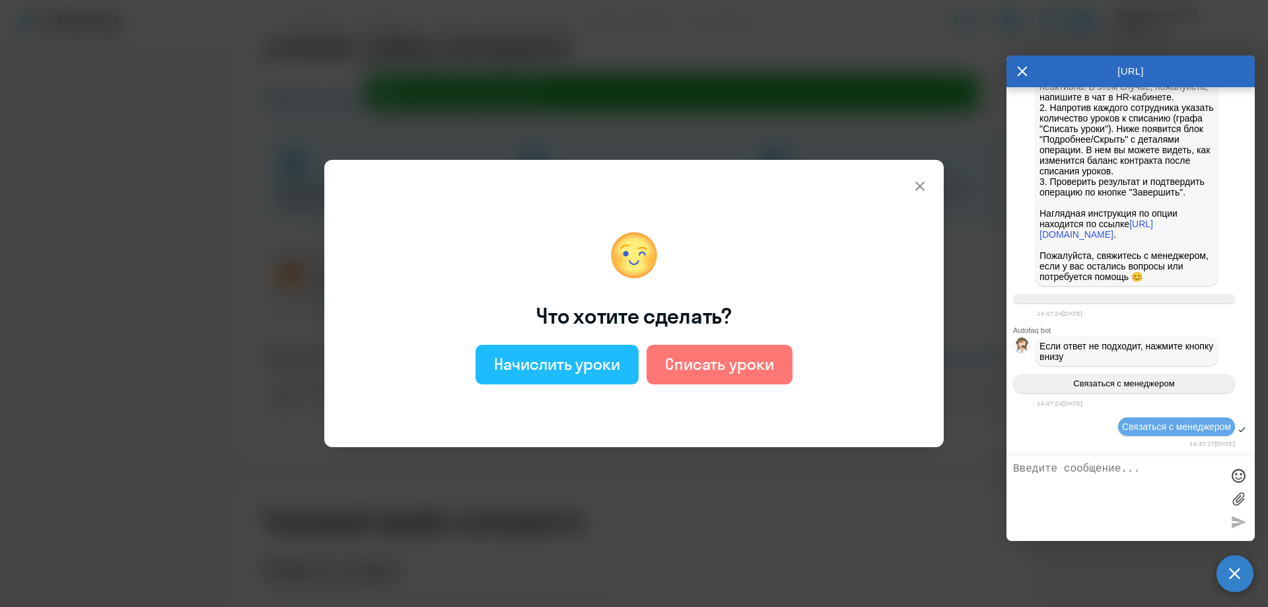
click at [533, 369] on div "Начислить уроки" at bounding box center [557, 363] width 126 height 21
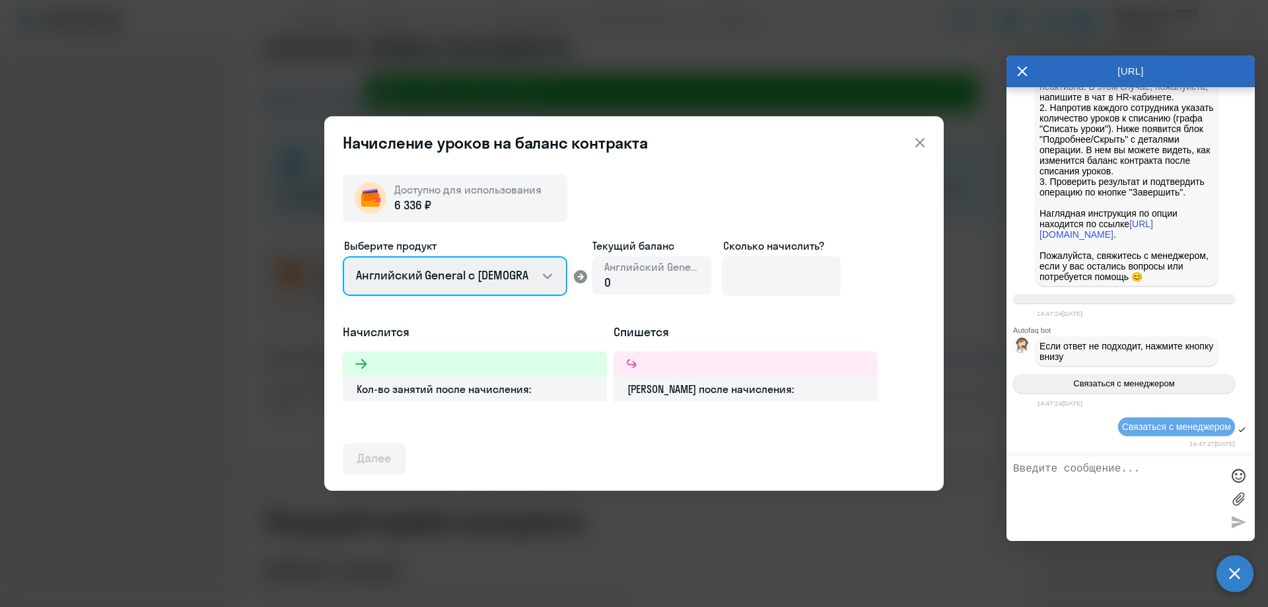
click at [529, 283] on select "Английский General с [DEMOGRAPHIC_DATA] преподавателем Английский General с [DE…" at bounding box center [455, 276] width 225 height 40
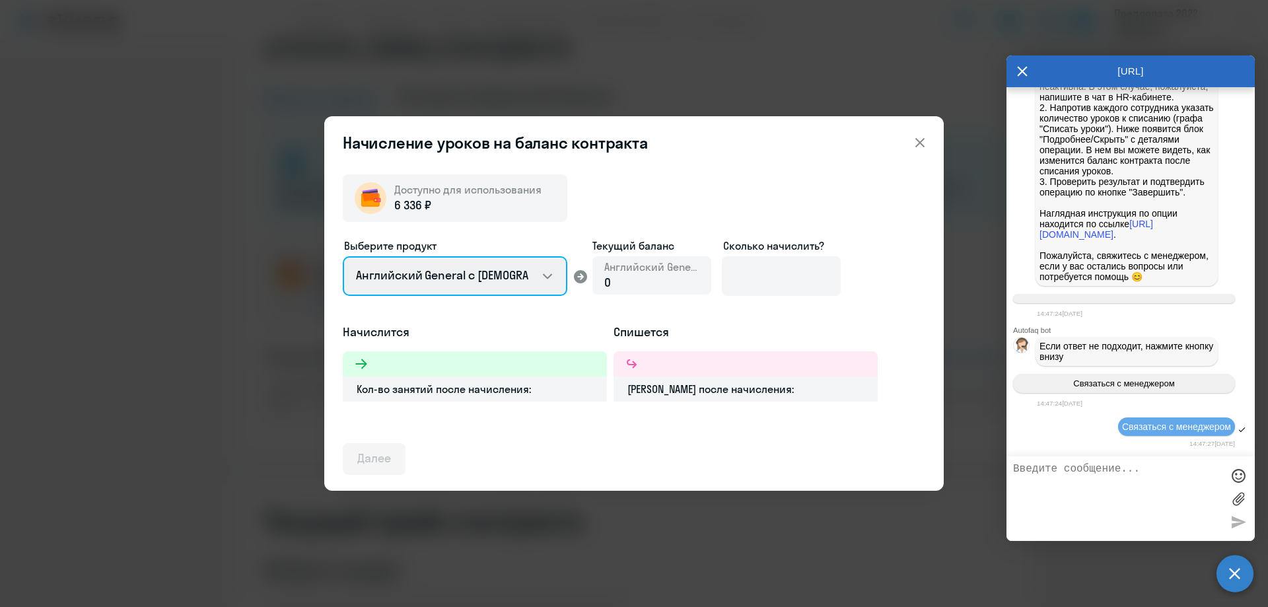
select select "english_adult_not_native_speaker_premium"
click at [343, 256] on select "Английский General с [DEMOGRAPHIC_DATA] преподавателем Английский General с [DE…" at bounding box center [455, 276] width 225 height 40
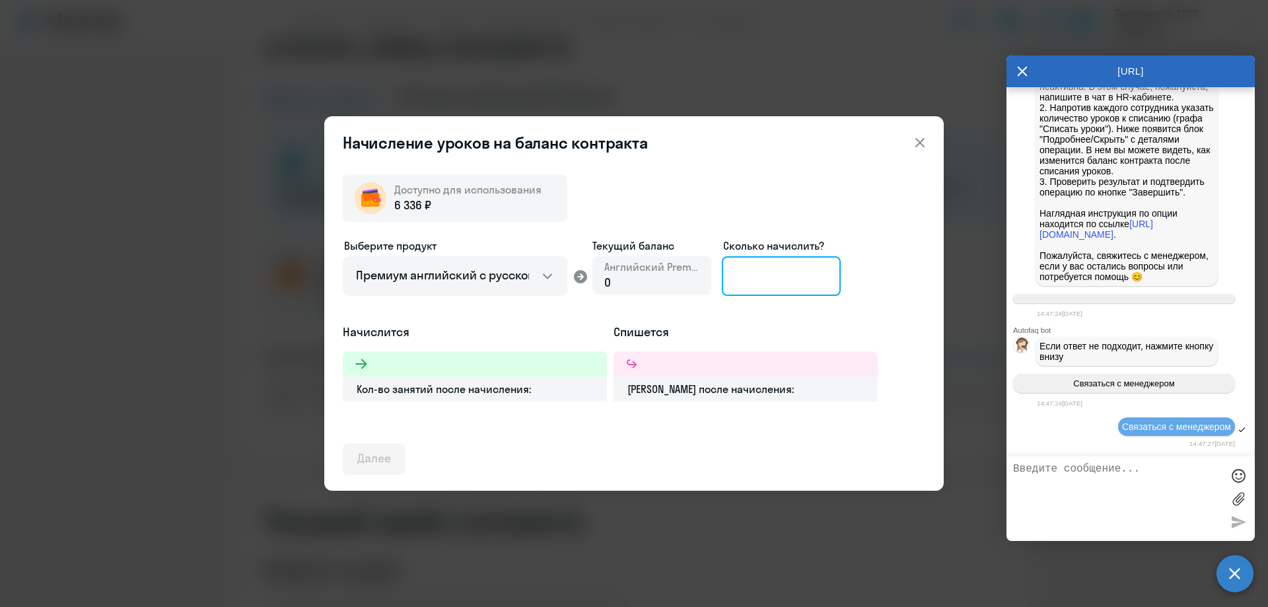
click at [788, 277] on input at bounding box center [781, 276] width 119 height 40
type input "3"
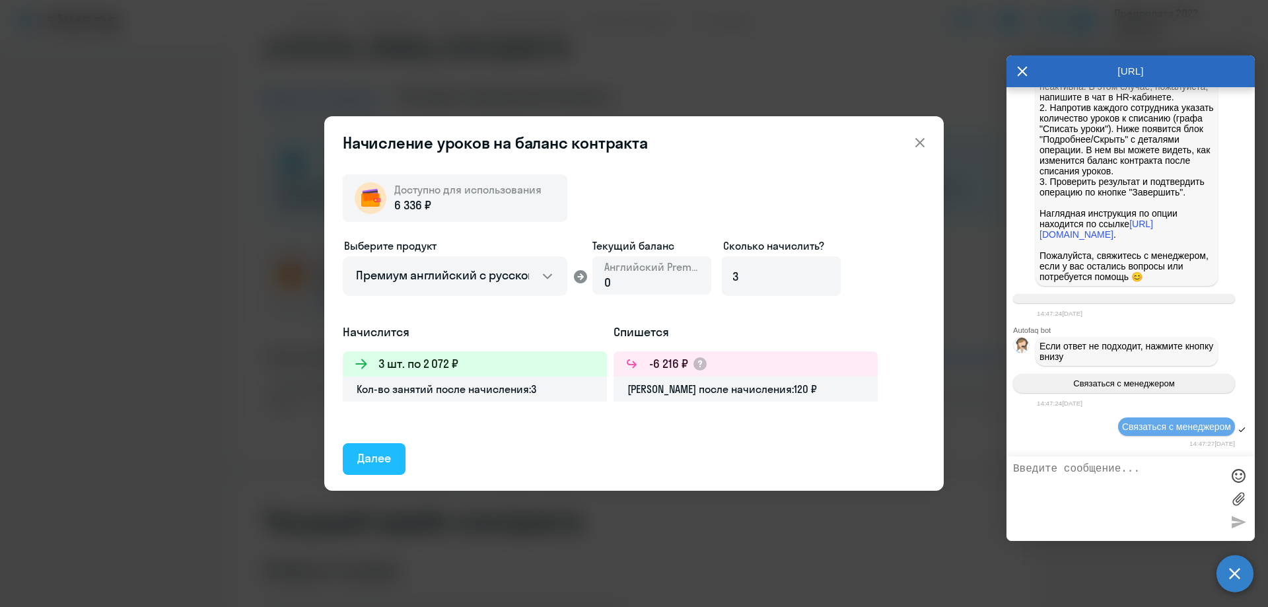
click at [383, 458] on div "Далее" at bounding box center [374, 458] width 34 height 17
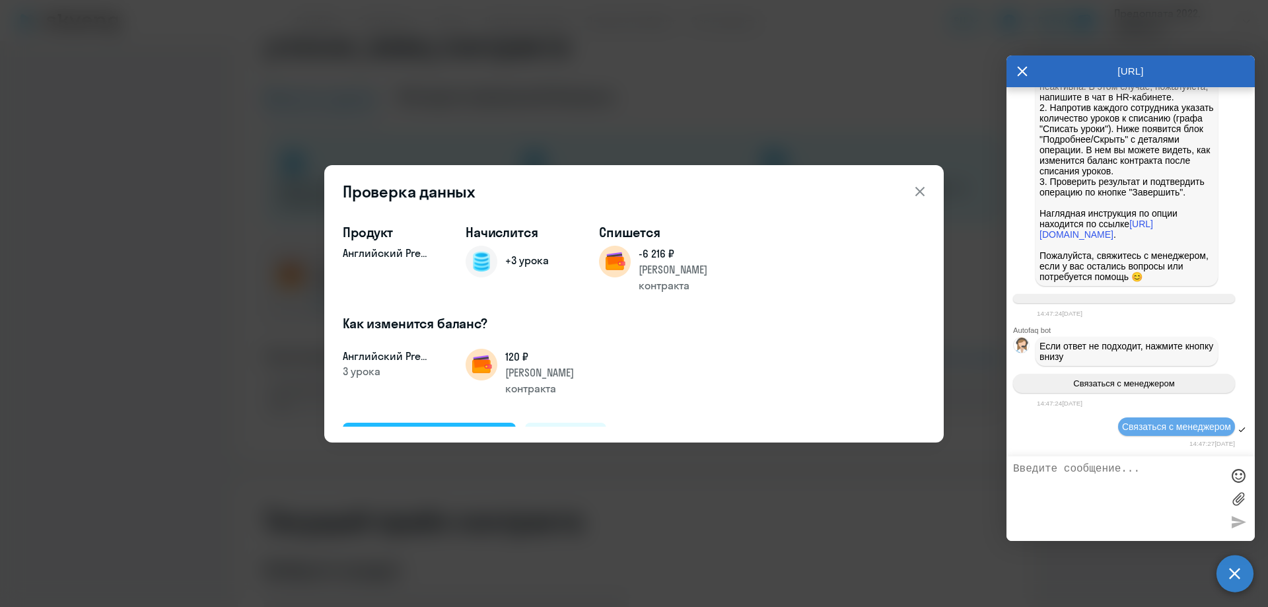
click at [423, 429] on div "Подтвердить и начислить" at bounding box center [429, 437] width 144 height 17
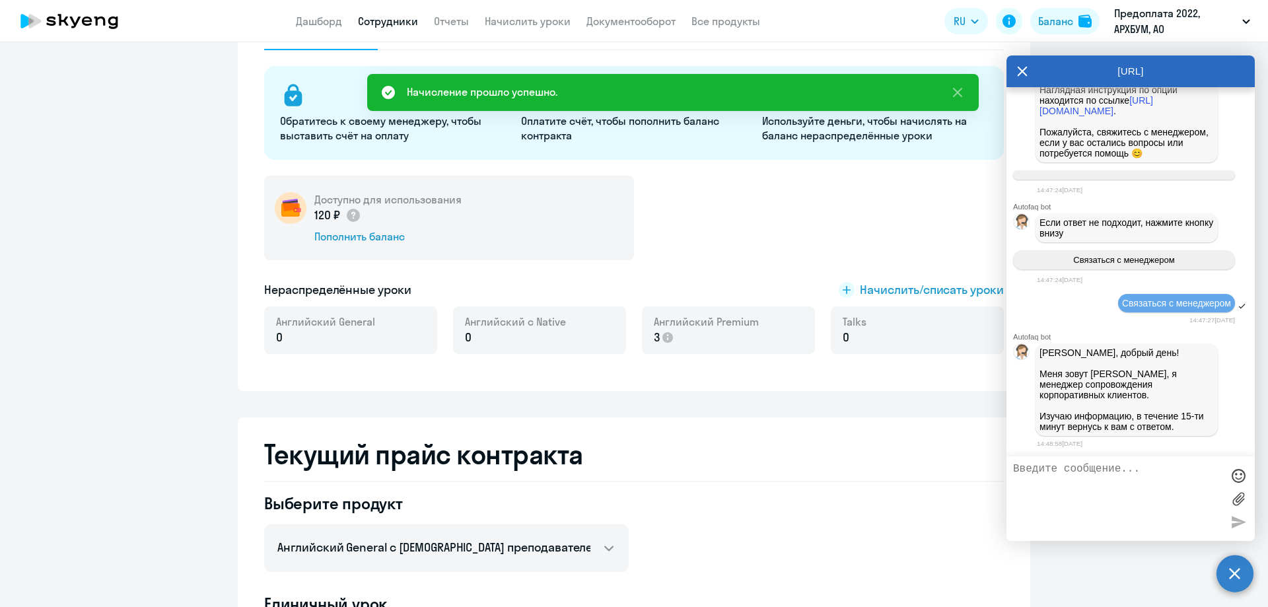
scroll to position [5182, 0]
click at [400, 20] on link "Сотрудники" at bounding box center [388, 21] width 60 height 13
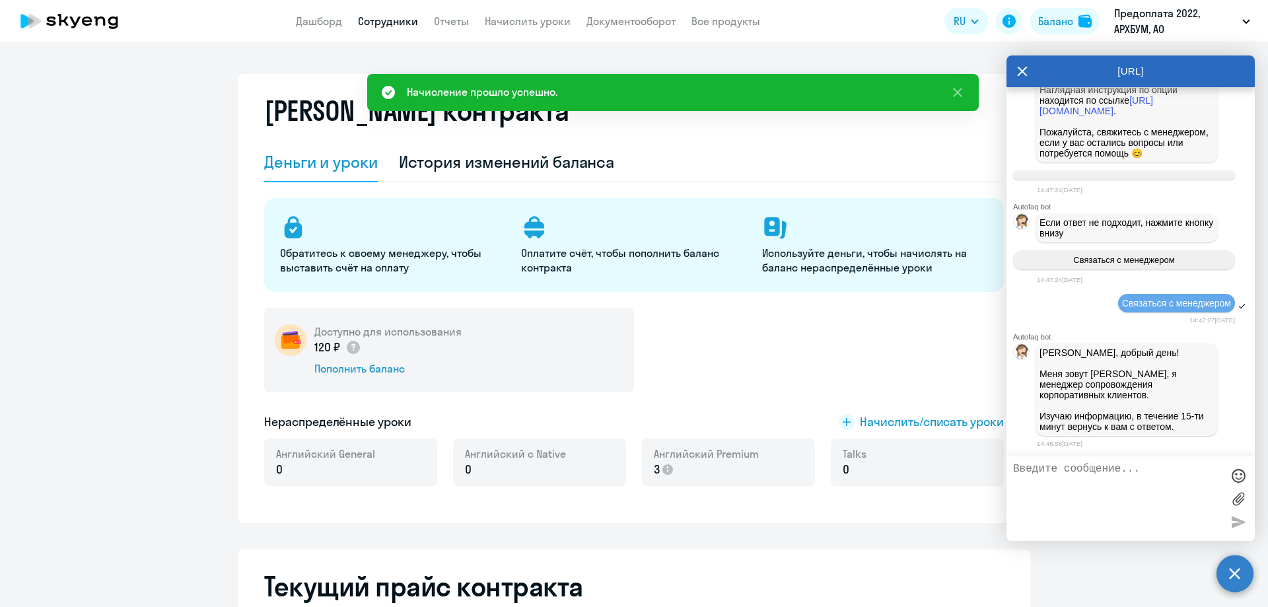
select select "30"
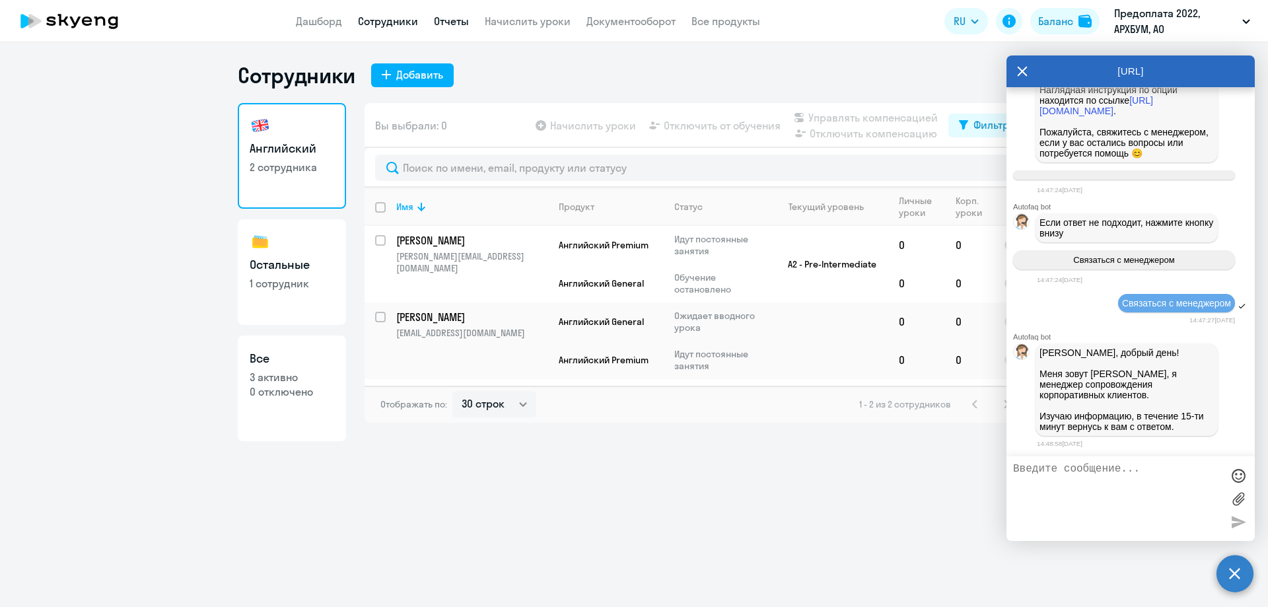
click at [458, 24] on link "Отчеты" at bounding box center [451, 21] width 35 height 13
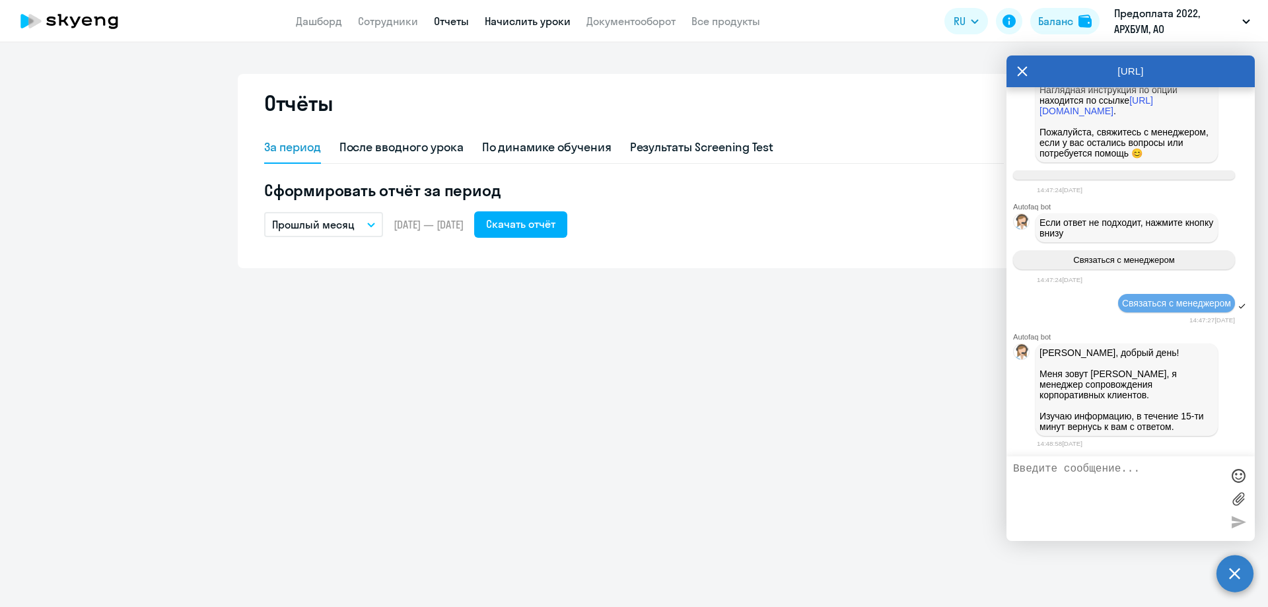
click at [516, 22] on link "Начислить уроки" at bounding box center [528, 21] width 86 height 13
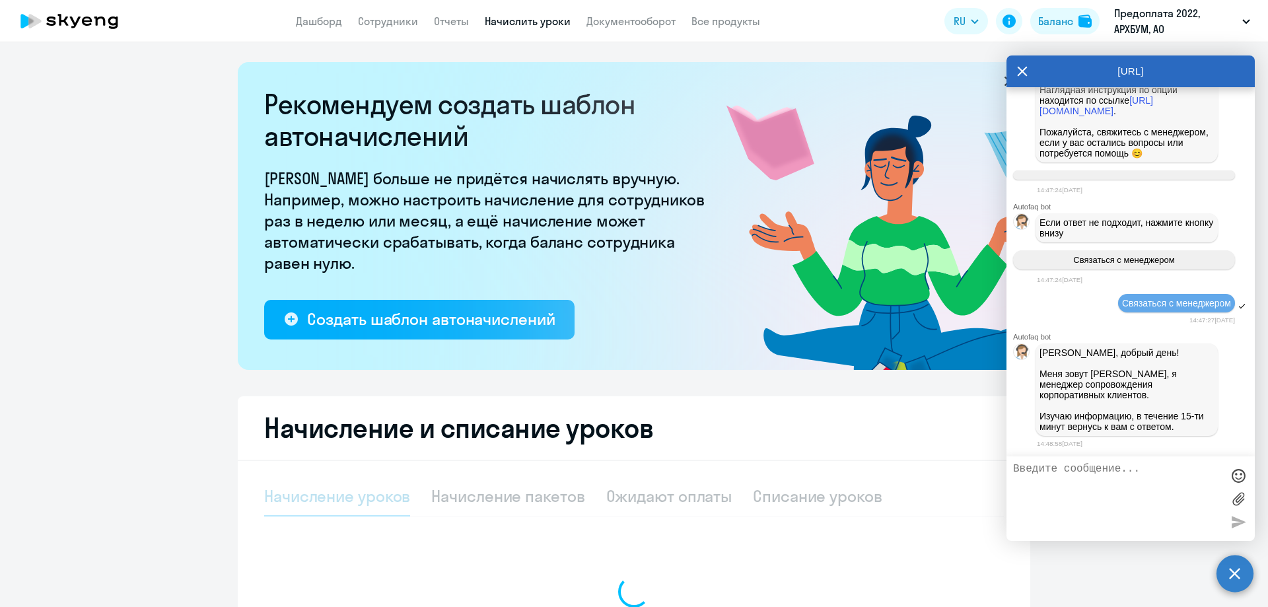
select select "10"
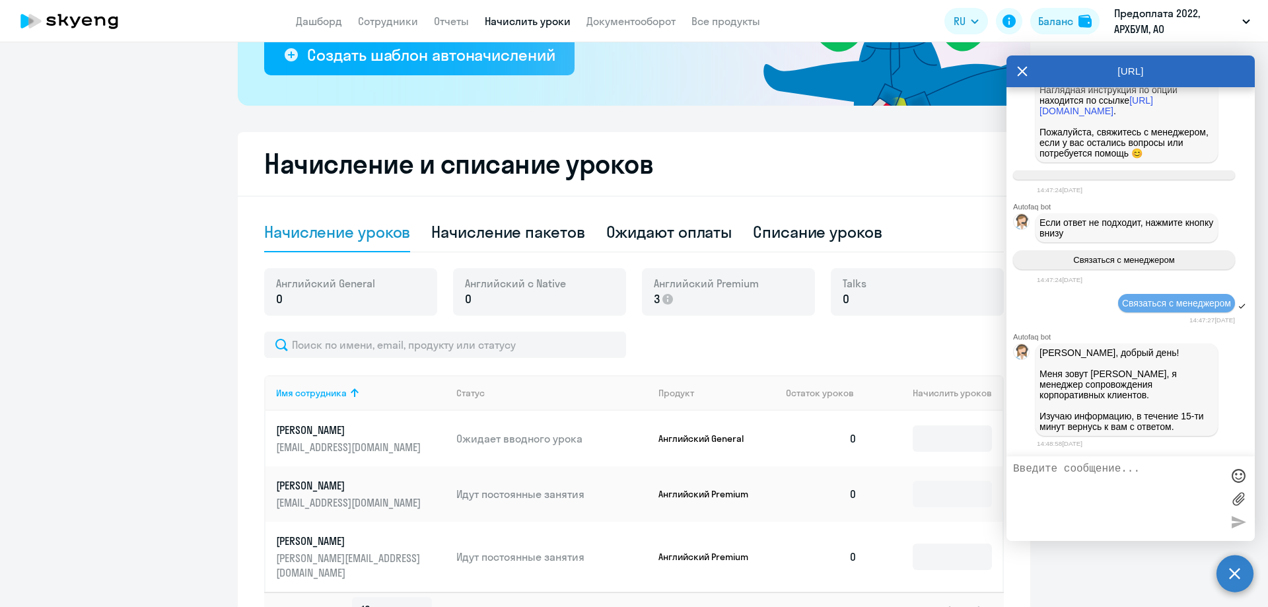
scroll to position [346, 0]
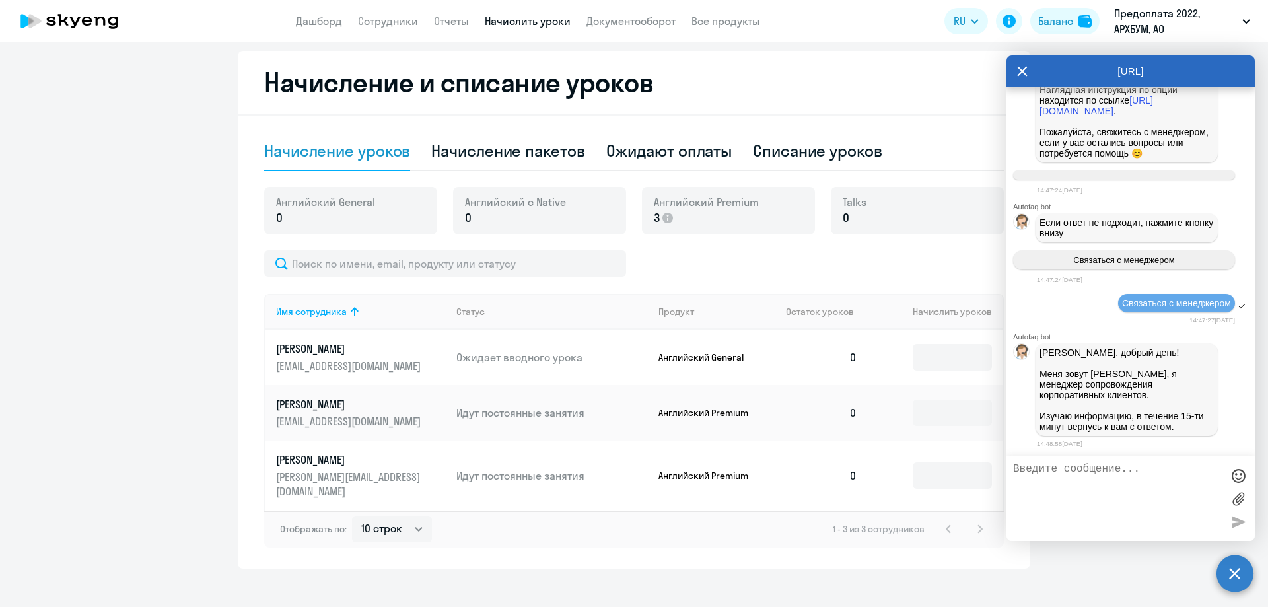
click at [1023, 71] on icon at bounding box center [1023, 72] width 10 height 10
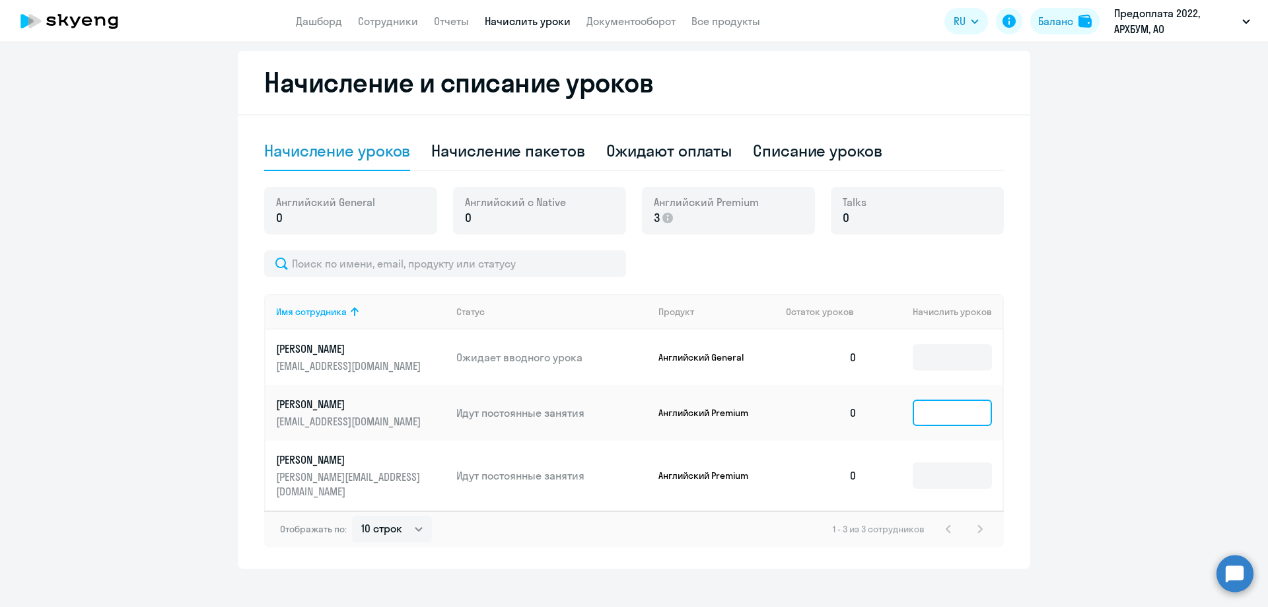
click at [943, 423] on input at bounding box center [952, 413] width 79 height 26
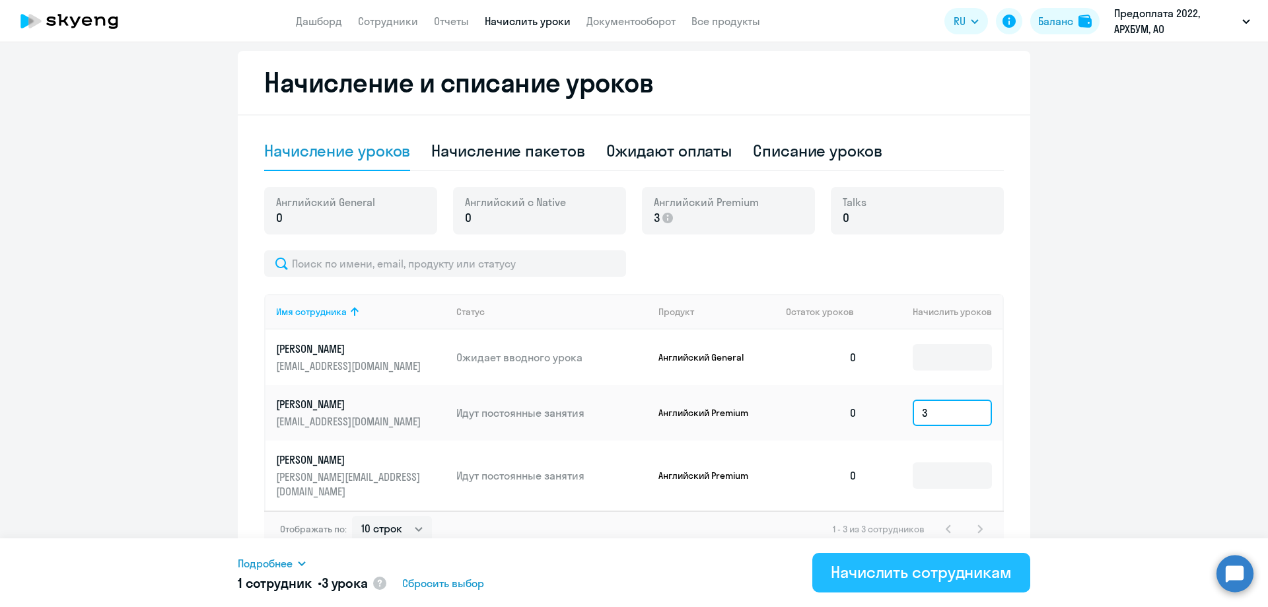
type input "3"
click at [916, 579] on div "Начислить сотрудникам" at bounding box center [921, 572] width 181 height 21
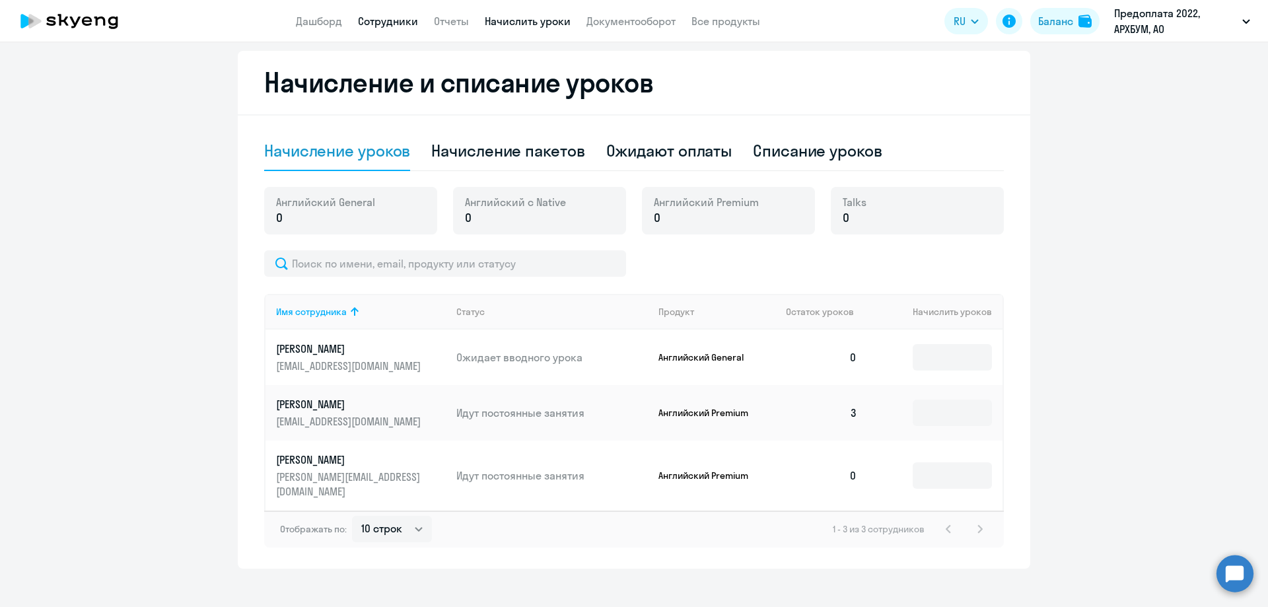
click at [375, 22] on link "Сотрудники" at bounding box center [388, 21] width 60 height 13
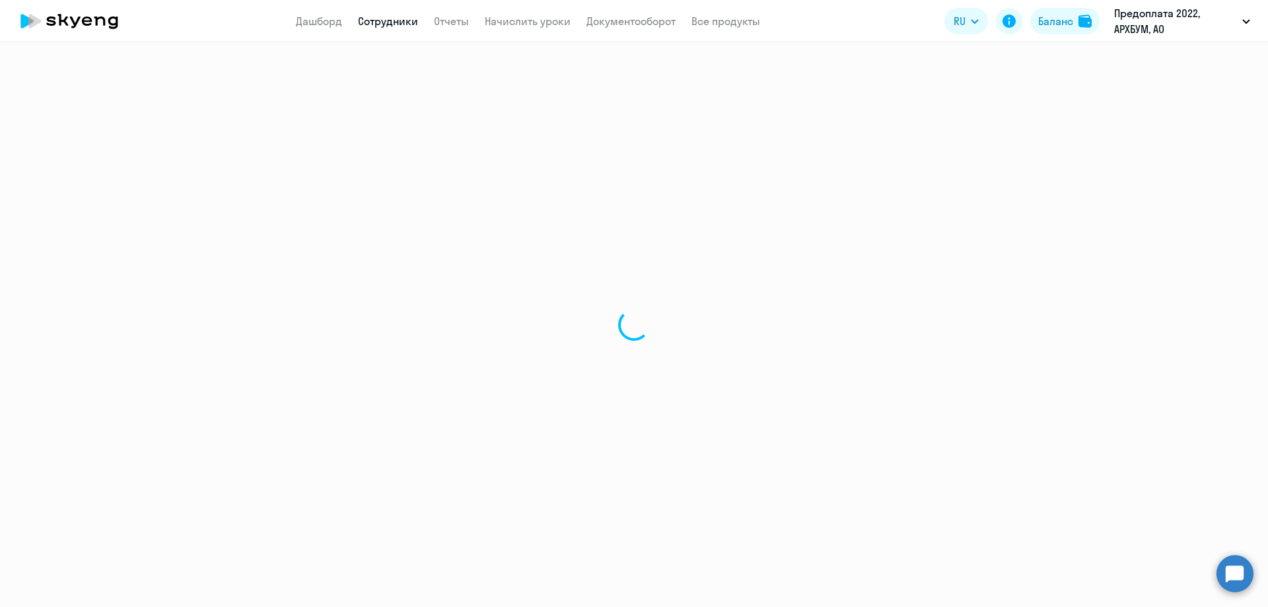
select select "30"
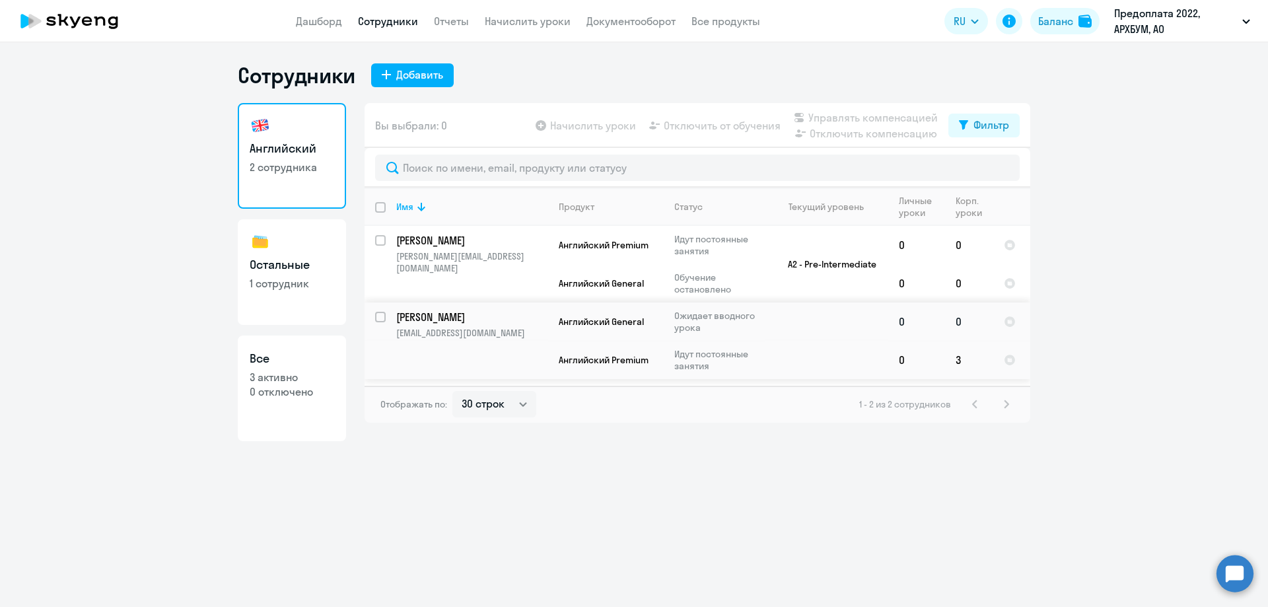
click at [429, 312] on p "[PERSON_NAME]" at bounding box center [470, 317] width 149 height 15
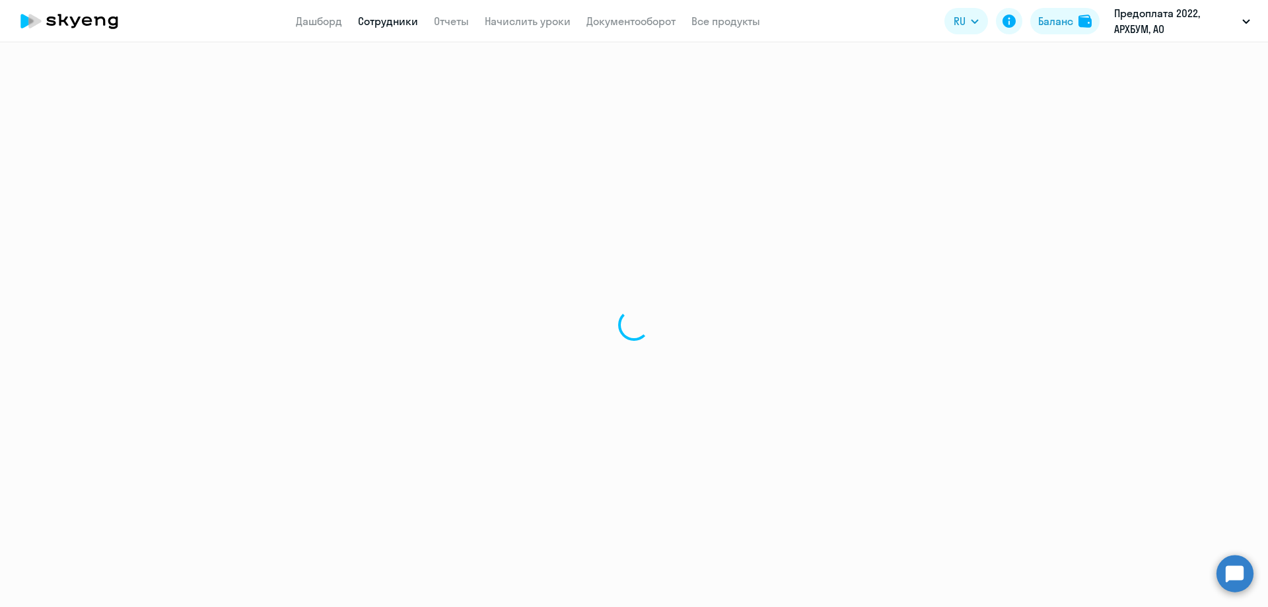
select select "english"
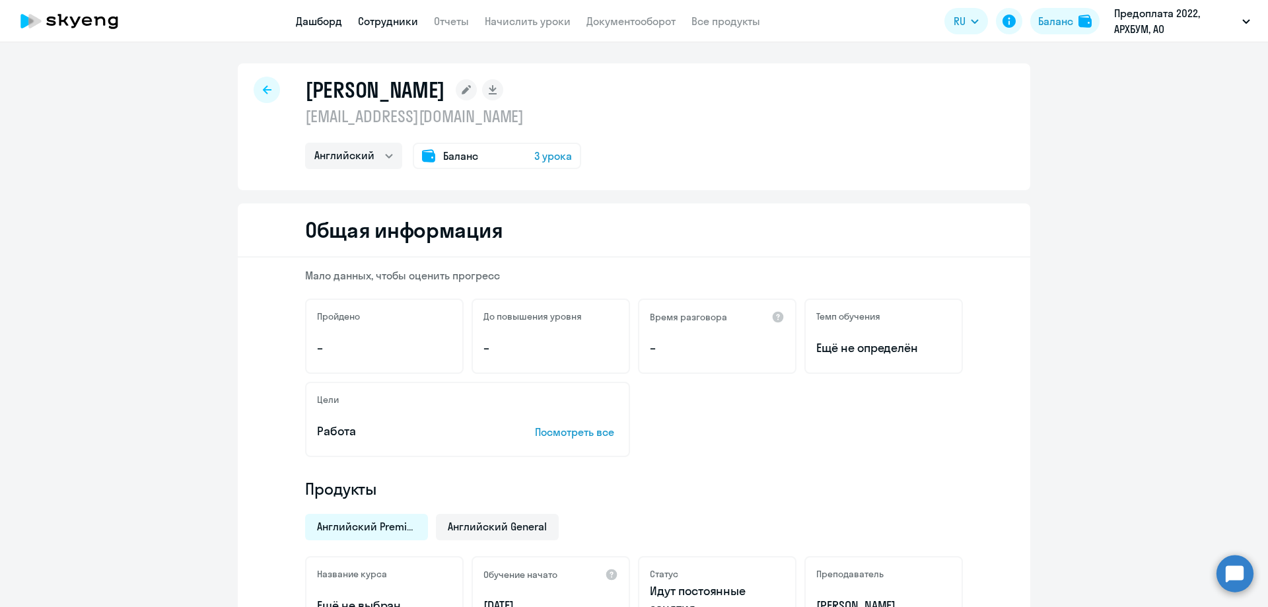
click at [318, 16] on link "Дашборд" at bounding box center [319, 21] width 46 height 13
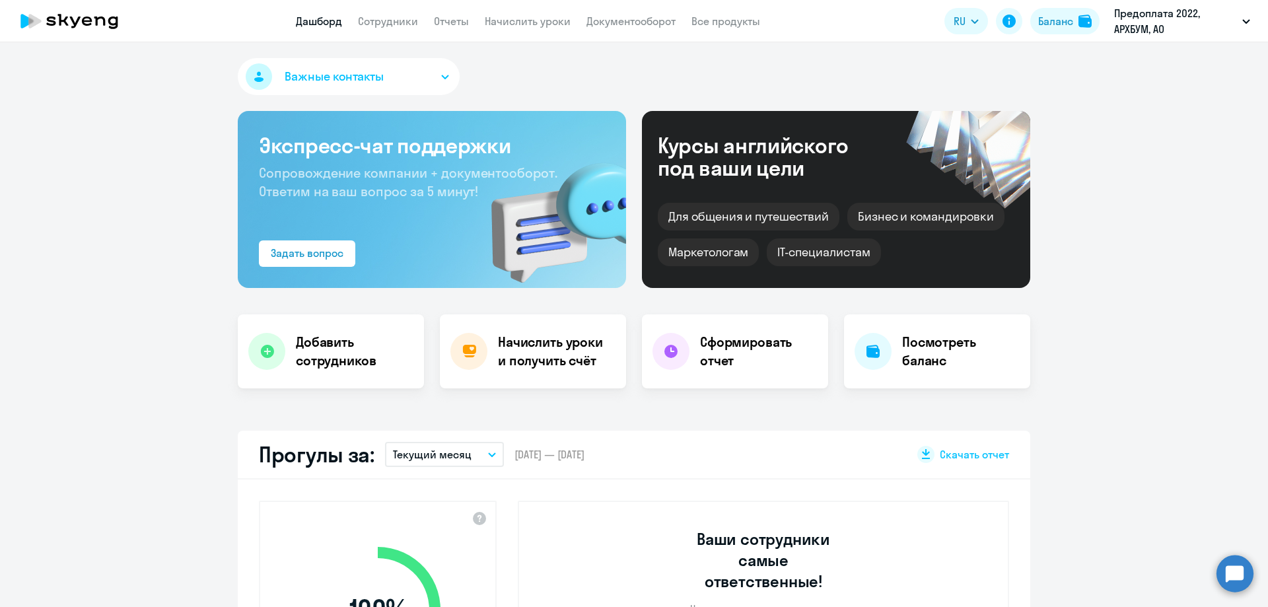
select select "30"
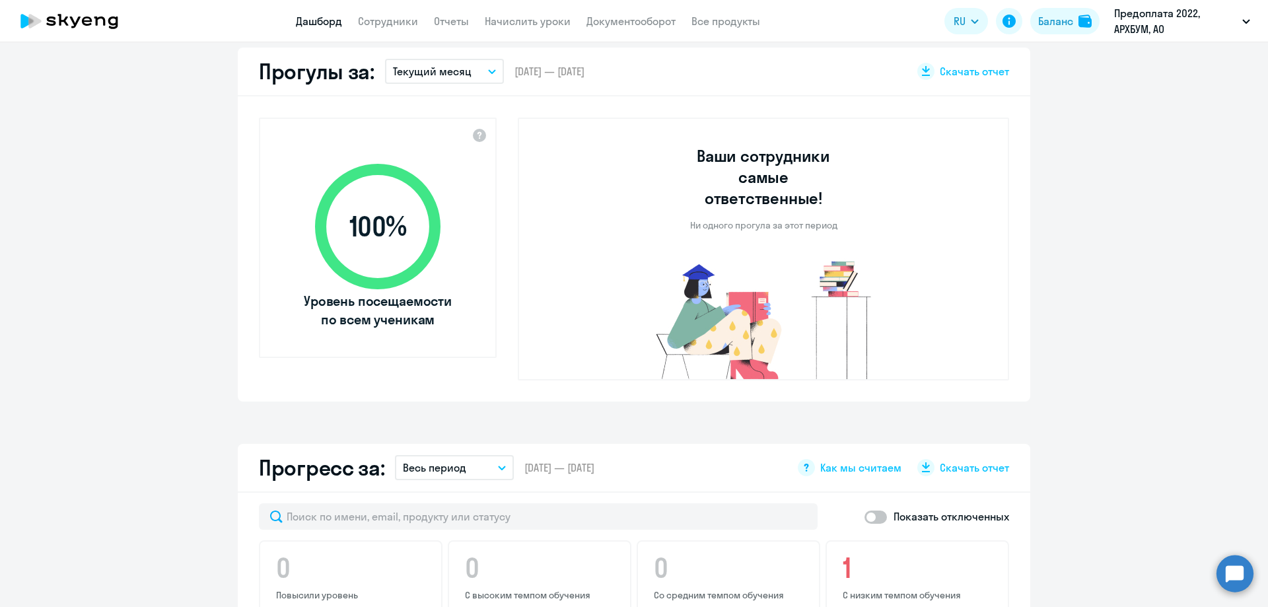
scroll to position [330, 0]
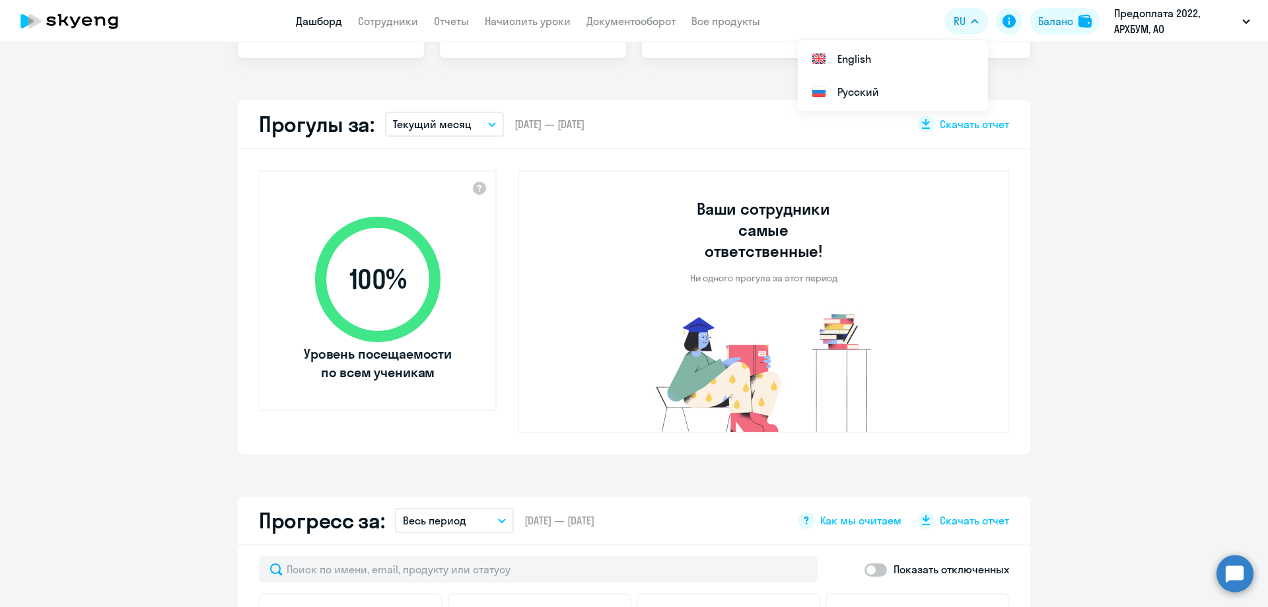
click at [1243, 571] on circle at bounding box center [1235, 573] width 37 height 37
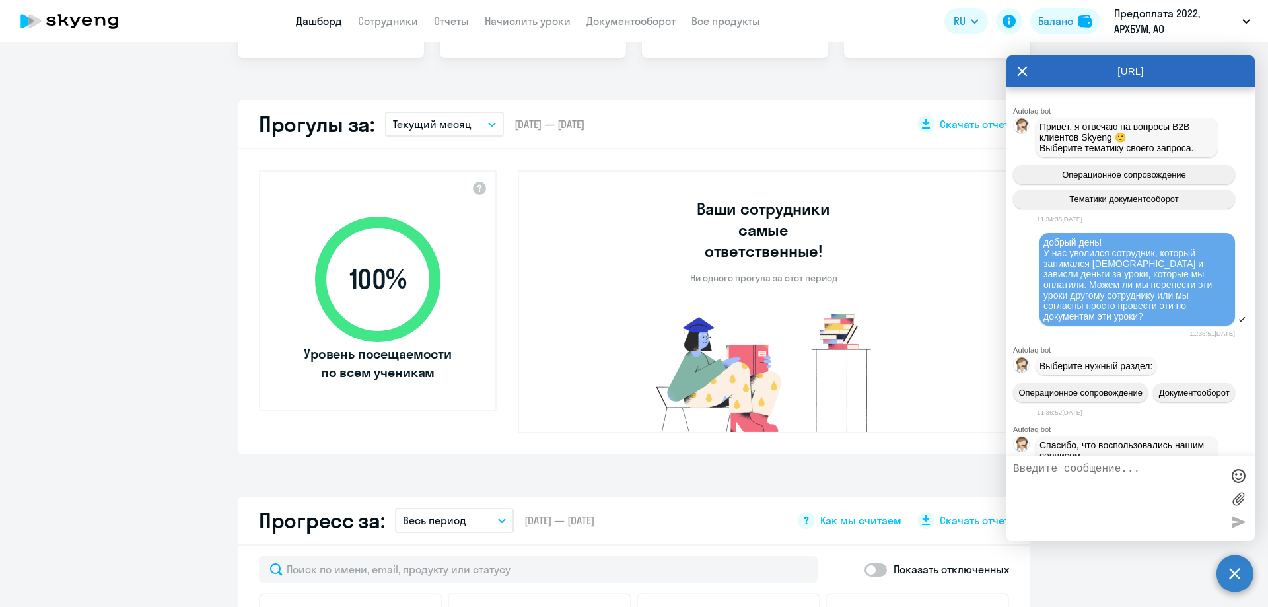
scroll to position [5176, 0]
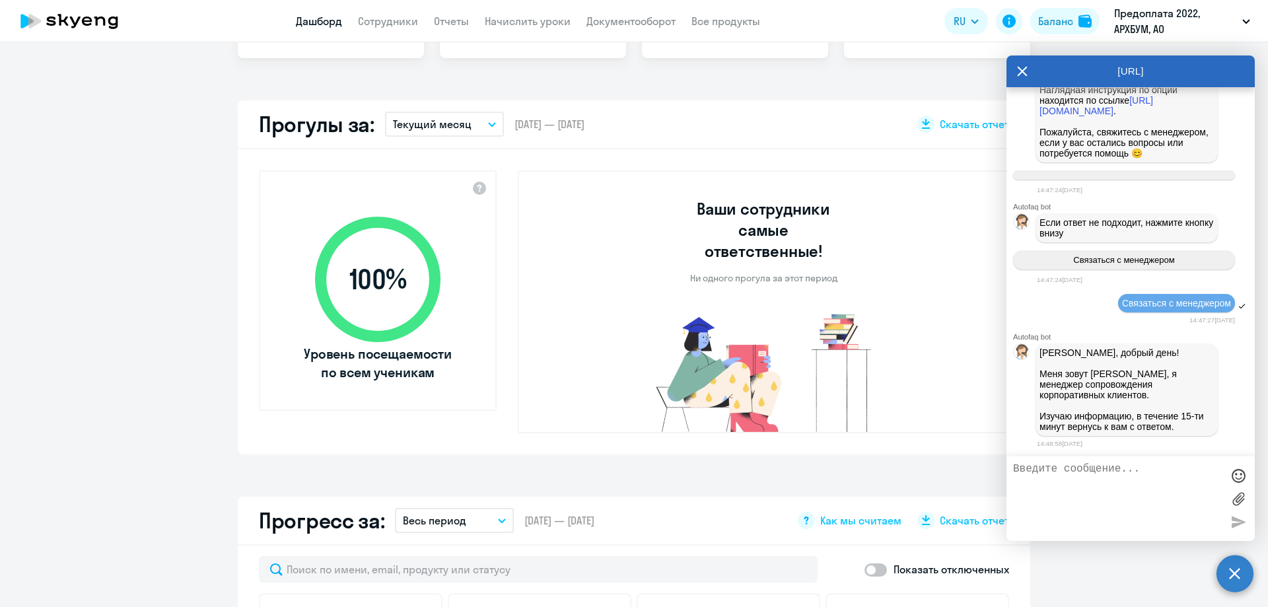
click at [1243, 571] on circle at bounding box center [1235, 573] width 37 height 37
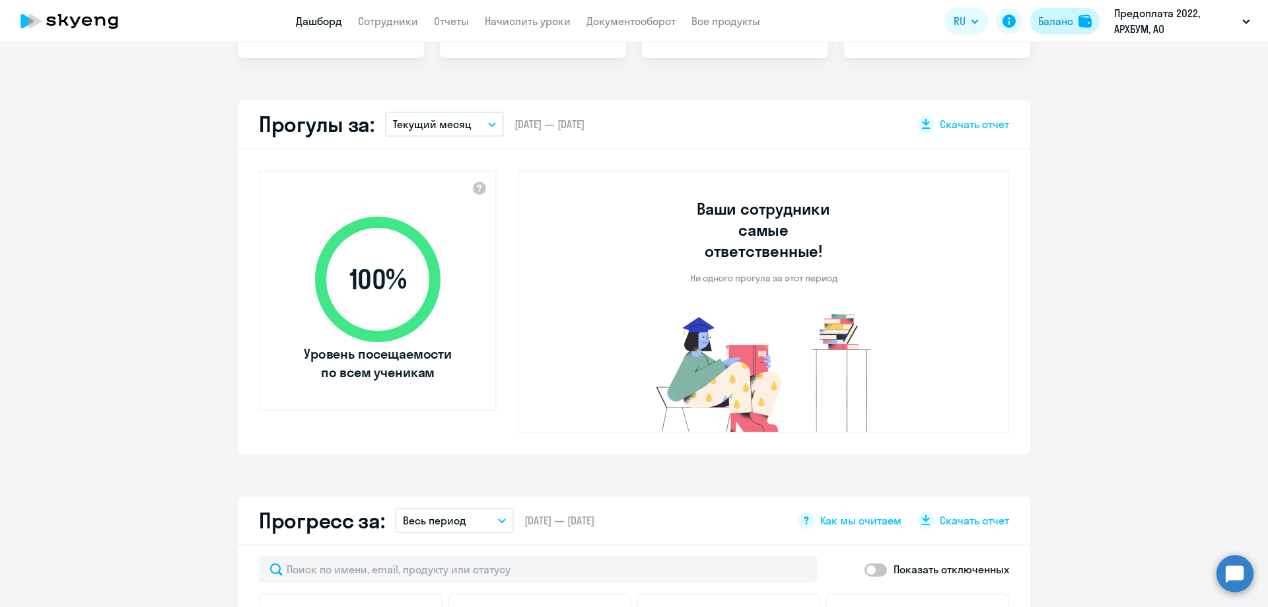
click at [1044, 29] on button "Баланс" at bounding box center [1065, 21] width 69 height 26
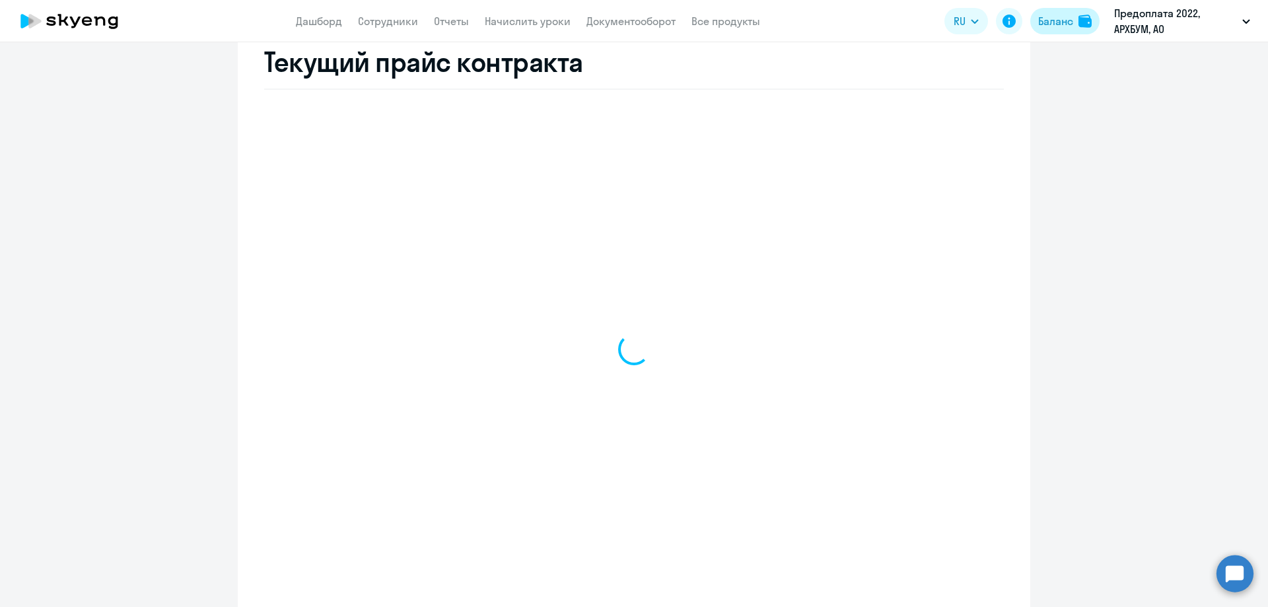
scroll to position [569, 0]
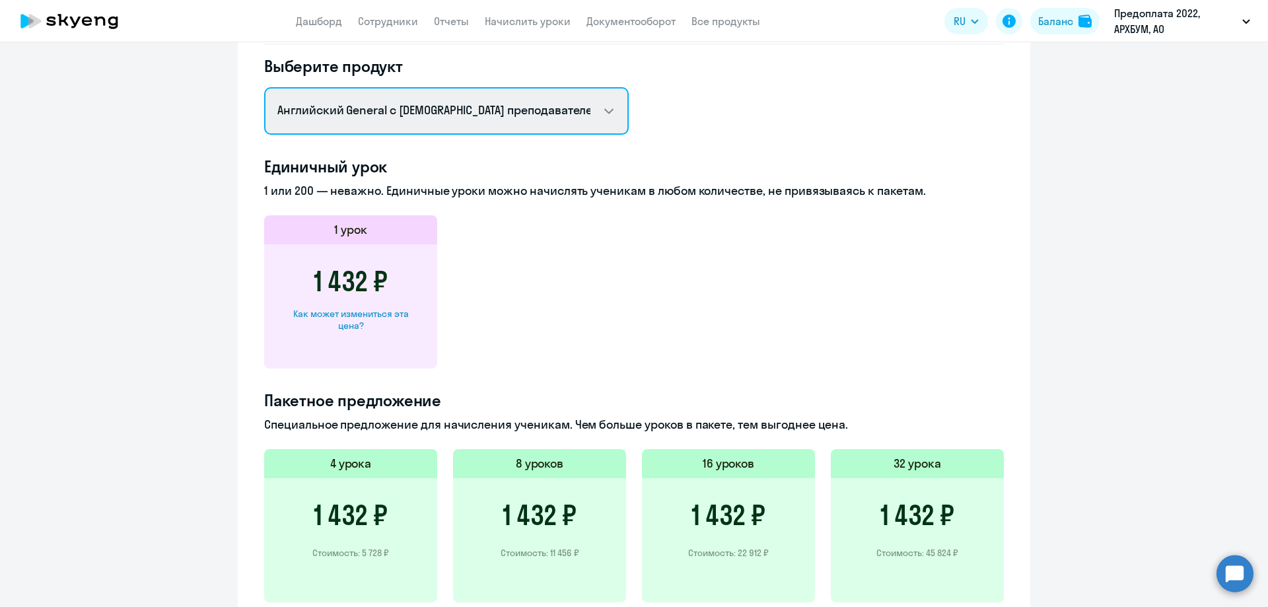
click at [509, 110] on select "Английский General с русскоговорящим преподавателем Английский General с [DEMOG…" at bounding box center [446, 111] width 365 height 48
select select "english_adult_not_native_speaker_premium"
click at [264, 87] on select "Английский General с русскоговорящим преподавателем Английский General с [DEMOG…" at bounding box center [446, 111] width 365 height 48
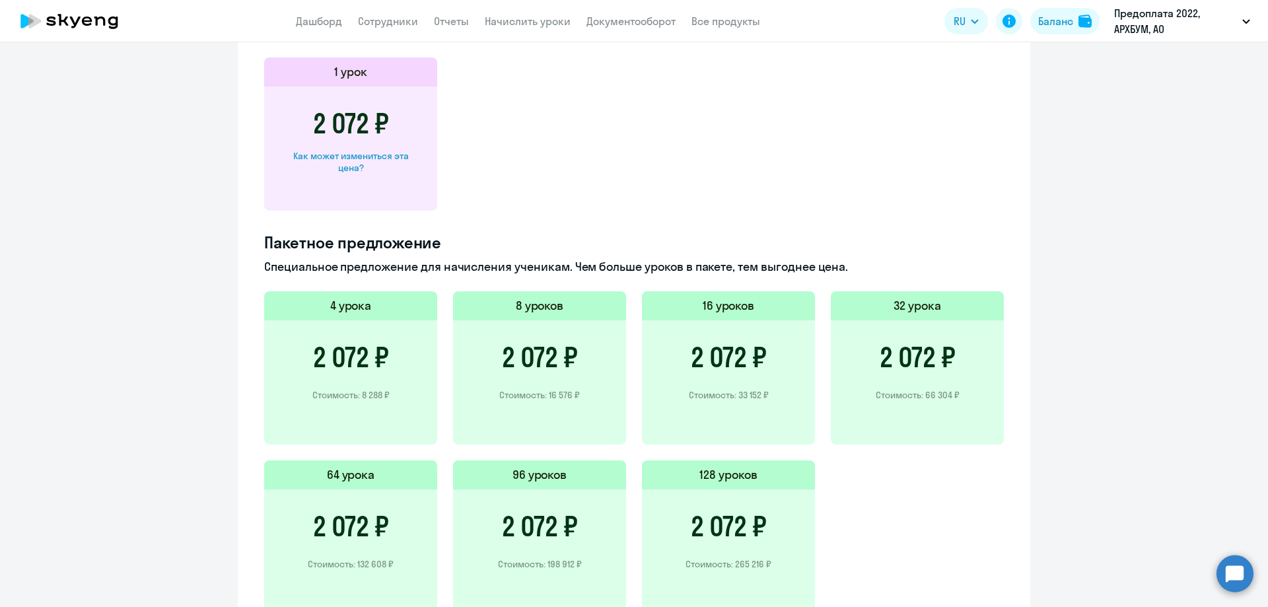
scroll to position [816, 0]
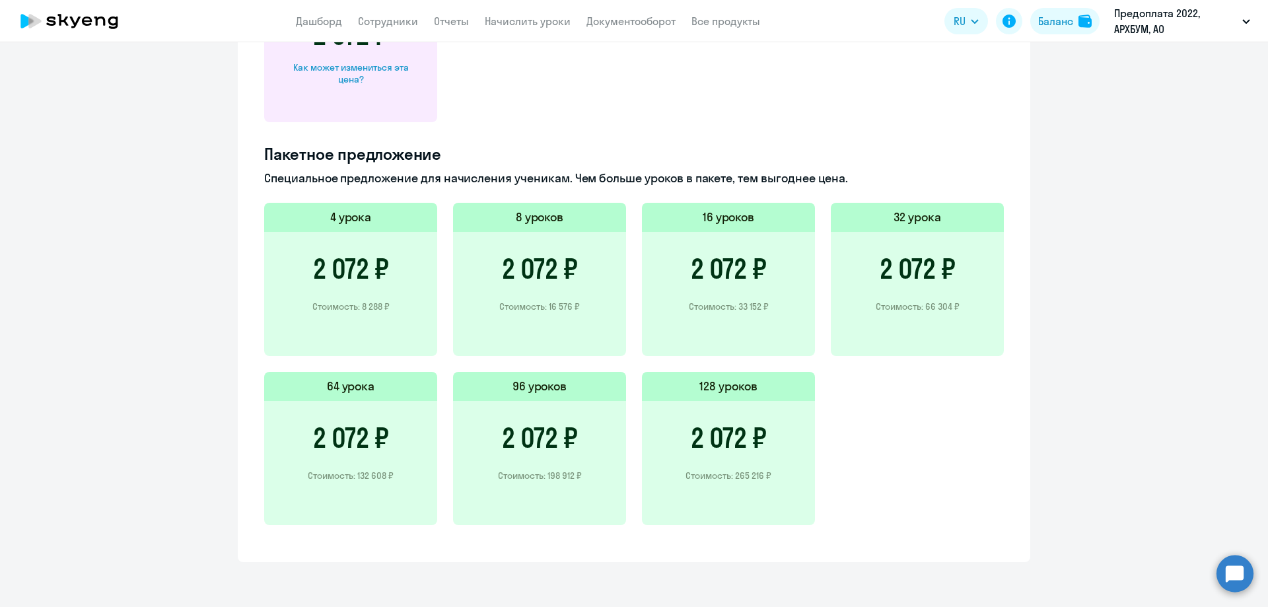
click at [911, 274] on h3 "2 072 ₽" at bounding box center [918, 269] width 76 height 32
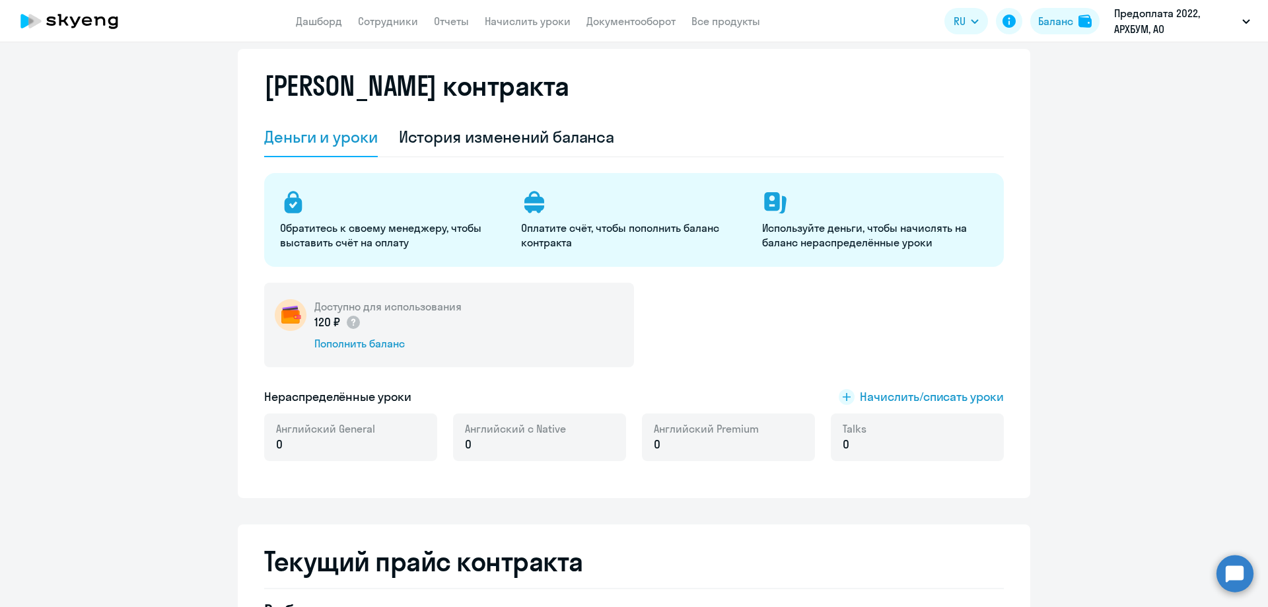
scroll to position [23, 0]
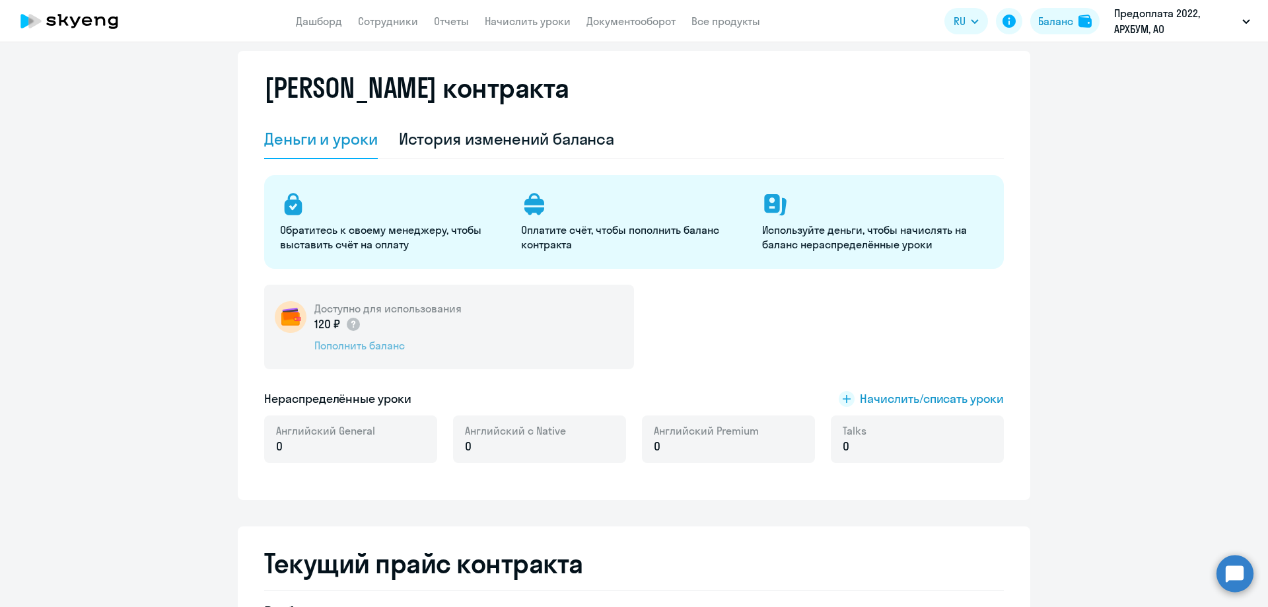
click at [382, 346] on div "Пополнить баланс" at bounding box center [387, 345] width 147 height 15
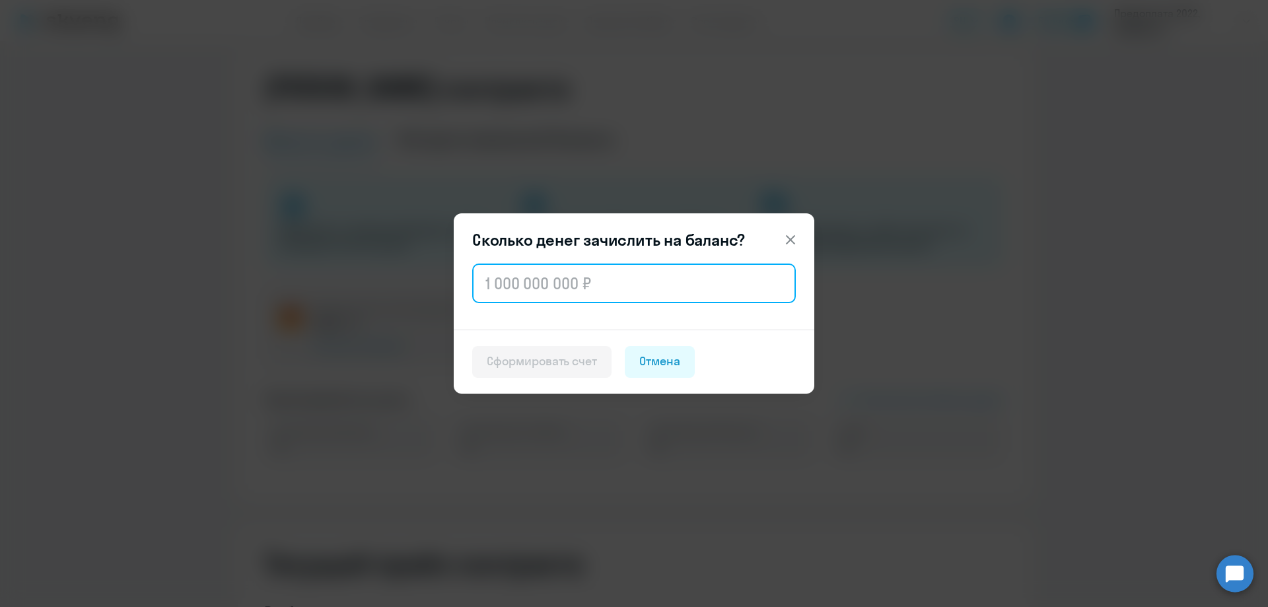
click at [495, 291] on input "text" at bounding box center [634, 284] width 324 height 40
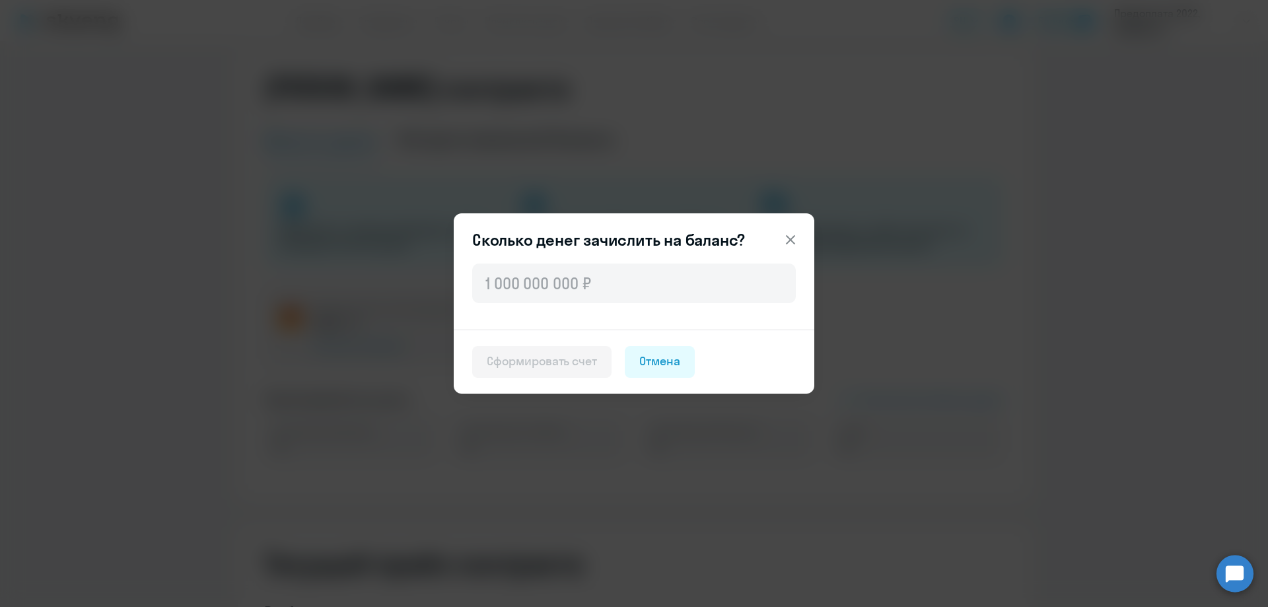
drag, startPoint x: 791, startPoint y: 241, endPoint x: 811, endPoint y: 240, distance: 19.8
click at [792, 241] on icon at bounding box center [790, 239] width 9 height 9
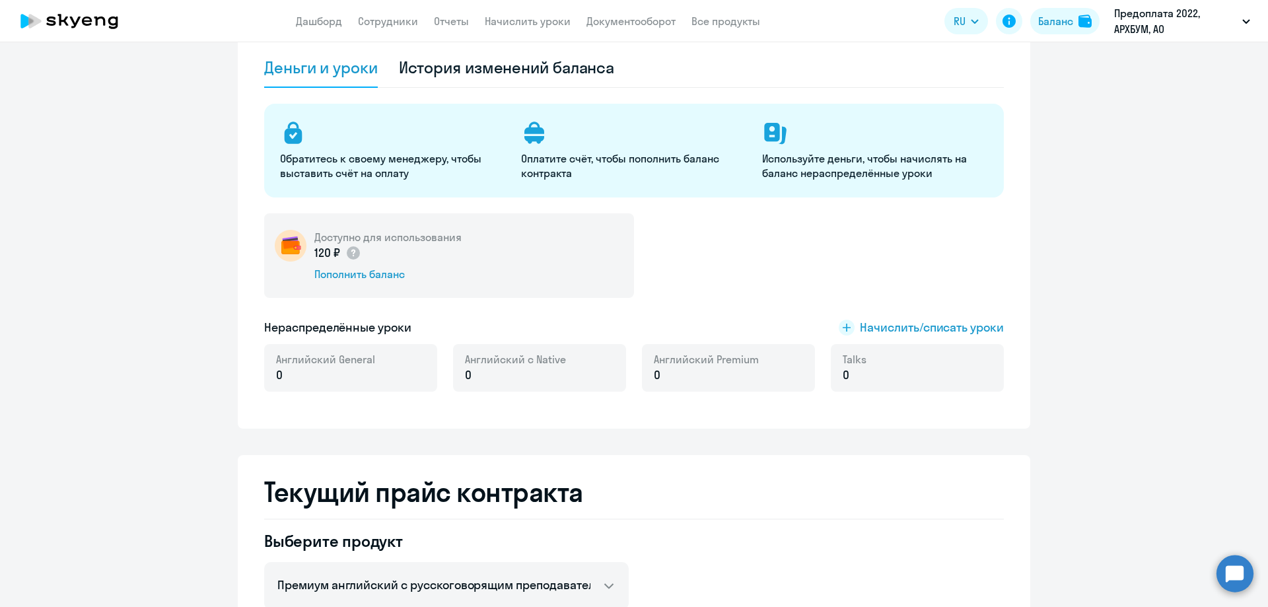
scroll to position [0, 0]
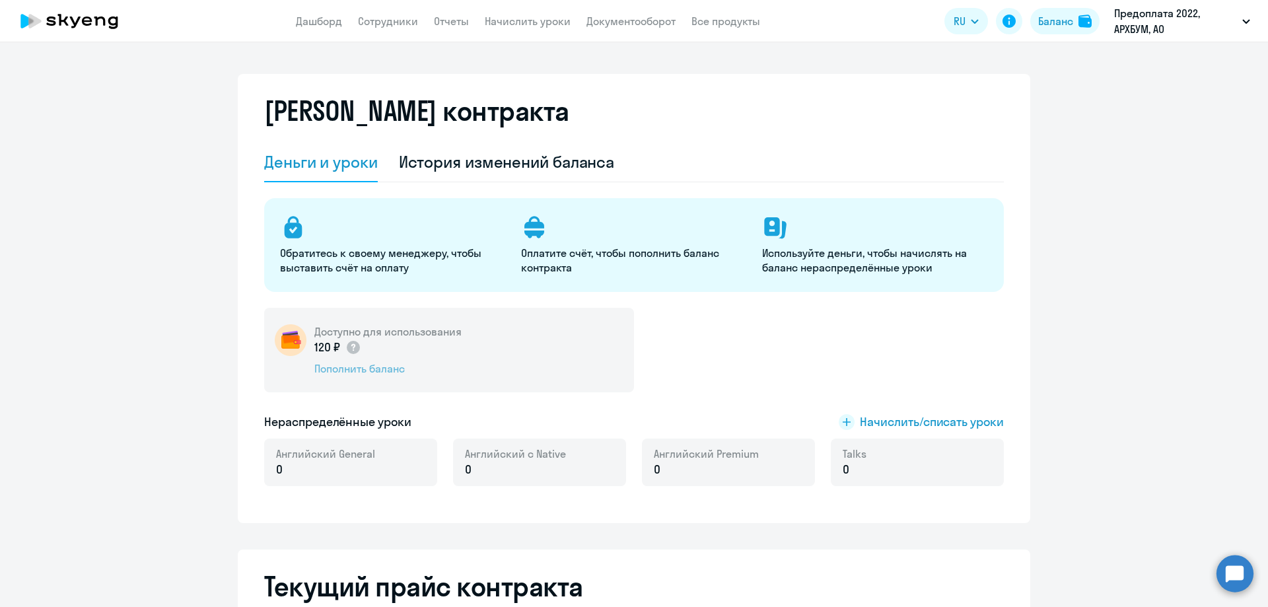
click at [323, 368] on div "Пополнить баланс" at bounding box center [387, 368] width 147 height 15
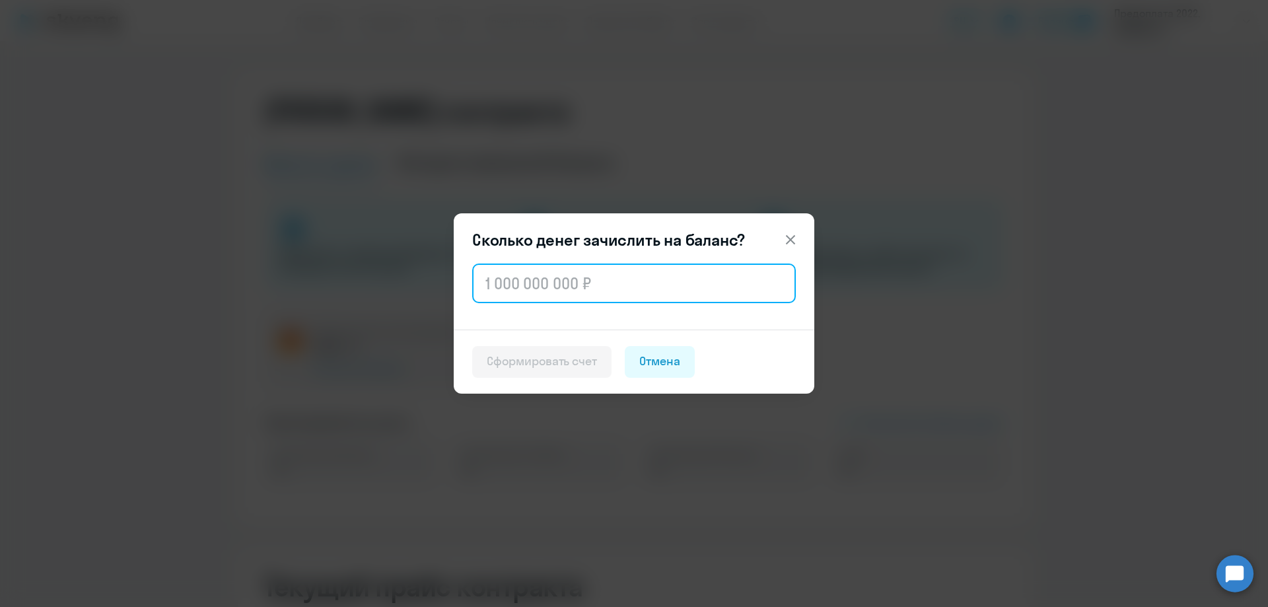
click at [484, 287] on input "text" at bounding box center [634, 284] width 324 height 40
type input "33 152"
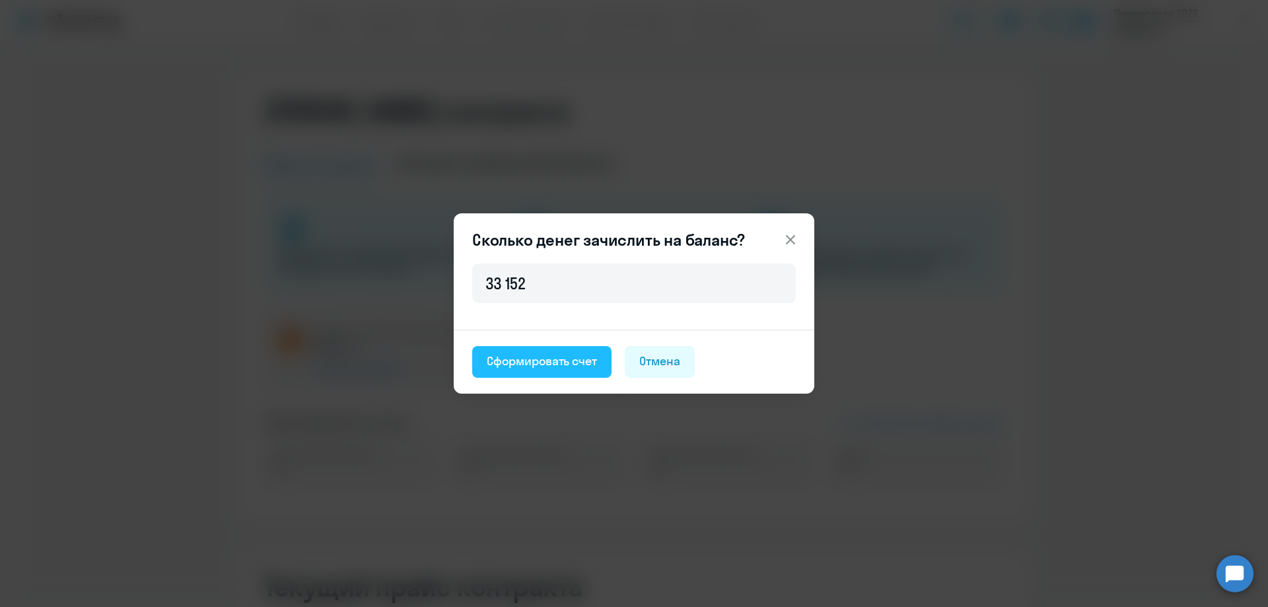
click at [546, 377] on button "Сформировать счет" at bounding box center [541, 362] width 139 height 32
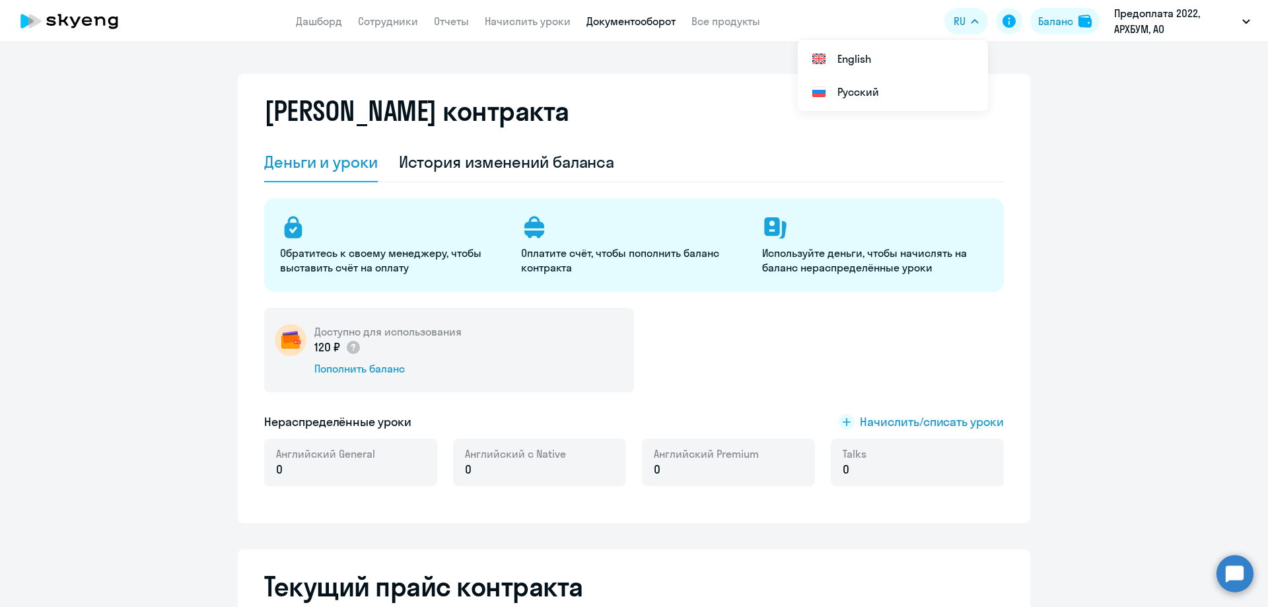
click at [637, 27] on link "Документооборот" at bounding box center [631, 21] width 89 height 13
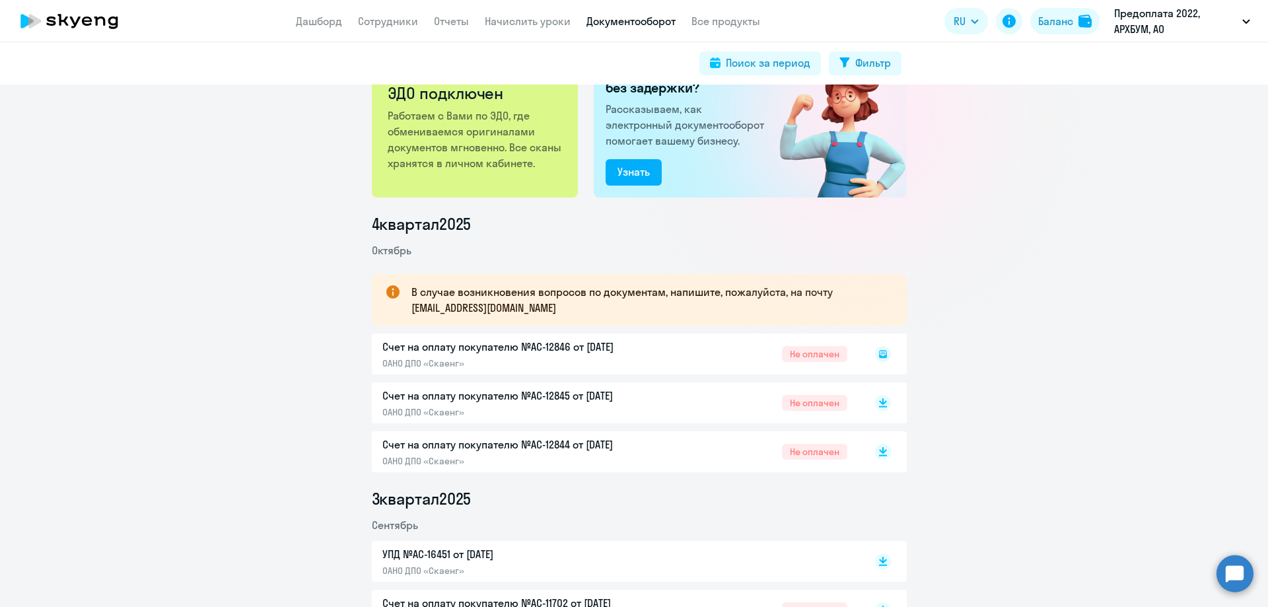
scroll to position [132, 0]
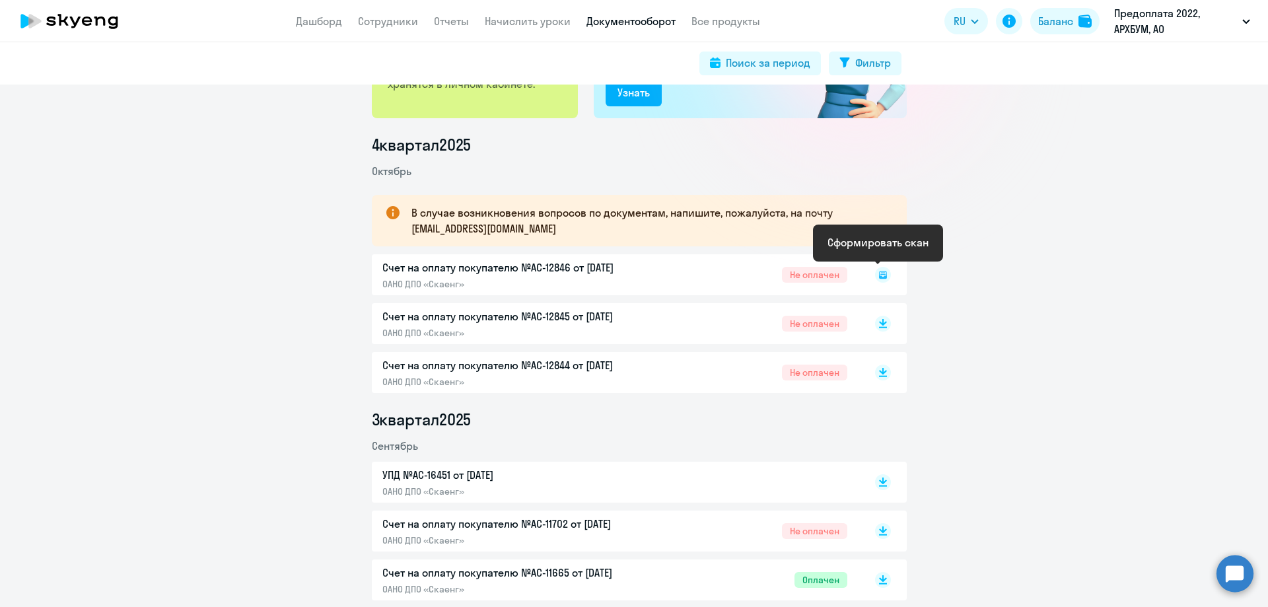
click at [881, 276] on icon at bounding box center [883, 275] width 8 height 8
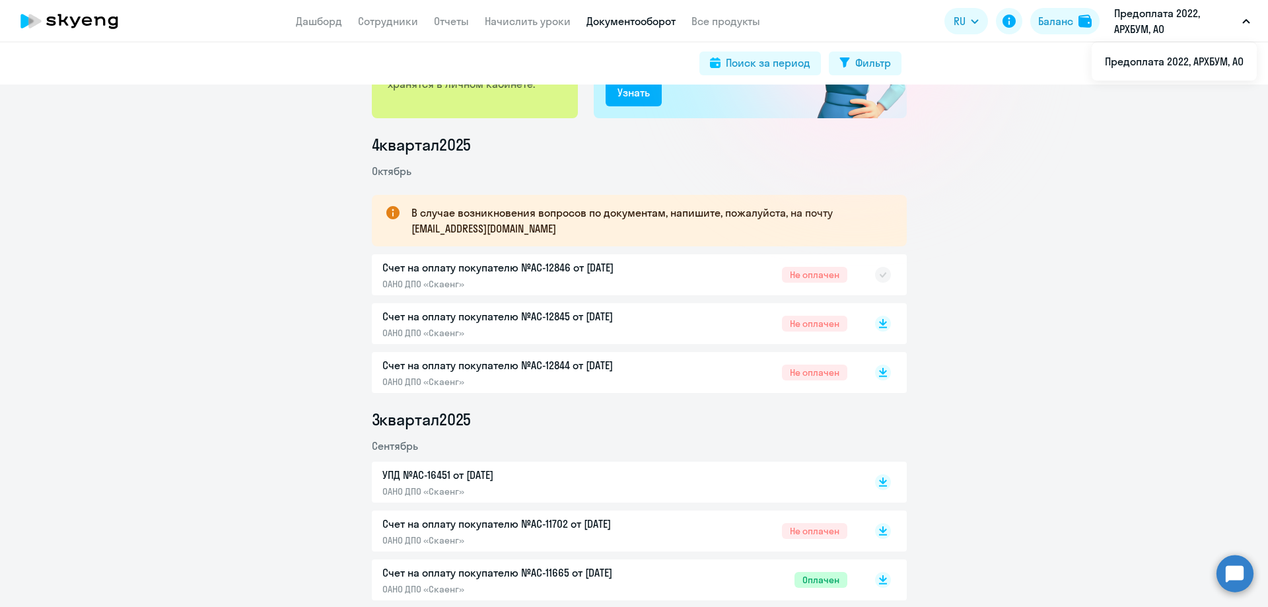
drag, startPoint x: 438, startPoint y: 274, endPoint x: 453, endPoint y: 266, distance: 16.6
click at [439, 274] on div "Счет на оплату покупателю №AC-12846 от [DATE] ОАНО ДПО «Скаенг» Не оплачен" at bounding box center [639, 274] width 535 height 41
click at [453, 265] on div "Счет на оплату покупателю №AC-12846 от [DATE] ОАНО ДПО «Скаенг» Не оплачен" at bounding box center [639, 274] width 535 height 41
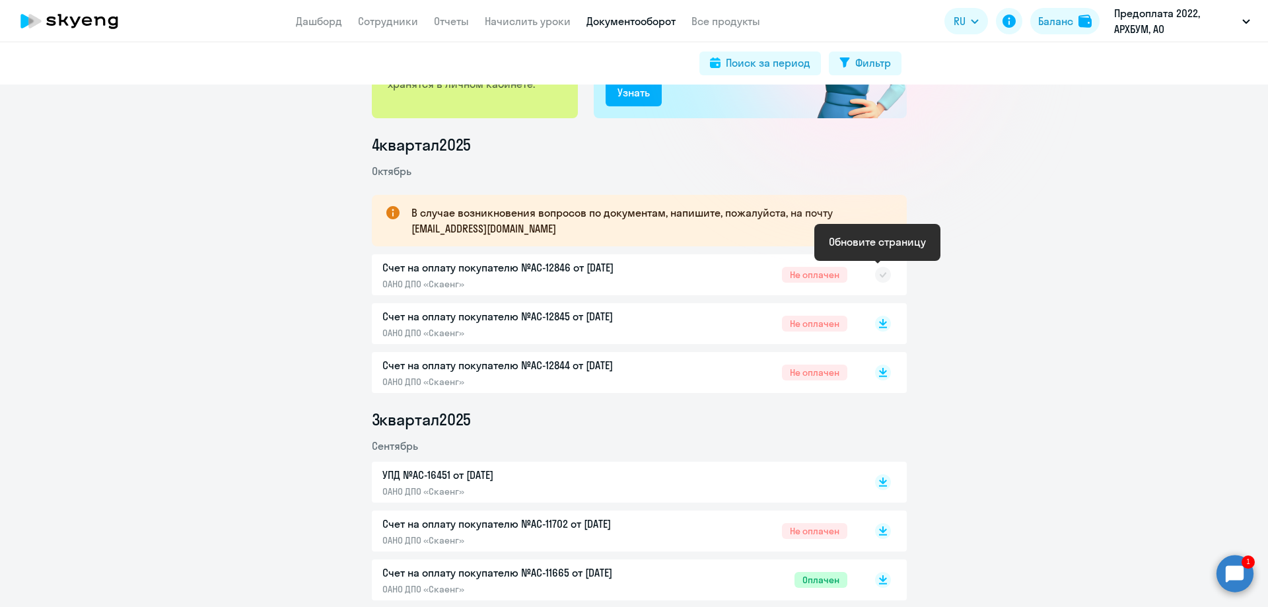
click at [881, 276] on rect at bounding box center [883, 275] width 16 height 16
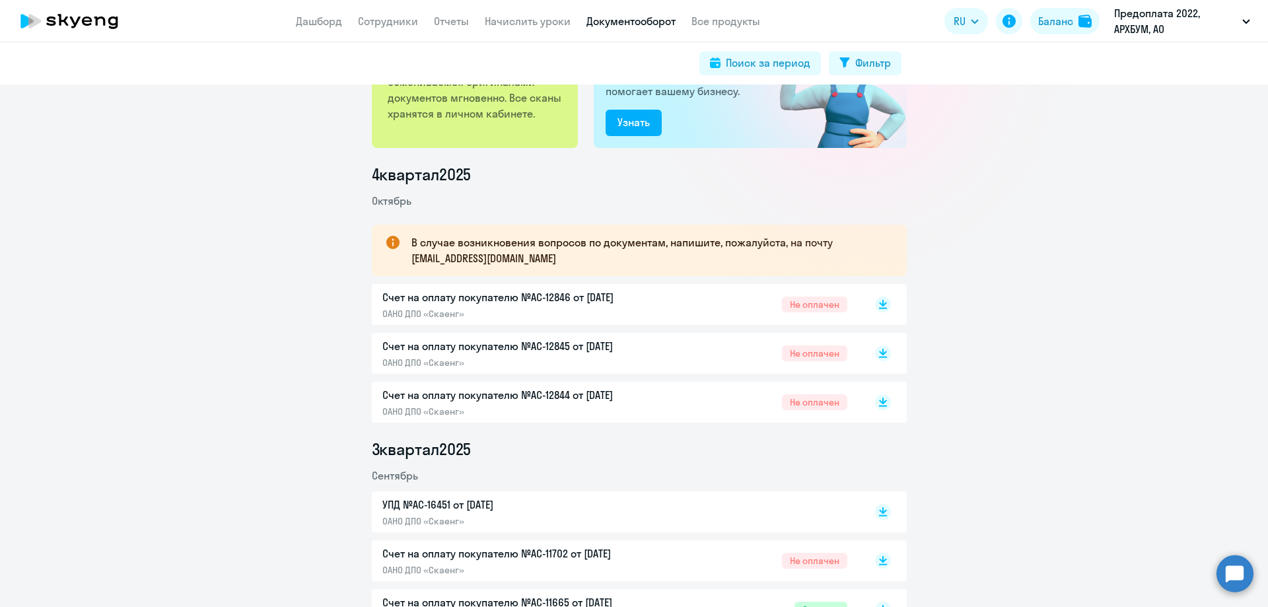
scroll to position [198, 0]
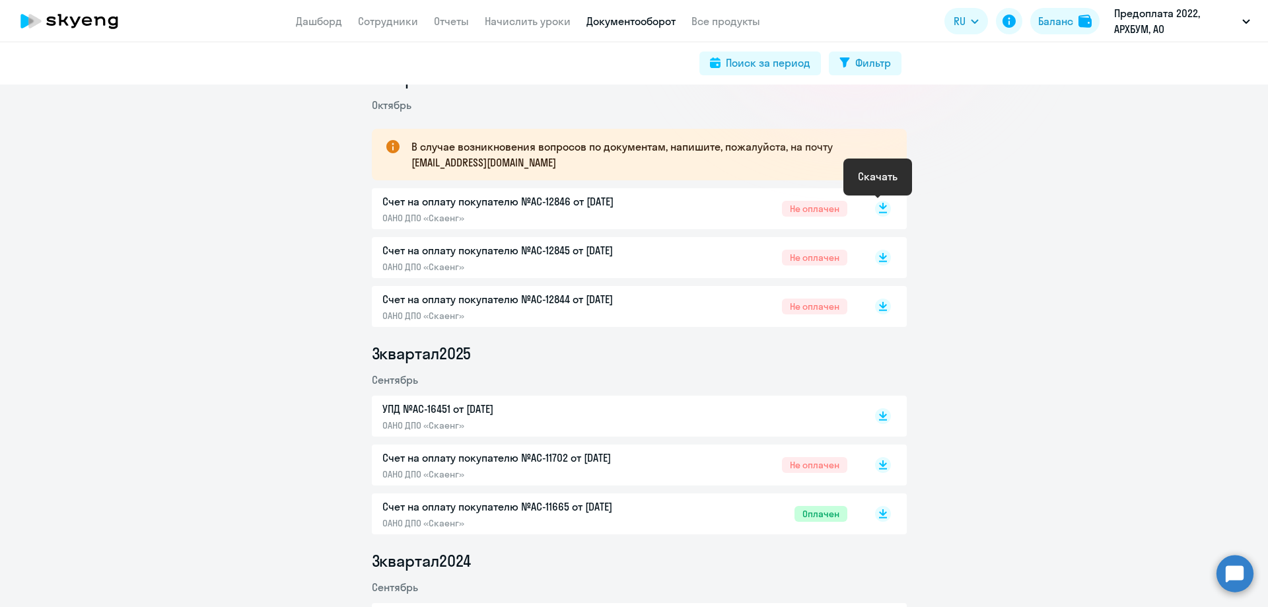
click at [879, 203] on icon at bounding box center [883, 206] width 8 height 7
click at [1242, 578] on circle at bounding box center [1235, 573] width 37 height 37
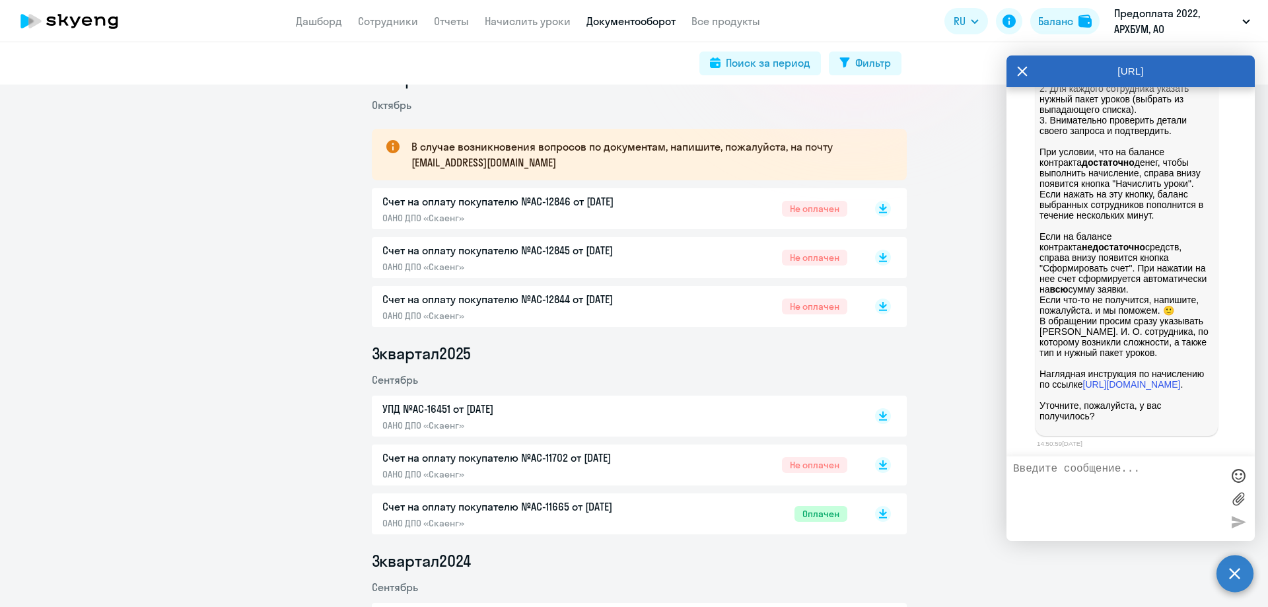
scroll to position [5529, 0]
